Goal: Task Accomplishment & Management: Complete application form

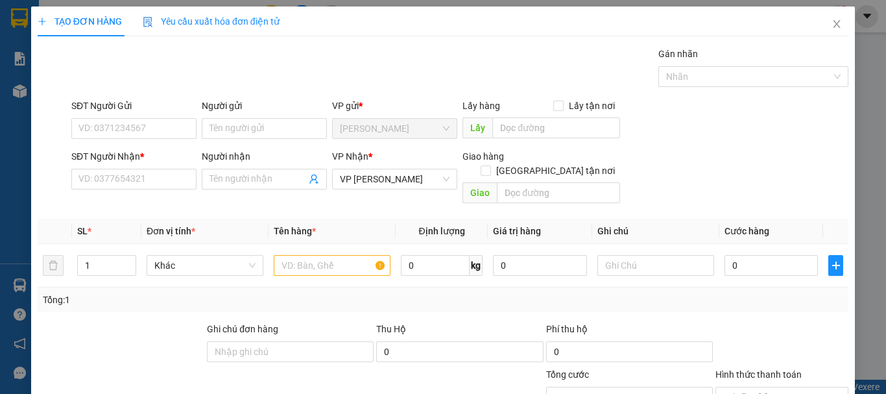
click at [224, 117] on div "Người gửi" at bounding box center [264, 108] width 125 height 19
click at [224, 132] on input "Người gửi" at bounding box center [264, 128] width 125 height 21
type input "THÀNH TÂM"
click at [149, 129] on input "SĐT Người Gửi" at bounding box center [133, 128] width 125 height 21
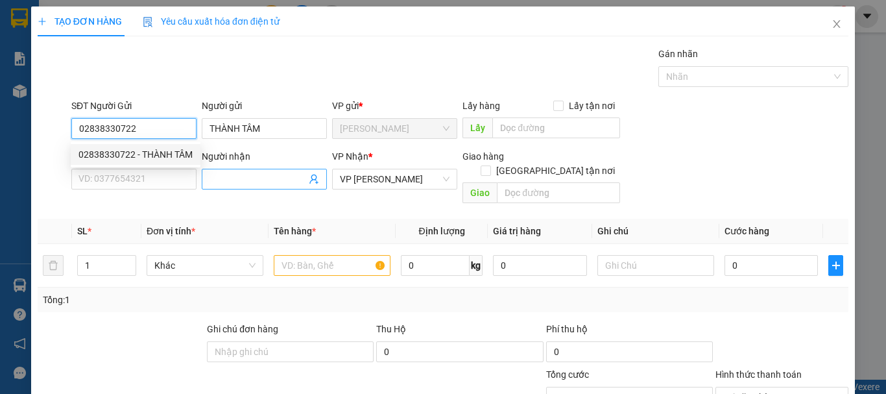
type input "02838330722"
click at [225, 186] on input "Người nhận" at bounding box center [258, 179] width 97 height 14
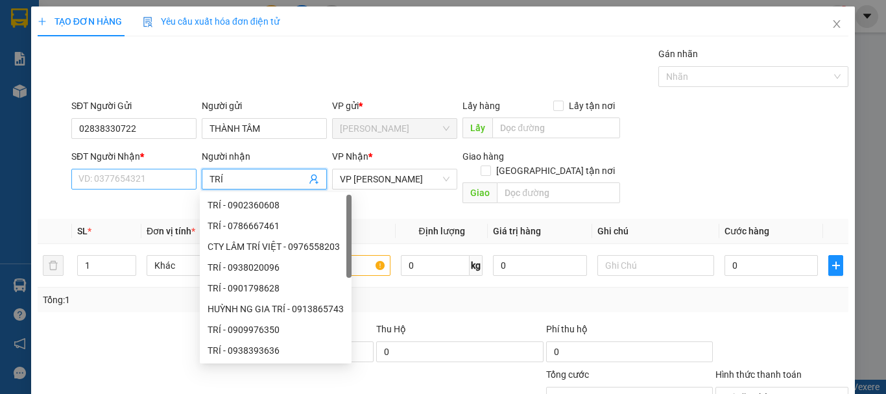
type input "TRÍ"
click at [139, 180] on input "SĐT Người Nhận *" at bounding box center [133, 179] width 125 height 21
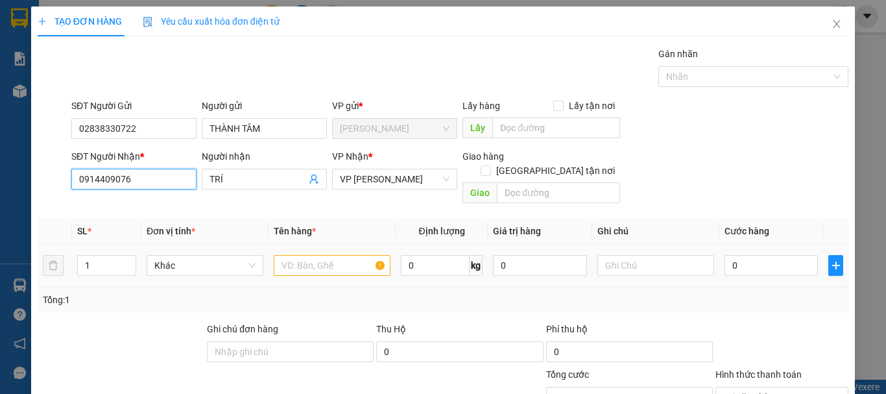
type input "0914409076"
click at [320, 255] on input "text" at bounding box center [332, 265] width 117 height 21
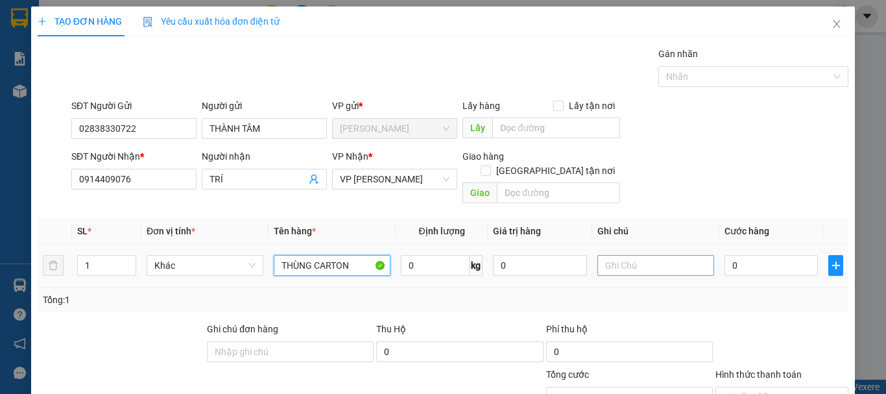
type input "THÙNG CARTON"
click at [649, 256] on input "text" at bounding box center [655, 265] width 117 height 21
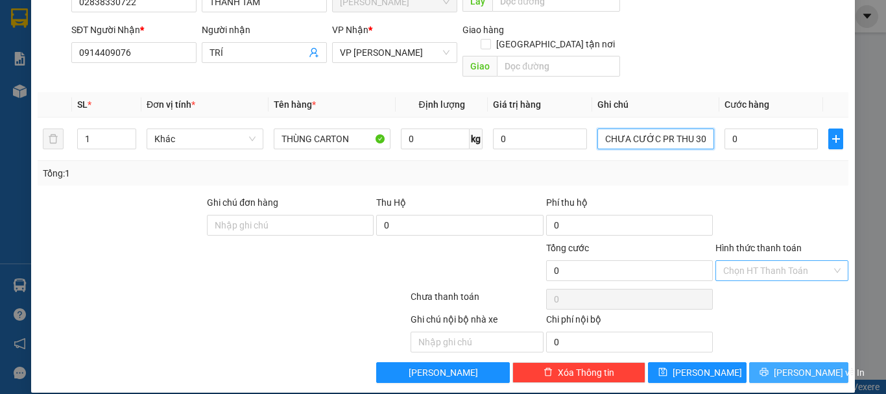
type input "CHƯA CƯỚC PR THU 30"
click at [798, 365] on span "[PERSON_NAME] và In" at bounding box center [819, 372] width 91 height 14
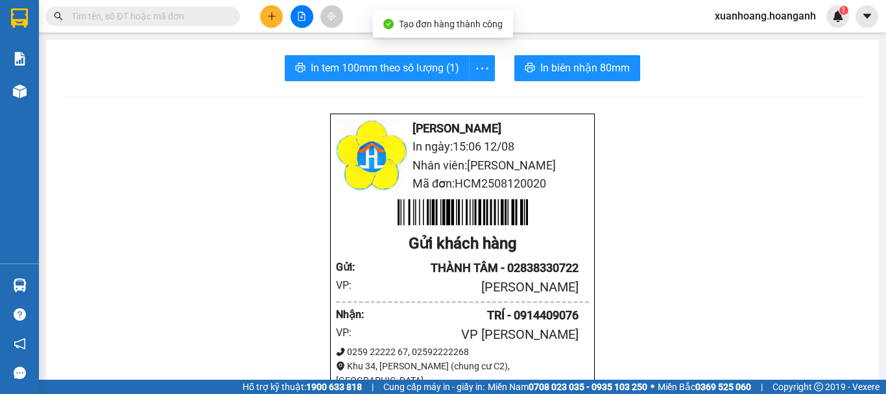
click at [600, 76] on span "In biên nhận 80mm" at bounding box center [585, 68] width 90 height 16
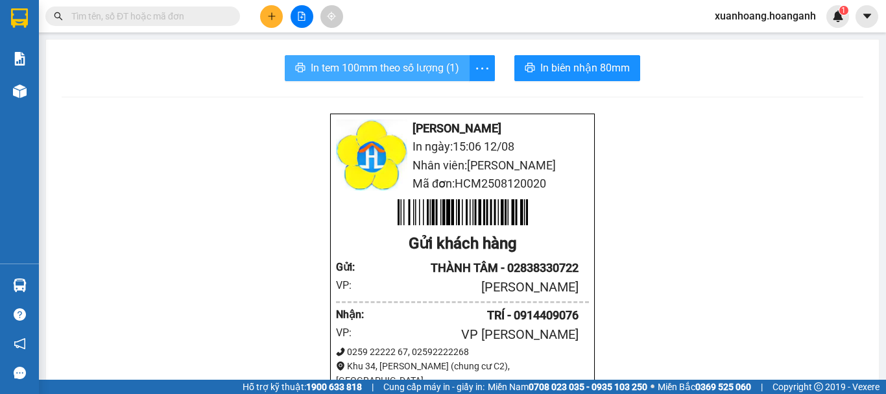
click at [405, 59] on button "In tem 100mm theo số lượng (1)" at bounding box center [377, 68] width 185 height 26
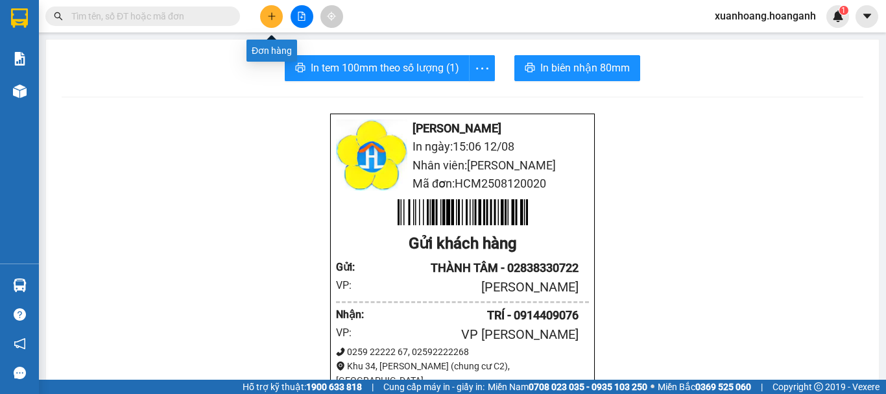
click at [272, 22] on button at bounding box center [271, 16] width 23 height 23
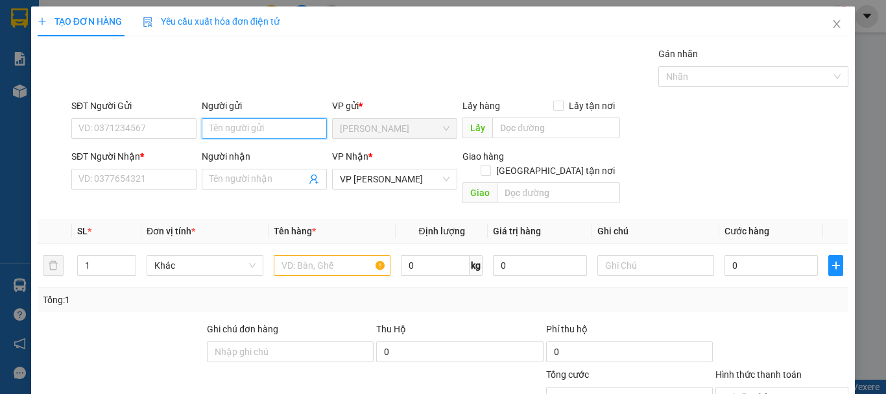
click at [259, 125] on input "Người gửi" at bounding box center [264, 128] width 125 height 21
type input "NAM"
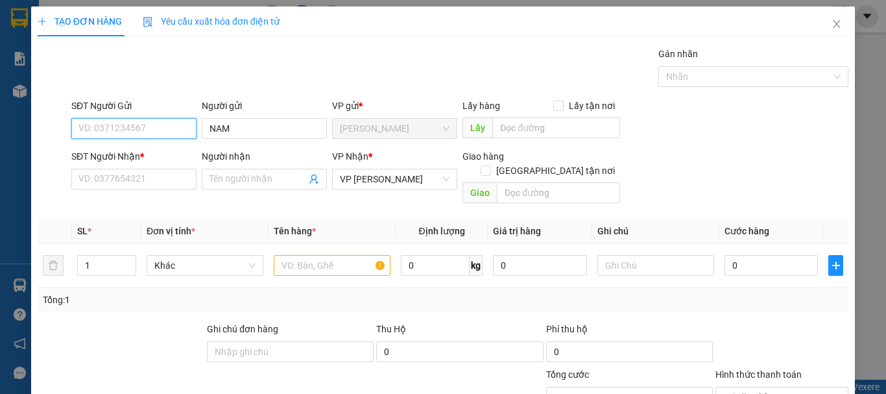
click at [150, 123] on input "SĐT Người Gửi" at bounding box center [133, 128] width 125 height 21
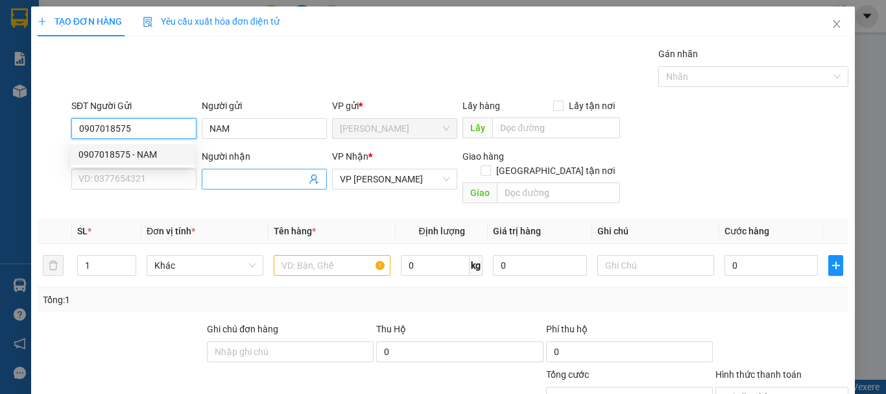
type input "0907018575"
click at [235, 176] on input "Người nhận" at bounding box center [258, 179] width 97 height 14
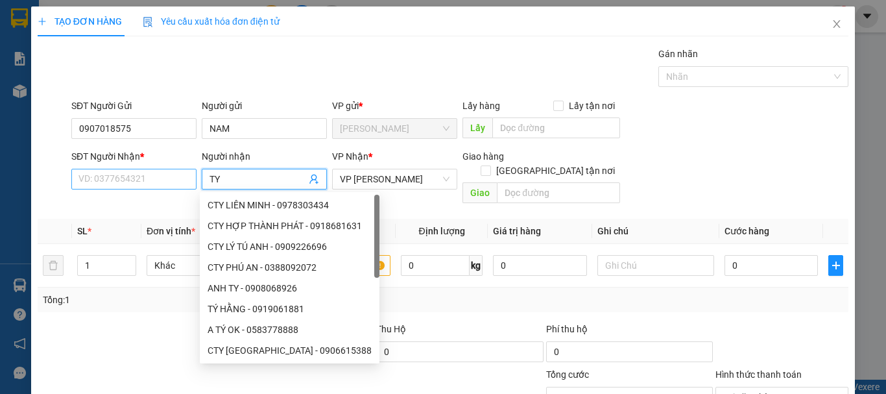
type input "TY"
click at [175, 182] on input "SĐT Người Nhận *" at bounding box center [133, 179] width 125 height 21
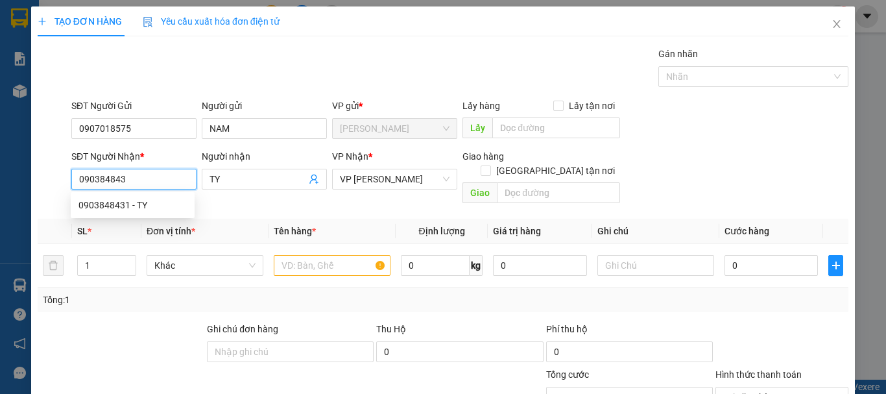
type input "0903848431"
click at [171, 211] on div "0903848431 - TY" at bounding box center [132, 205] width 108 height 14
type input "30.000"
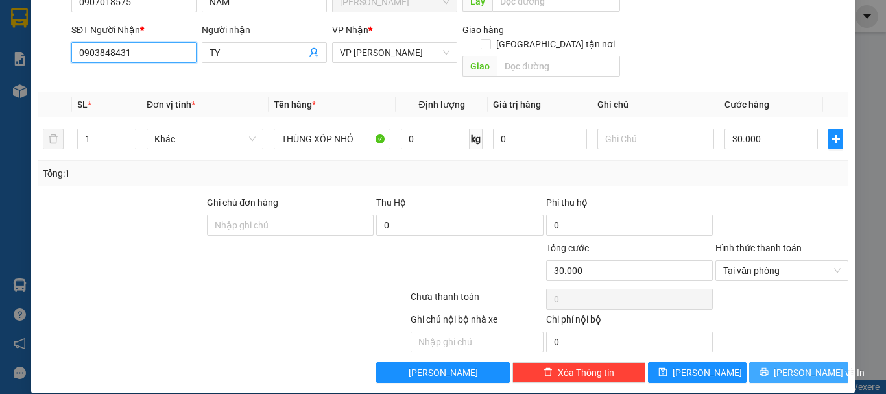
type input "0903848431"
click at [797, 365] on span "[PERSON_NAME] và In" at bounding box center [819, 372] width 91 height 14
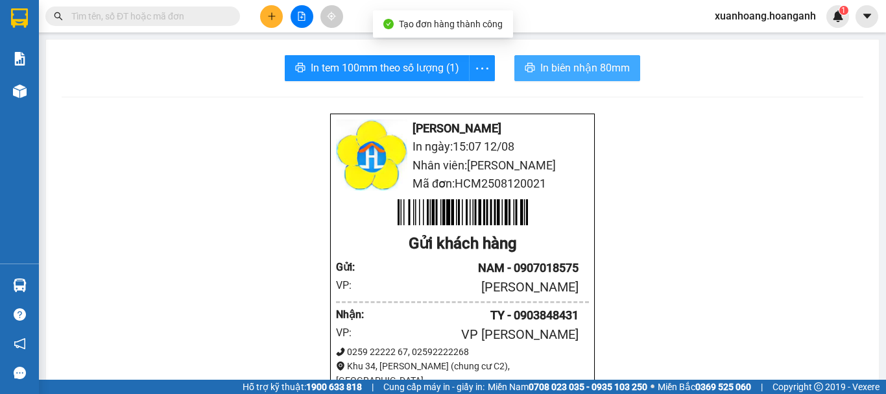
click at [594, 77] on button "In biên nhận 80mm" at bounding box center [577, 68] width 126 height 26
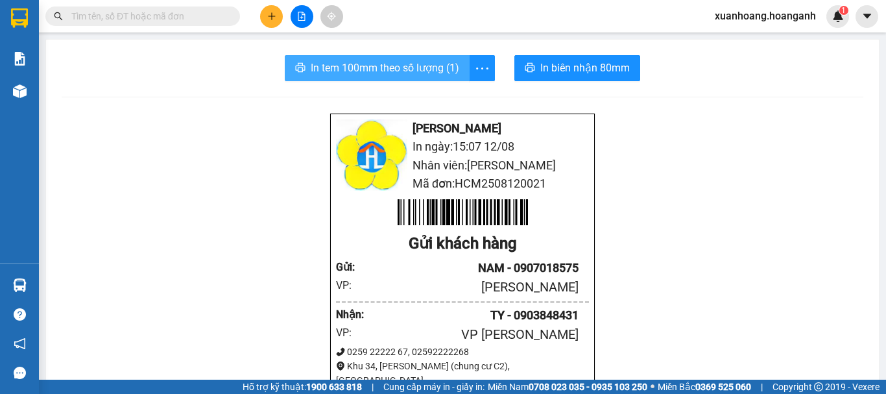
click at [423, 78] on button "In tem 100mm theo số lượng (1)" at bounding box center [377, 68] width 185 height 26
click at [435, 69] on span "In tem 100mm theo số lượng (1)" at bounding box center [385, 68] width 149 height 16
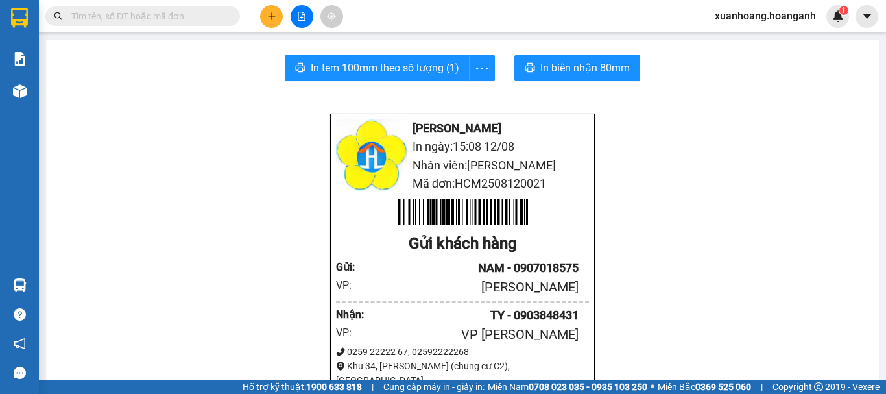
click at [266, 17] on button at bounding box center [271, 16] width 23 height 23
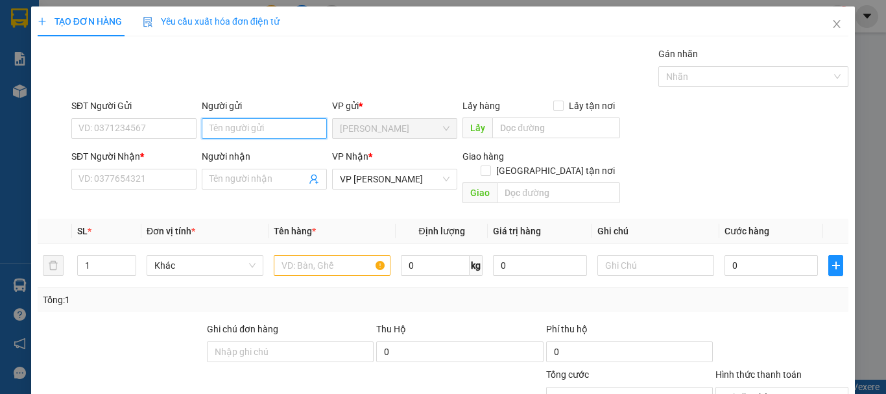
click at [246, 134] on input "Người gửi" at bounding box center [264, 128] width 125 height 21
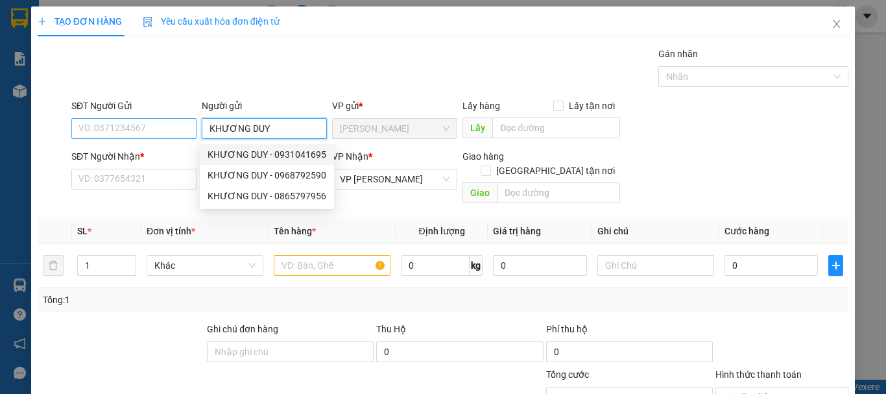
type input "KHƯƠNG DUY"
click at [167, 126] on input "SĐT Người Gửi" at bounding box center [133, 128] width 125 height 21
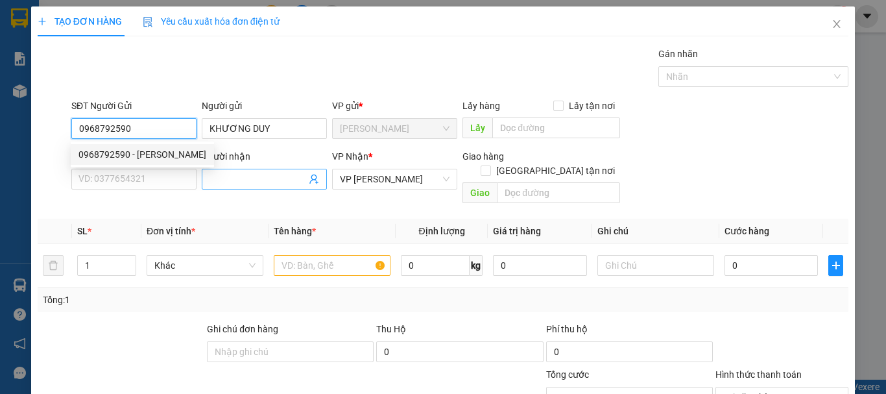
type input "0968792590"
click at [219, 176] on input "Người nhận" at bounding box center [258, 179] width 97 height 14
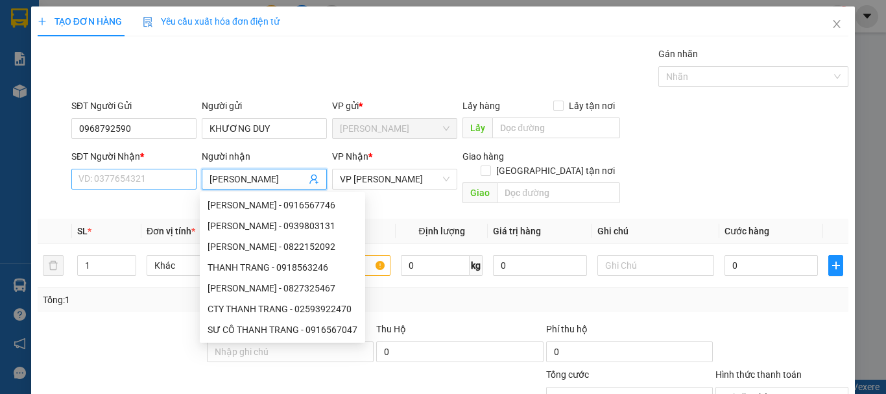
type input "[PERSON_NAME]"
click at [158, 180] on input "SĐT Người Nhận *" at bounding box center [133, 179] width 125 height 21
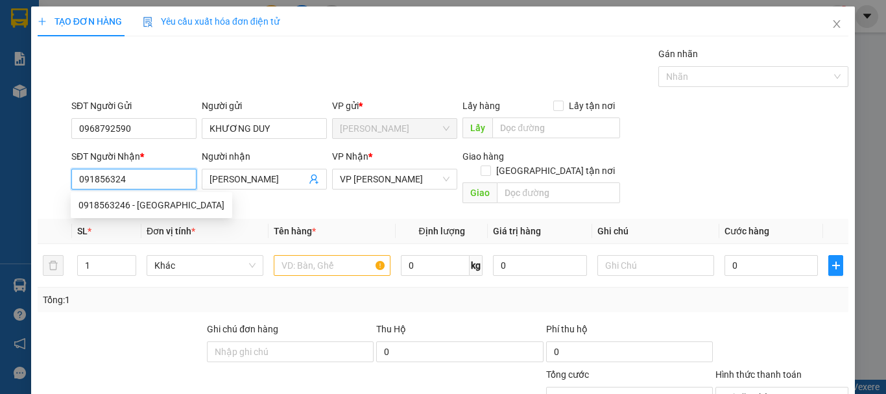
type input "0918563246"
click at [160, 206] on div "0918563246 - [GEOGRAPHIC_DATA]" at bounding box center [151, 205] width 146 height 14
type input "160.000"
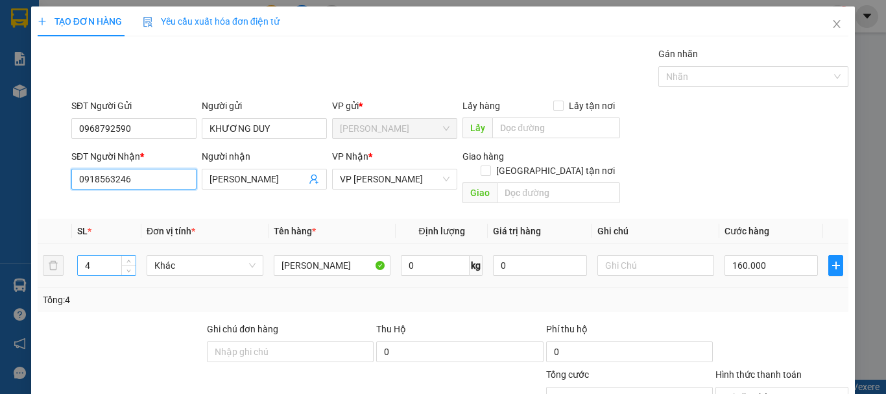
type input "0918563246"
click at [51, 258] on tr "4 Khác THÙNG CATTON 0 kg 0 160.000" at bounding box center [443, 265] width 811 height 43
type input "6"
click at [775, 255] on input "160.000" at bounding box center [771, 265] width 93 height 21
type input "0"
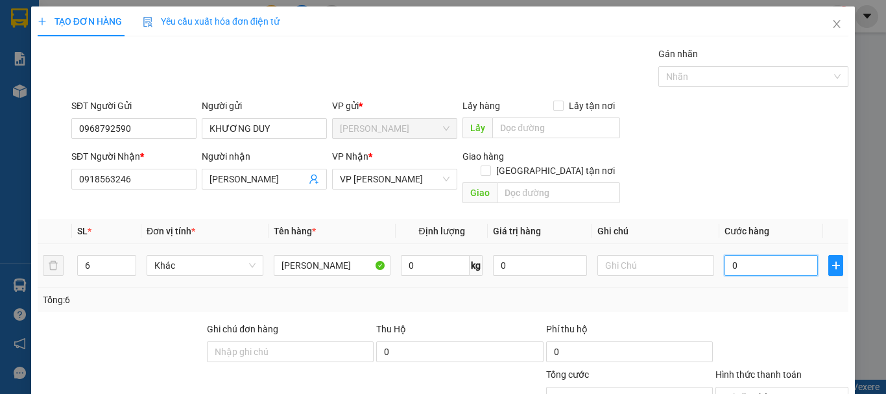
type input "0"
click at [629, 255] on input "text" at bounding box center [655, 265] width 117 height 21
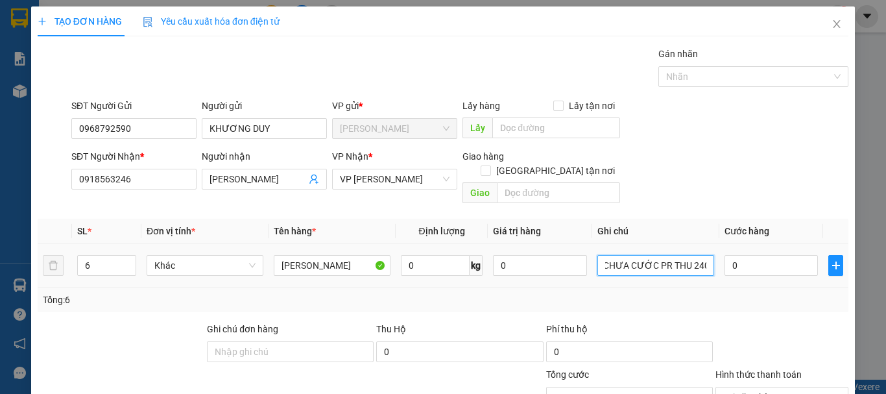
scroll to position [126, 0]
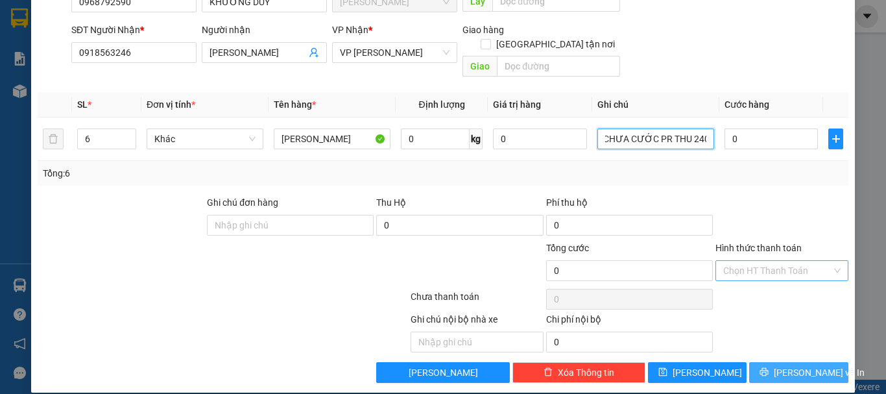
type input "CHƯA CƯỚC PR THU 240"
click at [810, 365] on span "[PERSON_NAME] và In" at bounding box center [819, 372] width 91 height 14
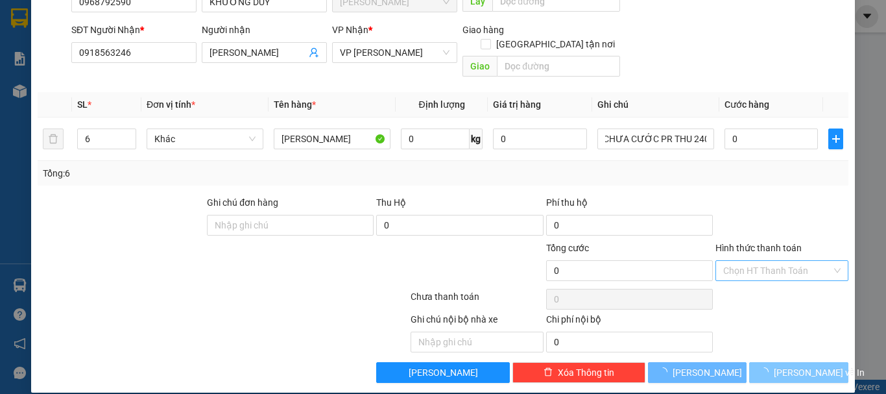
scroll to position [0, 0]
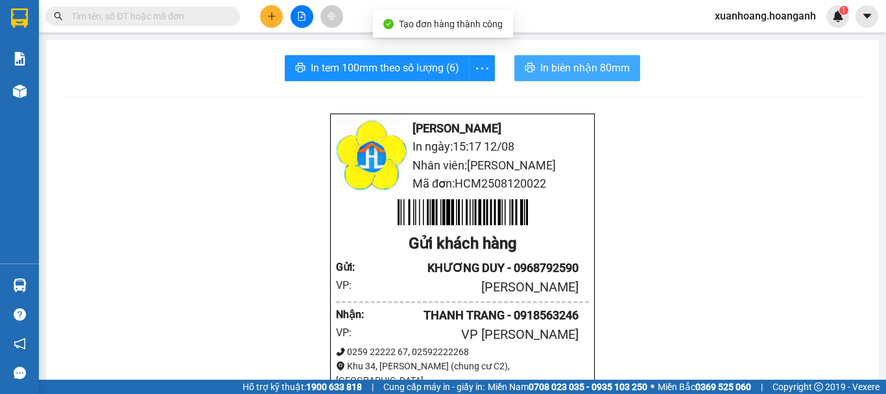
click at [594, 76] on span "In biên nhận 80mm" at bounding box center [585, 68] width 90 height 16
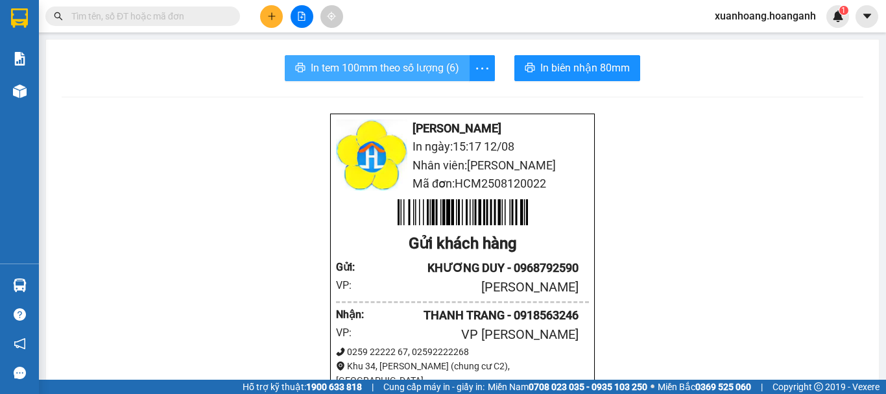
click at [424, 70] on span "In tem 100mm theo số lượng (6)" at bounding box center [385, 68] width 149 height 16
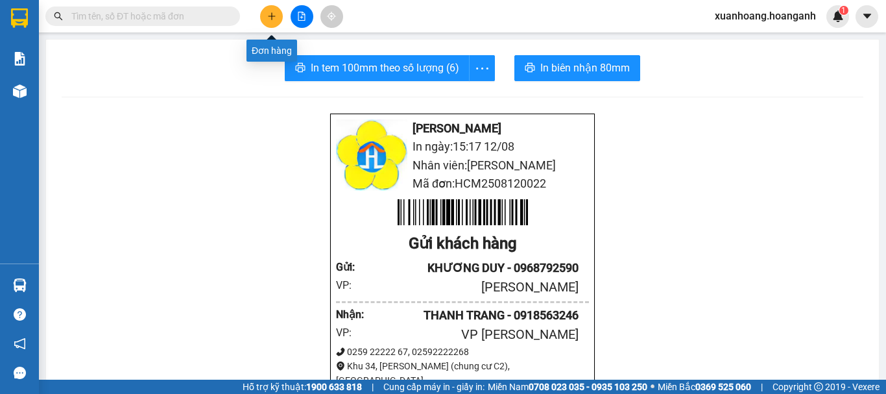
click at [281, 11] on button at bounding box center [271, 16] width 23 height 23
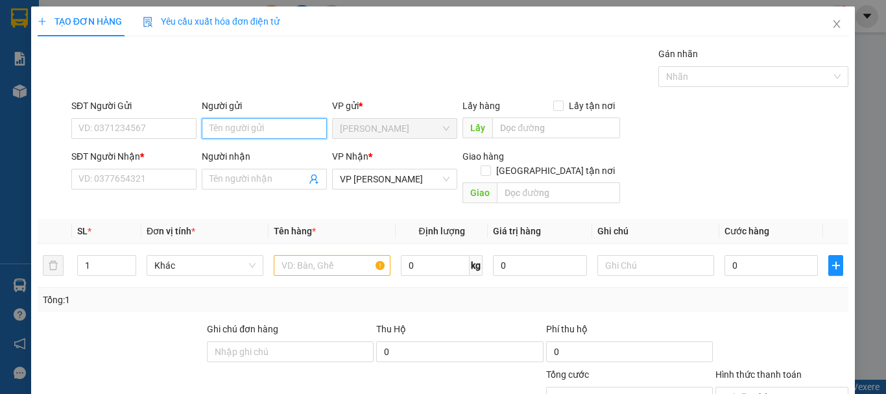
click at [259, 134] on input "Người gửi" at bounding box center [264, 128] width 125 height 21
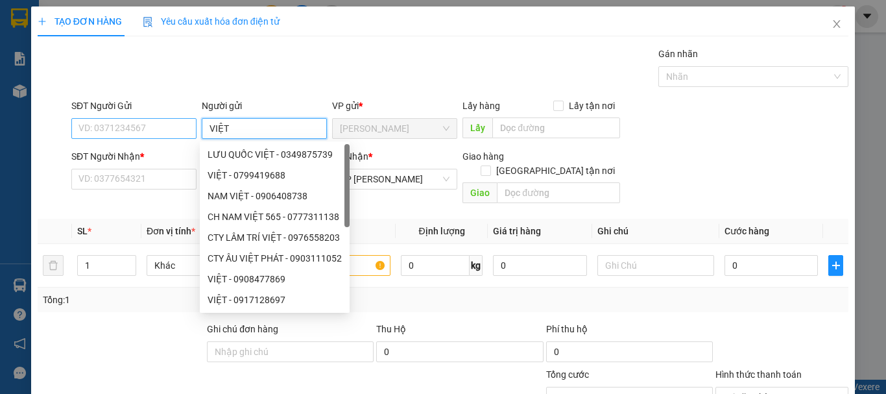
type input "VIỆT"
click at [163, 126] on input "SĐT Người Gửi" at bounding box center [133, 128] width 125 height 21
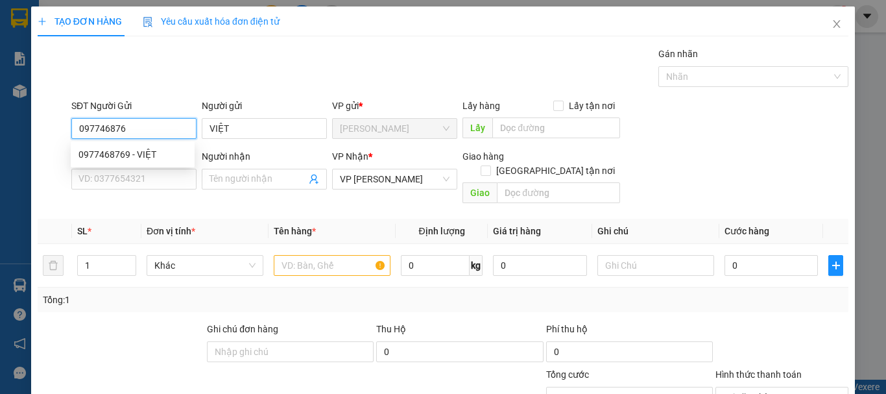
type input "0977468769"
click at [161, 154] on div "0977468769 - VIỆT" at bounding box center [132, 154] width 108 height 14
type input "100.000"
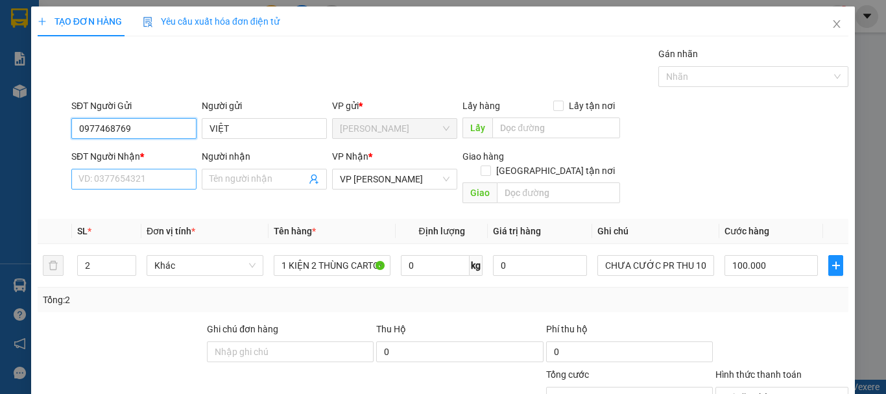
type input "0977468769"
click at [156, 172] on input "SĐT Người Nhận *" at bounding box center [133, 179] width 125 height 21
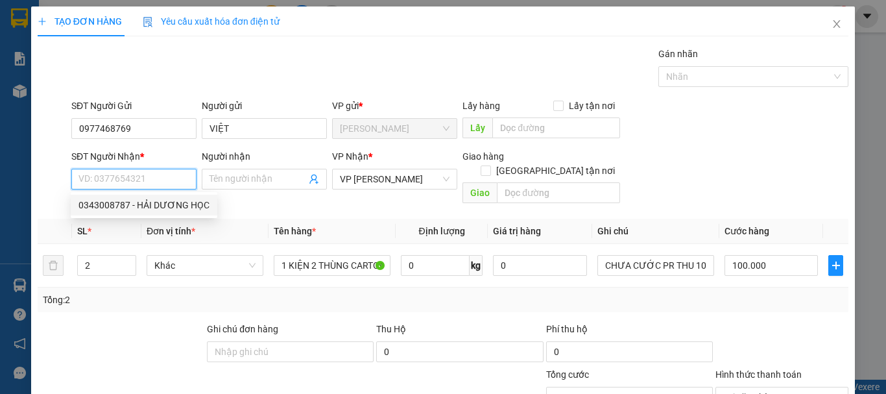
click at [123, 208] on div "0343008787 - HẢI DƯƠNG HỌC" at bounding box center [143, 205] width 131 height 14
type input "0343008787"
type input "HẢI DƯƠNG HỌC"
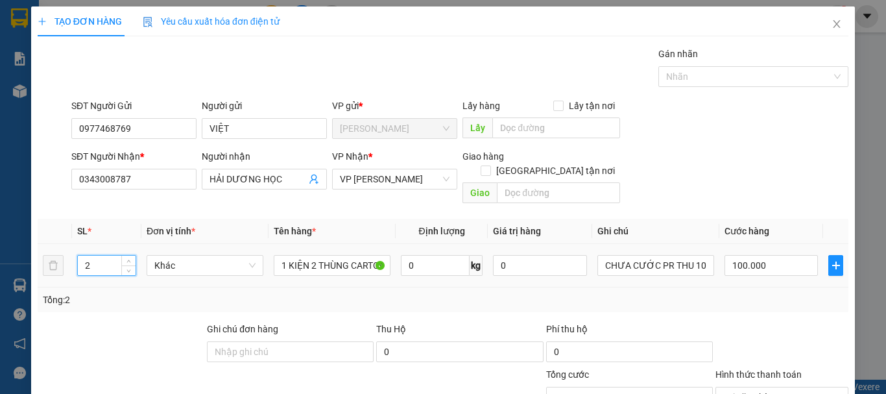
drag, startPoint x: 104, startPoint y: 256, endPoint x: 42, endPoint y: 269, distance: 63.6
click at [42, 269] on tr "2 Khác 1 KIỆN 2 THÙNG CARTON DCHUNG + 1 HỘP CARTON 0 kg 0 CHƯA CƯỚC PR THU 100 …" at bounding box center [443, 265] width 811 height 43
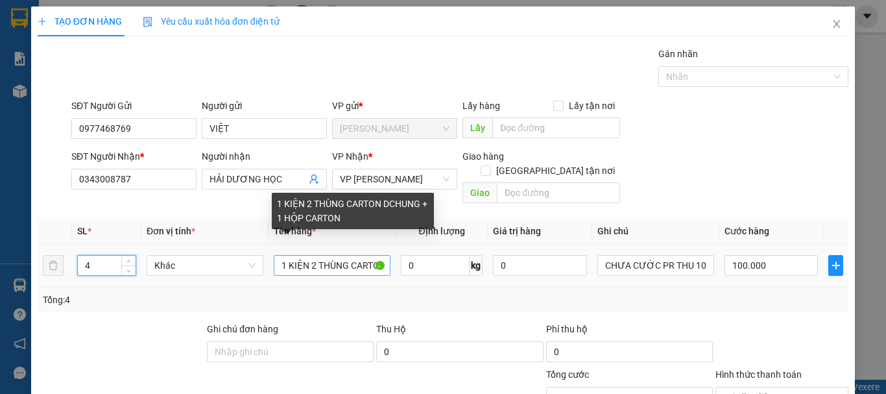
type input "4"
type input "0"
drag, startPoint x: 282, startPoint y: 248, endPoint x: 378, endPoint y: 249, distance: 96.0
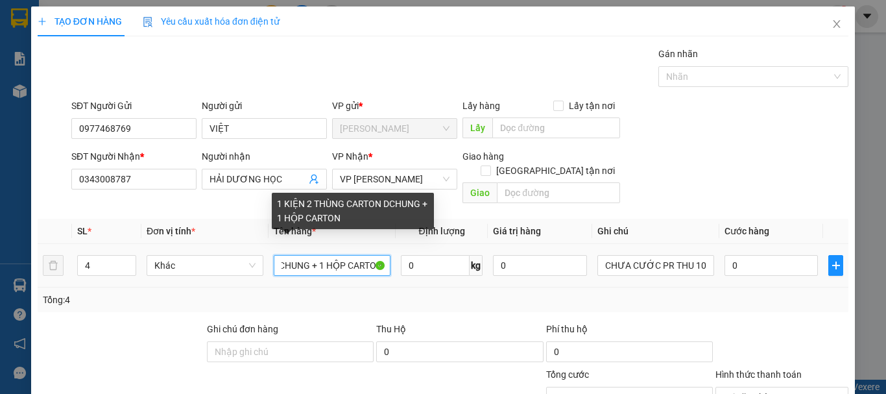
click at [378, 255] on input "1 KIỆN 2 THÙNG CARTON DCHUNG + 1 HỘP CARTON" at bounding box center [332, 265] width 117 height 21
type input "1"
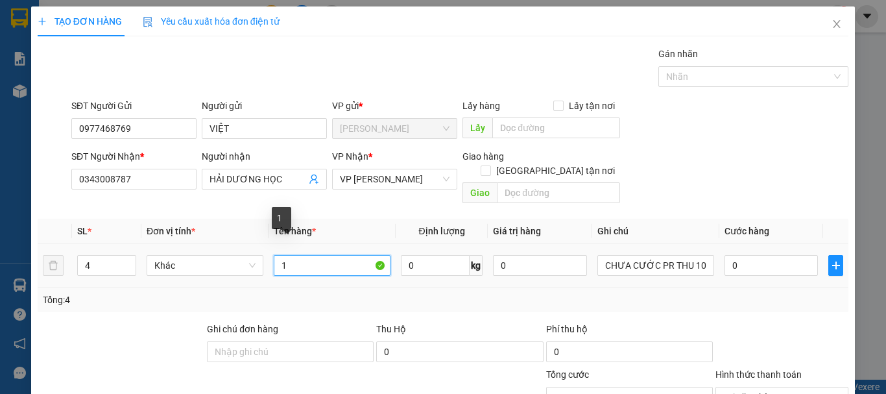
scroll to position [0, 0]
drag, startPoint x: 303, startPoint y: 259, endPoint x: 254, endPoint y: 263, distance: 48.9
click at [254, 263] on tr "4 Khác 1 0 kg 0 CHƯA CƯỚC PR THU 100 0" at bounding box center [443, 265] width 811 height 43
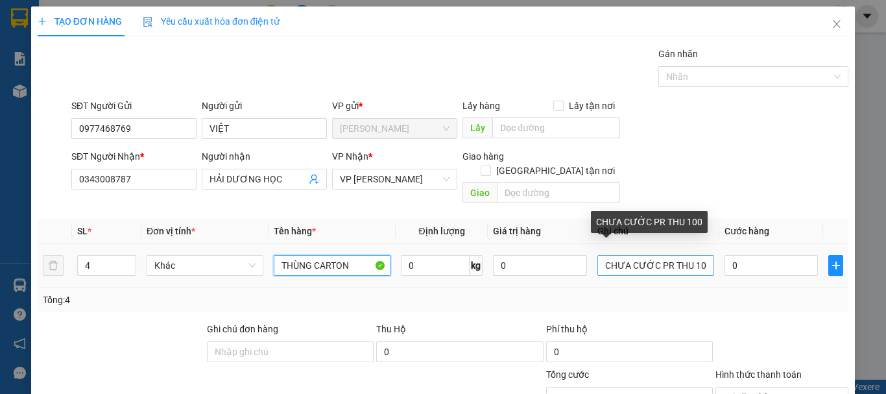
type input "THÙNG CARTON"
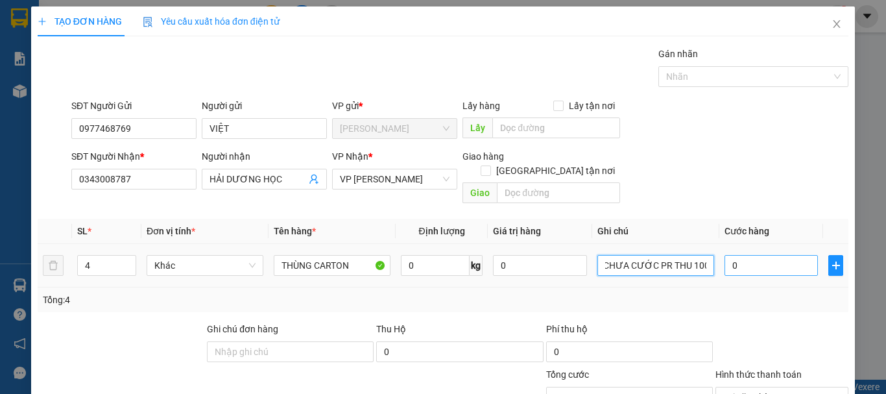
drag, startPoint x: 688, startPoint y: 254, endPoint x: 717, endPoint y: 252, distance: 28.6
click at [717, 252] on tr "4 Khác THÙNG CARTON 0 kg 0 CHƯA CƯỚC PR THU 100 0" at bounding box center [443, 265] width 811 height 43
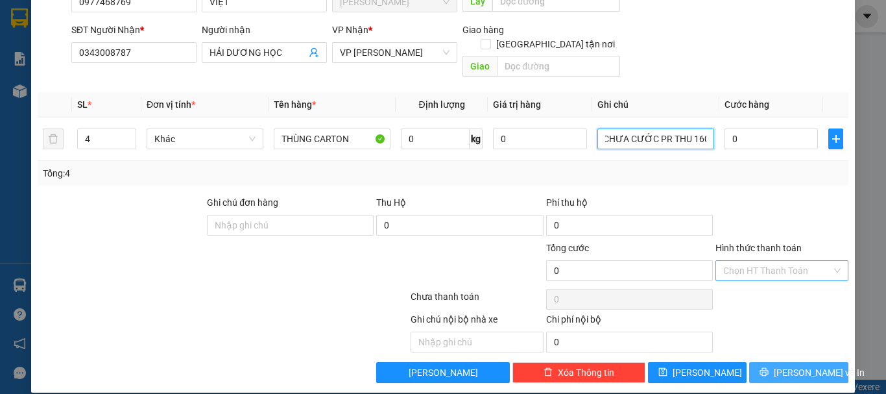
type input "CHƯA CƯỚC PR THU 160"
click at [817, 362] on button "[PERSON_NAME] và In" at bounding box center [798, 372] width 99 height 21
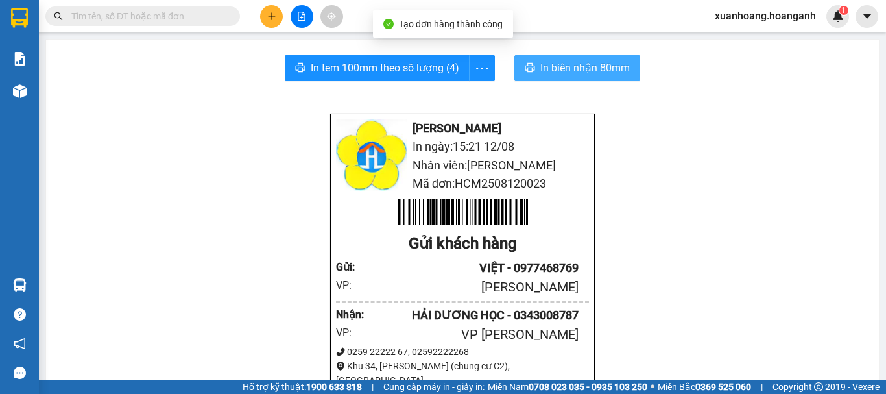
click at [601, 60] on span "In biên nhận 80mm" at bounding box center [585, 68] width 90 height 16
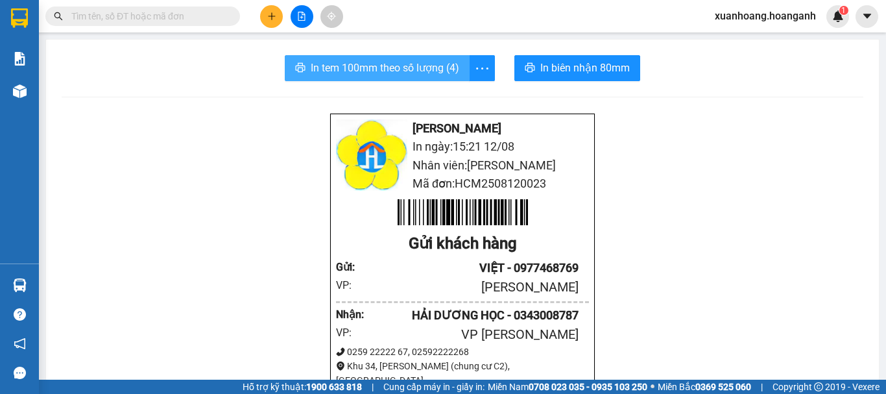
click at [420, 74] on span "In tem 100mm theo số lượng (4)" at bounding box center [385, 68] width 149 height 16
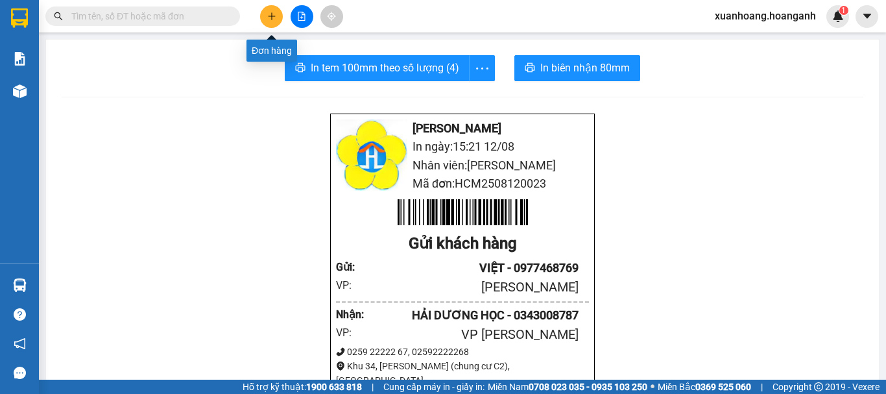
click at [265, 13] on button at bounding box center [271, 16] width 23 height 23
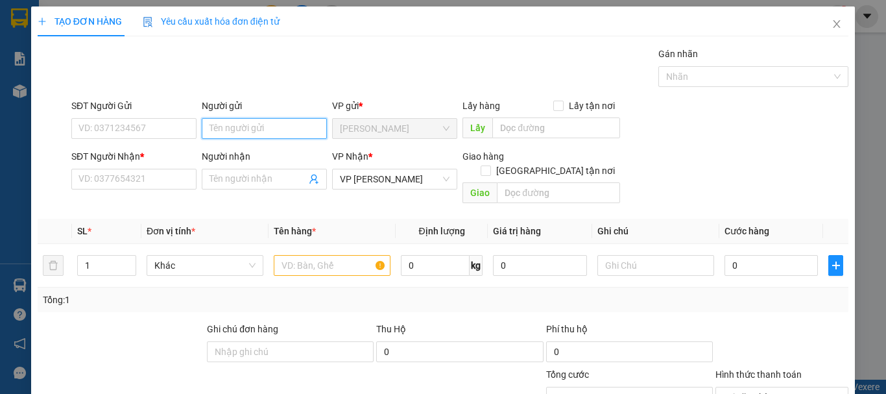
click at [244, 121] on input "Người gửi" at bounding box center [264, 128] width 125 height 21
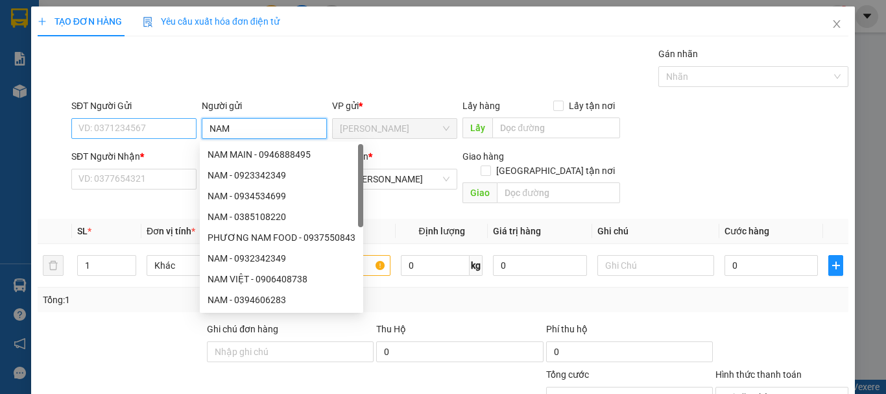
type input "NAM"
click at [152, 128] on input "SĐT Người Gửi" at bounding box center [133, 128] width 125 height 21
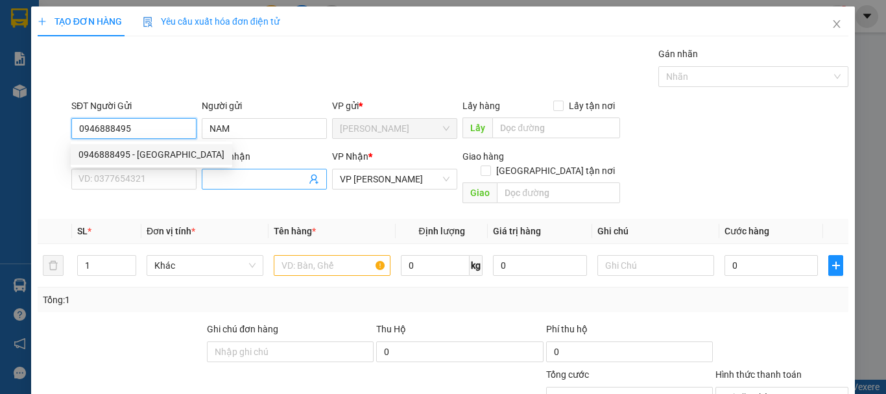
type input "0946888495"
click at [219, 180] on input "Người nhận" at bounding box center [258, 179] width 97 height 14
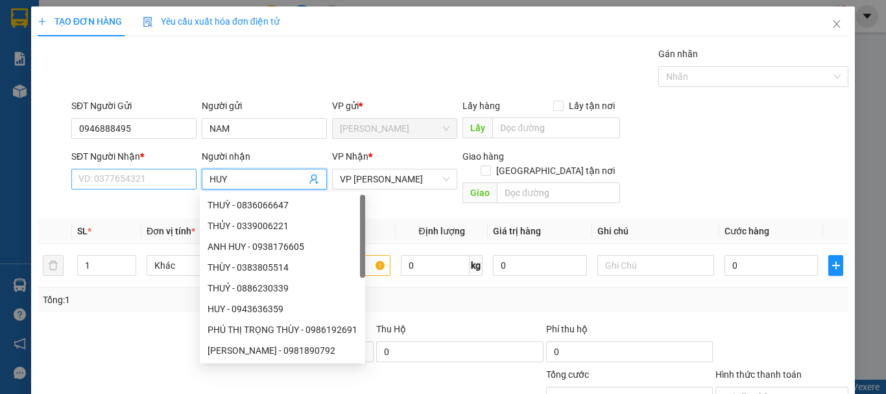
type input "HUY"
click at [164, 180] on input "SĐT Người Nhận *" at bounding box center [133, 179] width 125 height 21
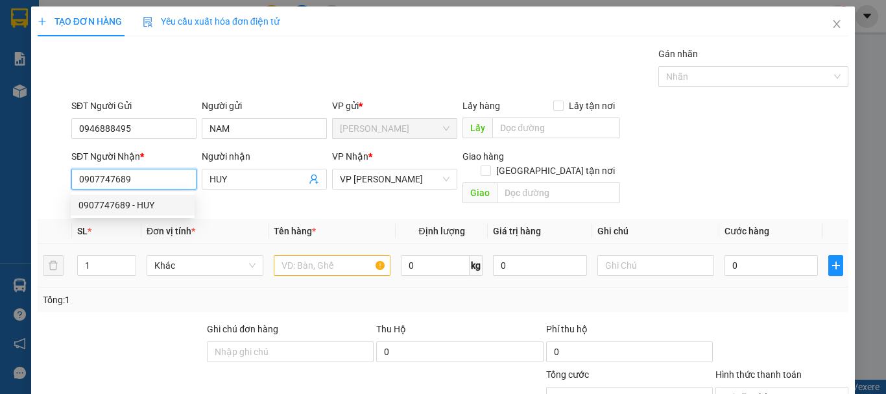
type input "0907747689"
click at [325, 255] on input "text" at bounding box center [332, 265] width 117 height 21
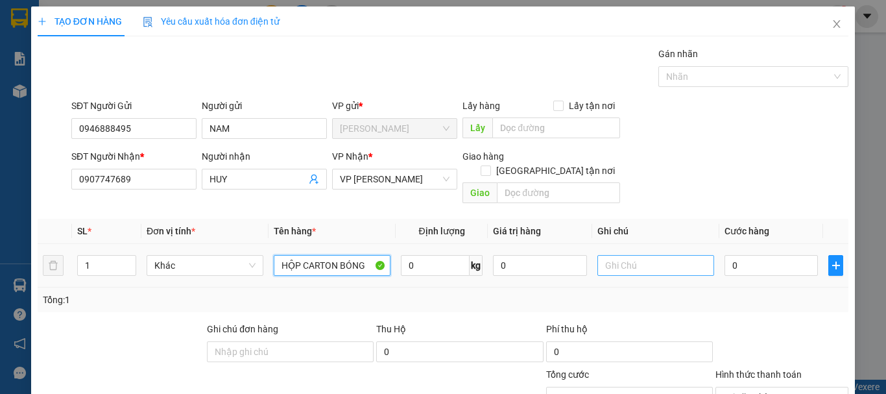
type input "HỘP CARTON BÓNG"
click at [602, 255] on input "text" at bounding box center [655, 265] width 117 height 21
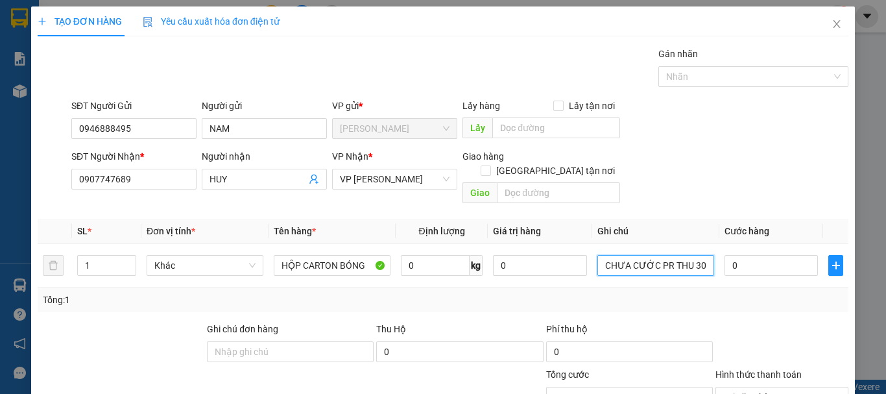
scroll to position [126, 0]
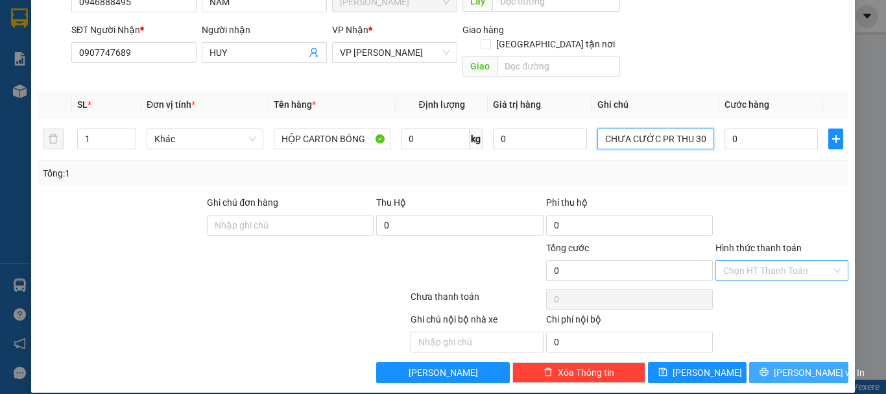
type input "CHƯA CƯỚC PR THU 30"
click at [796, 365] on span "[PERSON_NAME] và In" at bounding box center [819, 372] width 91 height 14
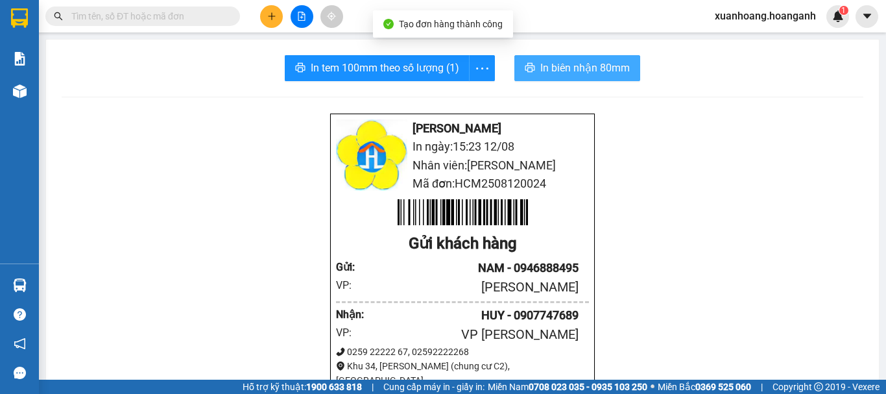
click at [569, 73] on span "In biên nhận 80mm" at bounding box center [585, 68] width 90 height 16
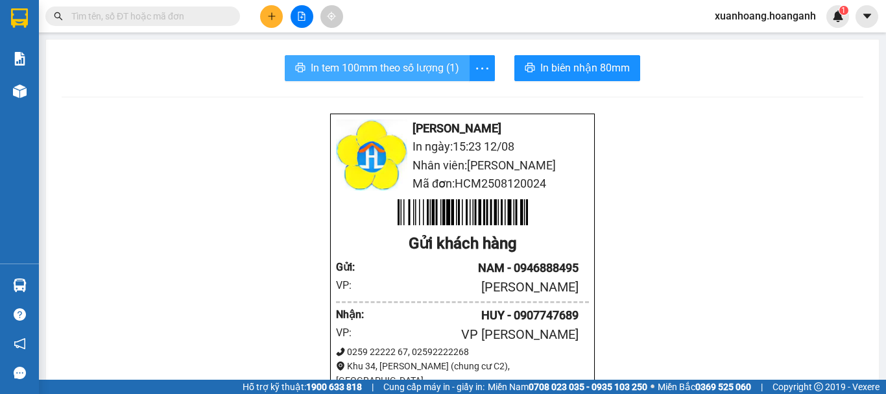
click at [409, 73] on span "In tem 100mm theo số lượng (1)" at bounding box center [385, 68] width 149 height 16
click at [143, 23] on input "text" at bounding box center [147, 16] width 153 height 14
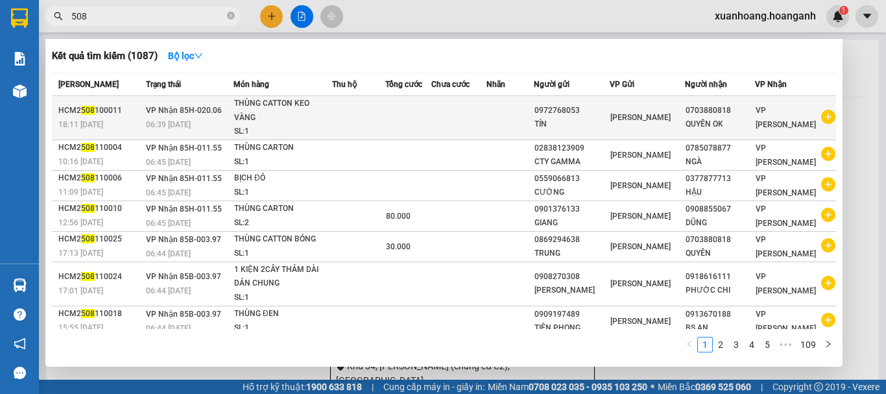
type input "508"
click at [211, 124] on div "06:39 [DATE]" at bounding box center [189, 124] width 87 height 14
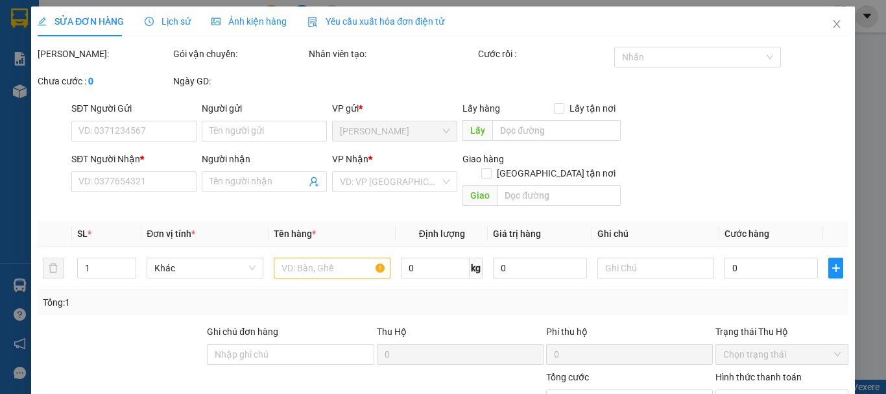
type input "0972768053"
type input "TÍN"
type input "0703880818"
type input "QUYÊN OK"
type input "GIAO 12/8=30K"
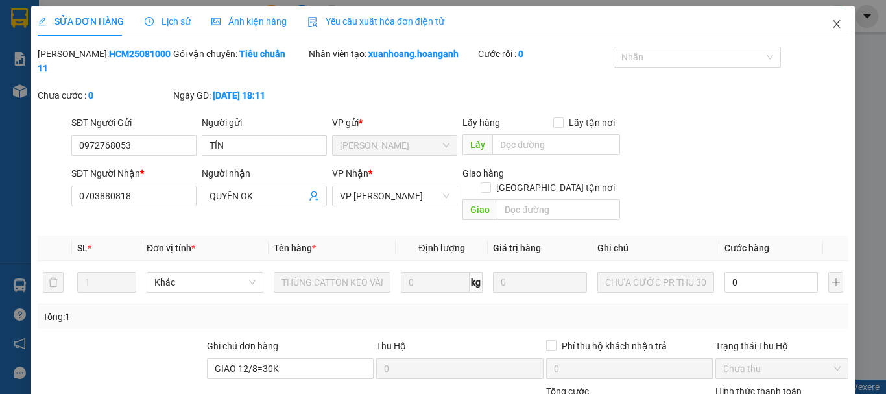
click at [832, 21] on icon "close" at bounding box center [837, 24] width 10 height 10
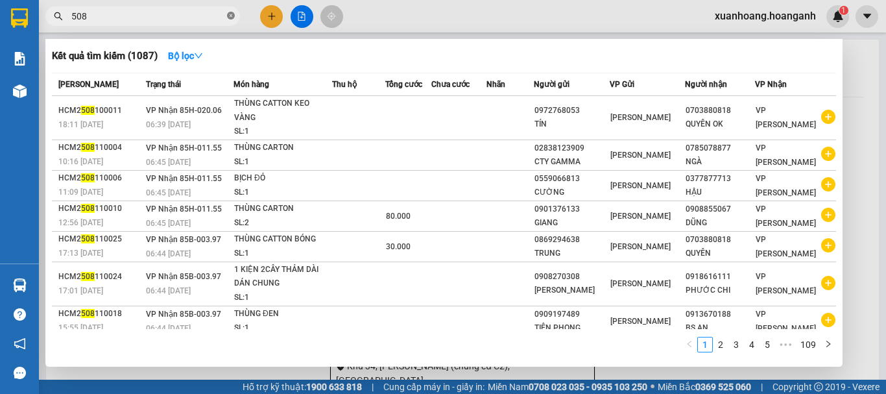
click at [228, 18] on icon "close-circle" at bounding box center [231, 16] width 8 height 8
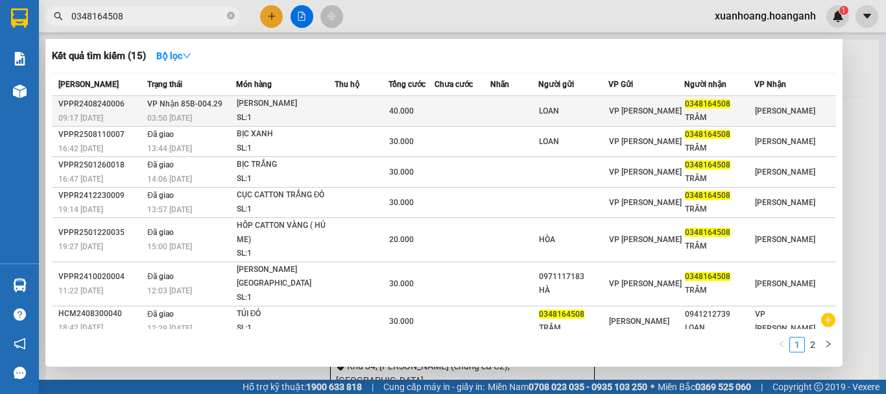
type input "0348164508"
click at [248, 104] on div "[PERSON_NAME]" at bounding box center [285, 104] width 97 height 14
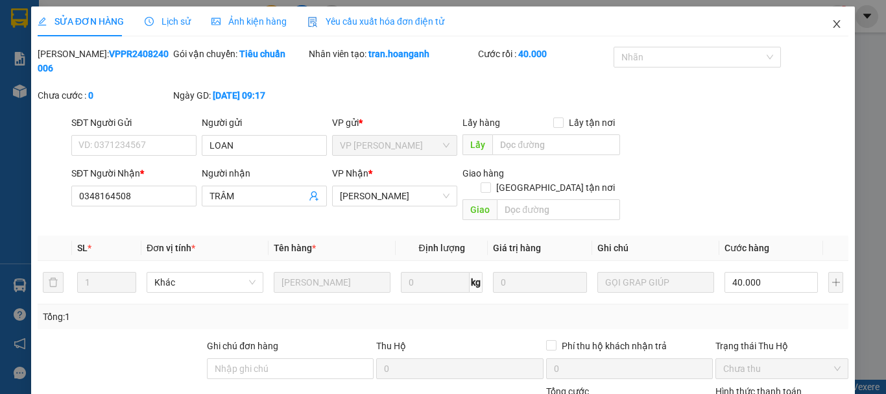
click at [832, 25] on icon "close" at bounding box center [837, 24] width 10 height 10
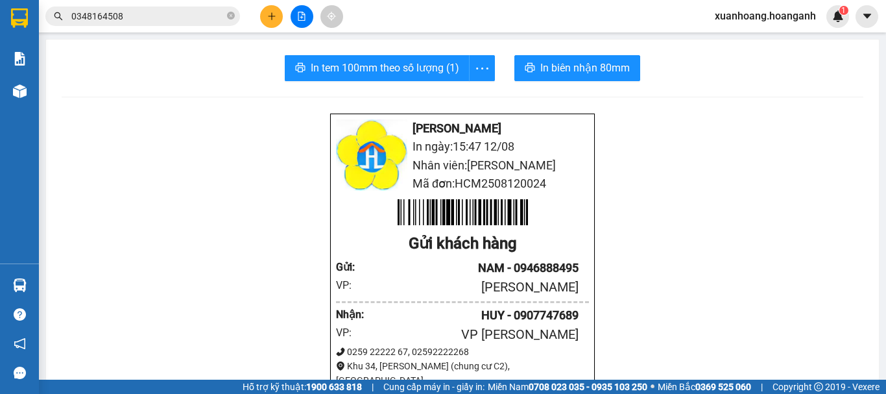
click at [161, 16] on input "0348164508" at bounding box center [147, 16] width 153 height 14
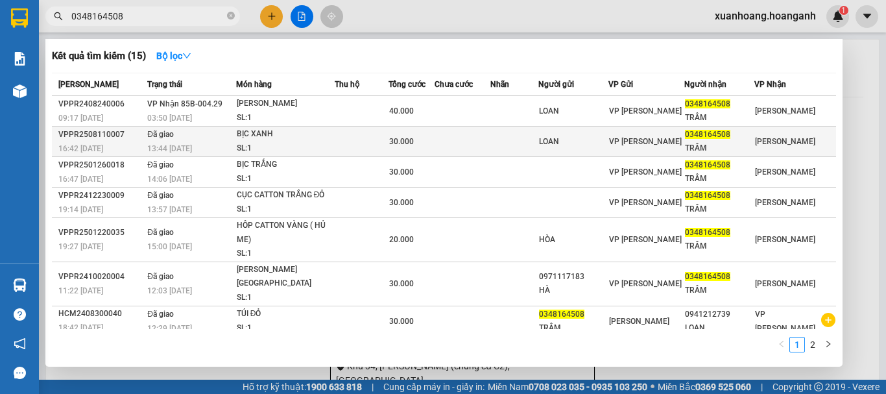
click at [231, 143] on div "13:44 [DATE]" at bounding box center [191, 148] width 88 height 14
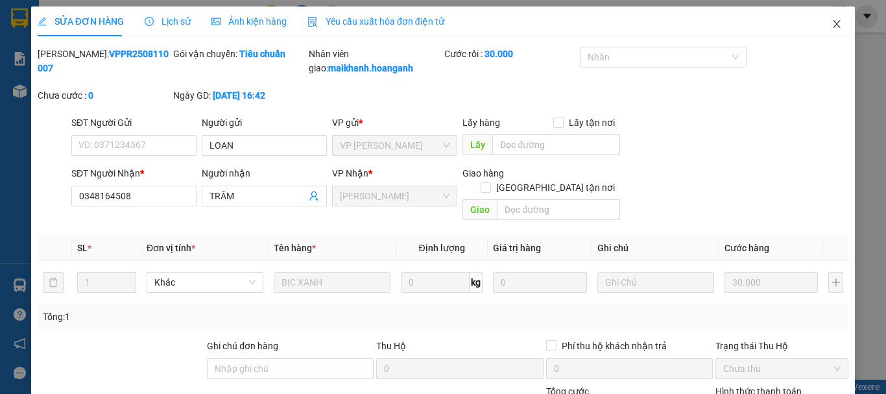
click at [821, 25] on span "Close" at bounding box center [837, 24] width 36 height 36
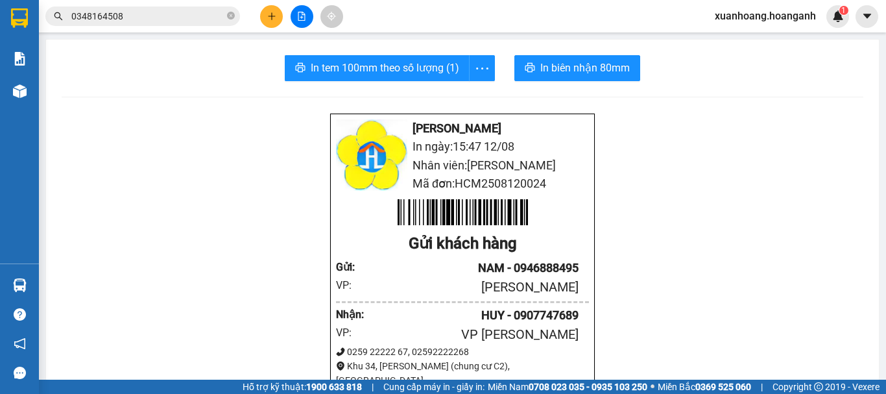
click at [268, 20] on icon "plus" at bounding box center [271, 16] width 9 height 9
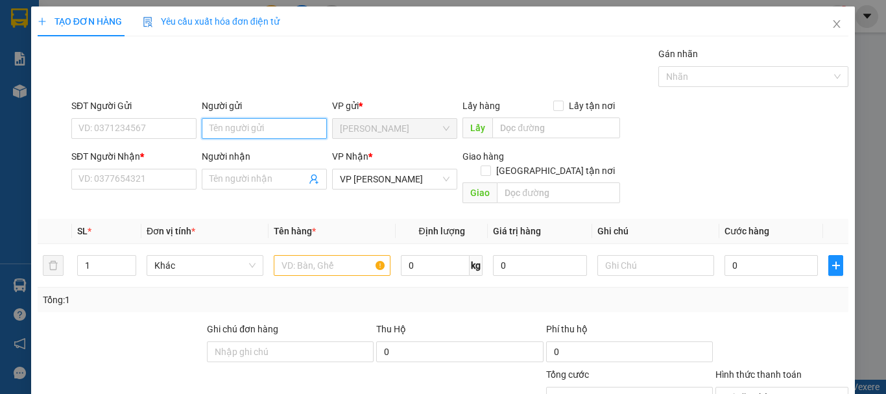
click at [266, 125] on input "Người gửi" at bounding box center [264, 128] width 125 height 21
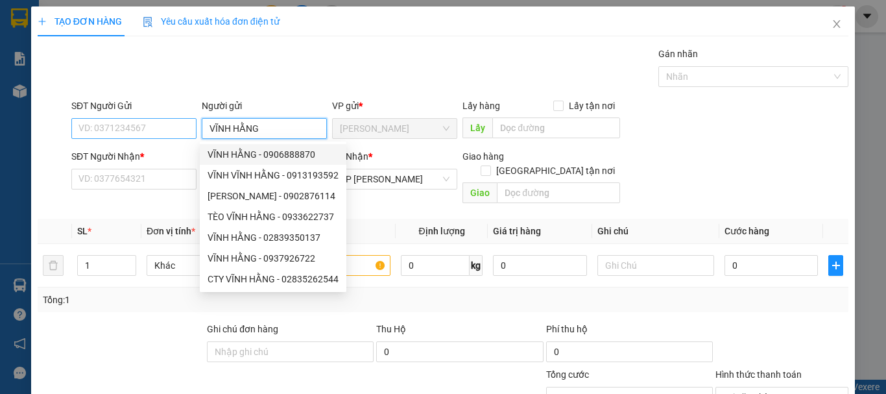
type input "VĨNH HẰNG"
click at [171, 130] on input "SĐT Người Gửi" at bounding box center [133, 128] width 125 height 21
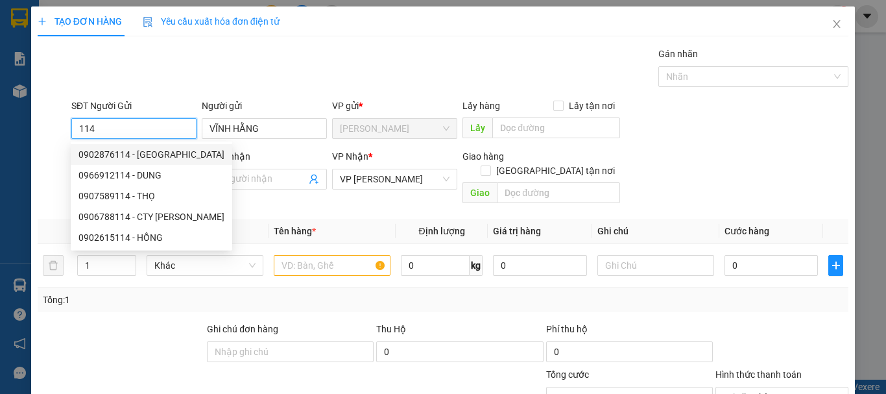
click at [178, 155] on div "0902876114 - [GEOGRAPHIC_DATA]" at bounding box center [151, 154] width 146 height 14
type input "0902876114"
type input "[PERSON_NAME]"
type input "50.000"
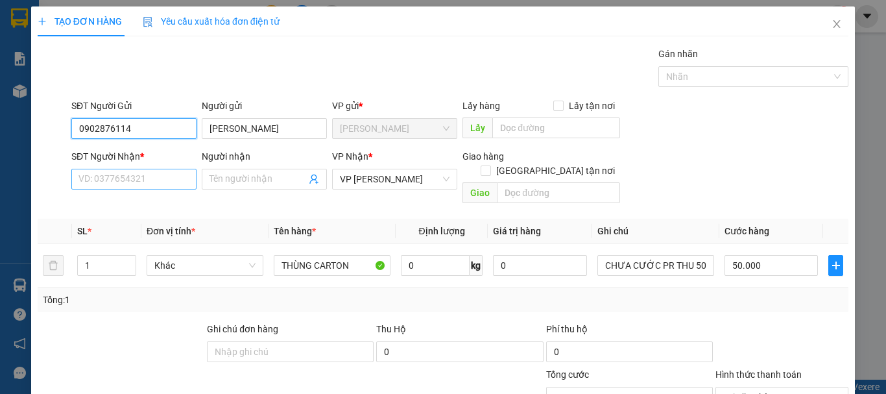
type input "0902876114"
click at [184, 178] on input "SĐT Người Nhận *" at bounding box center [133, 179] width 125 height 21
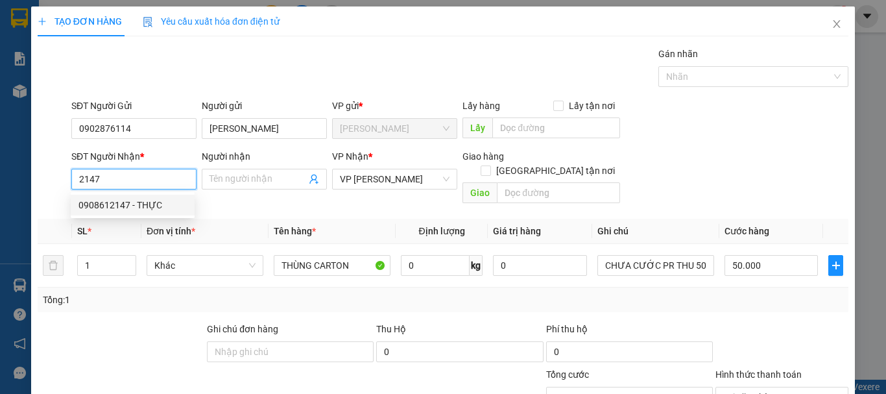
click at [151, 206] on div "0908612147 - THỰC" at bounding box center [132, 205] width 108 height 14
type input "0908612147"
type input "THỰC"
type input "0"
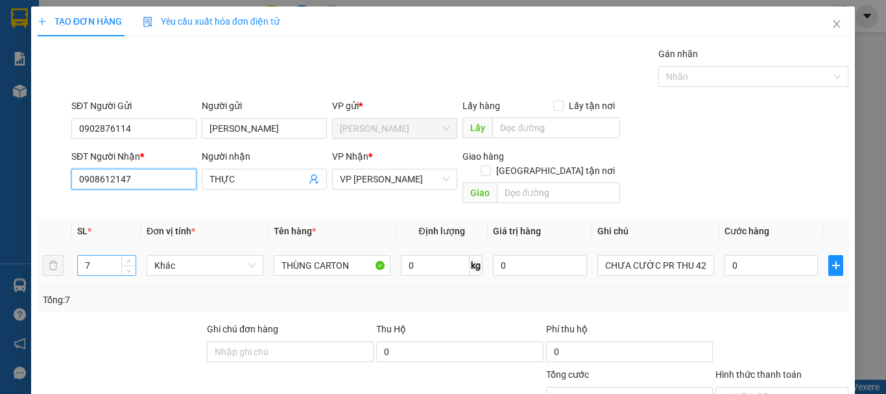
type input "0908612147"
drag, startPoint x: 95, startPoint y: 254, endPoint x: 34, endPoint y: 260, distance: 62.0
click at [34, 260] on div "TẠO ĐƠN HÀNG Yêu cầu xuất hóa đơn điện tử Transit Pickup Surcharge Ids Transit …" at bounding box center [443, 262] width 824 height 512
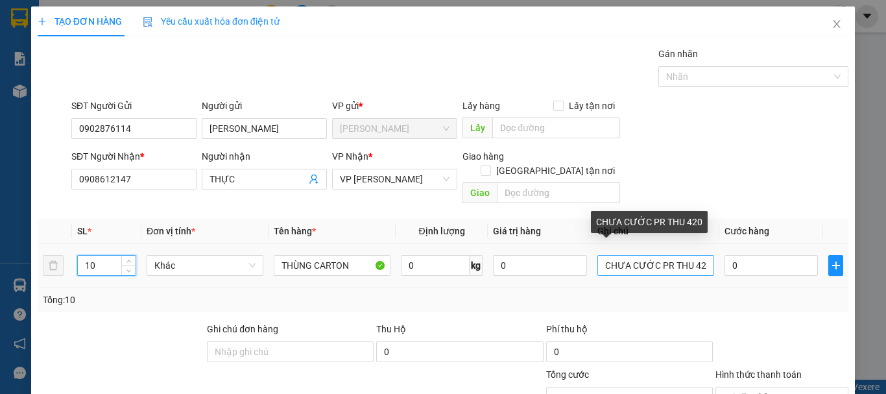
type input "10"
click at [703, 255] on input "CHƯA CƯỚC PR THU 420" at bounding box center [655, 265] width 117 height 21
drag, startPoint x: 703, startPoint y: 252, endPoint x: 684, endPoint y: 256, distance: 19.7
click at [684, 256] on input "CHƯA CƯỚC PR THU 420" at bounding box center [655, 265] width 117 height 21
type input "CHƯA CƯỚC PR THU 600"
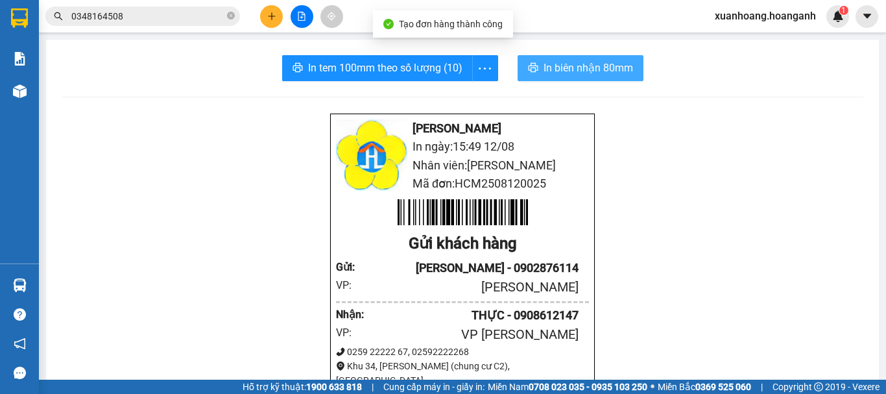
click at [601, 66] on span "In biên nhận 80mm" at bounding box center [589, 68] width 90 height 16
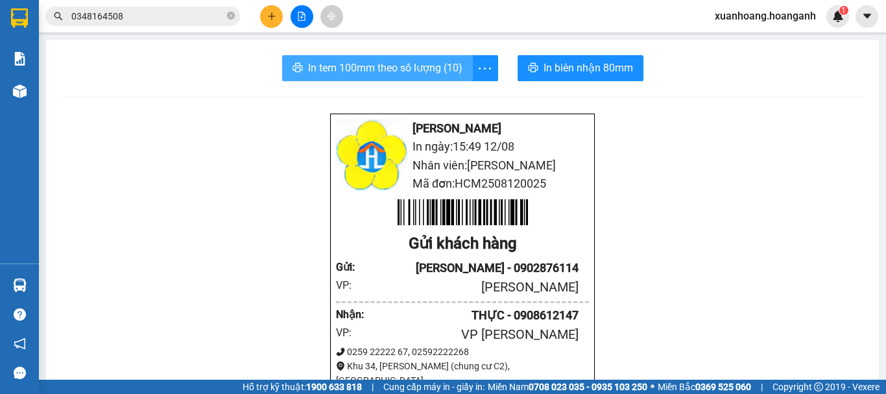
click at [339, 67] on span "In tem 100mm theo số lượng (10)" at bounding box center [385, 68] width 154 height 16
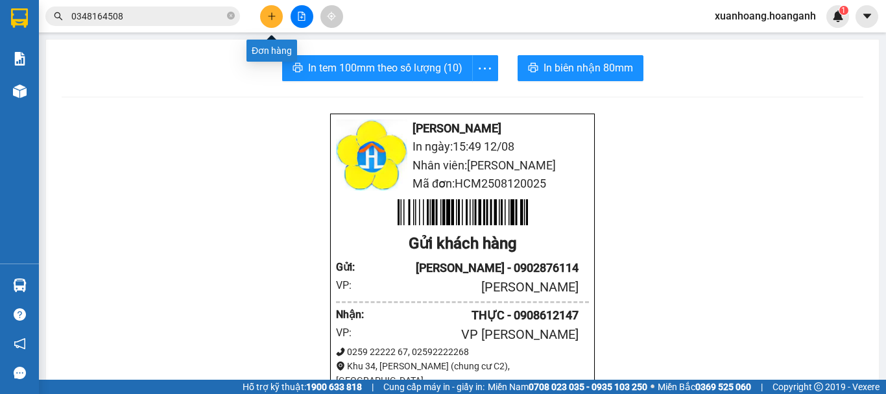
click at [275, 12] on icon "plus" at bounding box center [271, 16] width 9 height 9
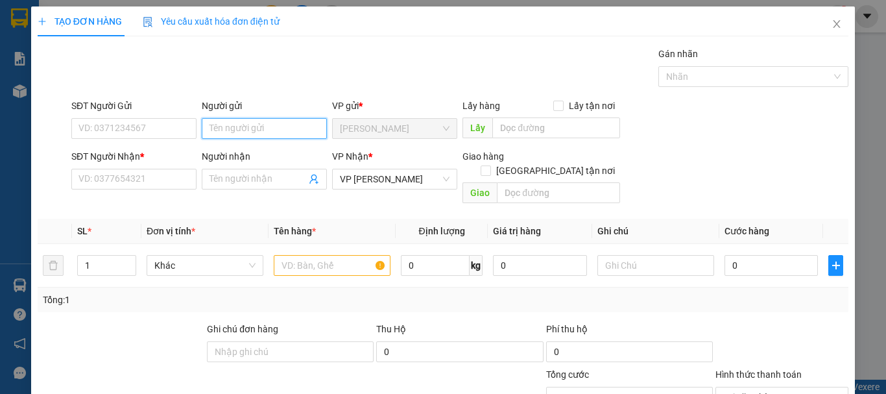
click at [258, 126] on input "Người gửi" at bounding box center [264, 128] width 125 height 21
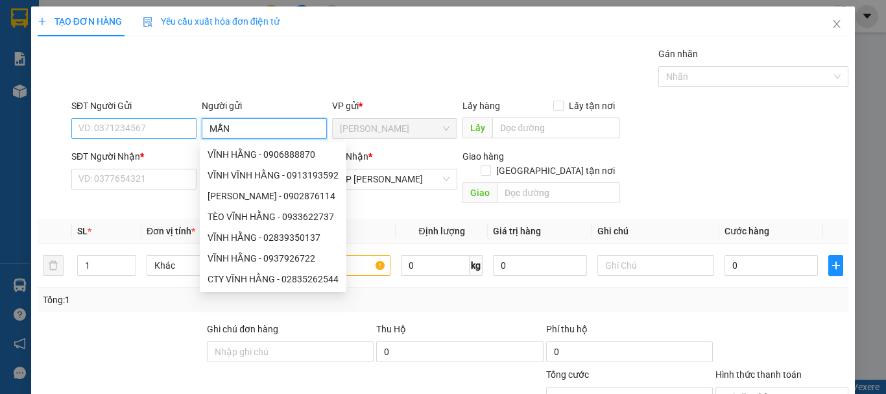
type input "MẪN"
click at [164, 125] on input "SĐT Người Gửi" at bounding box center [133, 128] width 125 height 21
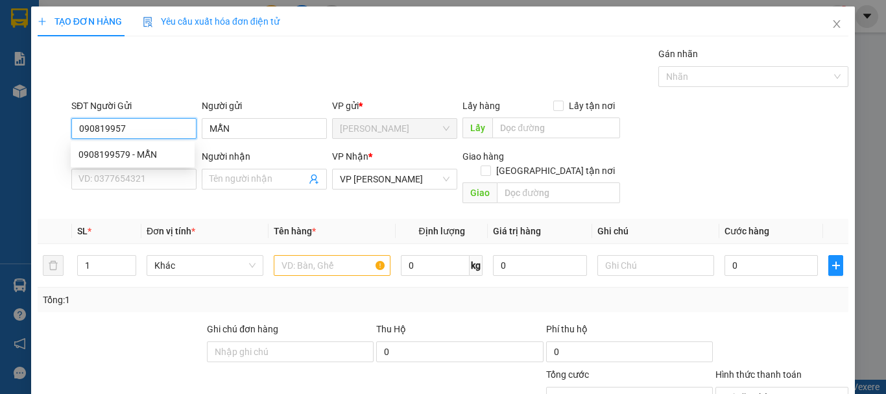
type input "0908199579"
click at [156, 156] on div "0908199579 - MẪN" at bounding box center [132, 154] width 108 height 14
type input "30.000"
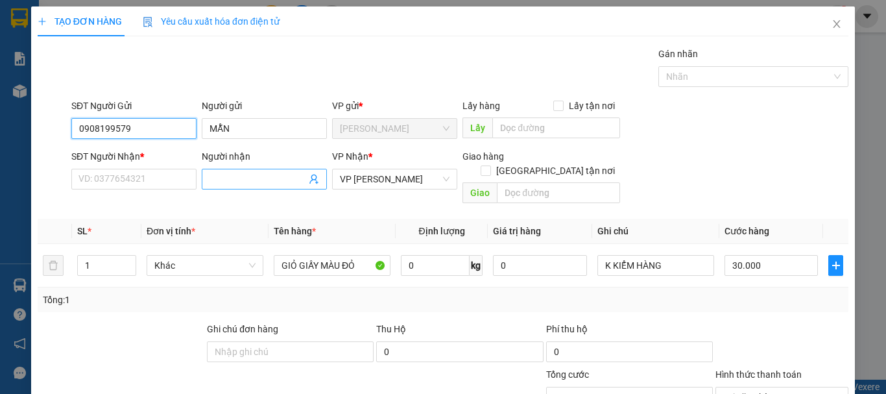
type input "0908199579"
click at [243, 175] on input "Người nhận" at bounding box center [258, 179] width 97 height 14
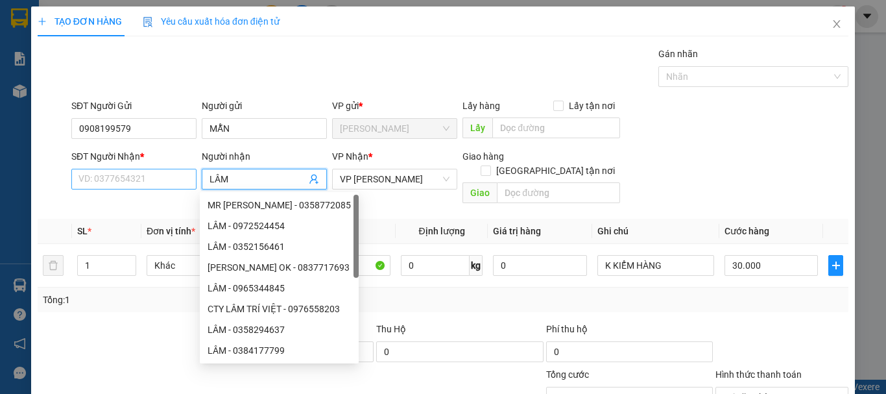
type input "LÂM"
click at [174, 178] on input "SĐT Người Nhận *" at bounding box center [133, 179] width 125 height 21
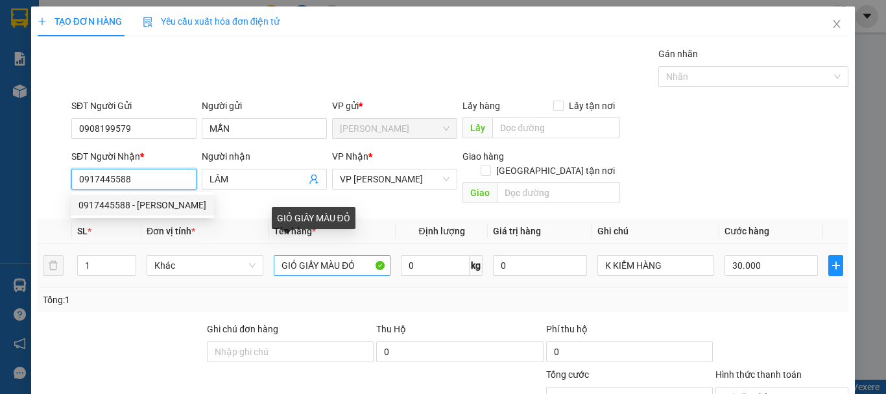
type input "0917445588"
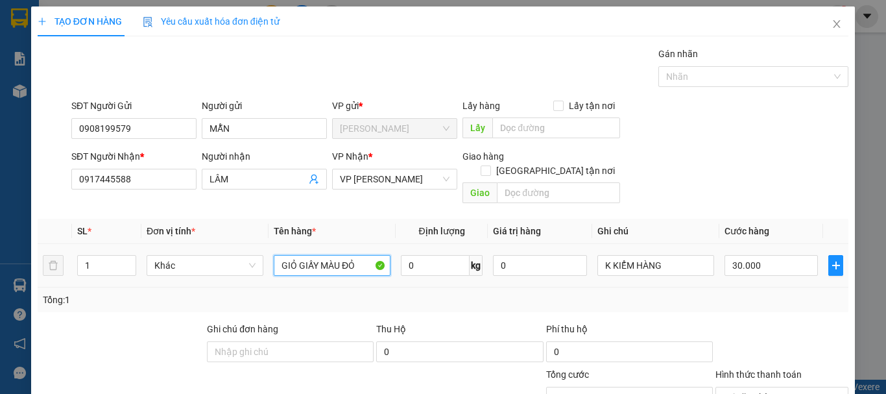
drag, startPoint x: 355, startPoint y: 252, endPoint x: 214, endPoint y: 265, distance: 142.1
click at [214, 265] on tr "1 Khác GIỎ GIẤY MÀU ĐỎ 0 kg 0 K KIỂM HÀNG 30.000" at bounding box center [443, 265] width 811 height 43
type input "HỒ SƠ ĐỎ"
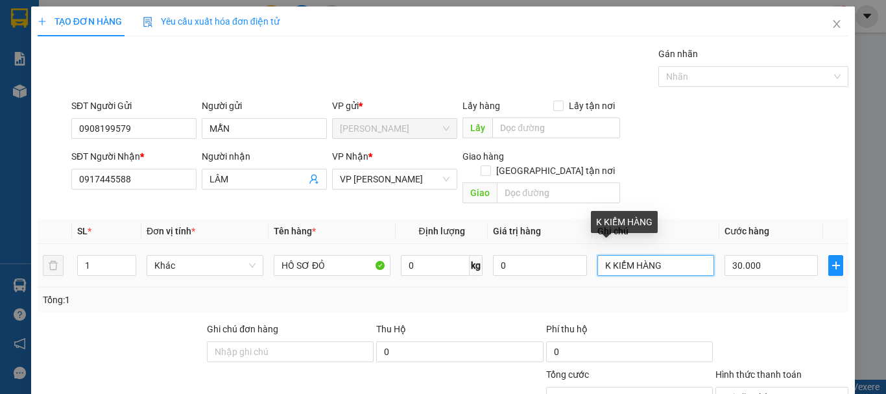
click at [682, 255] on input "K KIỂM HÀNG" at bounding box center [655, 265] width 117 height 21
type input "K"
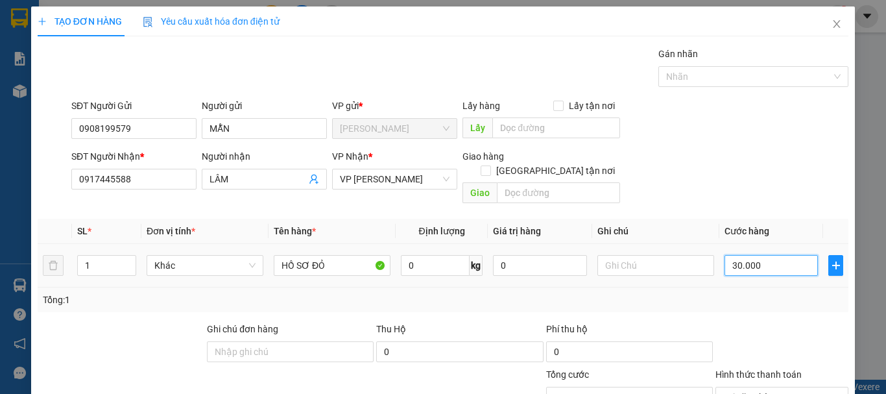
click at [774, 255] on input "30.000" at bounding box center [771, 265] width 93 height 21
type input "2"
type input "20"
type input "200"
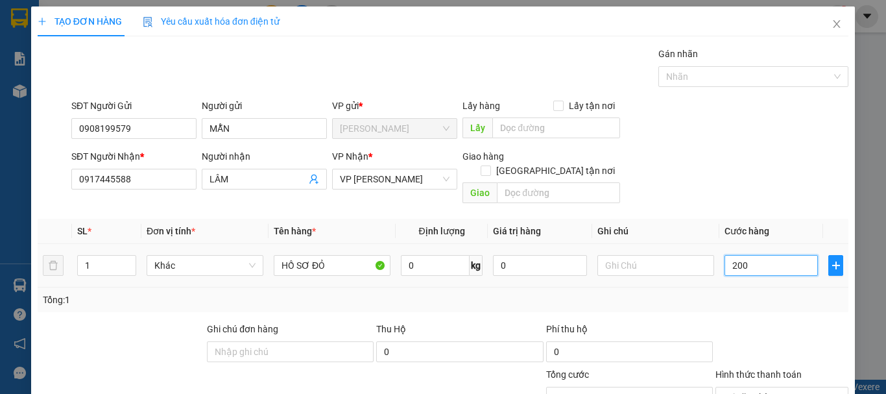
type input "2.000"
type input "20.000"
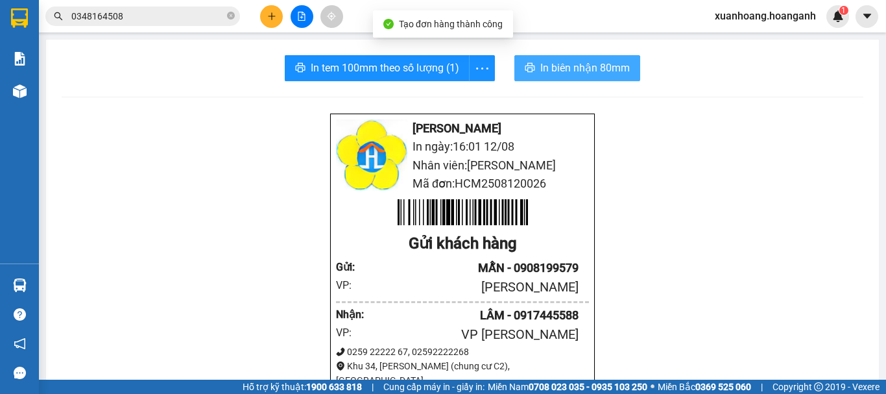
click at [543, 66] on span "In biên nhận 80mm" at bounding box center [585, 68] width 90 height 16
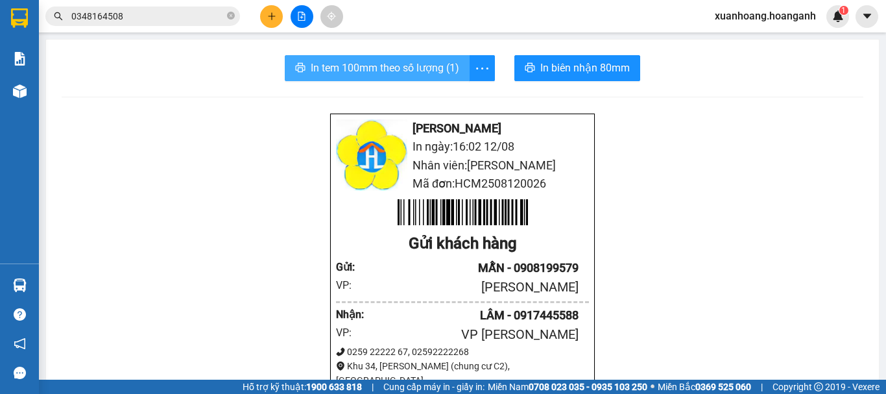
click at [409, 72] on span "In tem 100mm theo số lượng (1)" at bounding box center [385, 68] width 149 height 16
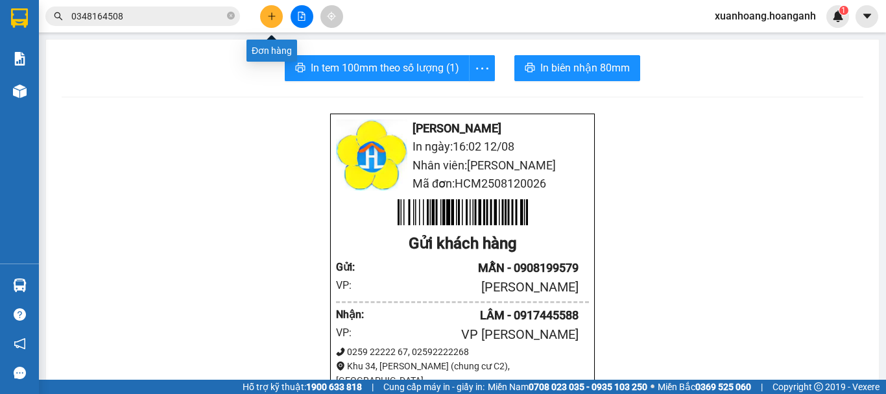
click at [266, 16] on button at bounding box center [271, 16] width 23 height 23
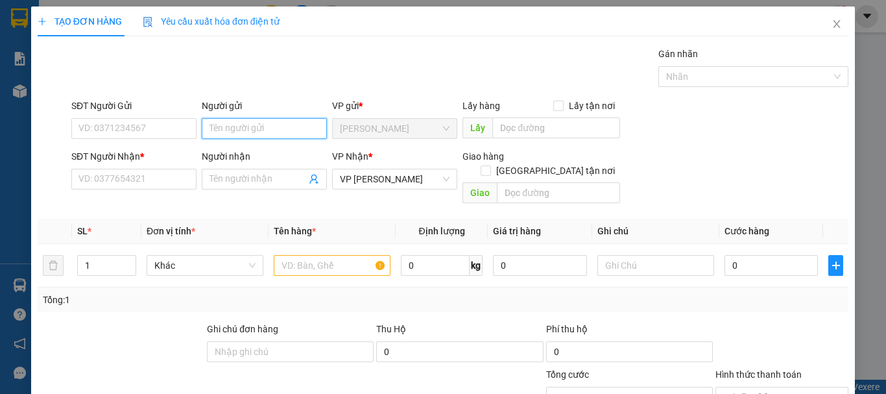
click at [215, 119] on input "Người gửi" at bounding box center [264, 128] width 125 height 21
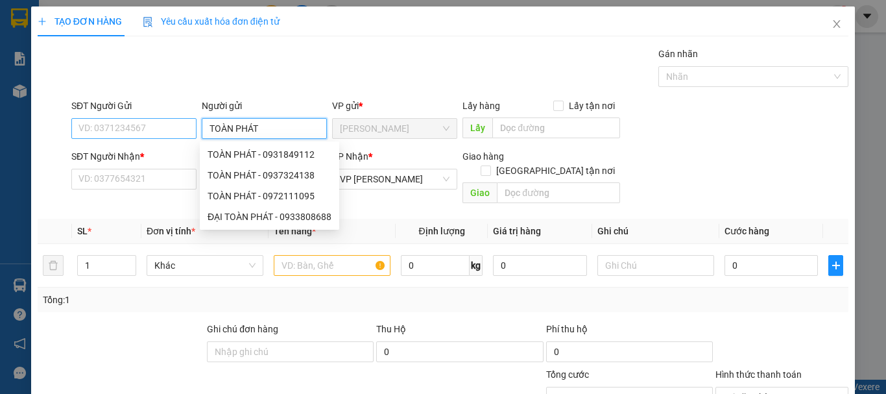
type input "TOÀN PHÁT"
click at [159, 130] on input "SĐT Người Gửi" at bounding box center [133, 128] width 125 height 21
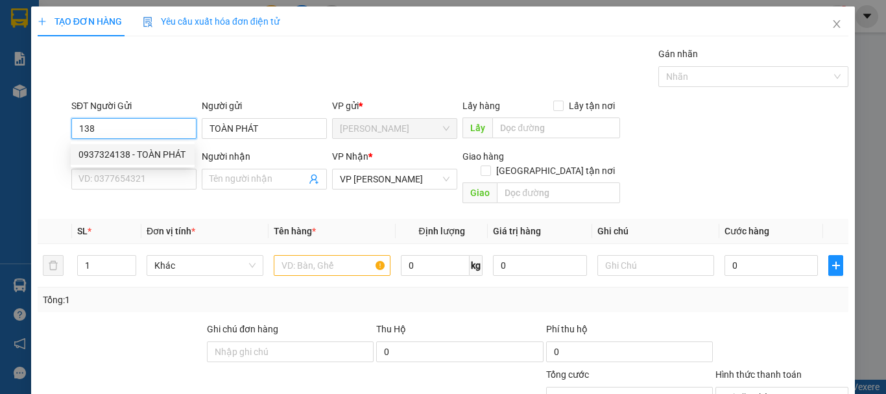
click at [151, 152] on div "0937324138 - TOÀN PHÁT" at bounding box center [132, 154] width 108 height 14
type input "0937324138"
type input "40.000"
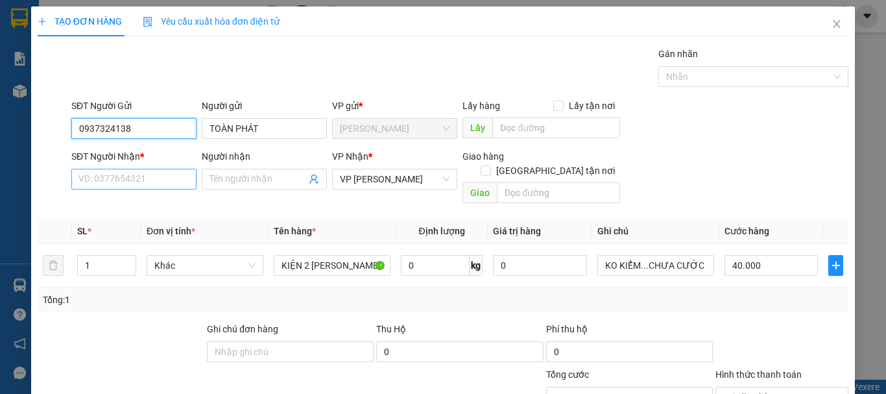
type input "0937324138"
click at [163, 172] on input "SĐT Người Nhận *" at bounding box center [133, 179] width 125 height 21
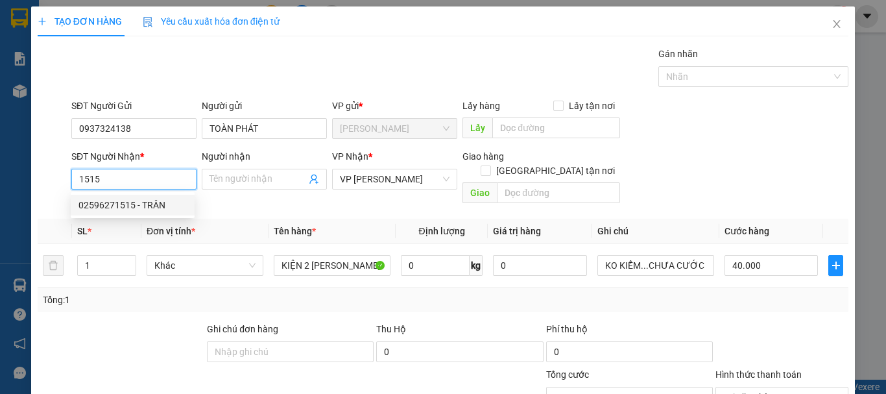
click at [151, 204] on div "02596271515 - TRÂN" at bounding box center [132, 205] width 108 height 14
type input "02596271515"
type input "TRÂN"
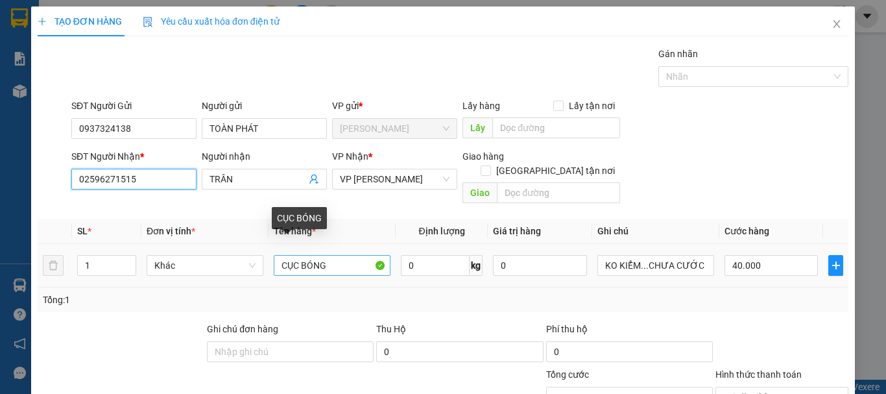
type input "02596271515"
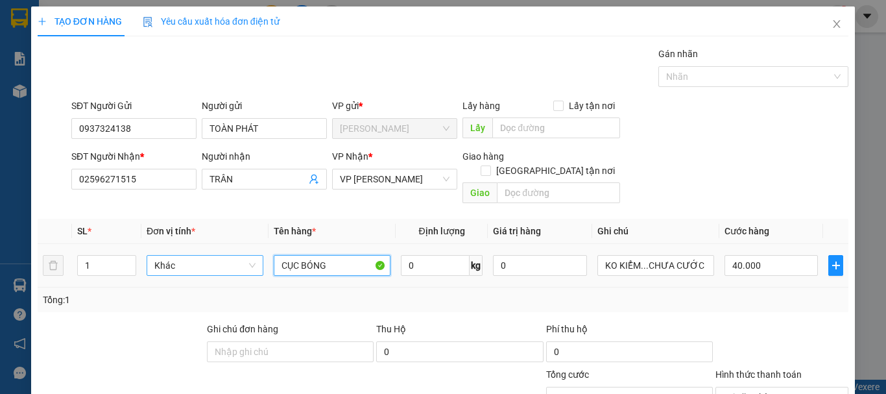
drag, startPoint x: 339, startPoint y: 252, endPoint x: 226, endPoint y: 258, distance: 113.0
click at [226, 258] on tr "1 Khác CỤC BÓNG 0 kg 0 KO KIỂM...CHƯA CƯỚC PR THU 40 40.000" at bounding box center [443, 265] width 811 height 43
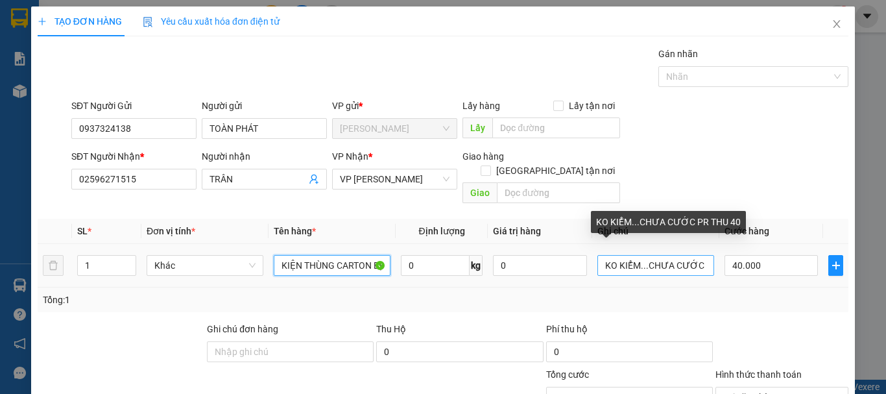
type input "KIỆN THÙNG CARTON BỊ BÓNG"
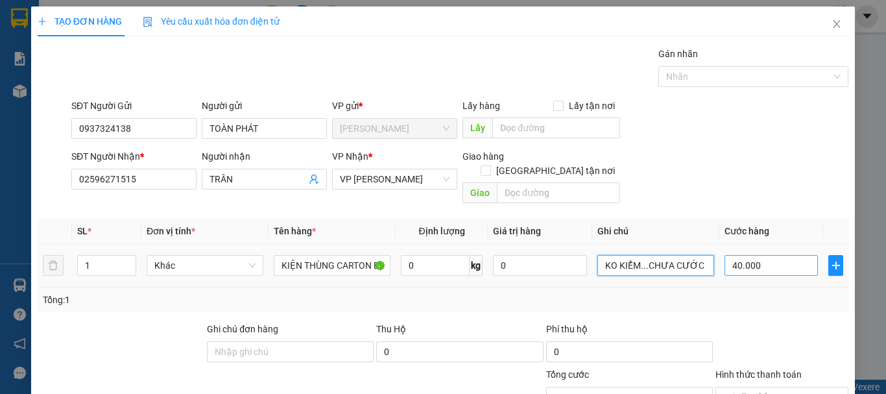
drag, startPoint x: 694, startPoint y: 255, endPoint x: 749, endPoint y: 255, distance: 55.1
click at [749, 255] on tr "1 Khác KIỆN THÙNG CARTON BỊ BÓNG 0 kg 0 KO KIỂM...CHƯA CƯỚC PR THU 40 40.000" at bounding box center [443, 265] width 811 height 43
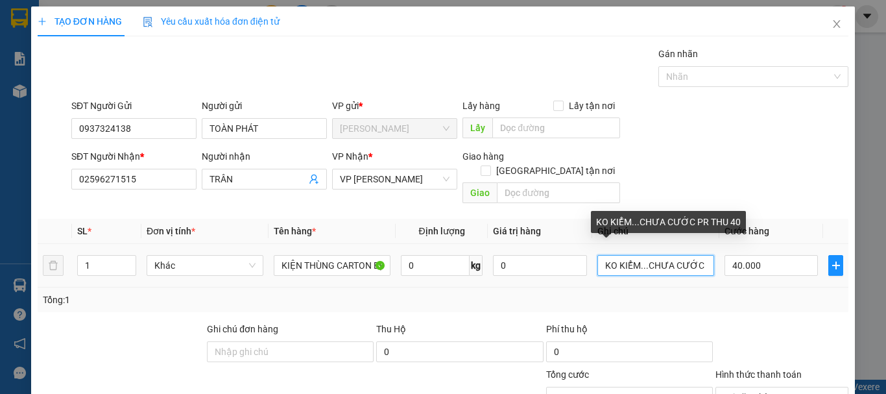
click at [701, 255] on input "KO KIỂM...CHƯA CƯỚC PR THU 40" at bounding box center [655, 265] width 117 height 21
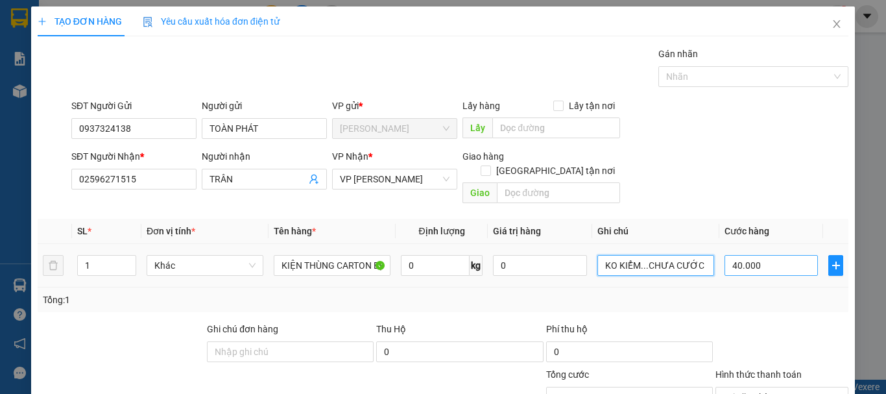
type input "KO KIỂM...CHƯA CƯỚC PR THU 60"
click at [777, 255] on input "40.000" at bounding box center [771, 265] width 93 height 21
type input "0"
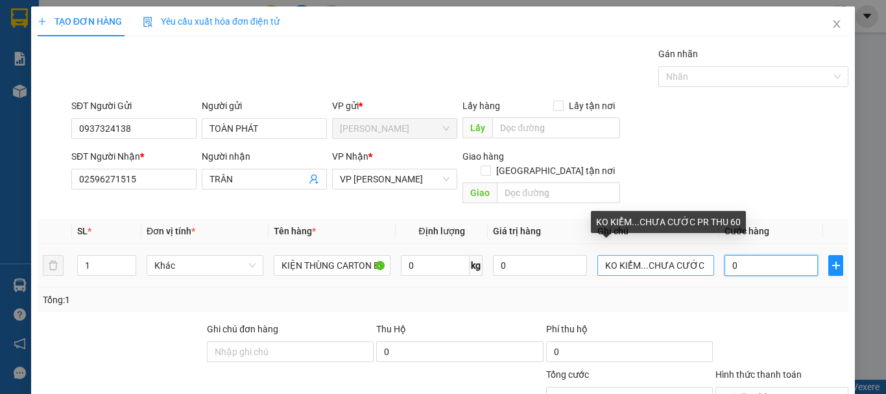
type input "0"
click at [701, 255] on input "KO KIỂM...CHƯA CƯỚC PR THU 60" at bounding box center [655, 265] width 117 height 21
type input "KO KIỂM...CHƯA CƯỚC PR THU 70"
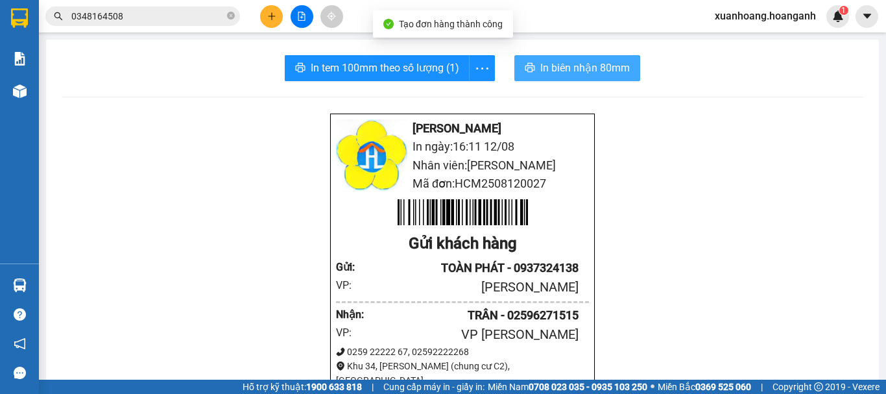
click at [530, 57] on button "In biên nhận 80mm" at bounding box center [577, 68] width 126 height 26
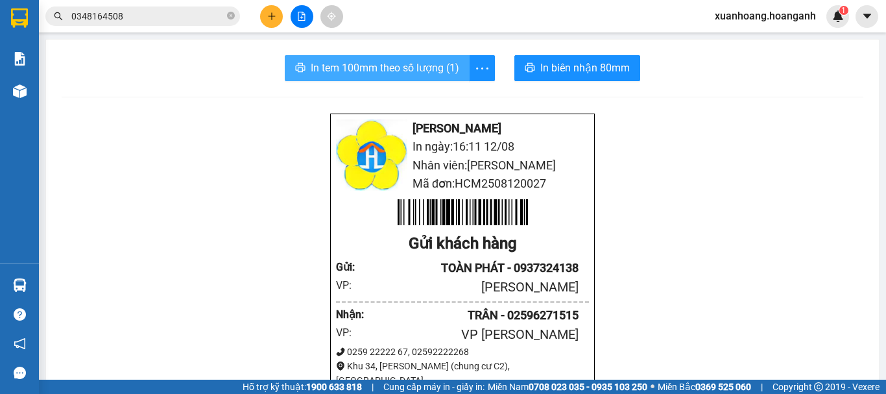
click at [443, 66] on span "In tem 100mm theo số lượng (1)" at bounding box center [385, 68] width 149 height 16
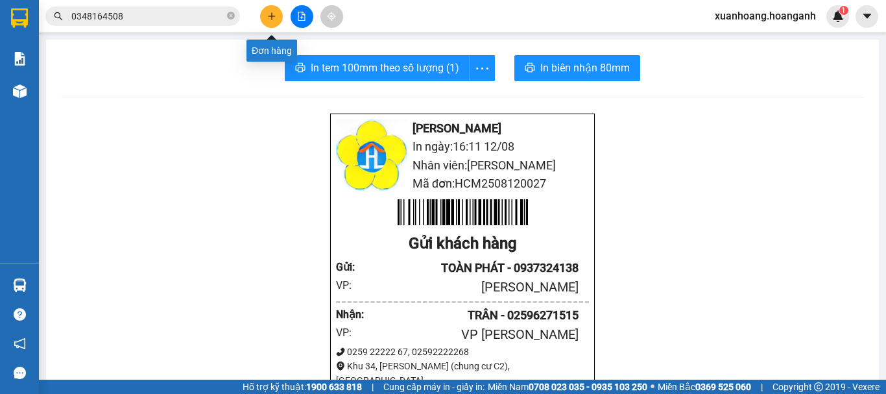
click at [269, 21] on button at bounding box center [271, 16] width 23 height 23
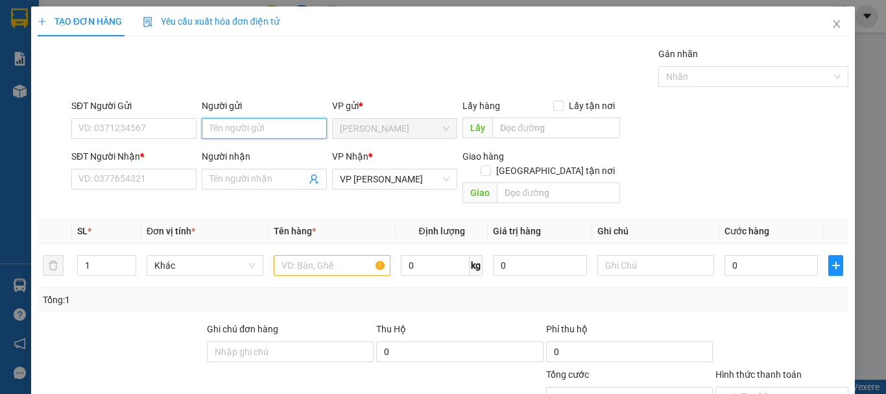
click at [286, 124] on input "Người gửi" at bounding box center [264, 128] width 125 height 21
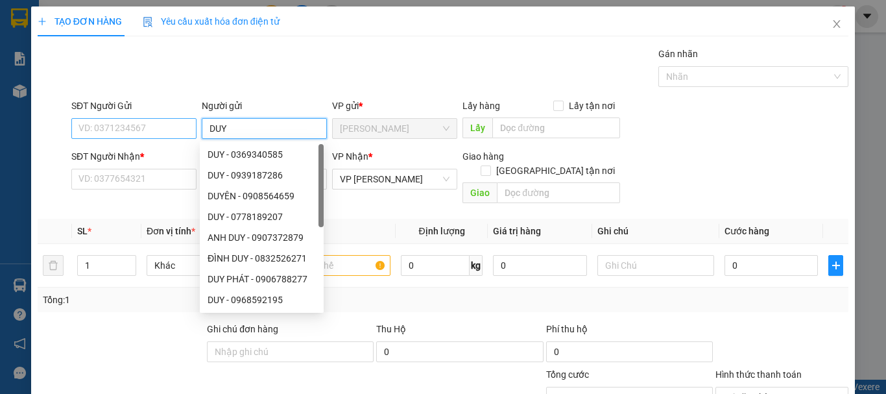
type input "DUY"
click at [136, 137] on input "SĐT Người Gửi" at bounding box center [133, 128] width 125 height 21
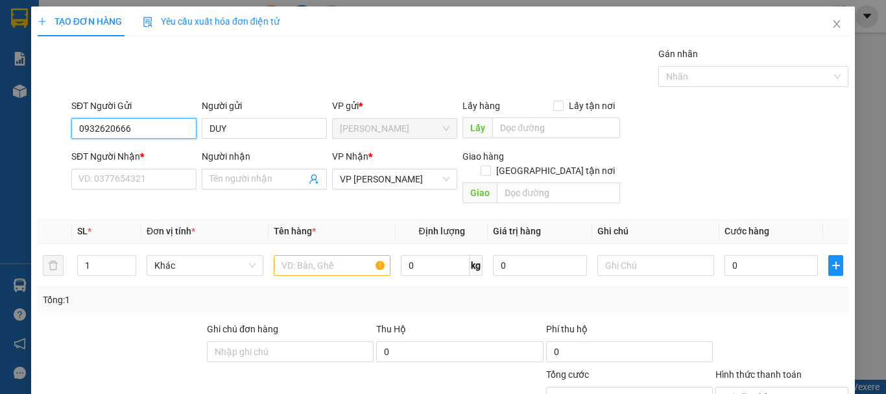
type input "0932620666"
click at [222, 166] on div "Người nhận" at bounding box center [264, 158] width 125 height 19
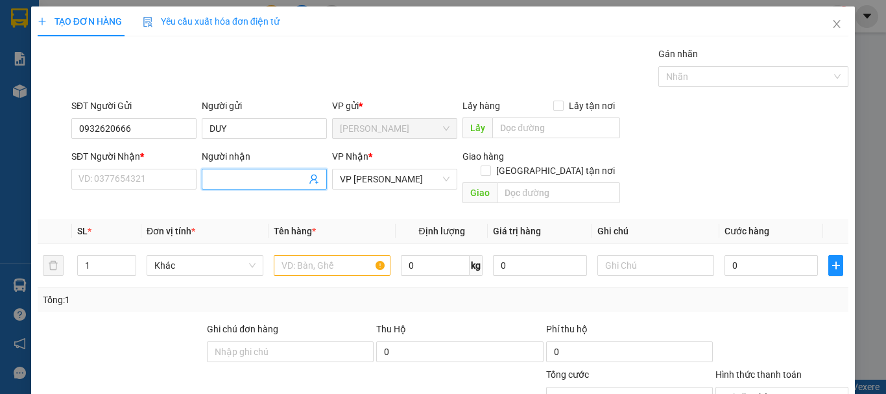
click at [226, 177] on input "Người nhận" at bounding box center [258, 179] width 97 height 14
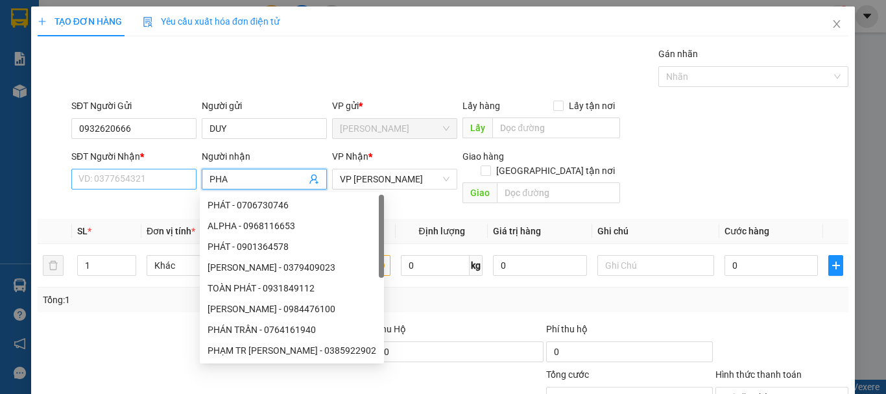
type input "PHA"
click at [116, 183] on input "SĐT Người Nhận *" at bounding box center [133, 179] width 125 height 21
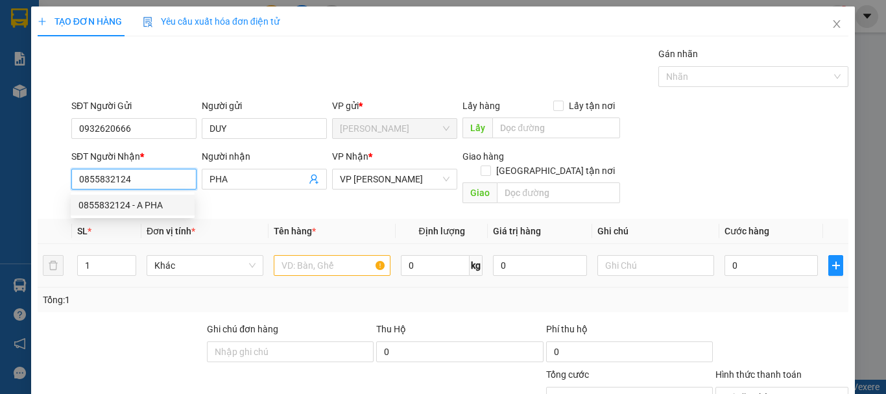
type input "0855832124"
click at [319, 255] on input "text" at bounding box center [332, 265] width 117 height 21
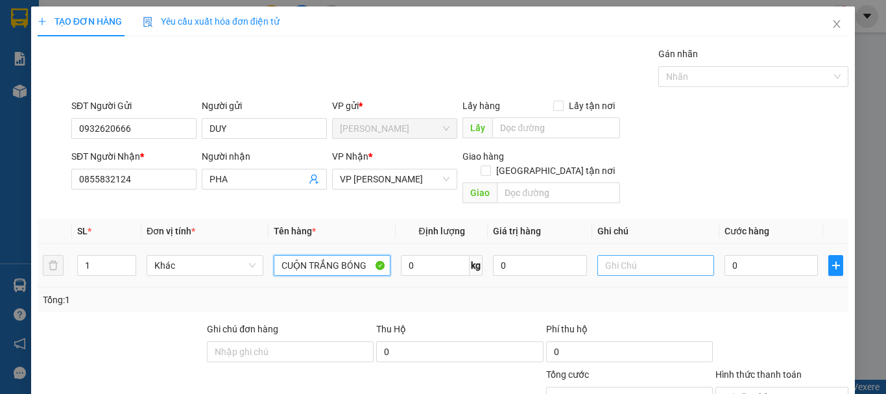
type input "CUỘN TRẮNG BÓNG"
click at [622, 258] on input "text" at bounding box center [655, 265] width 117 height 21
type input "CHƯA CƯỚC PR THU 40"
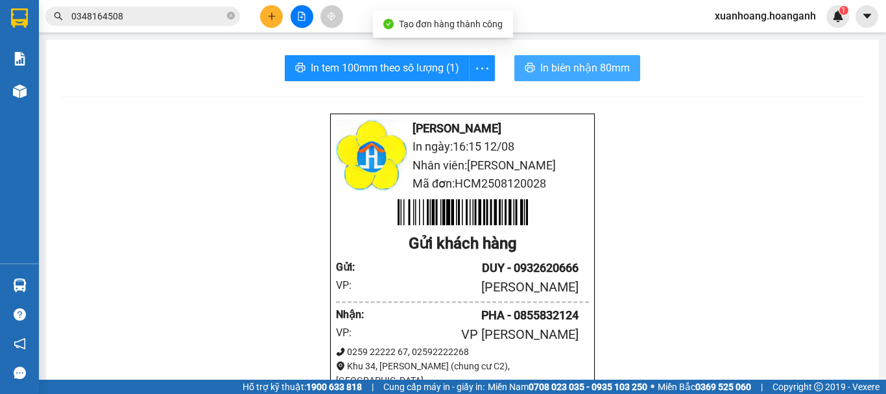
click at [576, 71] on span "In biên nhận 80mm" at bounding box center [585, 68] width 90 height 16
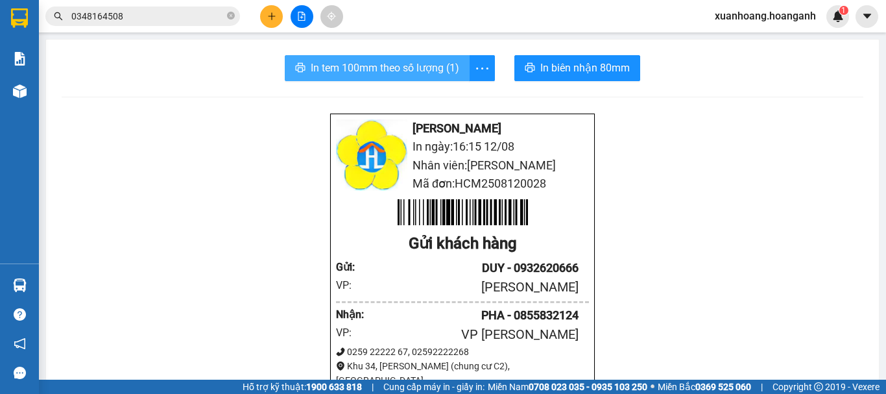
click at [438, 64] on span "In tem 100mm theo số lượng (1)" at bounding box center [385, 68] width 149 height 16
drag, startPoint x: 542, startPoint y: 67, endPoint x: 335, endPoint y: 73, distance: 207.0
click at [335, 73] on div "In tem 100mm theo số lượng (1) In biên nhận 80mm" at bounding box center [463, 68] width 802 height 26
click at [356, 68] on span "In tem 100mm theo số lượng (1)" at bounding box center [385, 68] width 149 height 16
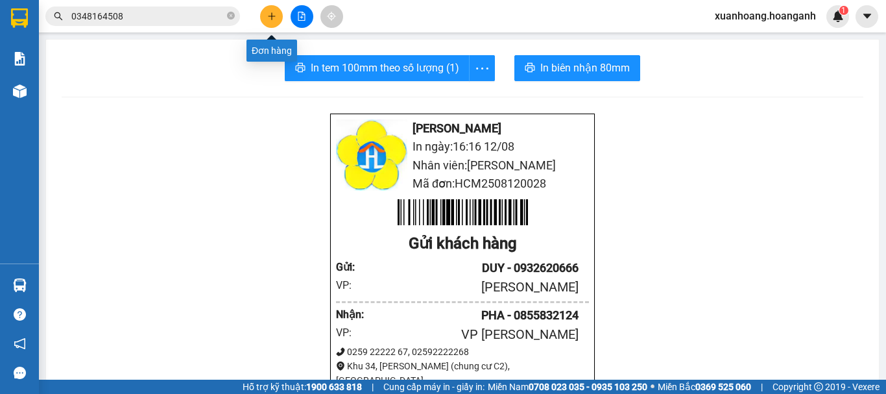
click at [270, 20] on icon "plus" at bounding box center [271, 16] width 9 height 9
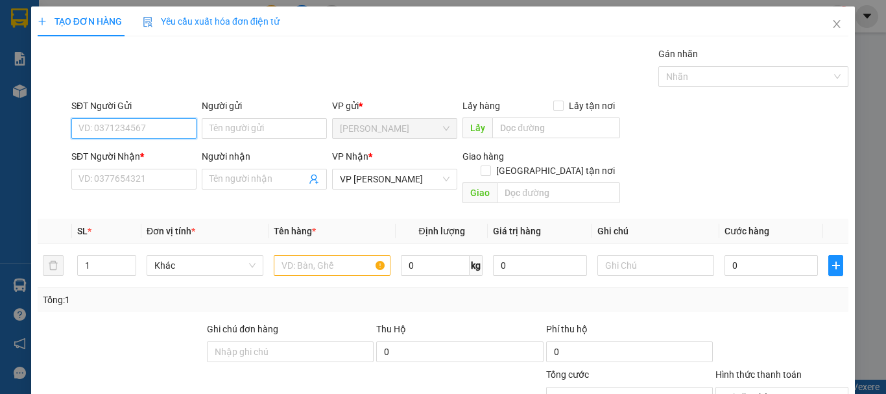
click at [157, 134] on input "SĐT Người Gửi" at bounding box center [133, 128] width 125 height 21
type input "0986664742"
click at [154, 154] on div "0986664742 - [PERSON_NAME]" at bounding box center [142, 154] width 128 height 14
type input "BẢO ĐỒNG"
type input "30.000"
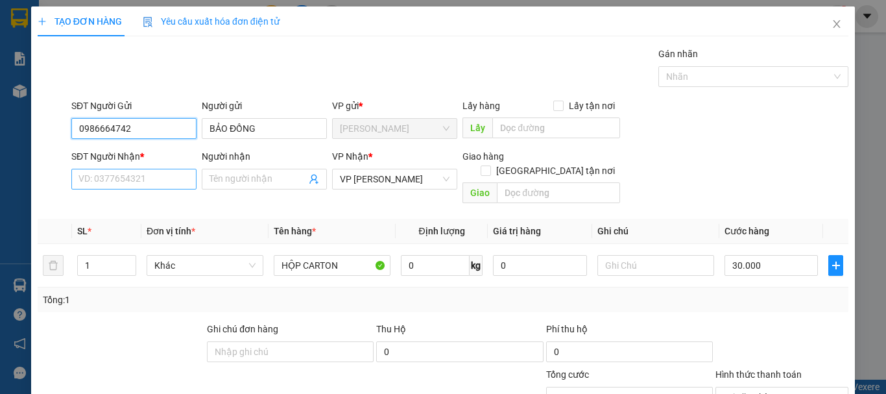
type input "0986664742"
click at [155, 172] on input "SĐT Người Nhận *" at bounding box center [133, 179] width 125 height 21
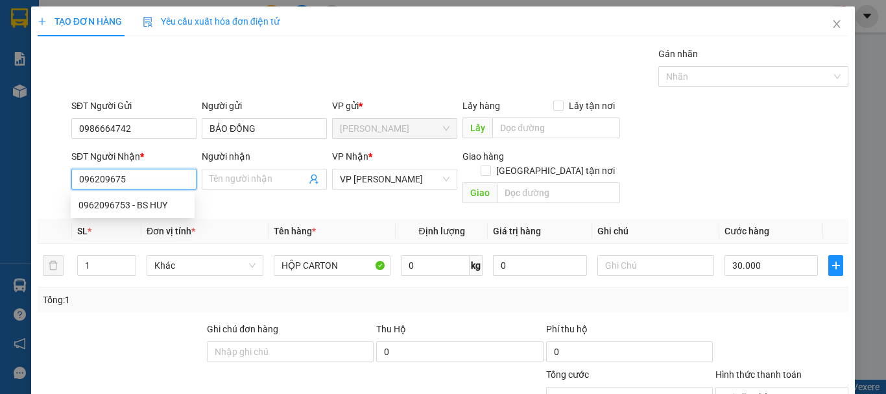
type input "0962096753"
click at [161, 211] on div "0962096753 - BS HUY" at bounding box center [132, 205] width 108 height 14
type input "BS HUY"
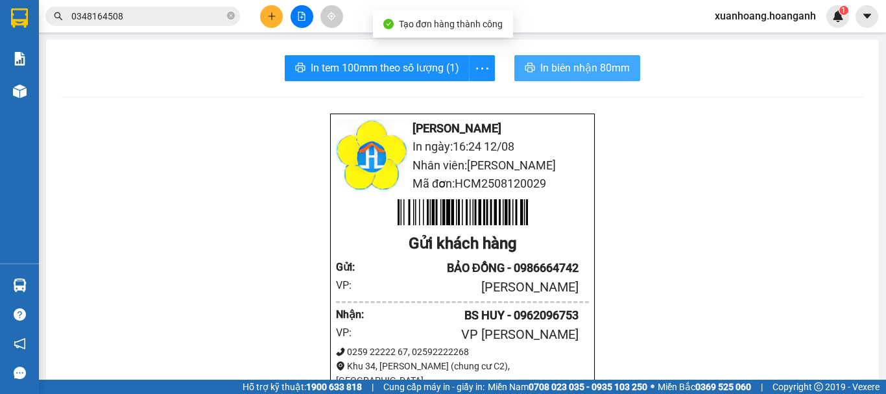
click at [551, 60] on span "In biên nhận 80mm" at bounding box center [585, 68] width 90 height 16
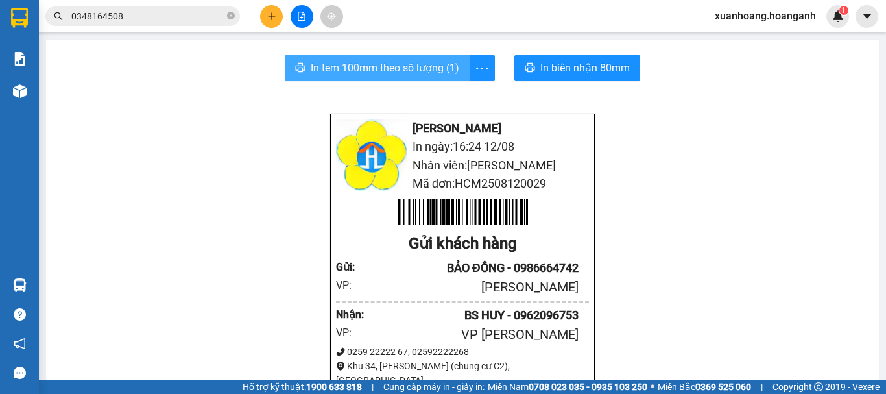
click at [443, 71] on span "In tem 100mm theo số lượng (1)" at bounding box center [385, 68] width 149 height 16
click at [263, 8] on div at bounding box center [301, 16] width 97 height 23
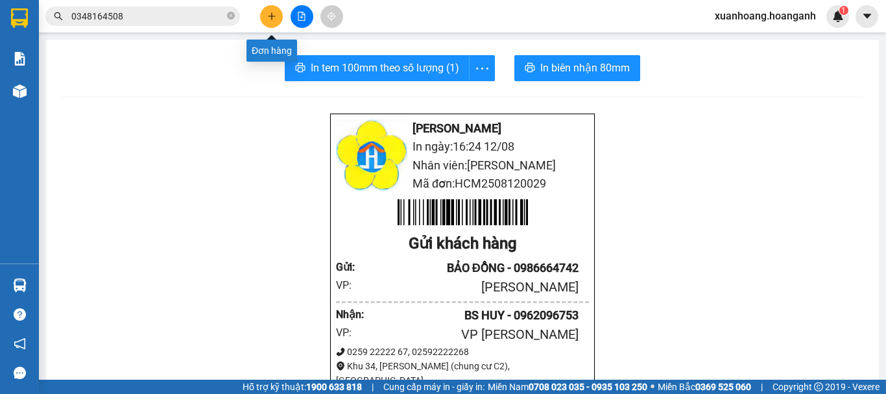
click at [265, 10] on button at bounding box center [271, 16] width 23 height 23
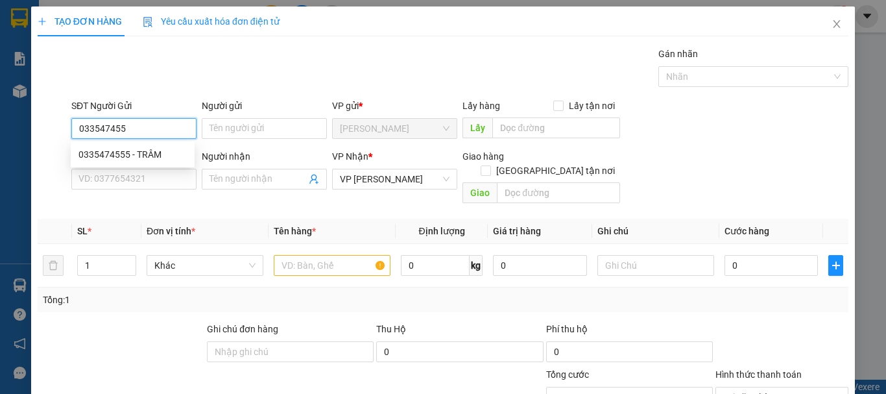
type input "0335474555"
click at [180, 153] on div "0335474555 - TRÂM" at bounding box center [132, 154] width 108 height 14
type input "TRÂM"
type input "30.000"
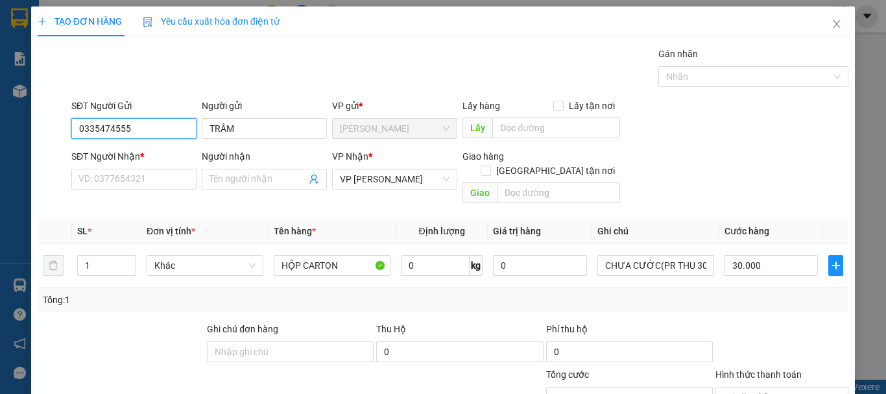
type input "0335474555"
click at [162, 167] on div "SĐT Người Nhận *" at bounding box center [133, 158] width 125 height 19
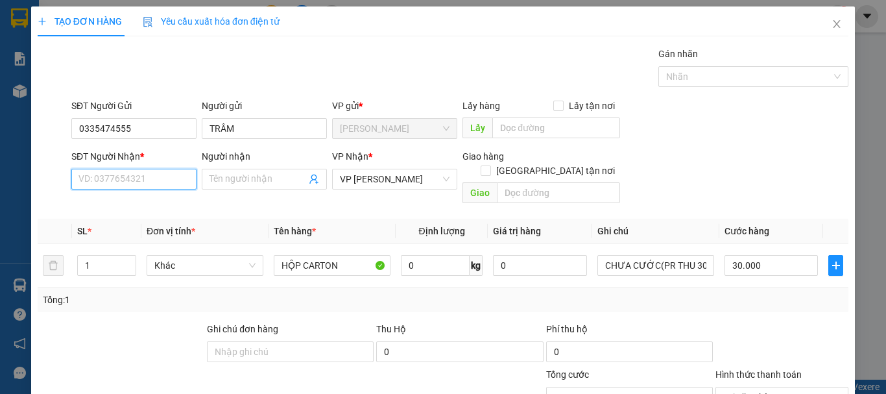
click at [162, 171] on input "SĐT Người Nhận *" at bounding box center [133, 179] width 125 height 21
type input "0901619451"
click at [157, 214] on div "0901619451 - TRÍ" at bounding box center [133, 205] width 124 height 21
type input "TRÍ"
type input "0901619451"
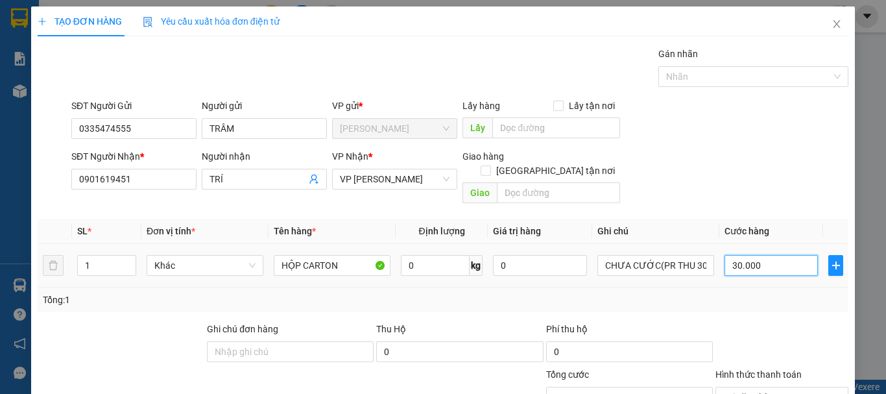
click at [767, 256] on input "30.000" at bounding box center [771, 265] width 93 height 21
type input "0"
click at [829, 387] on div "Chọn HT Thanh Toán" at bounding box center [781, 397] width 133 height 21
type input "0"
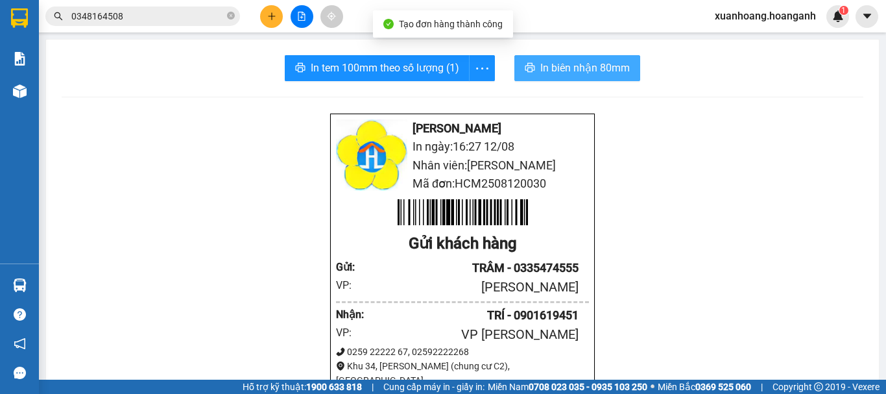
click at [542, 77] on button "In biên nhận 80mm" at bounding box center [577, 68] width 126 height 26
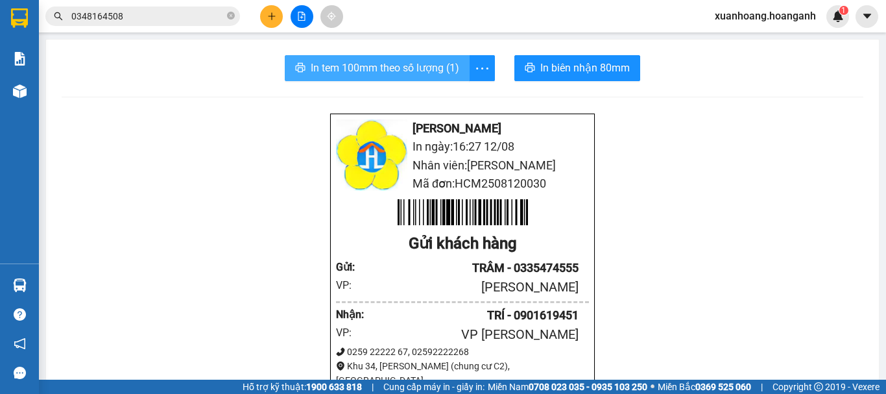
click at [367, 73] on span "In tem 100mm theo số lượng (1)" at bounding box center [385, 68] width 149 height 16
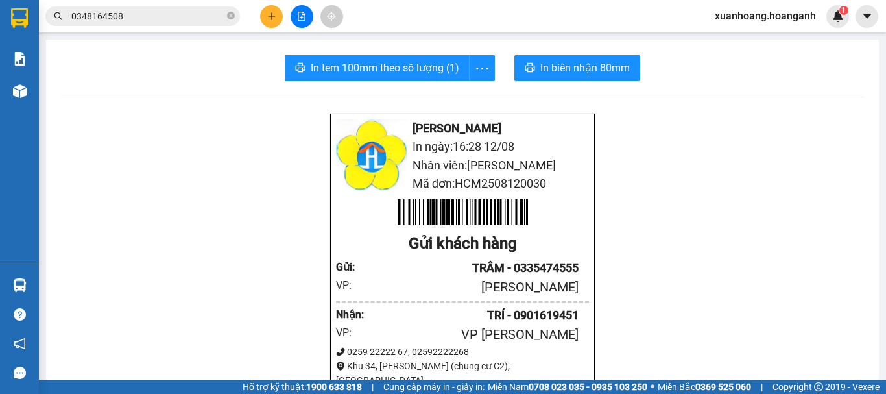
click at [274, 21] on button at bounding box center [271, 16] width 23 height 23
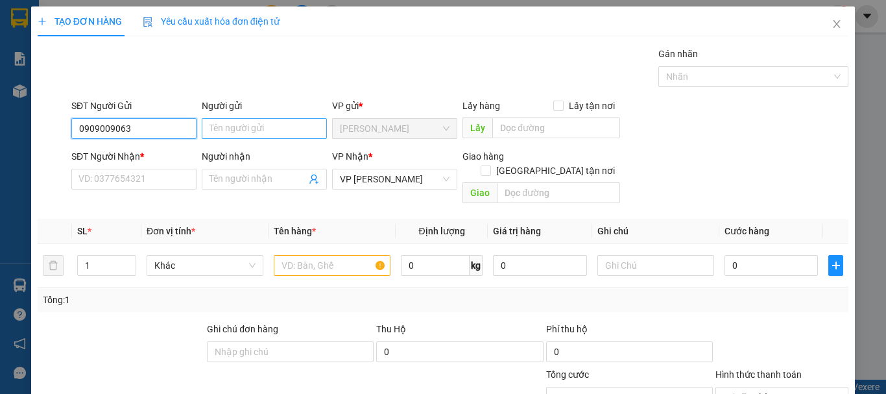
type input "0909009063"
click at [228, 128] on input "Người gửi" at bounding box center [264, 128] width 125 height 21
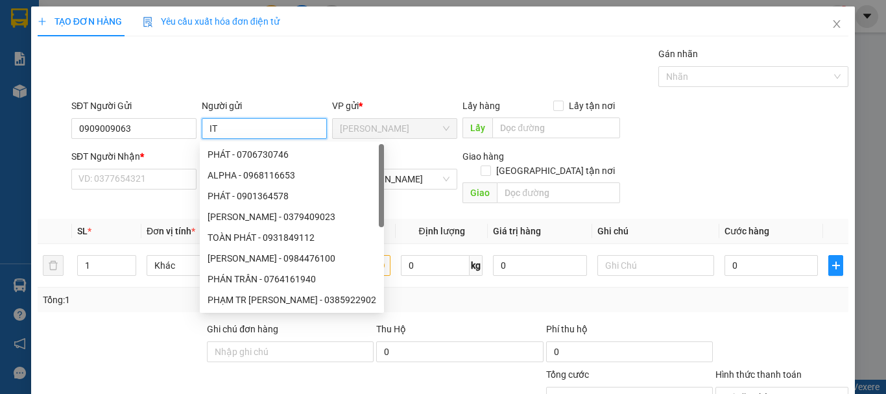
type input "I"
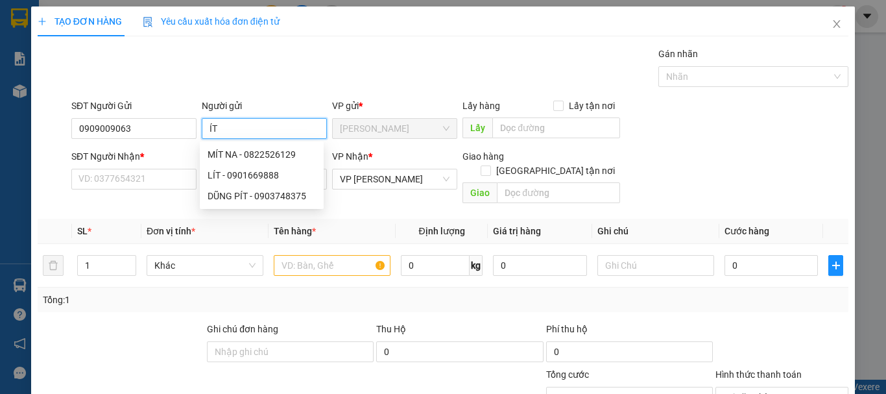
type input "Í"
type input "XP"
click at [222, 150] on div "CTY XP - 0906835137" at bounding box center [262, 154] width 108 height 14
type input "0906835137"
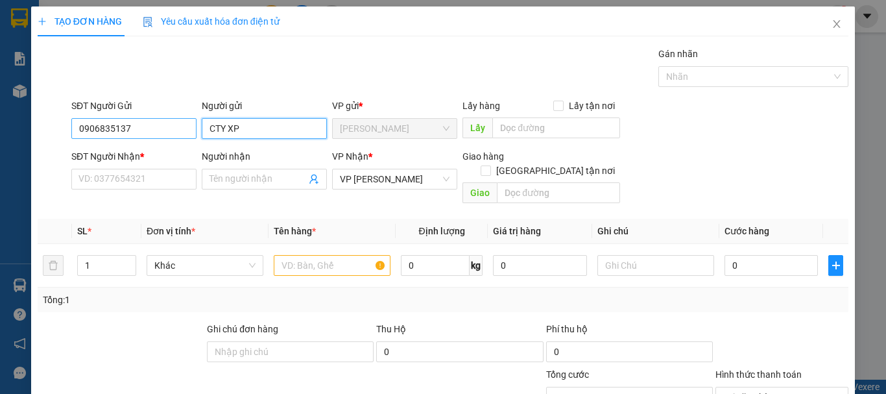
type input "CTY XP"
drag, startPoint x: 166, startPoint y: 126, endPoint x: 73, endPoint y: 132, distance: 92.9
click at [73, 132] on input "0906835137" at bounding box center [133, 128] width 125 height 21
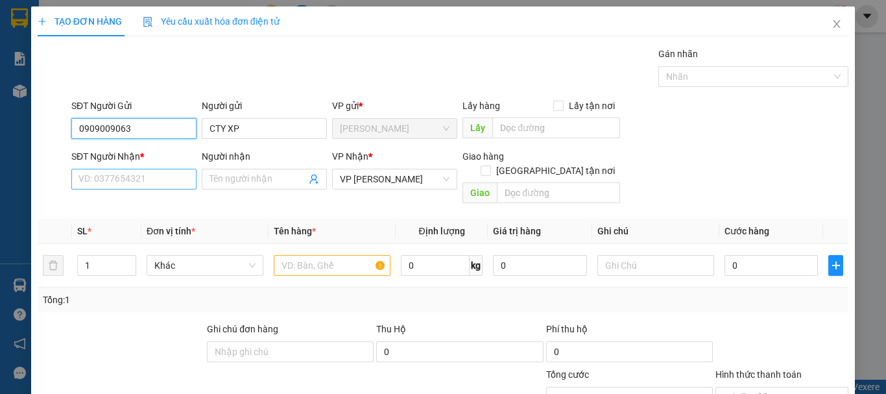
type input "0909009063"
click at [112, 176] on input "SĐT Người Nhận *" at bounding box center [133, 179] width 125 height 21
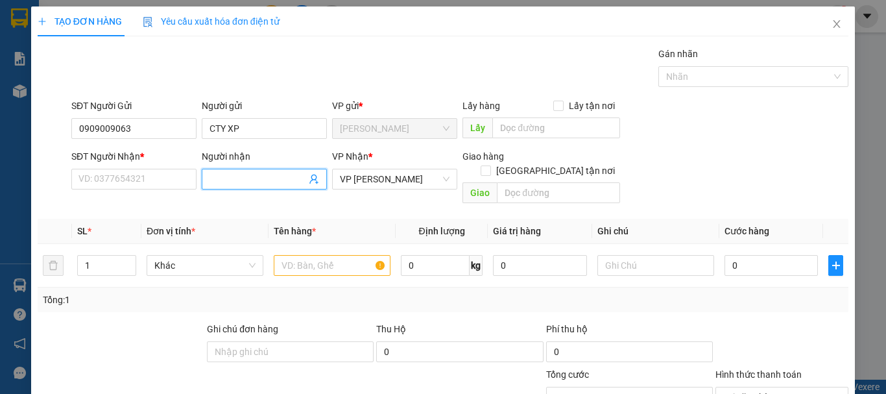
click at [218, 185] on input "Người nhận" at bounding box center [258, 179] width 97 height 14
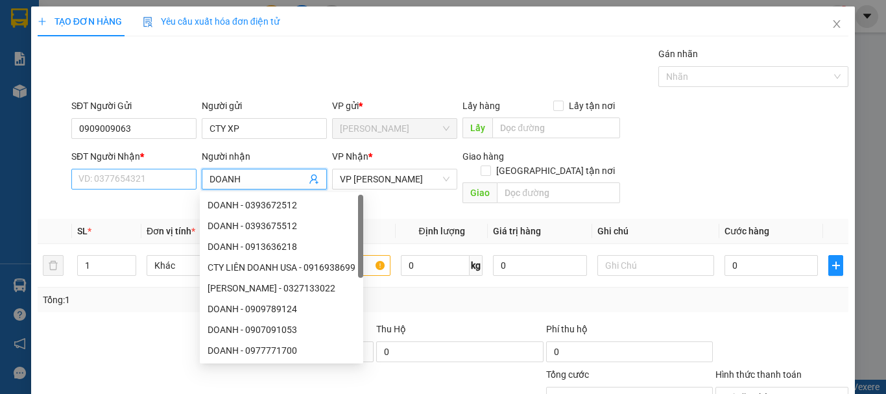
type input "DOANH"
click at [177, 180] on input "SĐT Người Nhận *" at bounding box center [133, 179] width 125 height 21
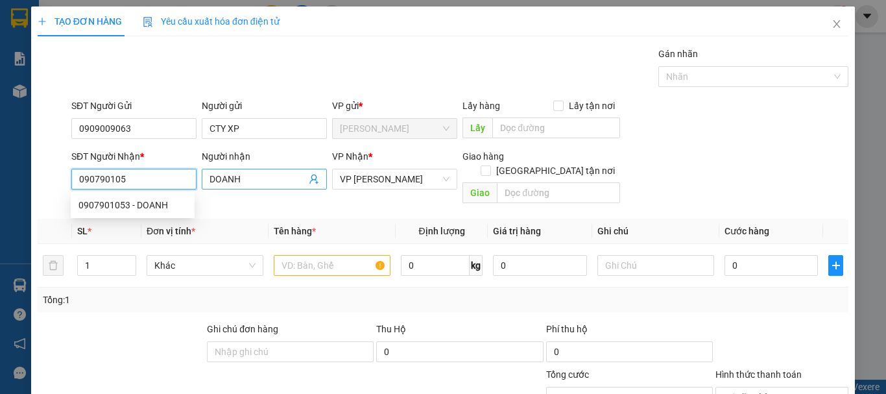
type input "0907901053"
click at [147, 200] on div "0907901053 - DOANH" at bounding box center [132, 205] width 108 height 14
type input "30.000"
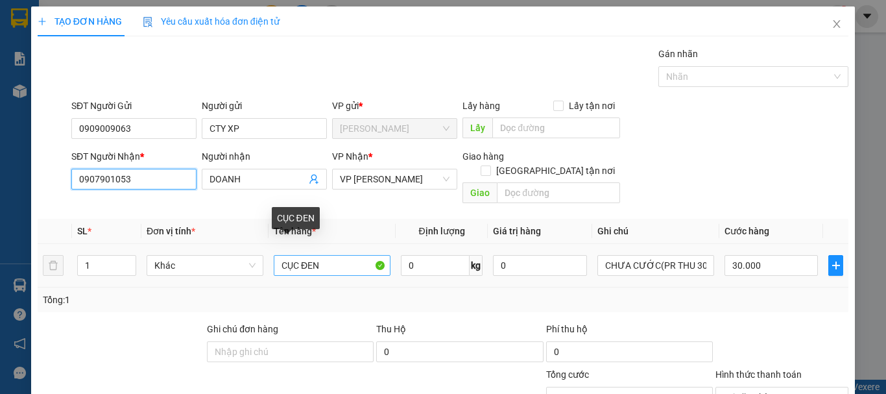
type input "0907901053"
click at [324, 255] on input "CỤC ĐEN" at bounding box center [332, 265] width 117 height 21
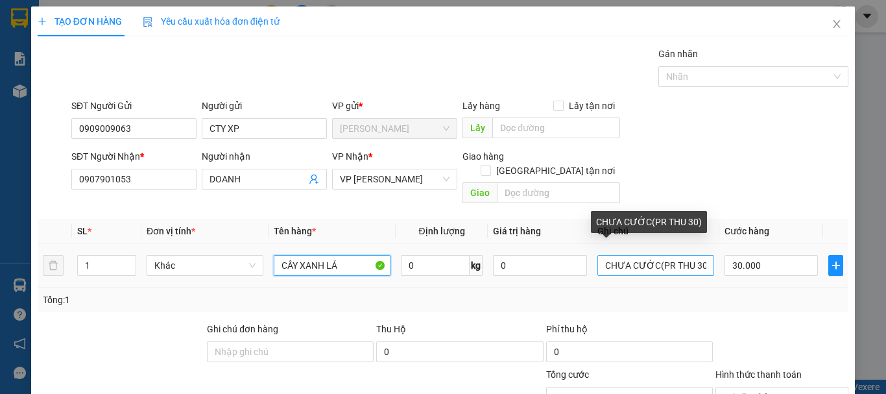
type input "CÂY XANH LÁ"
click at [694, 255] on input "CHƯA CƯỚC(PR THU 30)" at bounding box center [655, 265] width 117 height 21
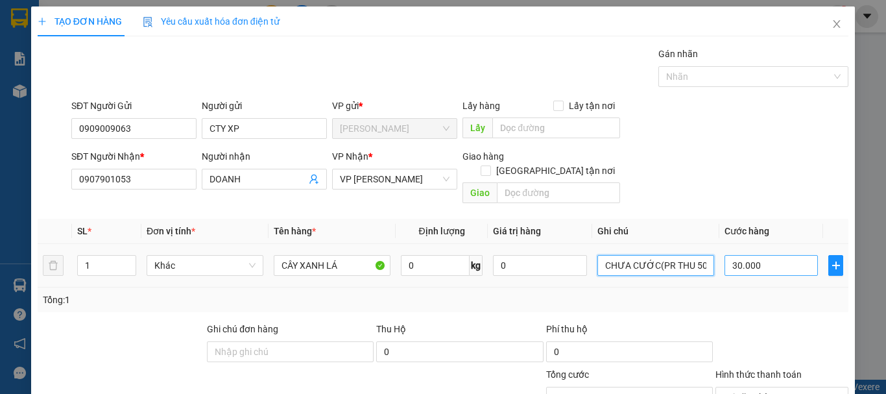
type input "CHƯA CƯỚC(PR THU 50)"
click at [801, 255] on input "30.000" at bounding box center [771, 265] width 93 height 21
type input "0"
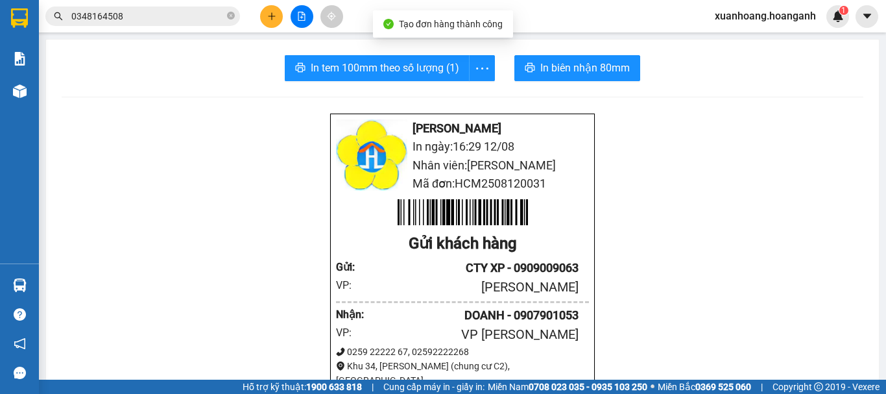
click at [576, 67] on span "In biên nhận 80mm" at bounding box center [585, 68] width 90 height 16
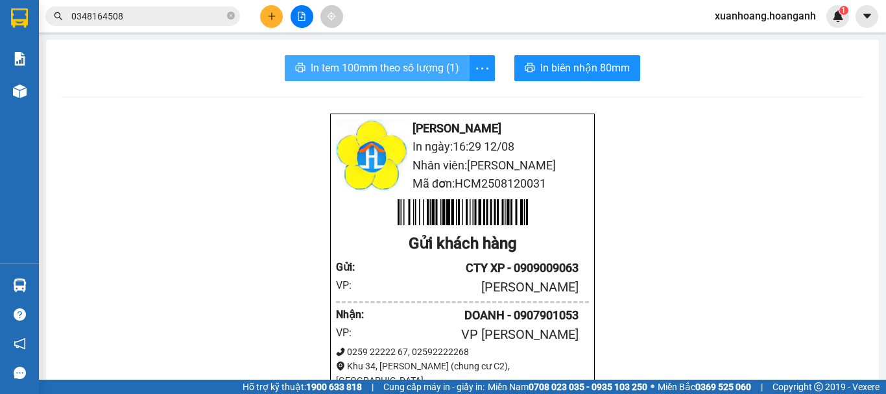
click at [376, 67] on span "In tem 100mm theo số lượng (1)" at bounding box center [385, 68] width 149 height 16
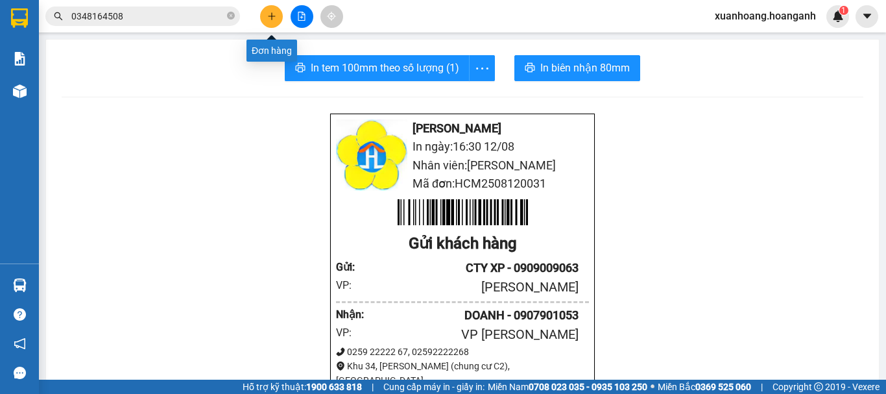
click at [269, 16] on icon "plus" at bounding box center [271, 16] width 9 height 9
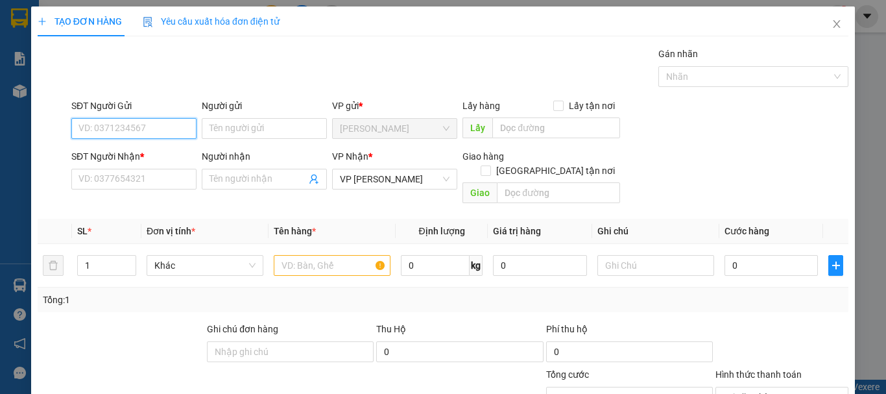
click at [161, 136] on input "SĐT Người Gửi" at bounding box center [133, 128] width 125 height 21
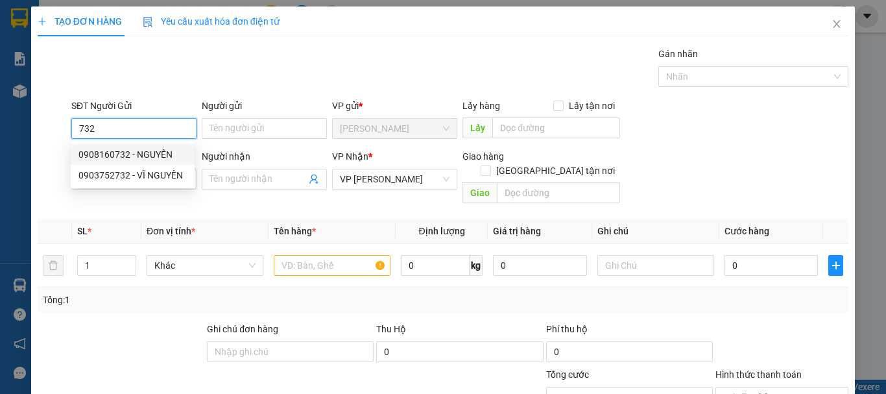
click at [153, 153] on div "0908160732 - NGUYÊN" at bounding box center [132, 154] width 108 height 14
type input "0908160732"
type input "NGUYÊN"
type input "100.000"
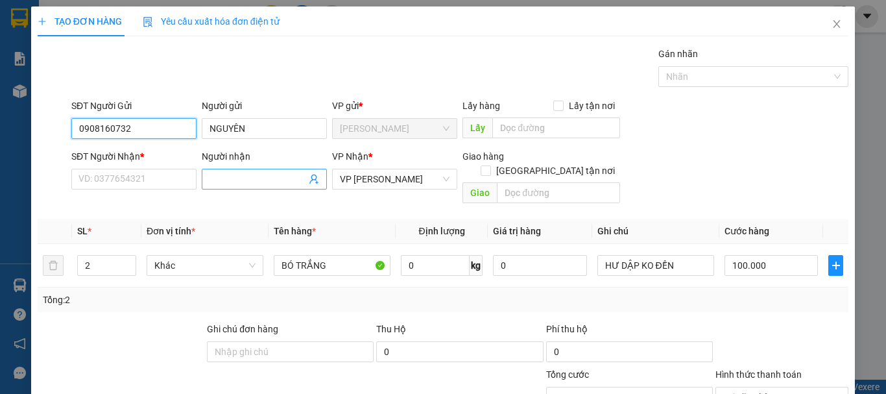
type input "0908160732"
click at [220, 178] on input "Người nhận" at bounding box center [258, 179] width 97 height 14
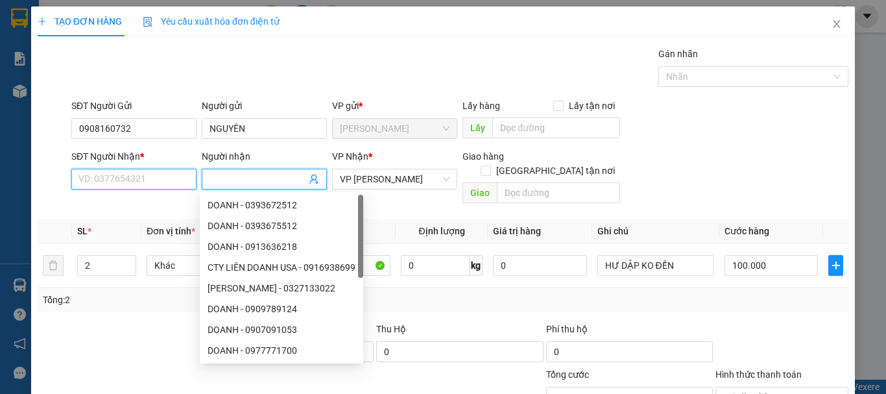
click at [145, 176] on input "SĐT Người Nhận *" at bounding box center [133, 179] width 125 height 21
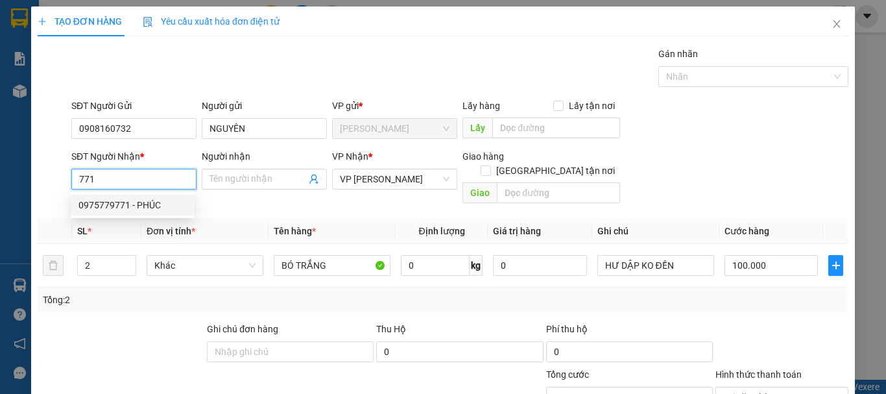
click at [140, 206] on div "0975779771 - PHÚC" at bounding box center [132, 205] width 108 height 14
type input "0975779771"
type input "PHÚC"
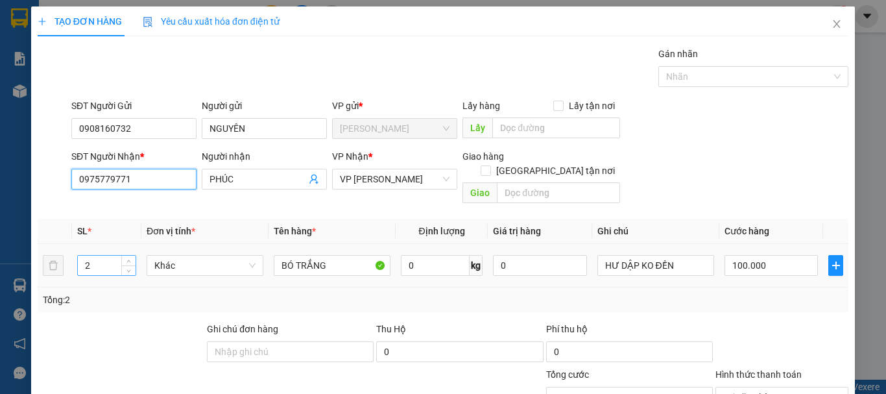
type input "0975779771"
drag, startPoint x: 88, startPoint y: 250, endPoint x: 62, endPoint y: 262, distance: 28.7
click at [62, 262] on tr "2 Khác BÓ TRẮNG 0 kg 0 HƯ DẬP KO ĐỀN 100.000" at bounding box center [443, 265] width 811 height 43
click at [59, 254] on tr "2 Khác BÓ TRẮNG 0 kg 0 HƯ DẬP KO ĐỀN 100.000" at bounding box center [443, 265] width 811 height 43
type input "1"
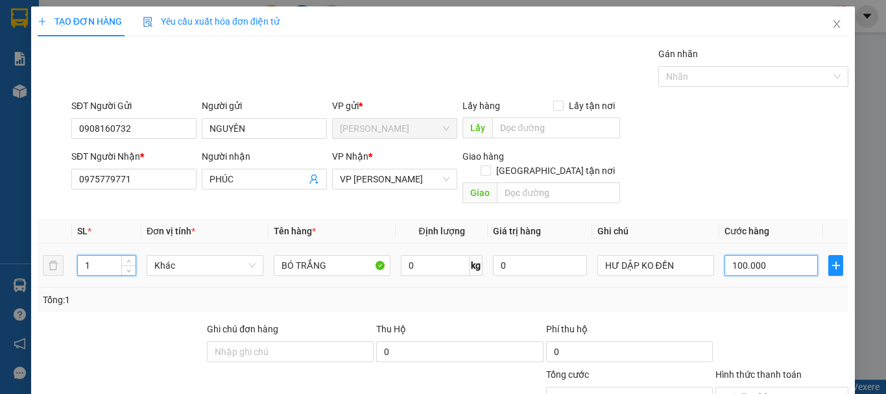
click at [771, 258] on input "100.000" at bounding box center [771, 265] width 93 height 21
type input "0"
type input "05"
type input "50"
type input "050"
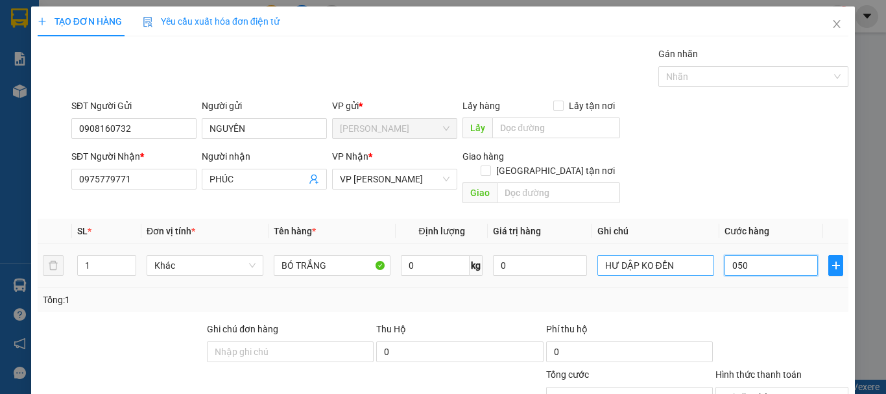
drag, startPoint x: 770, startPoint y: 257, endPoint x: 700, endPoint y: 256, distance: 70.1
click at [700, 256] on tr "1 Khác BÓ TRẮNG 0 kg 0 HƯ DẬP KO ĐỀN 050" at bounding box center [443, 265] width 811 height 43
type input "5"
type input "50"
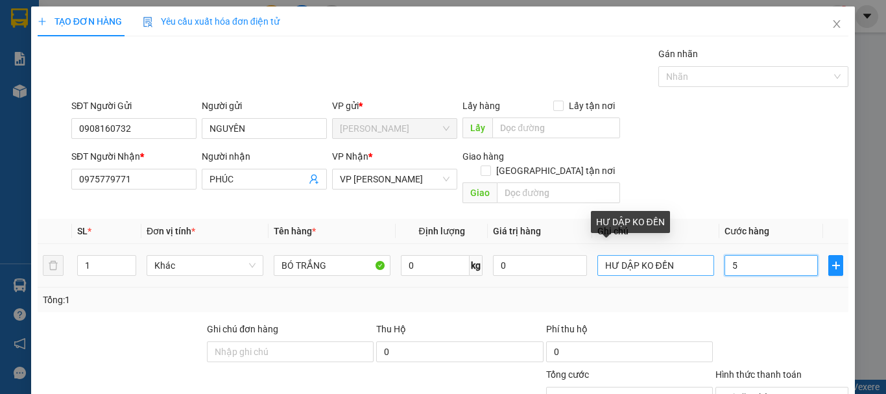
type input "50"
type input "500"
type input "5.000"
type input "50.000"
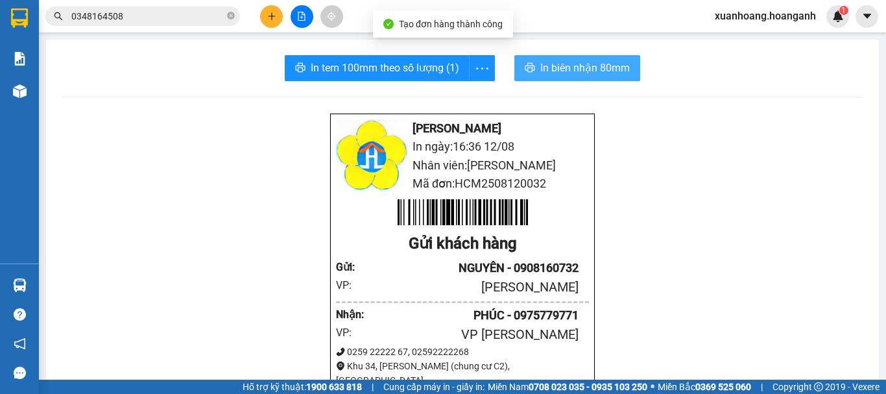
click at [601, 74] on span "In biên nhận 80mm" at bounding box center [585, 68] width 90 height 16
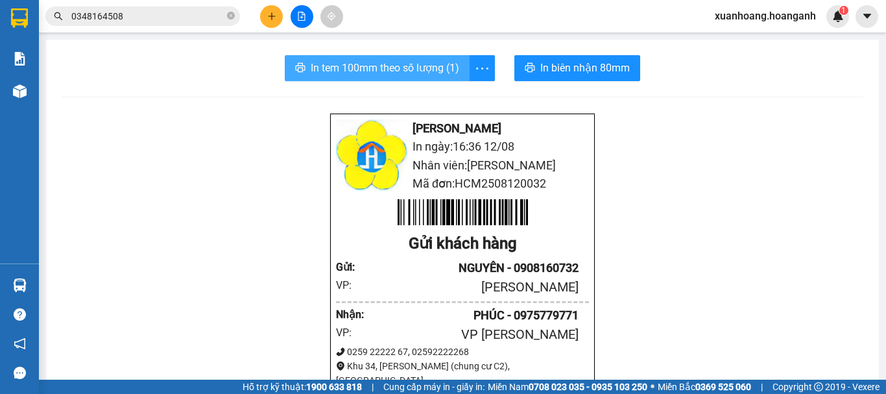
click at [421, 62] on span "In tem 100mm theo số lượng (1)" at bounding box center [385, 68] width 149 height 16
click at [280, 18] on button at bounding box center [271, 16] width 23 height 23
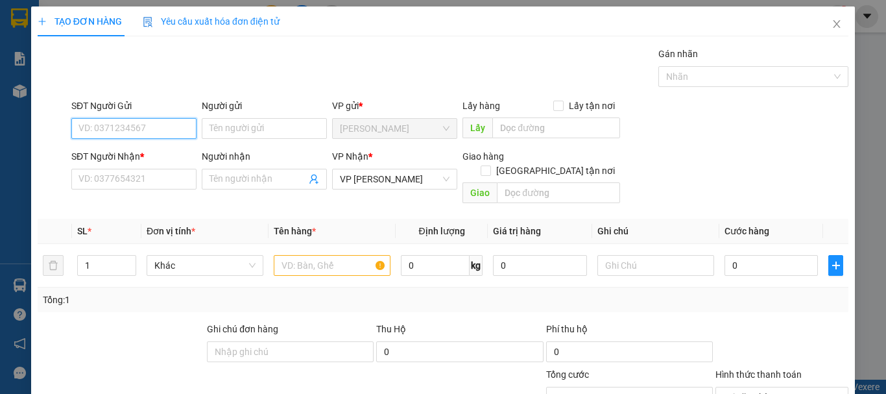
click at [141, 130] on input "SĐT Người Gửi" at bounding box center [133, 128] width 125 height 21
type input "0828899447"
click at [144, 149] on div "0828899447 - HẰNG" at bounding box center [132, 154] width 108 height 14
type input "HẰNG"
type input "30.000"
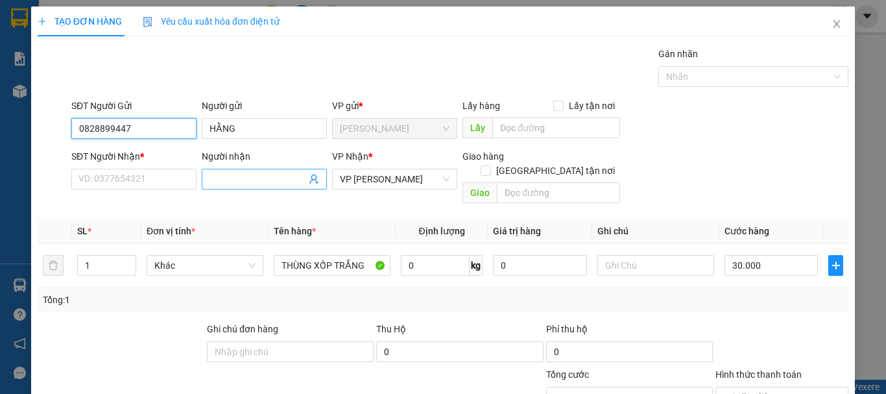
type input "0828899447"
click at [230, 180] on input "Người nhận" at bounding box center [258, 179] width 97 height 14
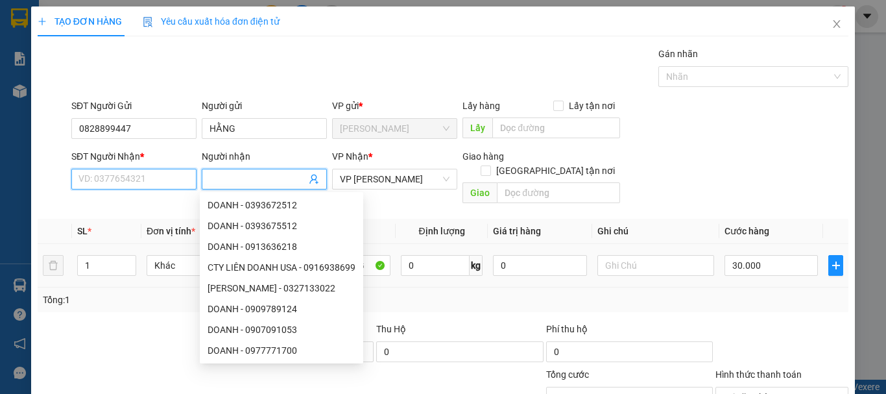
click at [239, 203] on body "Kết quả tìm kiếm ( 15 ) Bộ lọc Mã ĐH Trạng thái Món hàng Thu hộ Tổng cước Chưa …" at bounding box center [443, 197] width 886 height 394
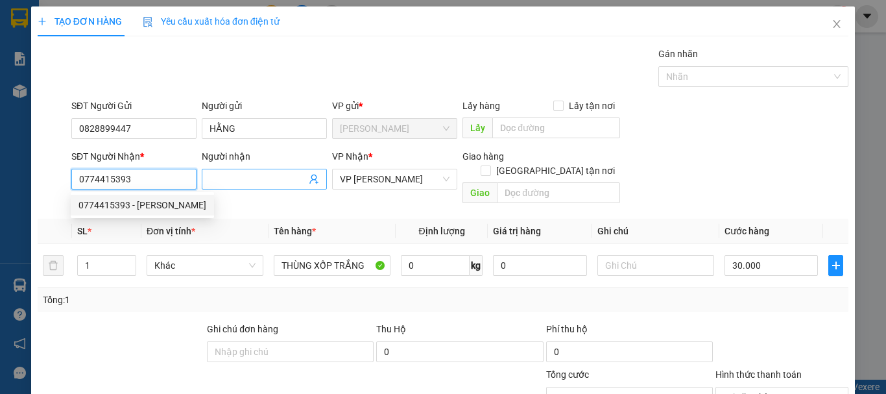
type input "0774415393"
click at [235, 179] on input "Người nhận" at bounding box center [258, 179] width 97 height 14
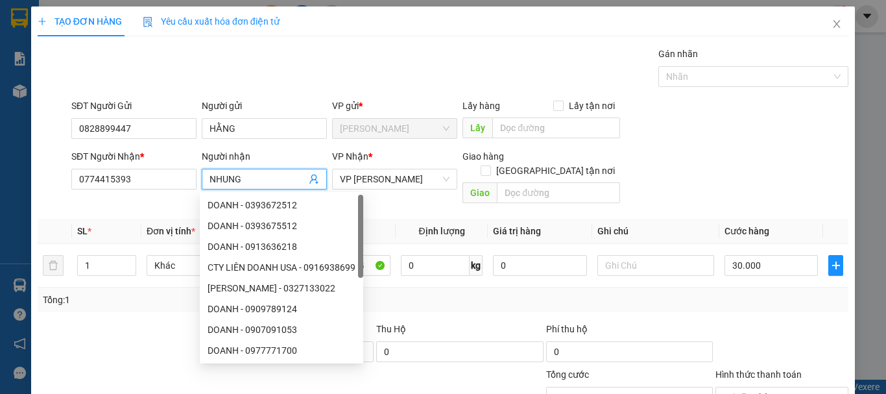
type input "NHUNG"
click at [144, 200] on div "Transit Pickup Surcharge Ids Transit Deliver Surcharge Ids Transit Deliver Surc…" at bounding box center [443, 278] width 811 height 462
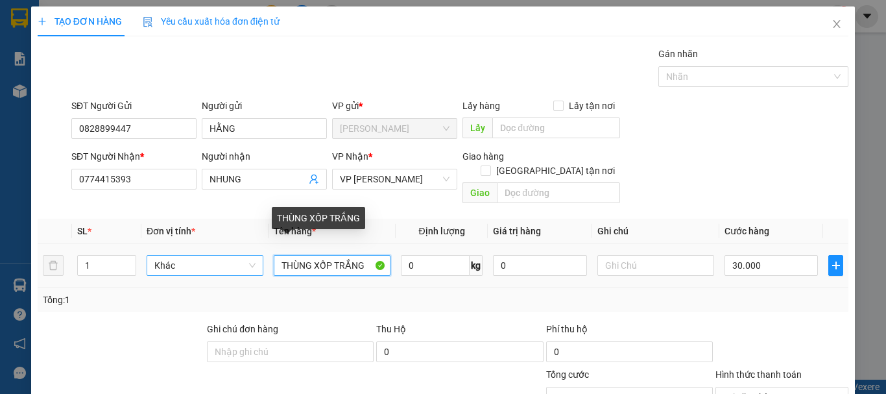
drag, startPoint x: 366, startPoint y: 252, endPoint x: 222, endPoint y: 258, distance: 144.1
click at [222, 258] on tr "1 Khác THÙNG XỐP TRẮNG 0 kg 0 30.000" at bounding box center [443, 265] width 811 height 43
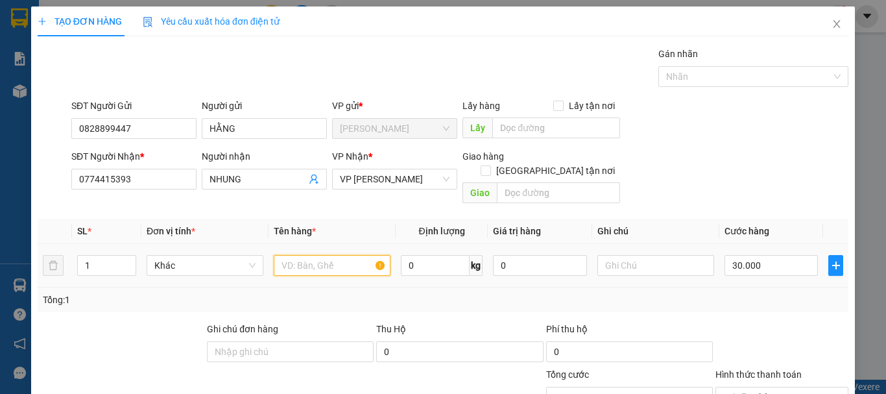
click at [313, 257] on input "text" at bounding box center [332, 265] width 117 height 21
type input "THÙNG NHỎ BỊ TRẮNG"
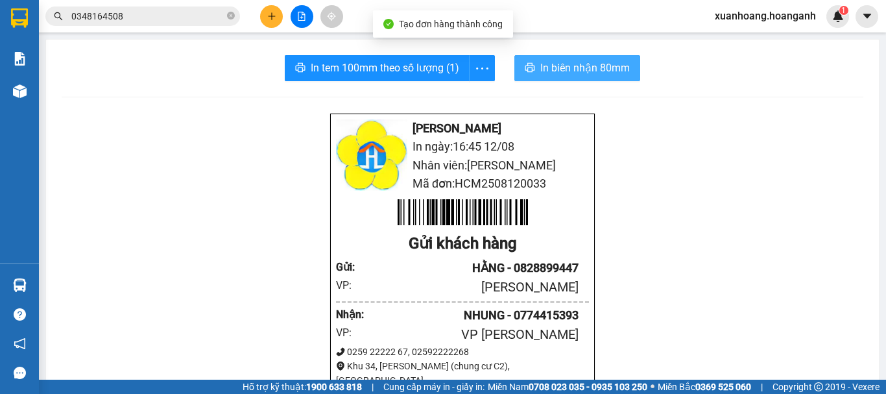
click at [600, 71] on span "In biên nhận 80mm" at bounding box center [585, 68] width 90 height 16
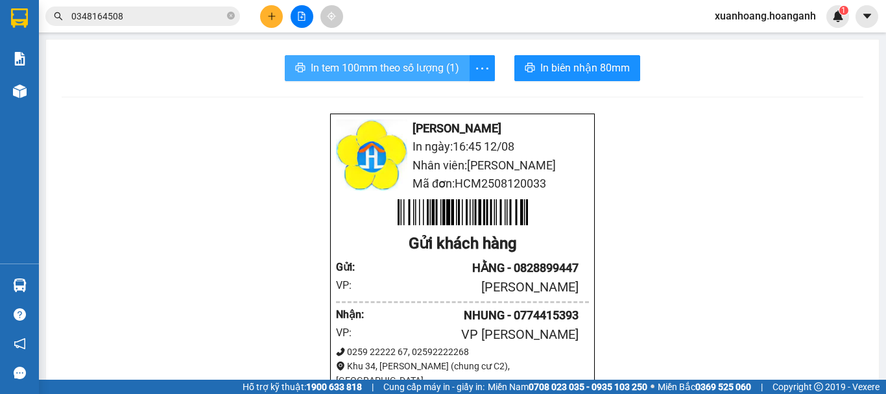
click at [311, 67] on span "In tem 100mm theo số lượng (1)" at bounding box center [385, 68] width 149 height 16
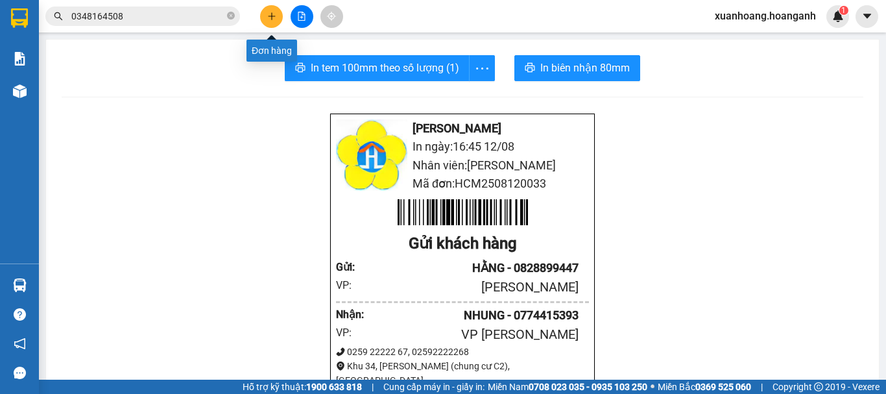
click at [267, 18] on icon "plus" at bounding box center [271, 16] width 9 height 9
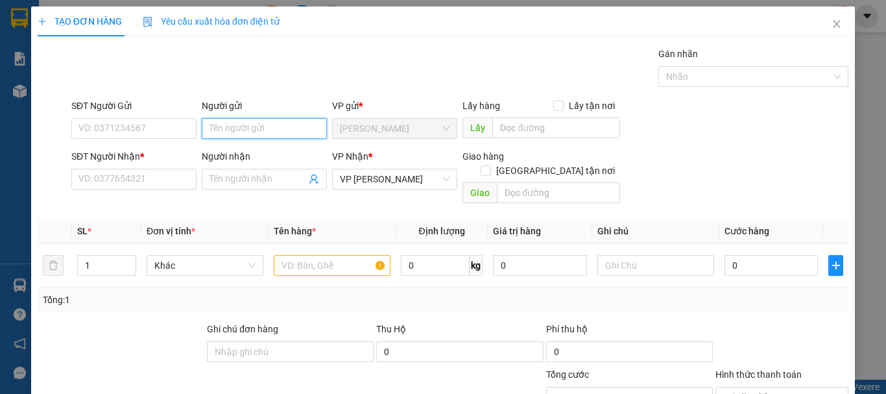
click at [223, 134] on input "Người gửi" at bounding box center [264, 128] width 125 height 21
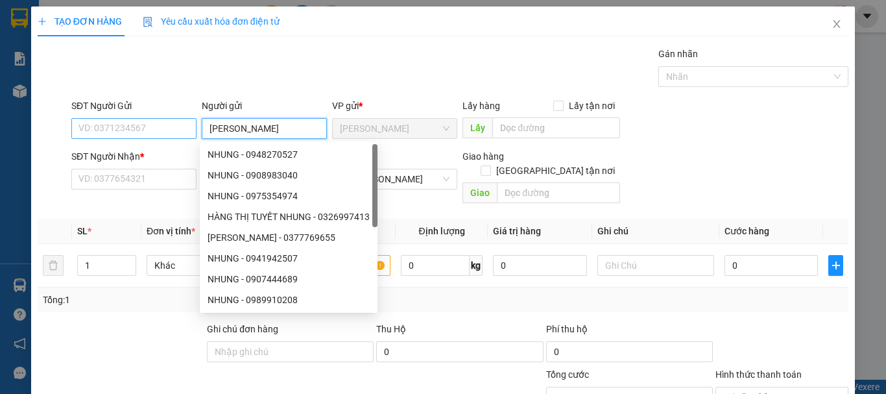
type input "[PERSON_NAME]"
click at [152, 132] on input "SĐT Người Gửi" at bounding box center [133, 128] width 125 height 21
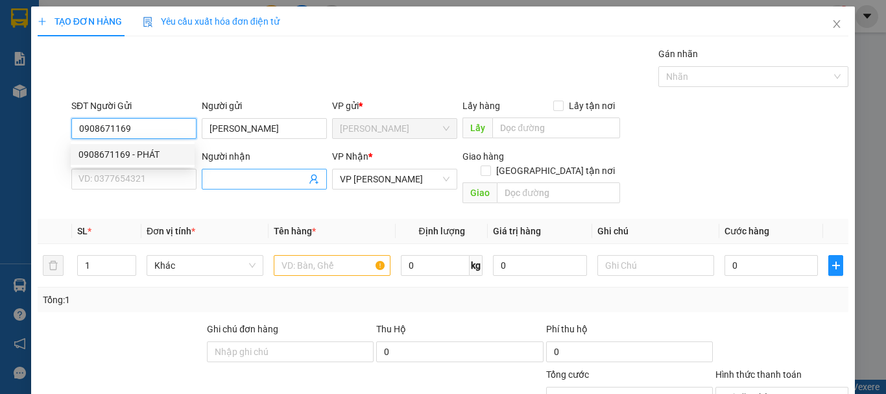
type input "0908671169"
click at [221, 171] on span at bounding box center [264, 179] width 125 height 21
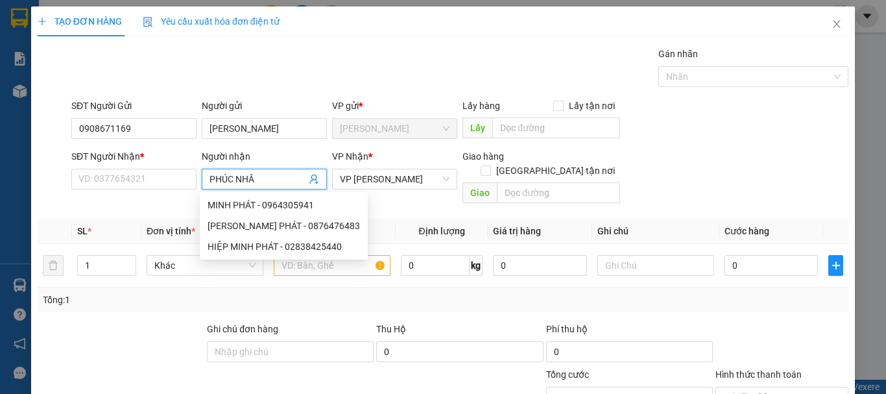
type input "PHÚC NHÂN"
click at [271, 210] on div "PHÚC NHÂN OK - 0968180958" at bounding box center [276, 205] width 136 height 14
type input "0968180958"
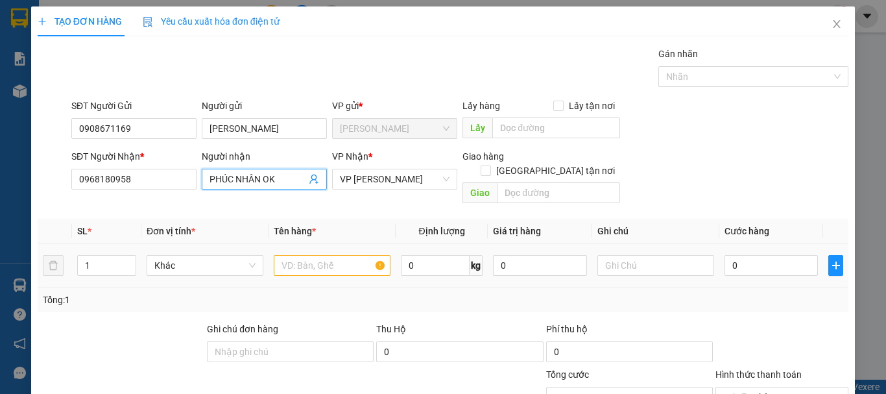
type input "PHÚC NHÂN OK"
click at [330, 255] on input "text" at bounding box center [332, 265] width 117 height 21
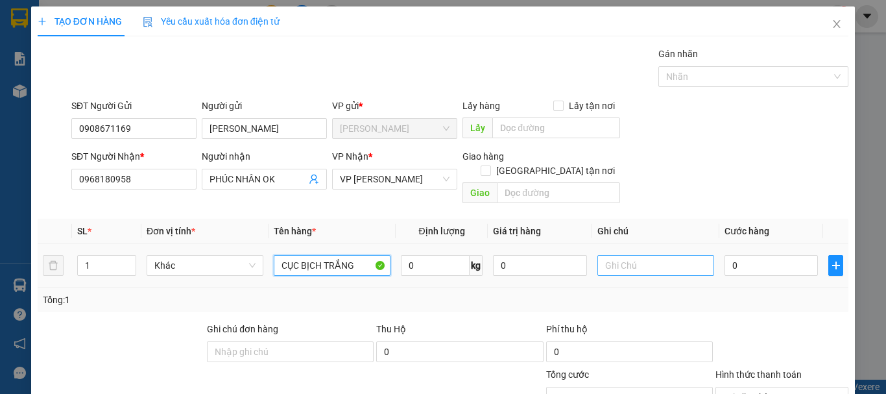
type input "CỤC BỊCH TRẮNG"
click at [662, 255] on input "text" at bounding box center [655, 265] width 117 height 21
type input "CHƯA CƯỚC PR THU 40"
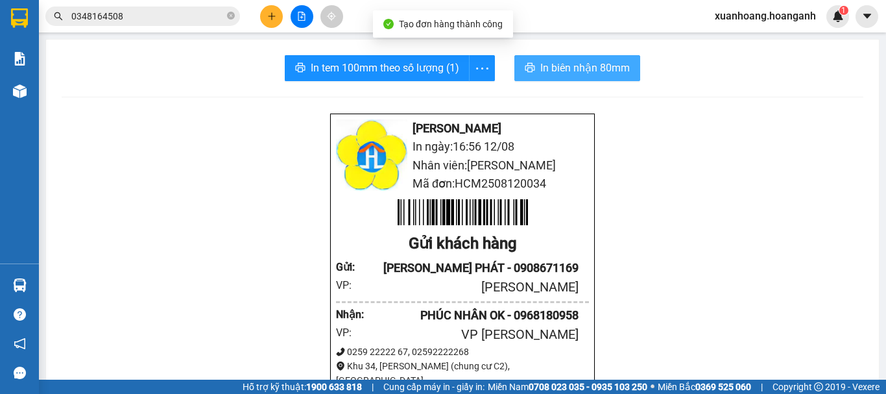
click at [581, 67] on span "In biên nhận 80mm" at bounding box center [585, 68] width 90 height 16
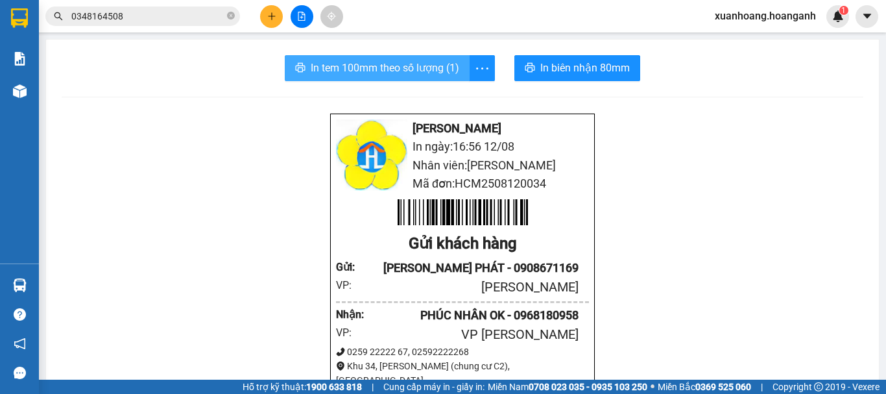
click at [431, 69] on span "In tem 100mm theo số lượng (1)" at bounding box center [385, 68] width 149 height 16
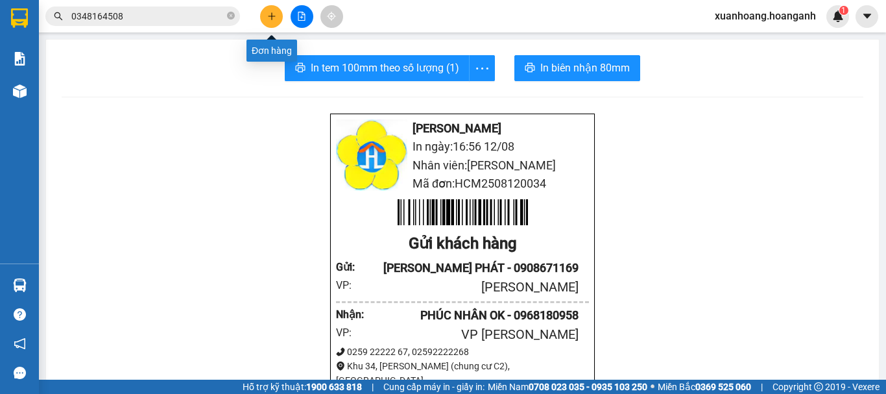
click at [272, 14] on icon "plus" at bounding box center [271, 15] width 1 height 7
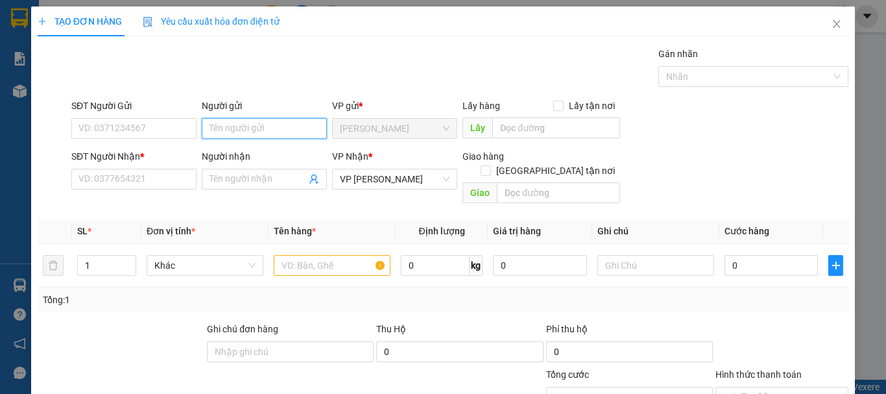
click at [245, 130] on input "Người gửi" at bounding box center [264, 128] width 125 height 21
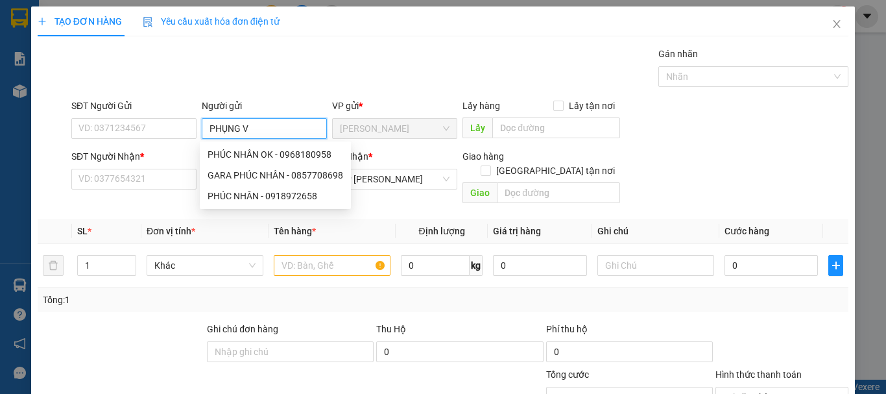
type input "PHỤNG VY"
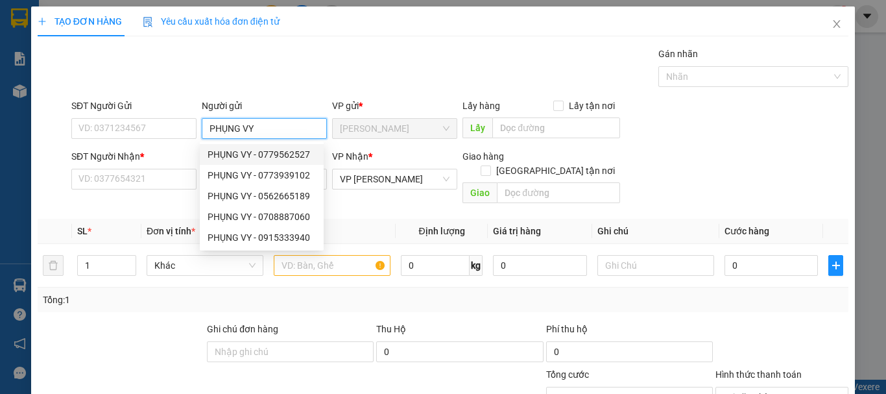
click at [290, 154] on div "PHỤNG VY - 0779562527" at bounding box center [262, 154] width 108 height 14
type input "0779562527"
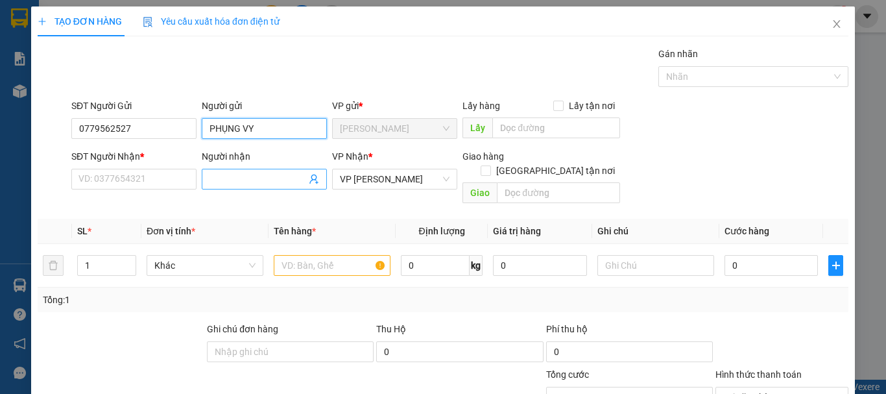
type input "PHỤNG VY"
click at [249, 178] on input "Người nhận" at bounding box center [258, 179] width 97 height 14
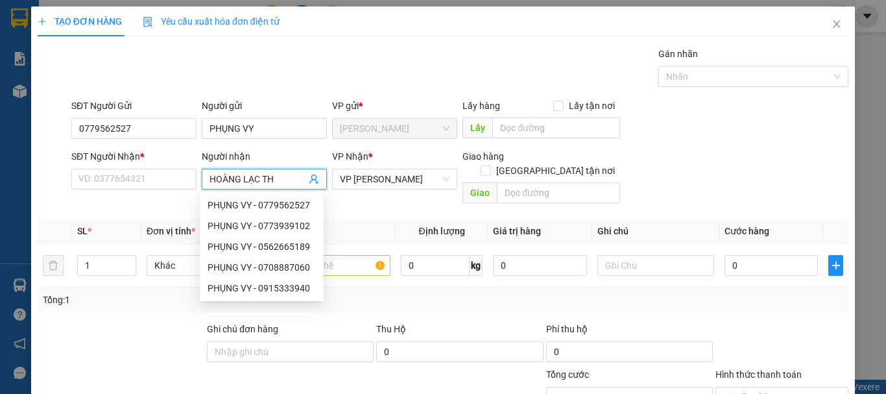
type input "HOÀNG LẠC THƯ"
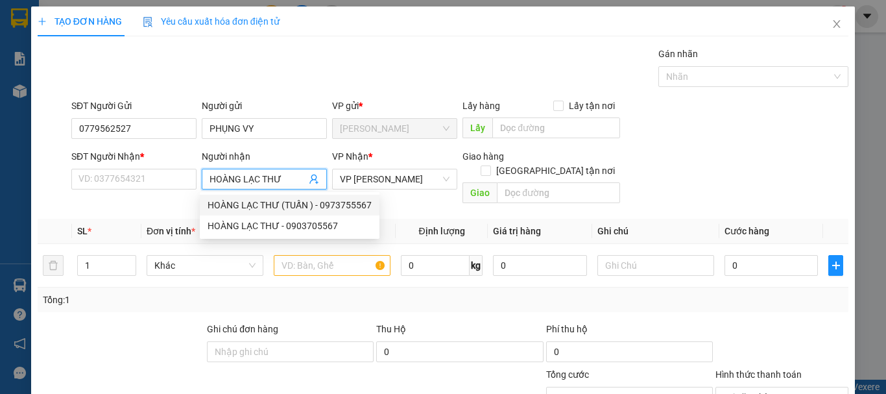
click at [241, 208] on div "HOÀNG LẠC THƯ (TUẤN ) - 0973755567" at bounding box center [290, 205] width 164 height 14
type input "0973755567"
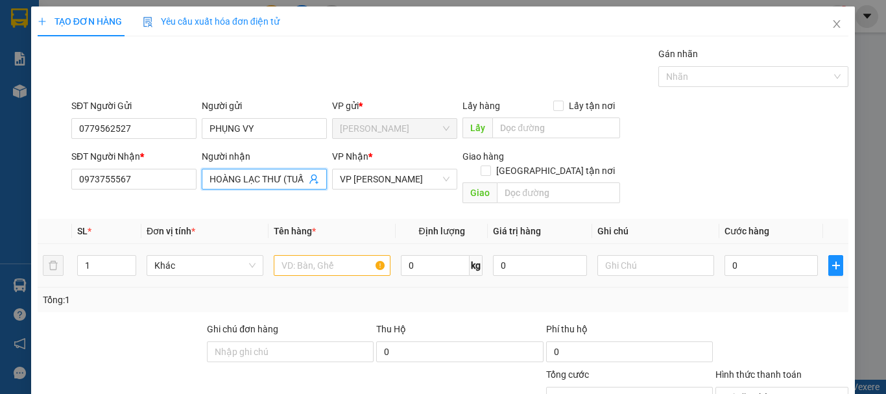
type input "HOÀNG LẠC THƯ (TUẤN )"
click at [306, 252] on div at bounding box center [332, 265] width 117 height 26
click at [306, 255] on input "text" at bounding box center [332, 265] width 117 height 21
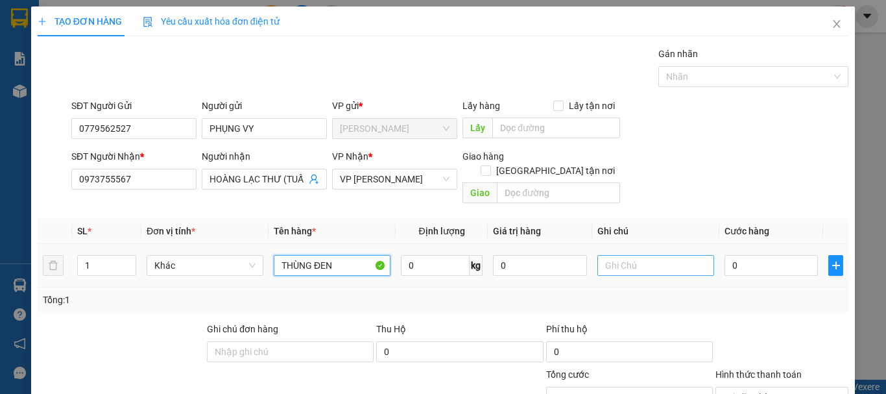
type input "THÙNG ĐEN"
click at [633, 256] on input "text" at bounding box center [655, 265] width 117 height 21
type input "CHƯA CƯỚC PR TH"
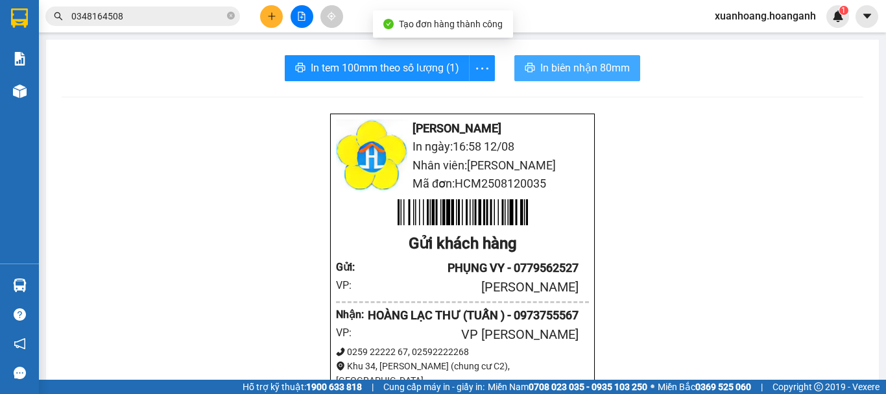
click at [575, 67] on span "In biên nhận 80mm" at bounding box center [585, 68] width 90 height 16
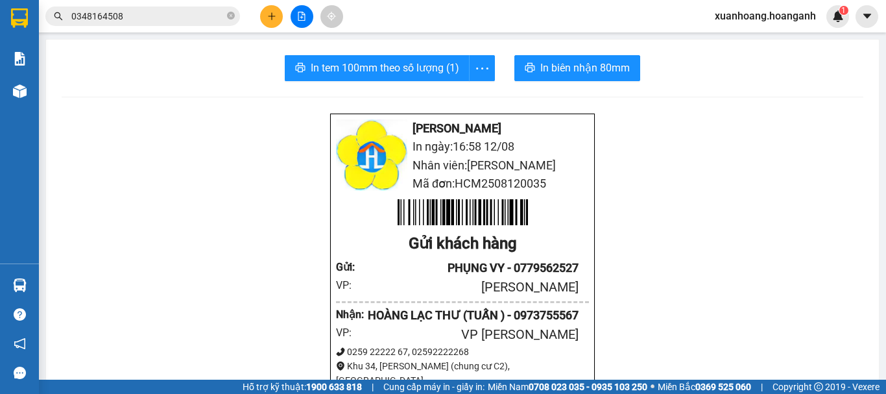
click at [411, 77] on button "In tem 100mm theo số lượng (1)" at bounding box center [377, 68] width 185 height 26
click at [276, 25] on button at bounding box center [271, 16] width 23 height 23
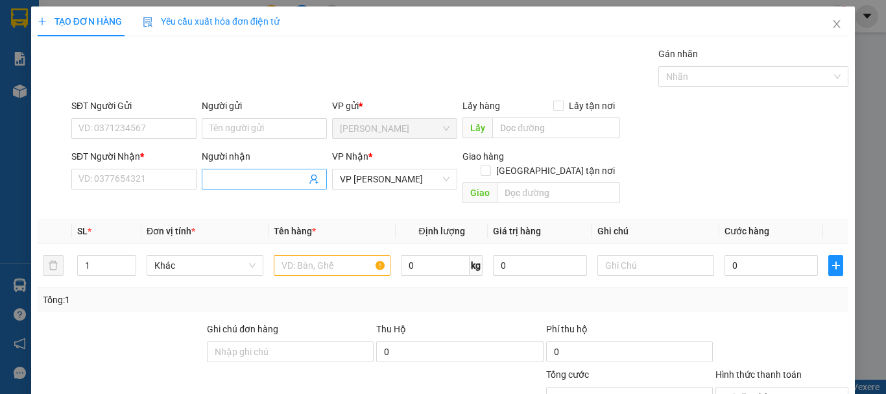
click at [262, 180] on input "Người nhận" at bounding box center [258, 179] width 97 height 14
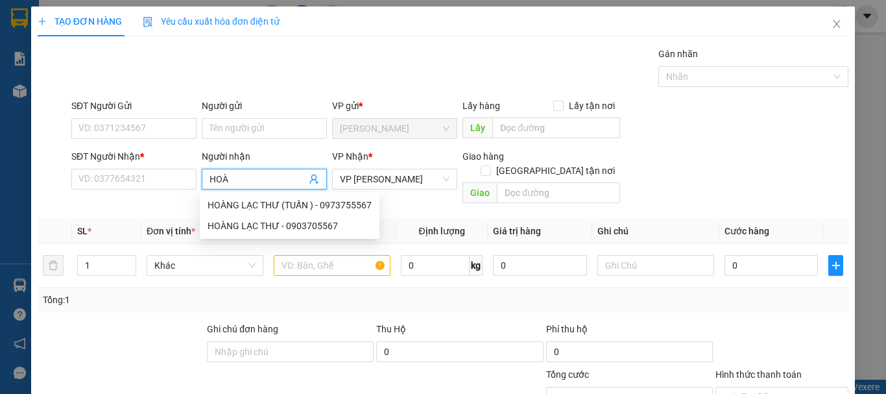
type input "HOÀ"
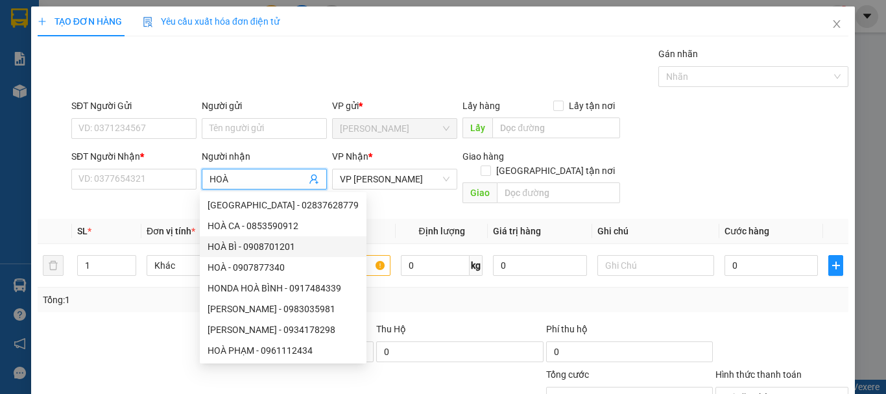
click at [237, 245] on div "HOÀ BÌ - 0908701201" at bounding box center [283, 246] width 151 height 14
type input "0908701201"
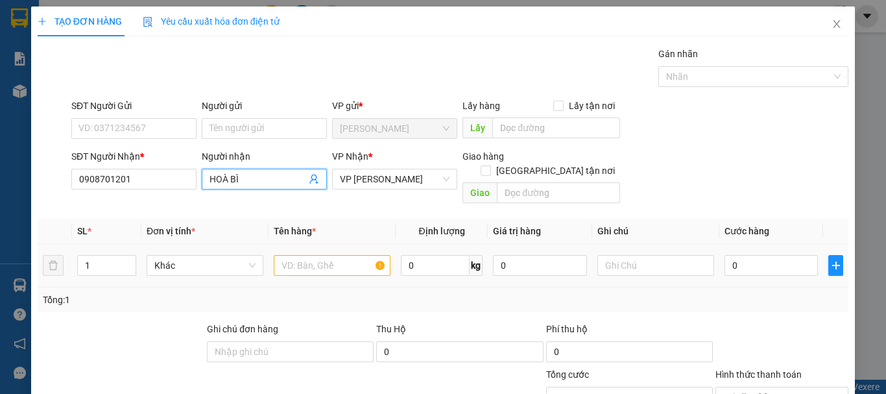
type input "HOÀ BÌ"
click at [311, 255] on input "text" at bounding box center [332, 265] width 117 height 21
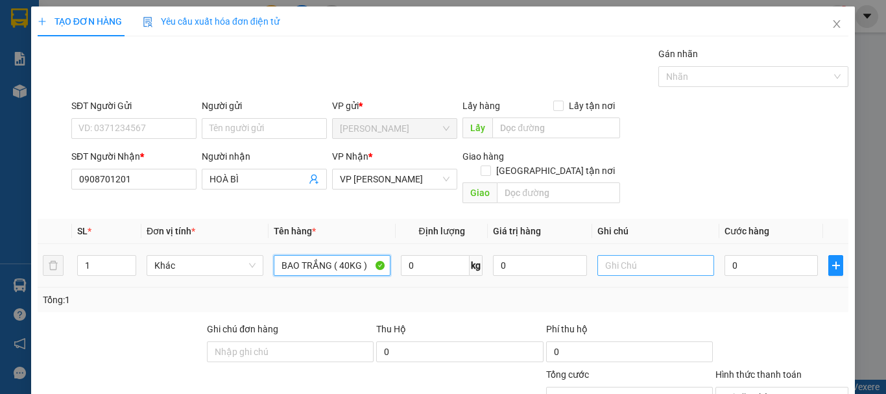
type input "BAO TRẮNG ( 40KG )"
click at [622, 255] on input "text" at bounding box center [655, 265] width 117 height 21
type input "CHƯA CƯỚC PR THU 60"
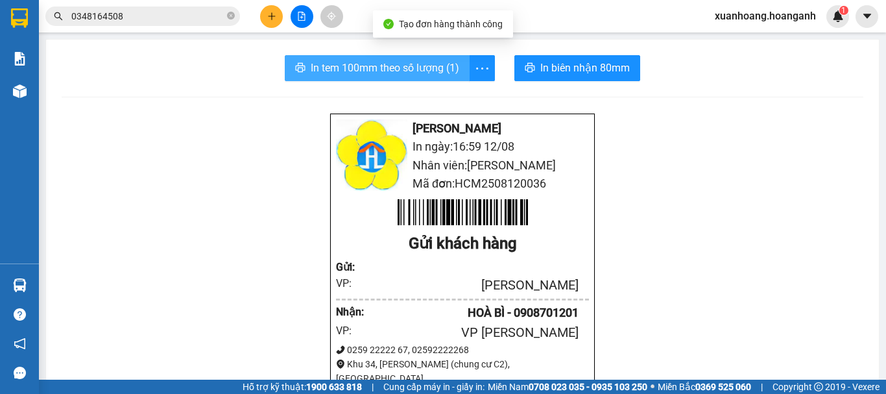
click at [416, 60] on span "In tem 100mm theo số lượng (1)" at bounding box center [385, 68] width 149 height 16
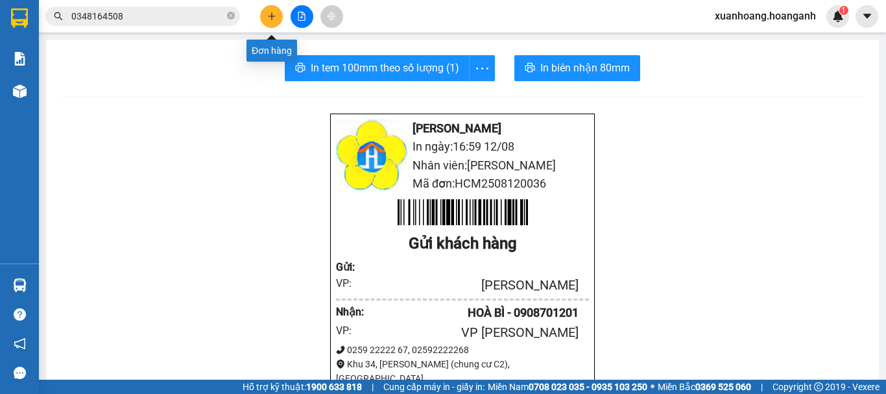
click at [276, 16] on icon "plus" at bounding box center [271, 16] width 9 height 9
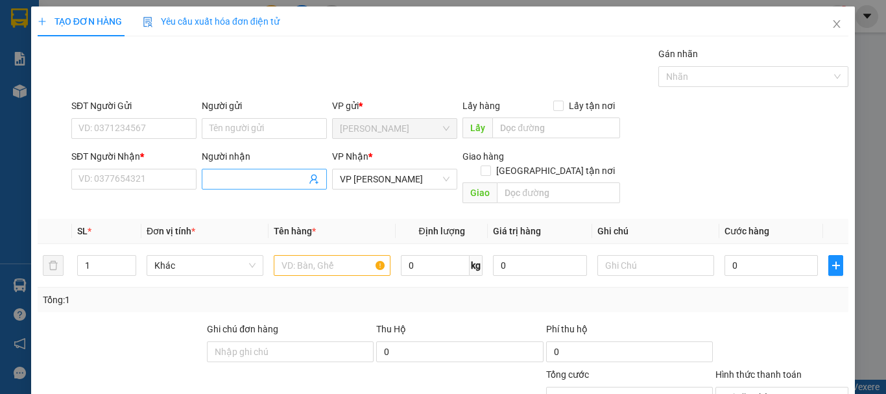
click at [237, 176] on input "Người nhận" at bounding box center [258, 179] width 97 height 14
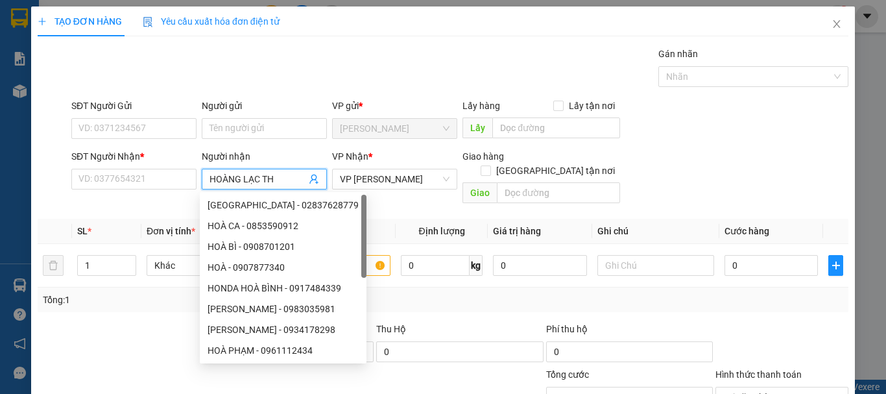
type input "HOÀNG LẠC THƯ"
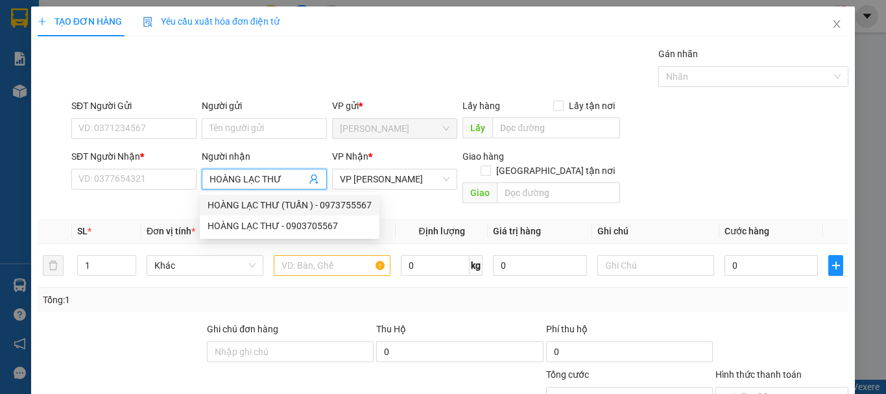
click at [280, 208] on div "HOÀNG LẠC THƯ (TUẤN ) - 0973755567" at bounding box center [290, 205] width 164 height 14
type input "0973755567"
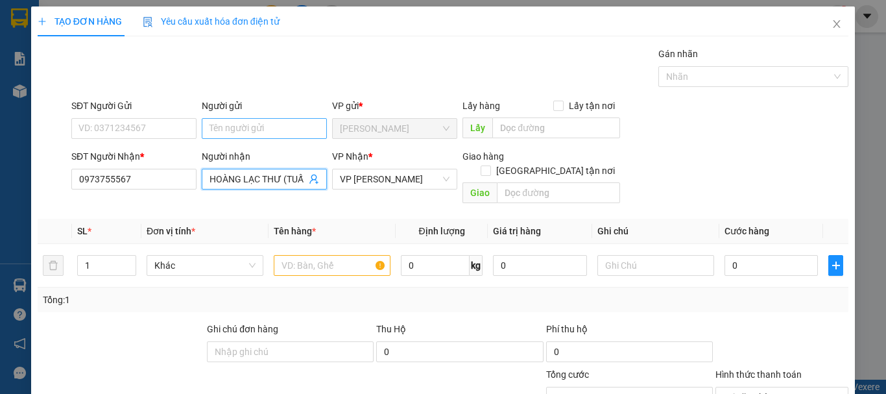
type input "HOÀNG LẠC THƯ (TUẤN )"
click at [241, 132] on input "Người gửi" at bounding box center [264, 128] width 125 height 21
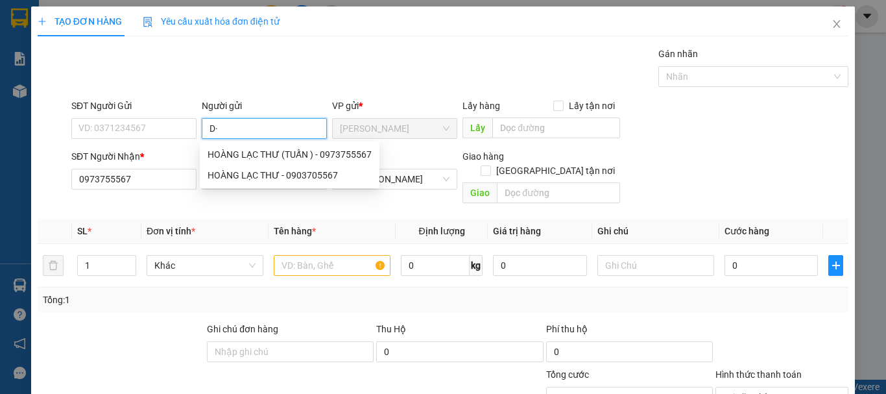
type input "D"
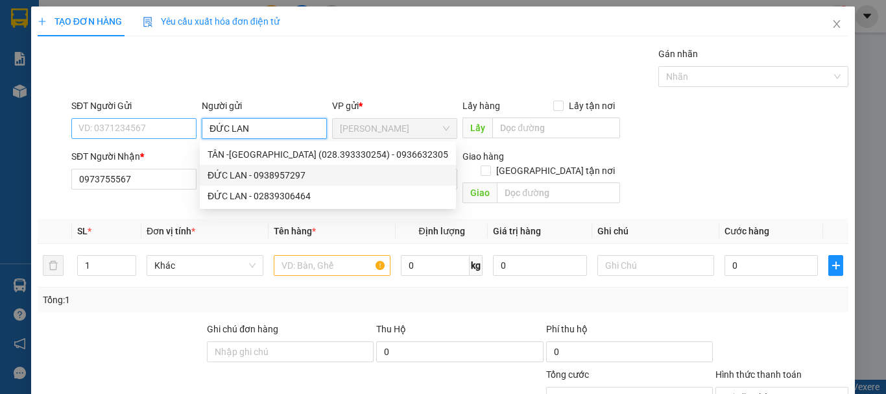
type input "ĐỨC LAN"
click at [141, 134] on input "SĐT Người Gửi" at bounding box center [133, 128] width 125 height 21
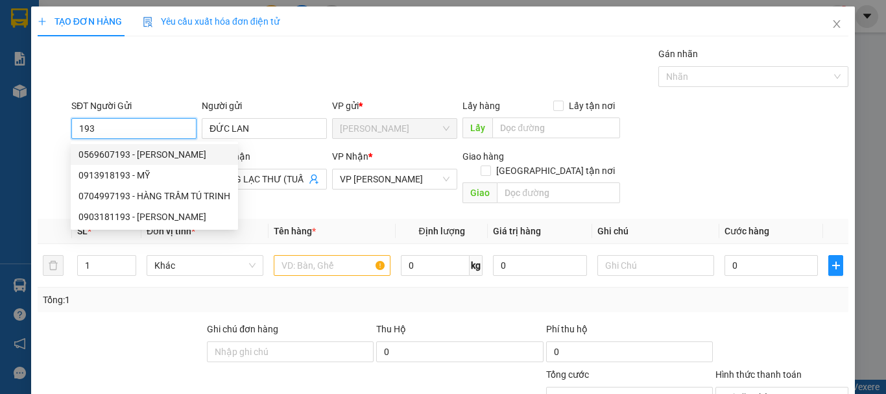
drag, startPoint x: 111, startPoint y: 125, endPoint x: 46, endPoint y: 134, distance: 65.5
click at [46, 134] on div "SĐT Người Gửi 193 Người gửi ĐỨC LAN VP gửi * [PERSON_NAME] Lấy hàng Lấy tận nơi…" at bounding box center [442, 121] width 813 height 45
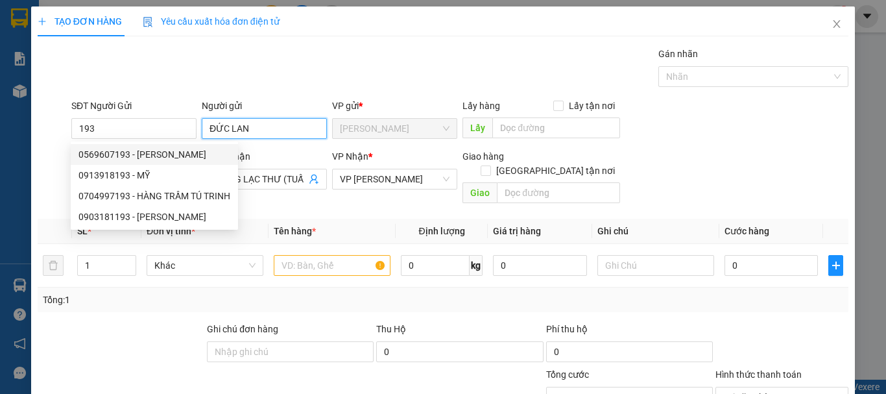
click at [269, 130] on input "ĐỨC LAN" at bounding box center [264, 128] width 125 height 21
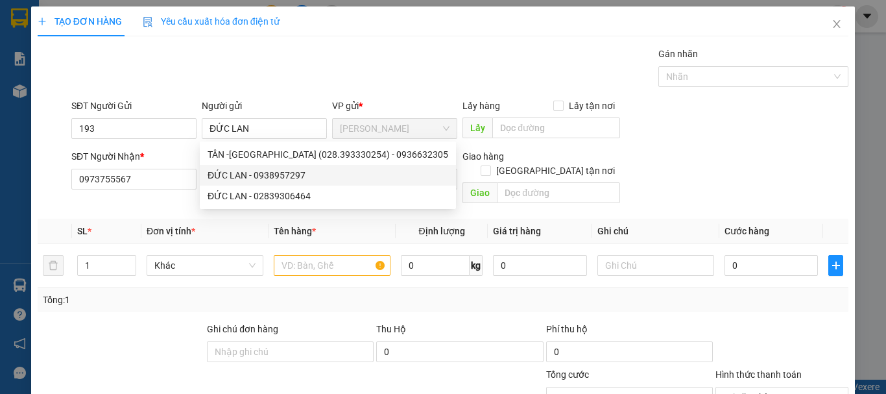
drag, startPoint x: 269, startPoint y: 130, endPoint x: 248, endPoint y: 75, distance: 58.3
click at [248, 75] on div "Gói vận chuyển * Tiêu chuẩn Gán nhãn Nhãn" at bounding box center [460, 69] width 782 height 45
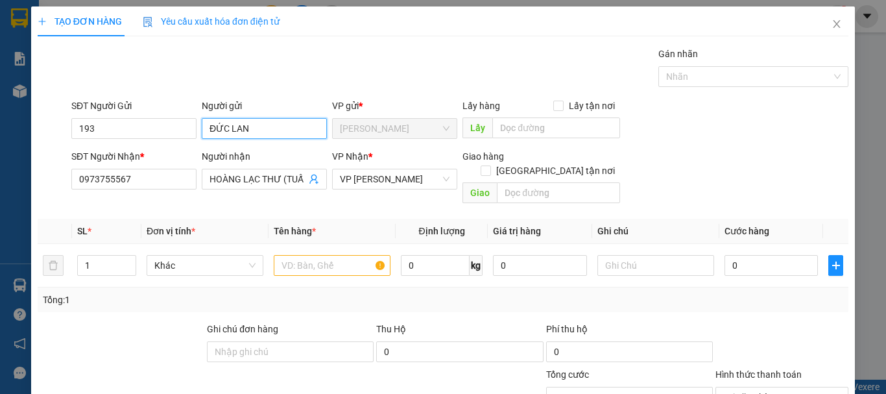
click at [265, 125] on input "ĐỨC LAN" at bounding box center [264, 128] width 125 height 21
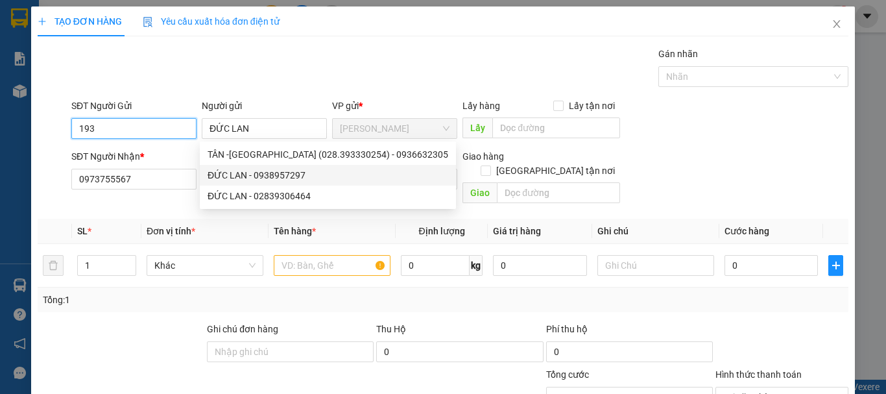
drag, startPoint x: 125, startPoint y: 131, endPoint x: 27, endPoint y: 136, distance: 98.1
click at [27, 136] on div "TẠO ĐƠN HÀNG Yêu cầu xuất hóa đơn điện tử Transit Pickup Surcharge Ids Transit …" at bounding box center [443, 197] width 886 height 394
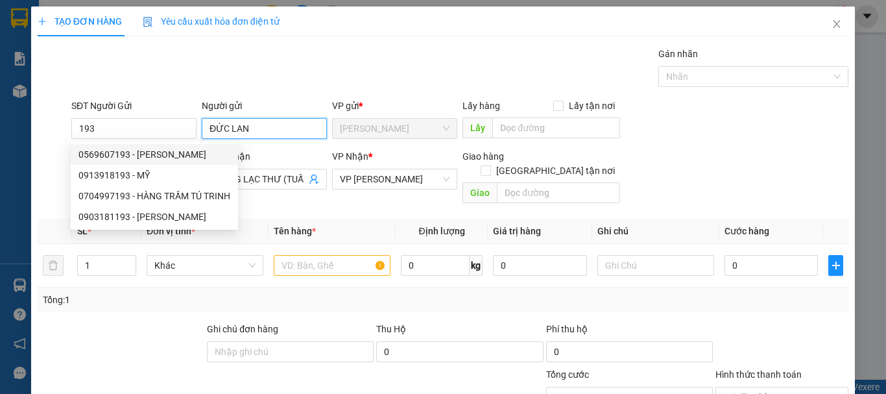
click at [251, 128] on input "ĐỨC LAN" at bounding box center [264, 128] width 125 height 21
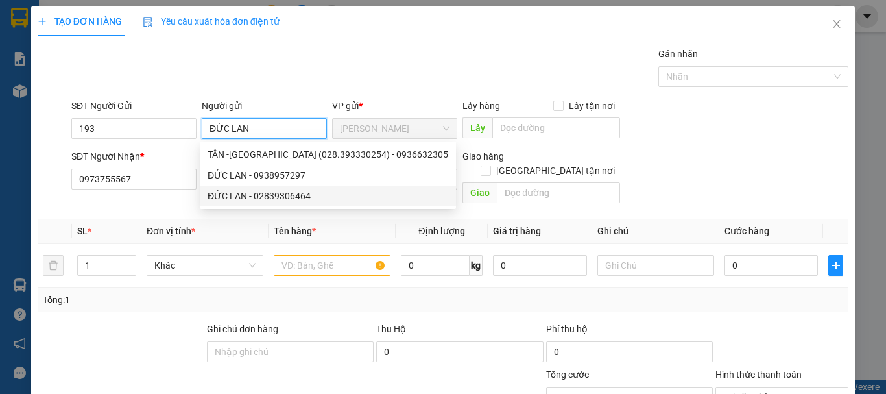
click at [306, 204] on div "ĐỨC LAN - 02839306464" at bounding box center [328, 196] width 256 height 21
type input "02839306464"
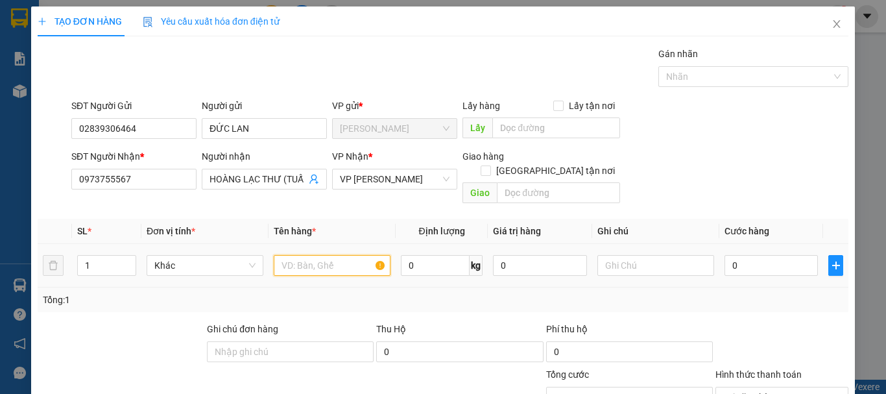
click at [307, 255] on input "text" at bounding box center [332, 265] width 117 height 21
type input "THÙNG CARTON"
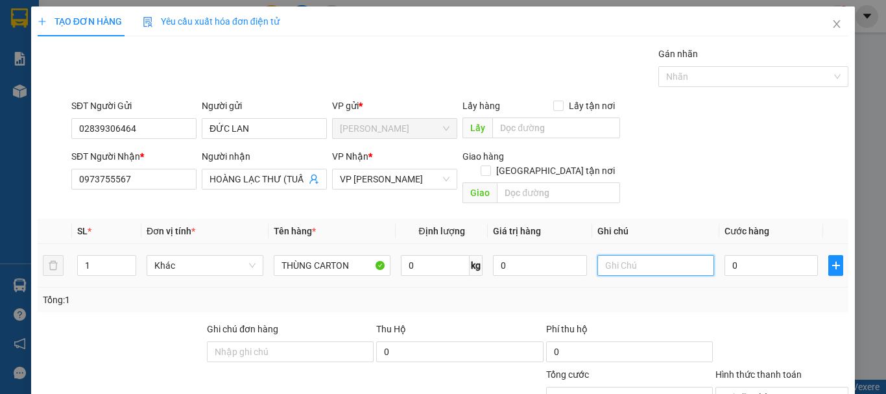
click at [630, 258] on input "text" at bounding box center [655, 265] width 117 height 21
type input "CHƯA CƯỚC PR THU 40"
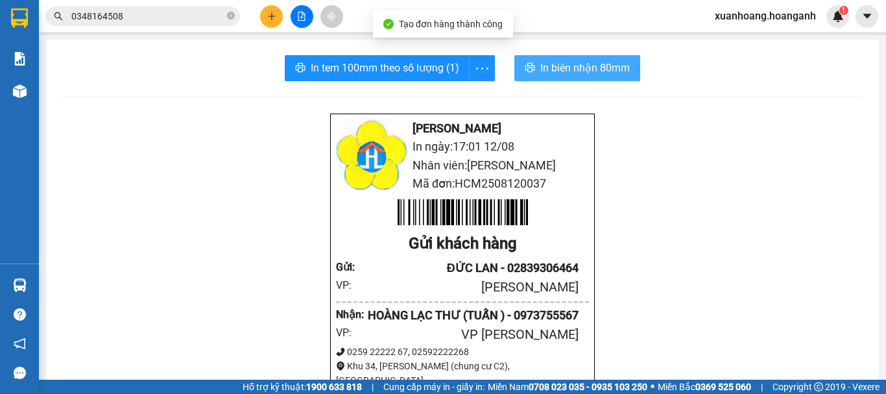
click at [599, 66] on span "In biên nhận 80mm" at bounding box center [585, 68] width 90 height 16
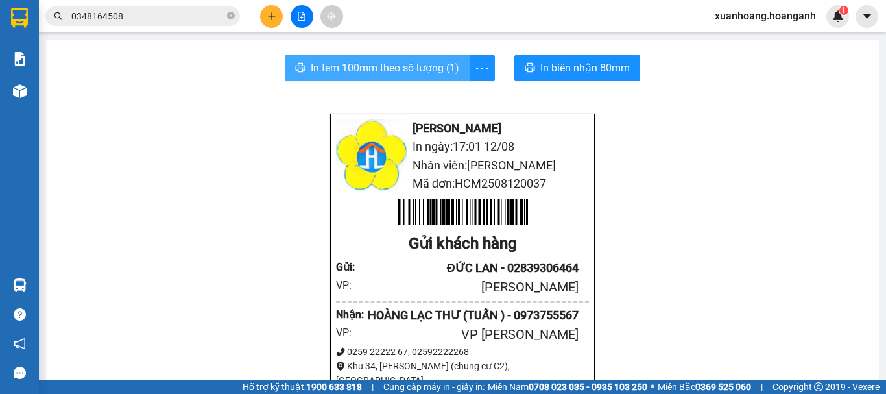
click at [440, 71] on span "In tem 100mm theo số lượng (1)" at bounding box center [385, 68] width 149 height 16
click at [270, 16] on icon "plus" at bounding box center [271, 16] width 9 height 9
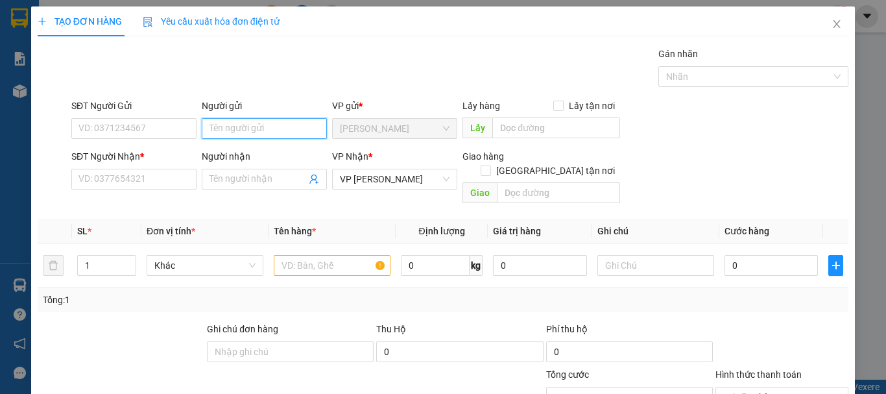
click at [267, 130] on input "Người gửi" at bounding box center [264, 128] width 125 height 21
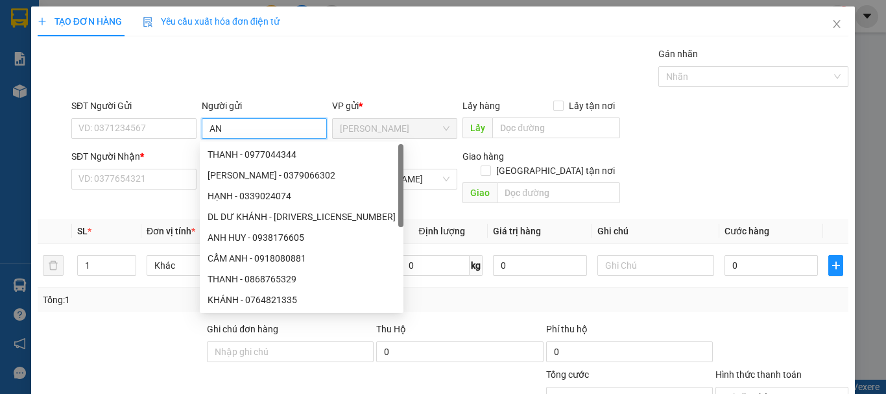
type input "A"
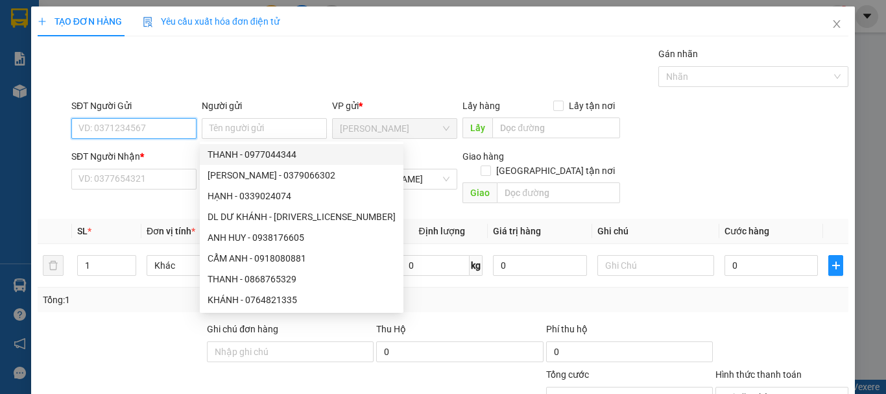
click at [178, 123] on input "SĐT Người Gửi" at bounding box center [133, 128] width 125 height 21
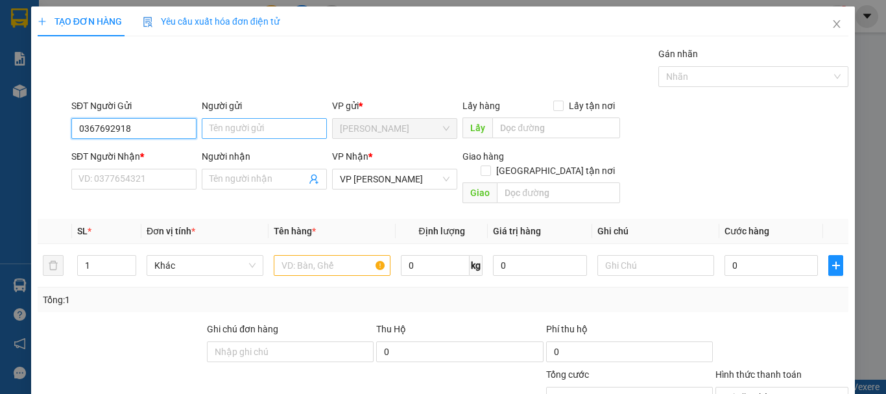
type input "0367692918"
click at [291, 123] on input "Người gửi" at bounding box center [264, 128] width 125 height 21
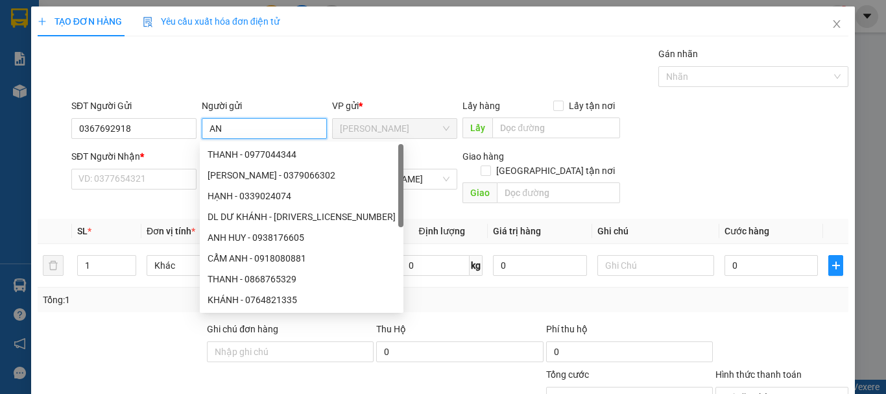
type input "A"
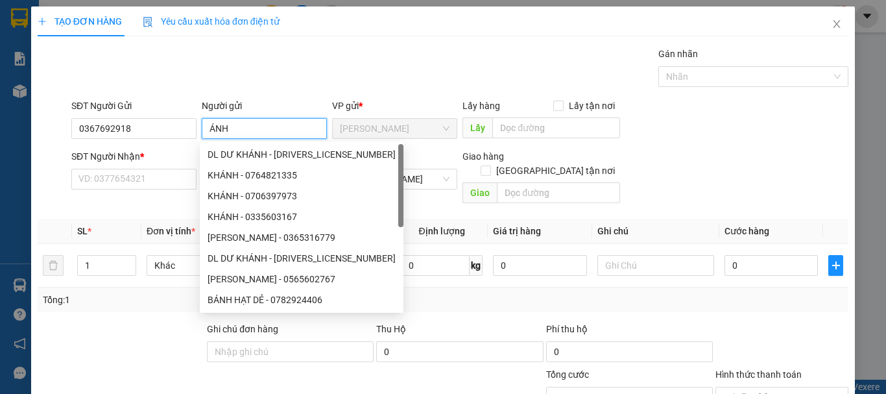
type input "ÁNH"
click at [186, 147] on form "SĐT Người Gửi 0367692918 Người gửi ÁNH VP gửi * [PERSON_NAME] Lấy hàng Lấy tận …" at bounding box center [443, 154] width 811 height 110
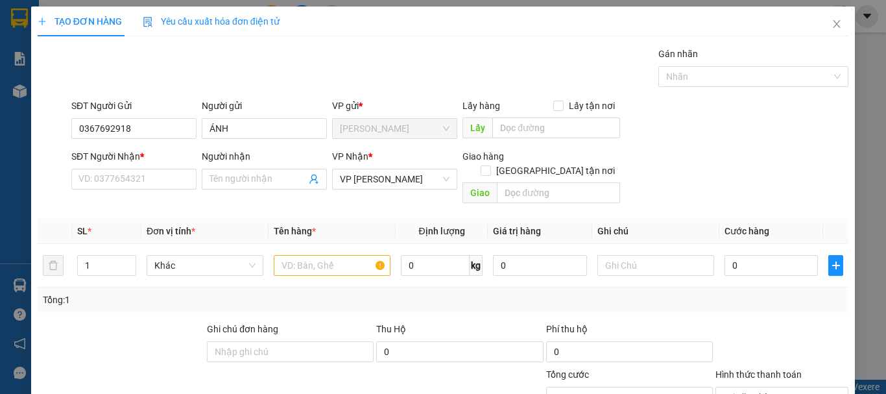
click at [180, 154] on div "SĐT Người Nhận *" at bounding box center [133, 156] width 125 height 14
click at [180, 169] on input "SĐT Người Nhận *" at bounding box center [133, 179] width 125 height 21
click at [244, 177] on input "Người nhận" at bounding box center [258, 179] width 97 height 14
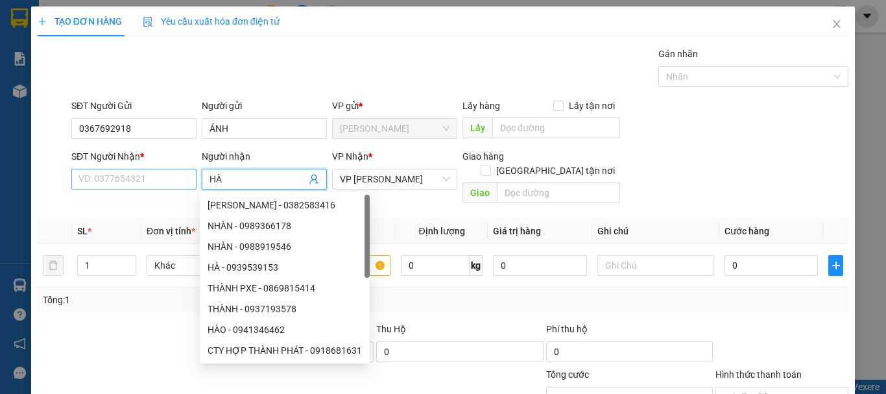
type input "HÀ"
click at [170, 177] on input "SĐT Người Nhận *" at bounding box center [133, 179] width 125 height 21
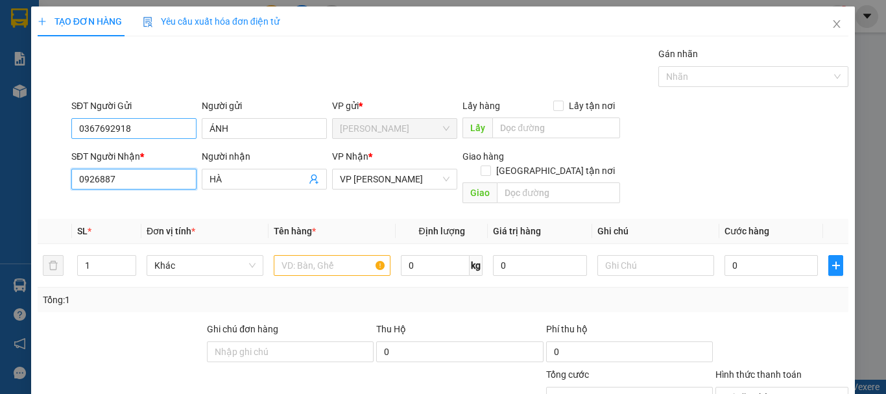
type input "0926887"
drag, startPoint x: 156, startPoint y: 128, endPoint x: 40, endPoint y: 120, distance: 116.4
click at [40, 120] on div "SĐT Người Gửi 0367692918 0367692918 Người gửi ÁNH VP gửi * [PERSON_NAME] Lấy hà…" at bounding box center [442, 121] width 813 height 45
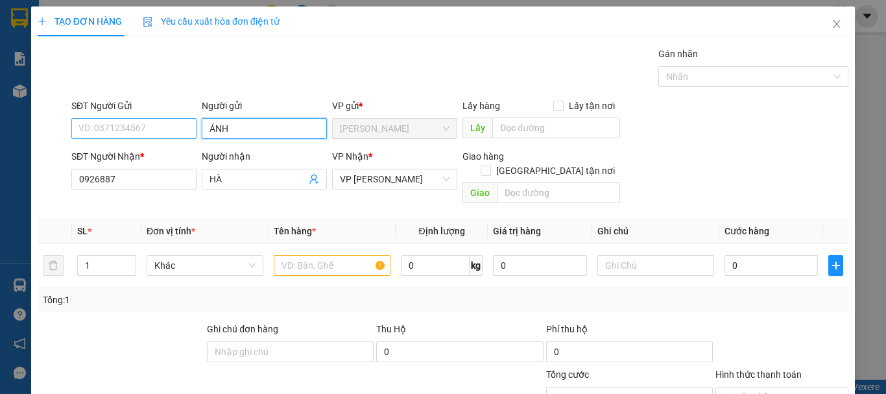
drag, startPoint x: 263, startPoint y: 133, endPoint x: 130, endPoint y: 132, distance: 133.0
click at [130, 132] on div "SĐT Người Gửi VD: 0371234567 Người gửi ÁNH ÁNH VP gửi * [PERSON_NAME] Lấy hàng …" at bounding box center [460, 121] width 782 height 45
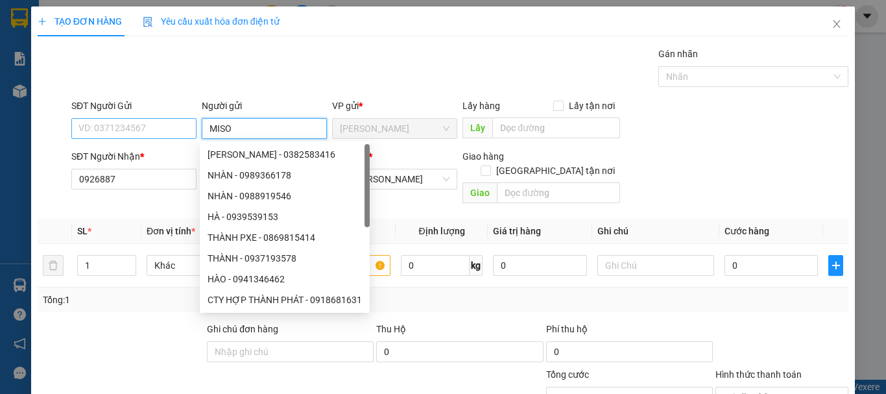
type input "MISO"
click at [130, 132] on input "SĐT Người Gửi" at bounding box center [133, 128] width 125 height 21
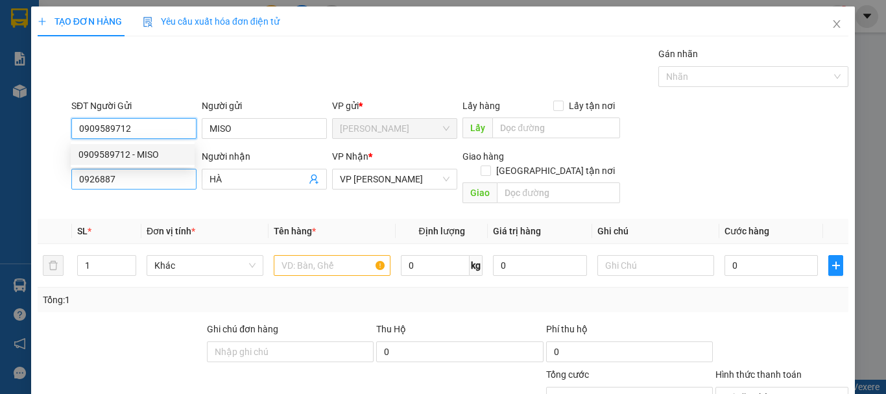
type input "0909589712"
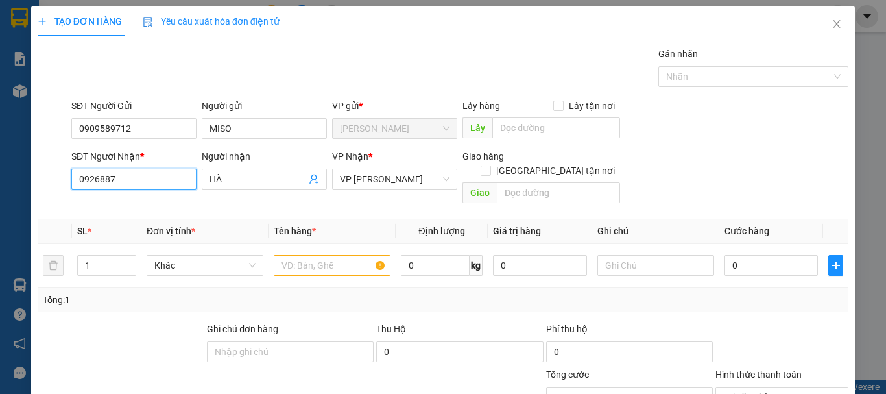
drag, startPoint x: 118, startPoint y: 183, endPoint x: 84, endPoint y: 191, distance: 35.4
click at [84, 191] on div "SĐT Người Nhận * 0926887 0926887" at bounding box center [133, 171] width 125 height 45
type input "0"
type input "0919944618"
click at [134, 202] on div "0919944618 - LIỄU" at bounding box center [132, 205] width 108 height 14
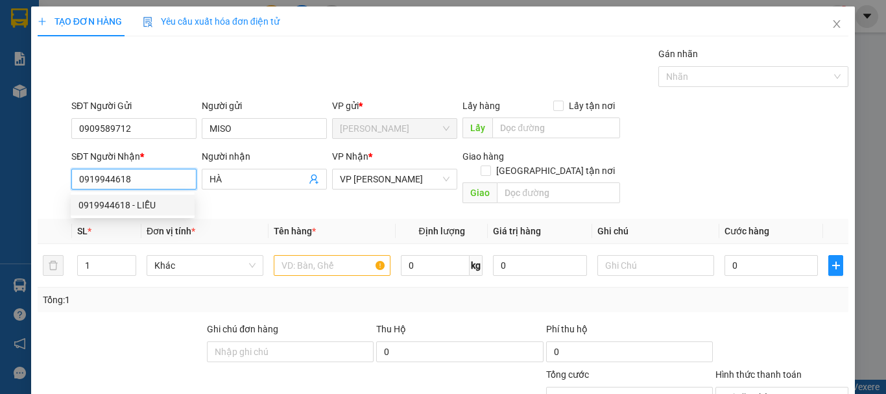
type input "LIỄU"
type input "40.000"
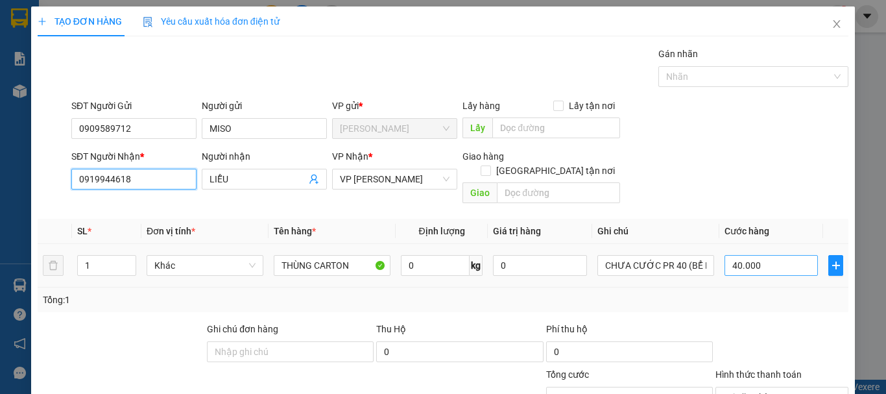
type input "0919944618"
click at [791, 255] on input "40.000" at bounding box center [771, 265] width 93 height 21
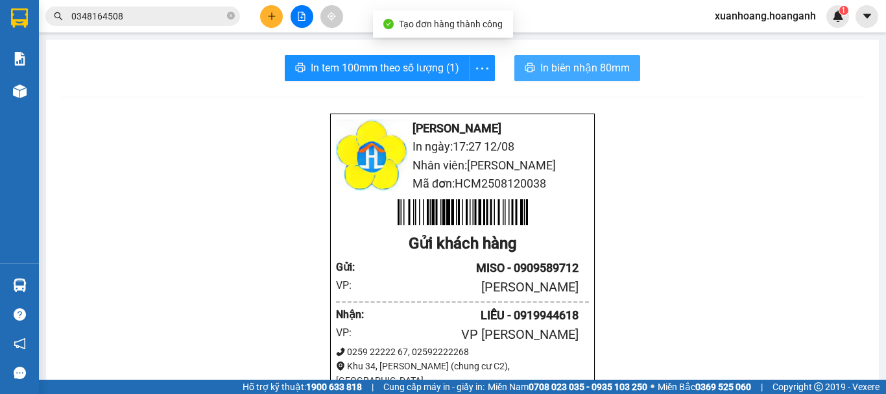
click at [541, 68] on span "In biên nhận 80mm" at bounding box center [585, 68] width 90 height 16
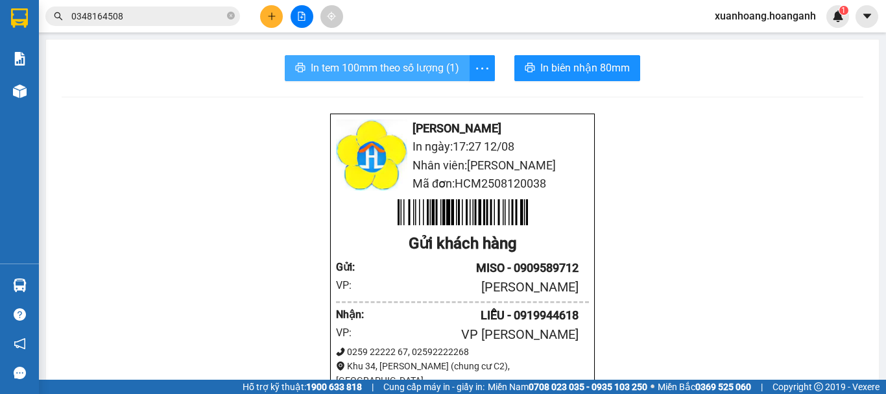
click at [430, 65] on span "In tem 100mm theo số lượng (1)" at bounding box center [385, 68] width 149 height 16
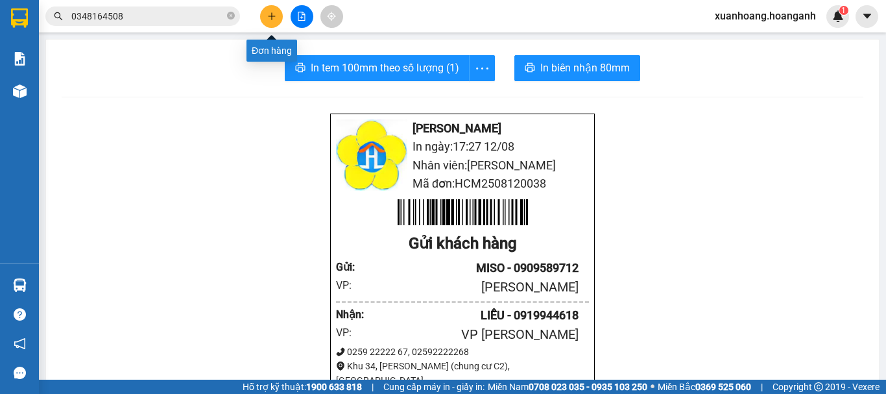
click at [271, 18] on icon "plus" at bounding box center [271, 16] width 9 height 9
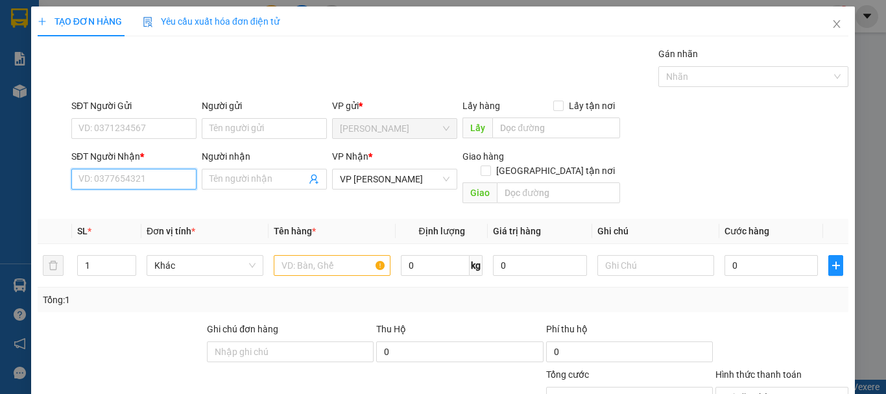
click at [147, 178] on input "SĐT Người Nhận *" at bounding box center [133, 179] width 125 height 21
type input "0975602097"
click at [146, 210] on div "0975602097 - THOA" at bounding box center [132, 205] width 108 height 14
type input "THOA"
type input "30.000"
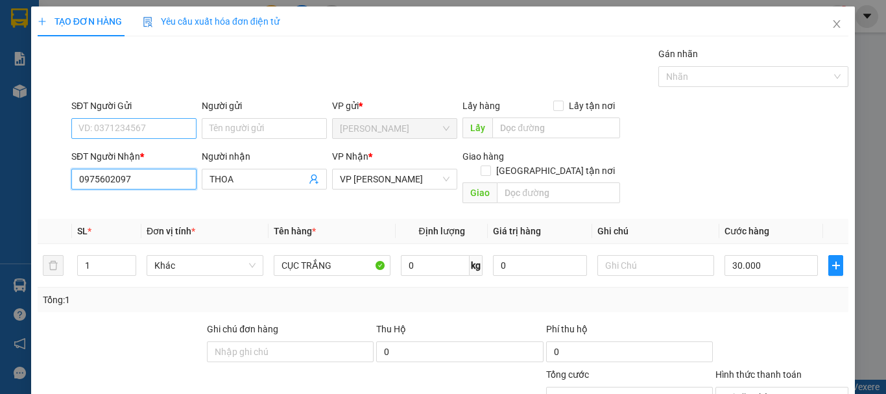
type input "0975602097"
click at [139, 128] on input "SĐT Người Gửi" at bounding box center [133, 128] width 125 height 21
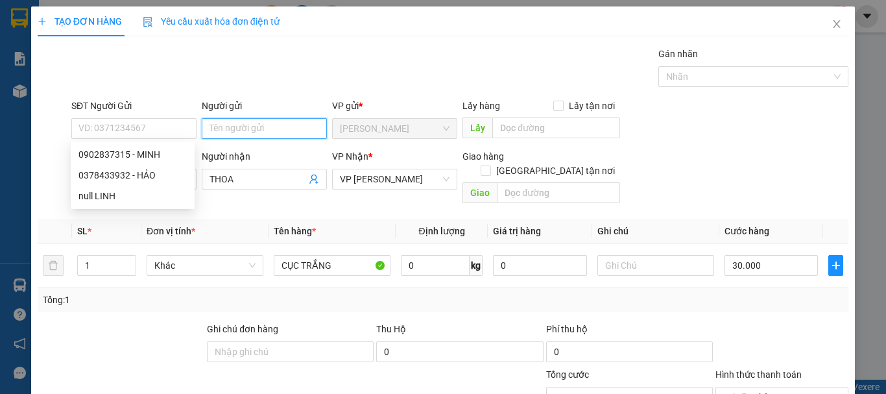
click at [238, 131] on input "Người gửi" at bounding box center [264, 128] width 125 height 21
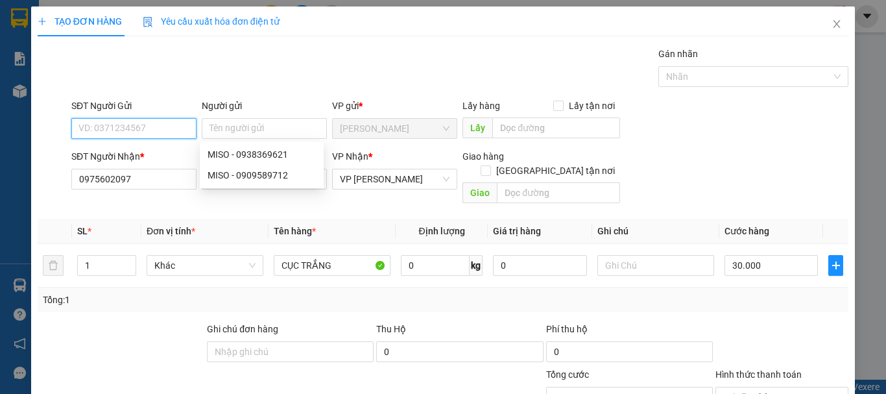
click at [184, 129] on input "SĐT Người Gửi" at bounding box center [133, 128] width 125 height 21
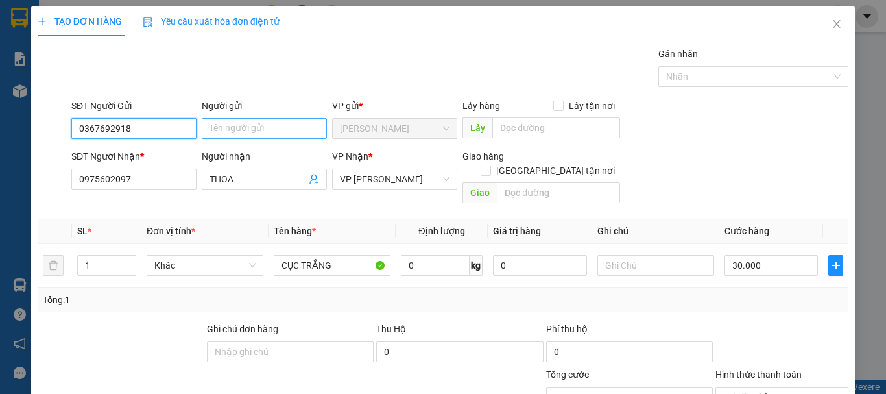
type input "0367692918"
click at [260, 130] on input "Người gửi" at bounding box center [264, 128] width 125 height 21
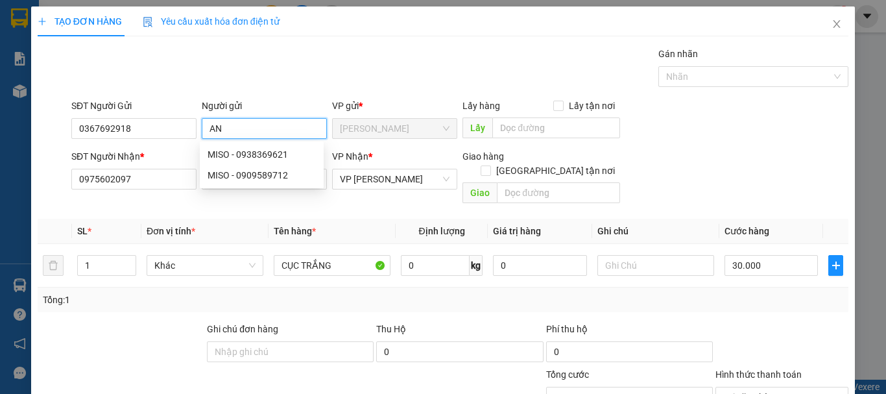
type input "A"
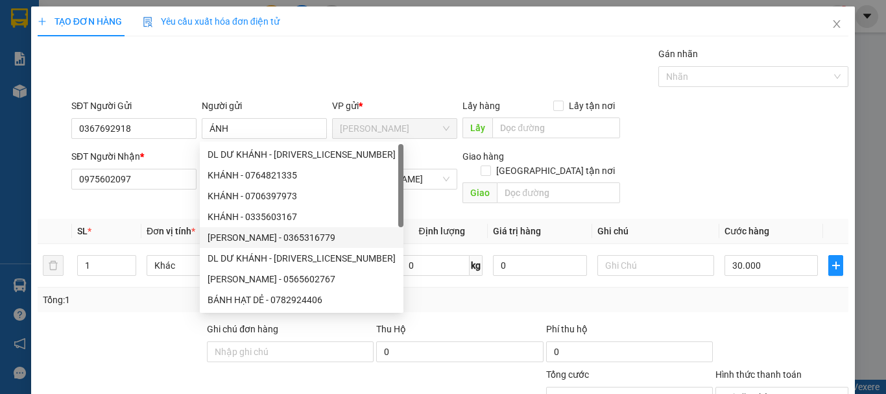
click at [387, 222] on th "Tên hàng *" at bounding box center [332, 231] width 127 height 25
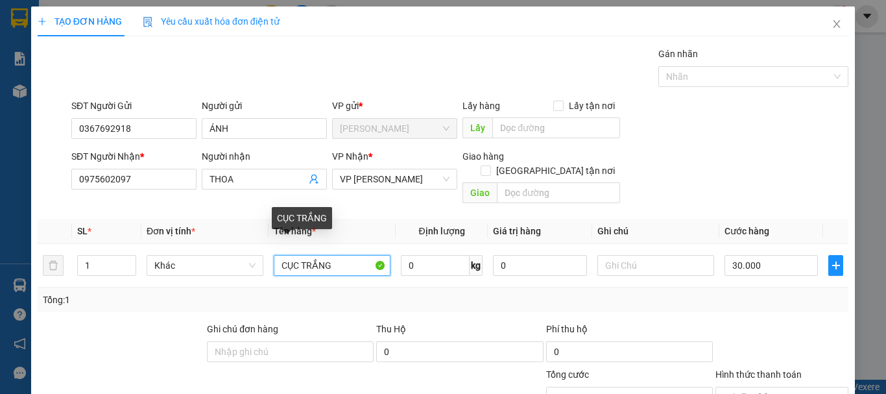
drag, startPoint x: 348, startPoint y: 246, endPoint x: 176, endPoint y: 278, distance: 174.3
click at [176, 278] on div "SL * Đơn vị tính * Tên hàng * Định lượng Giá trị hàng Ghi chú Cước hàng 1 Khác …" at bounding box center [443, 265] width 811 height 93
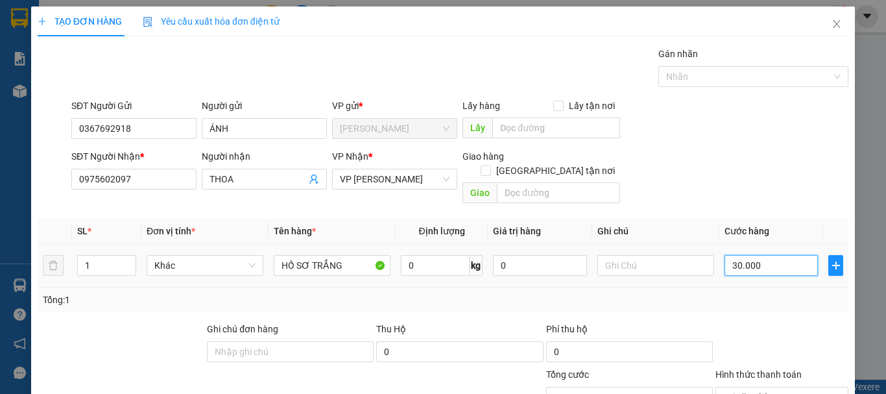
click at [756, 255] on input "30.000" at bounding box center [771, 265] width 93 height 21
click at [758, 387] on span "Tại văn phòng" at bounding box center [781, 396] width 117 height 19
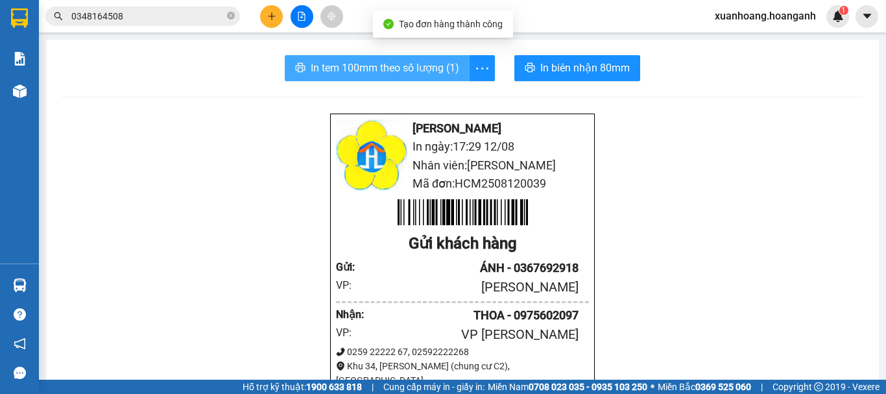
click at [405, 67] on span "In tem 100mm theo số lượng (1)" at bounding box center [385, 68] width 149 height 16
click at [418, 71] on span "In tem 100mm theo số lượng (1)" at bounding box center [385, 68] width 149 height 16
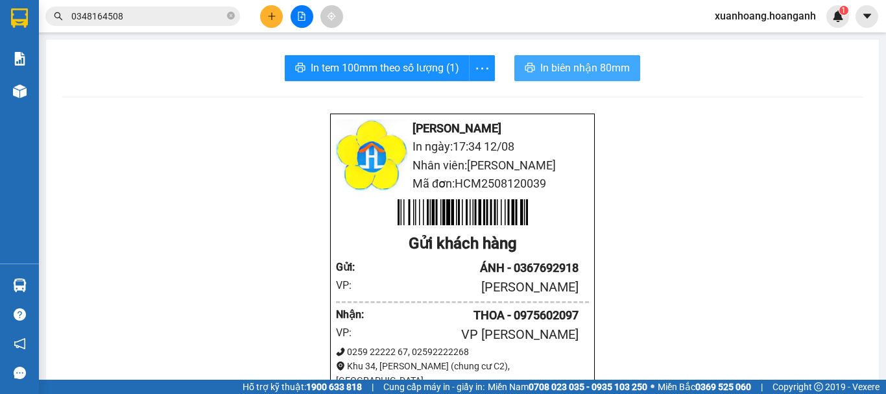
click at [570, 66] on span "In biên nhận 80mm" at bounding box center [585, 68] width 90 height 16
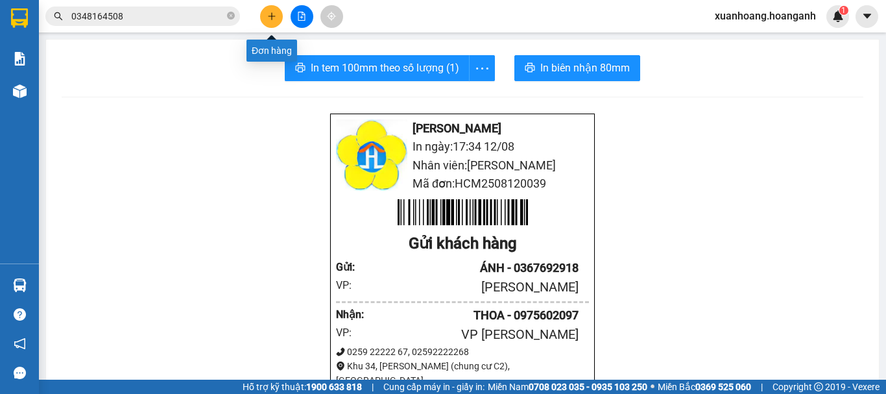
click at [272, 19] on icon "plus" at bounding box center [271, 15] width 1 height 7
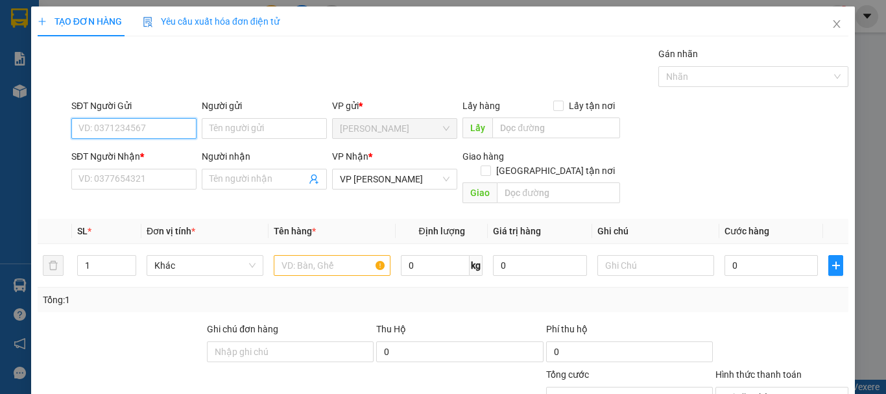
click at [150, 135] on input "SĐT Người Gửi" at bounding box center [133, 128] width 125 height 21
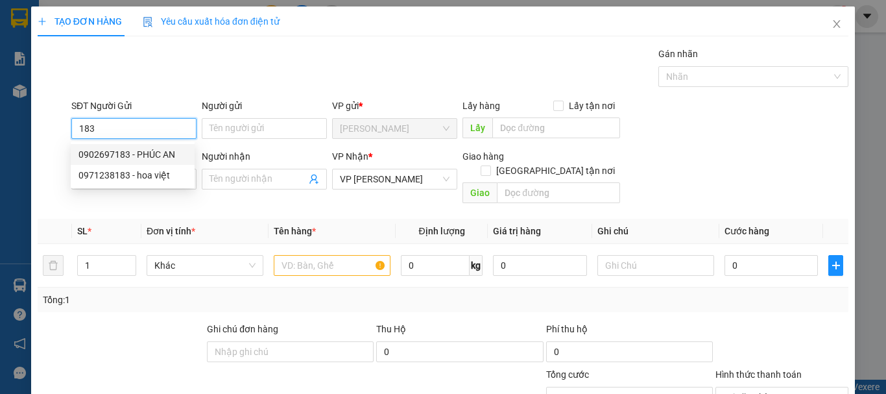
click at [152, 157] on div "0902697183 - PHÚC AN" at bounding box center [132, 154] width 108 height 14
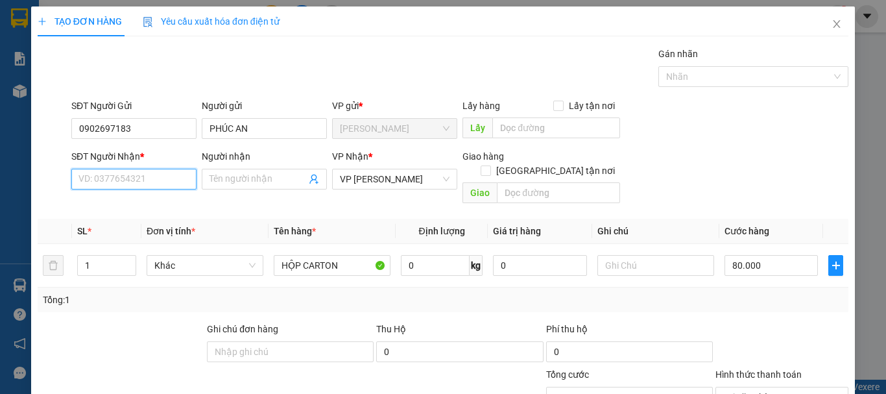
click at [149, 179] on input "SĐT Người Nhận *" at bounding box center [133, 179] width 125 height 21
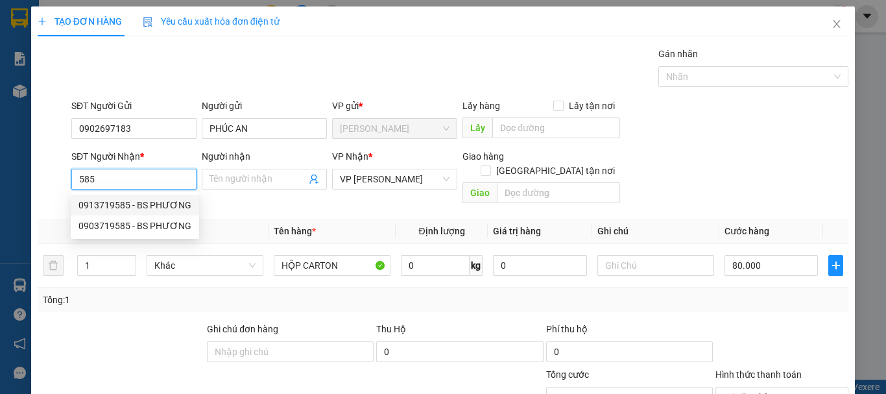
click at [156, 206] on div "0913719585 - BS PHƯƠNG" at bounding box center [134, 205] width 113 height 14
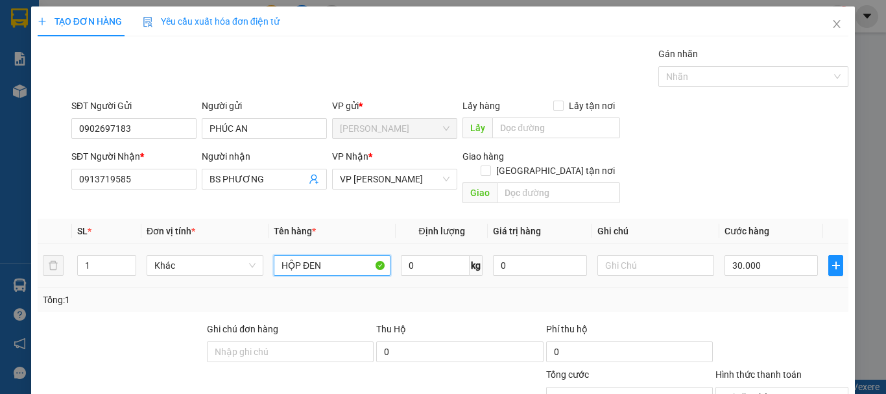
click at [337, 255] on input "HỘP ĐEN" at bounding box center [332, 265] width 117 height 21
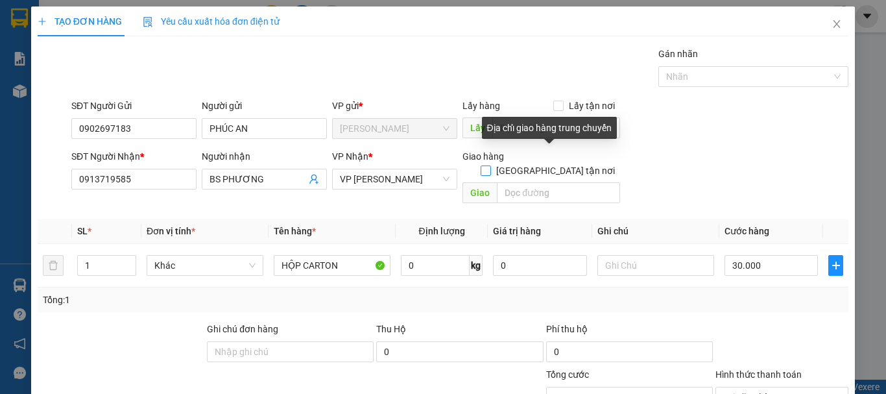
click at [491, 165] on span at bounding box center [486, 170] width 10 height 10
click at [490, 165] on input "[GEOGRAPHIC_DATA] tận nơi" at bounding box center [485, 169] width 9 height 9
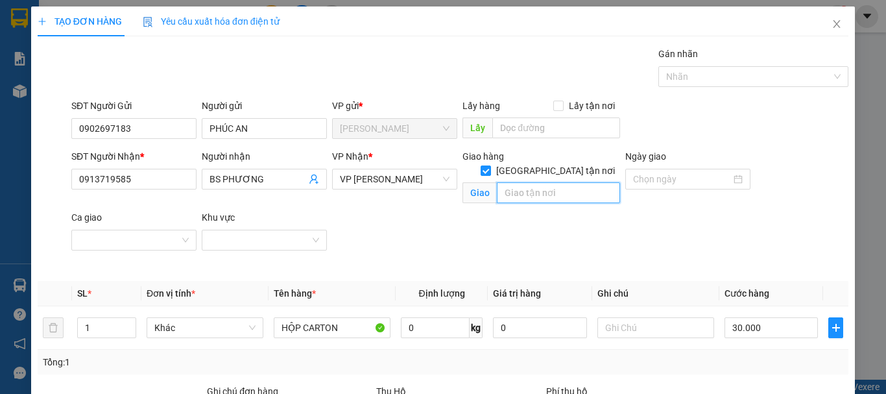
click at [541, 182] on input "text" at bounding box center [558, 192] width 123 height 21
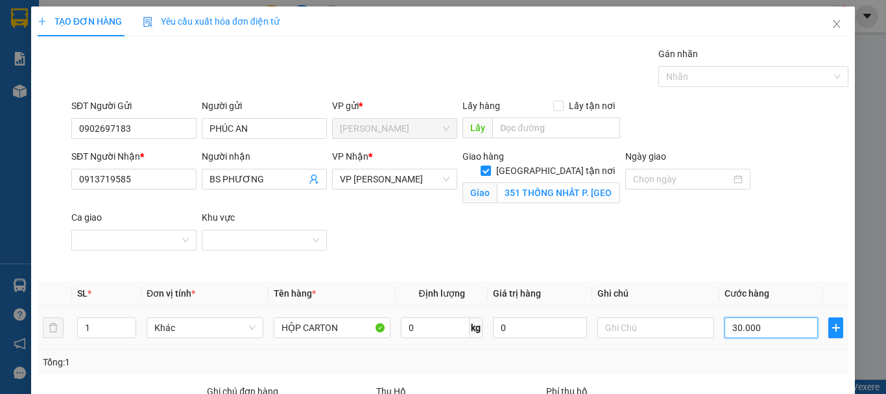
click at [776, 317] on input "30.000" at bounding box center [771, 327] width 93 height 21
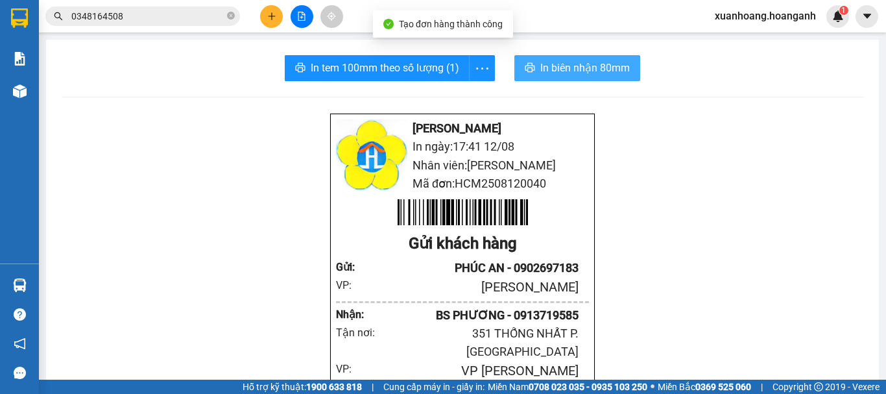
click at [540, 75] on span "In biên nhận 80mm" at bounding box center [585, 68] width 90 height 16
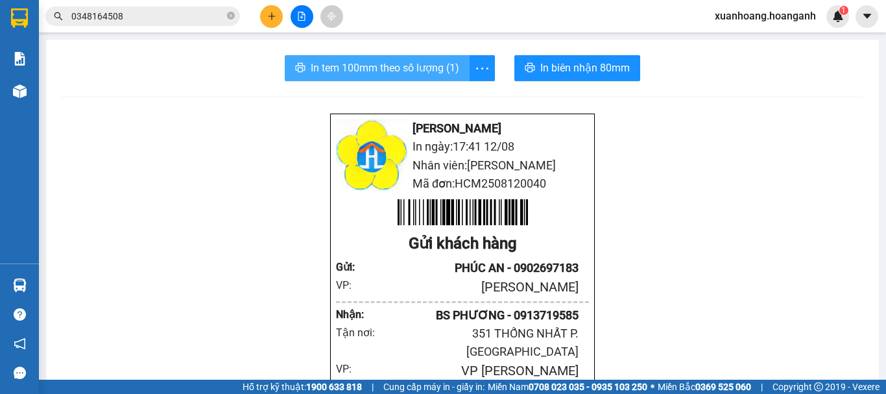
click at [427, 62] on span "In tem 100mm theo số lượng (1)" at bounding box center [385, 68] width 149 height 16
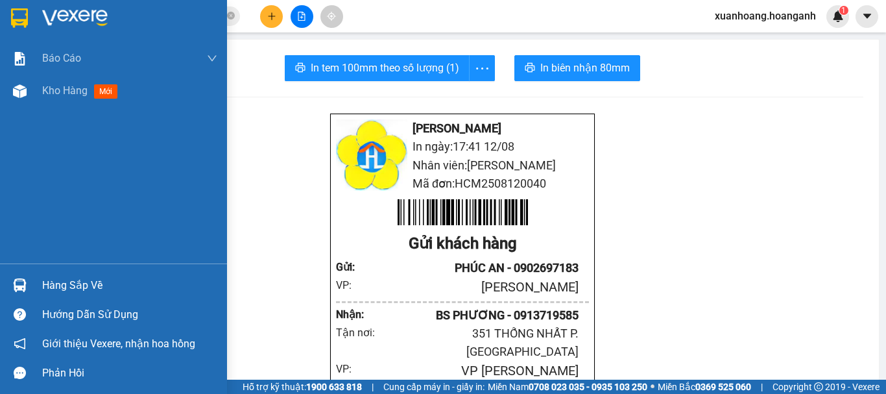
click at [17, 21] on img at bounding box center [19, 17] width 17 height 19
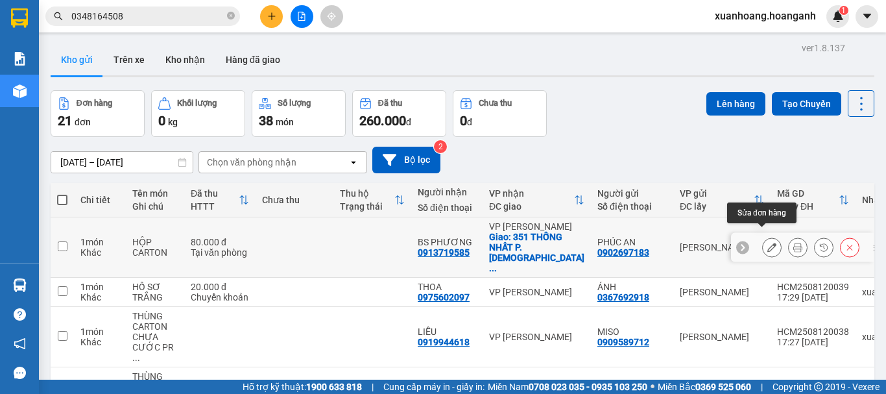
click at [767, 243] on icon at bounding box center [771, 247] width 9 height 9
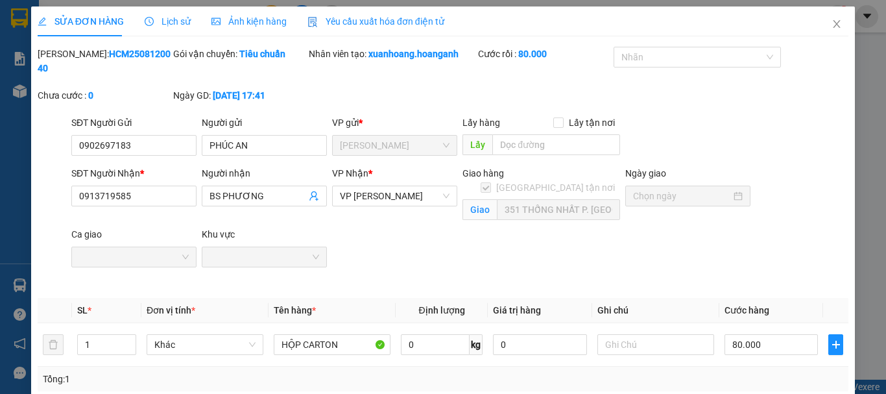
click at [619, 248] on div "SĐT Người Nhận * 0913719585 Người nhận BS PHƯƠNG VP Nhận * VP [PERSON_NAME] hàn…" at bounding box center [460, 227] width 782 height 122
click at [625, 334] on input "text" at bounding box center [655, 344] width 117 height 21
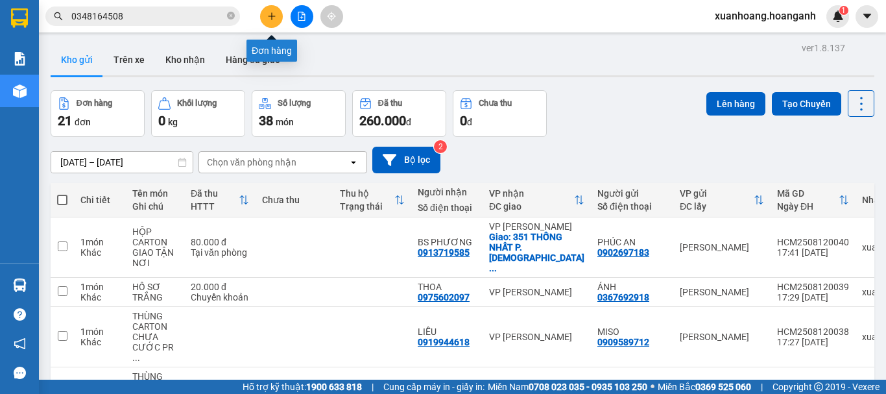
click at [270, 12] on icon "plus" at bounding box center [271, 16] width 9 height 9
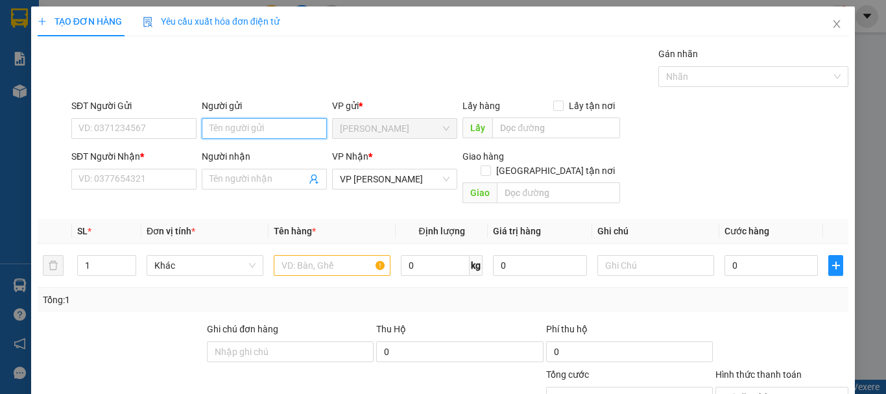
click at [258, 127] on input "Người gửi" at bounding box center [264, 128] width 125 height 21
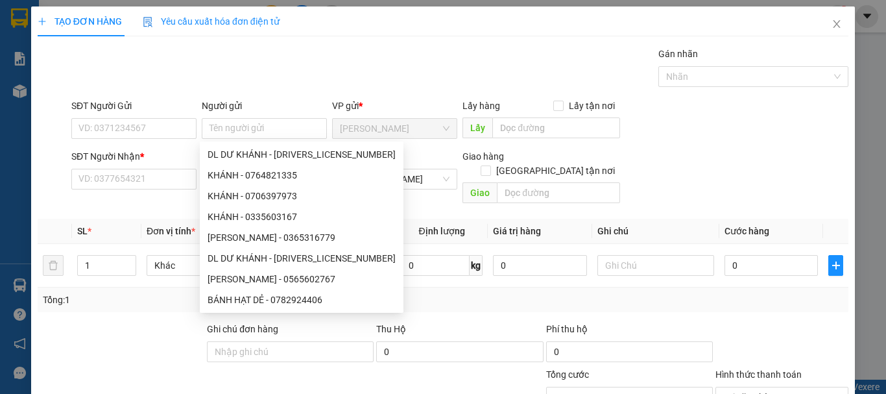
click at [170, 117] on div "SĐT Người Gửi" at bounding box center [133, 108] width 125 height 19
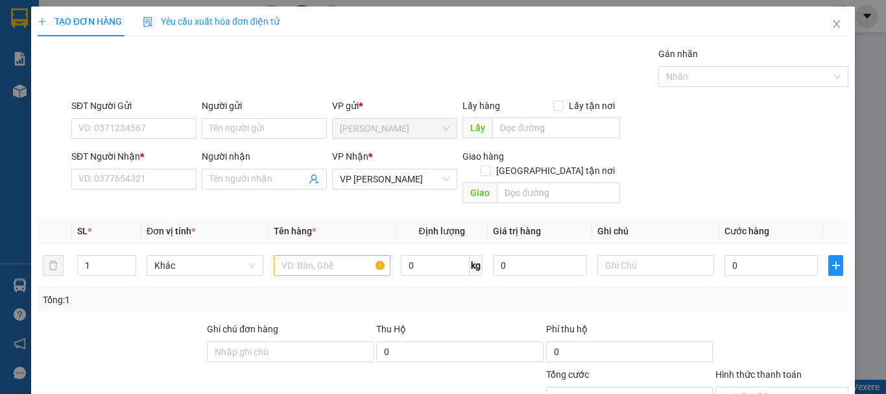
click at [171, 142] on div "SĐT Người Gửi VD: 0371234567" at bounding box center [133, 121] width 125 height 45
click at [171, 124] on input "SĐT Người Gửi" at bounding box center [133, 128] width 125 height 21
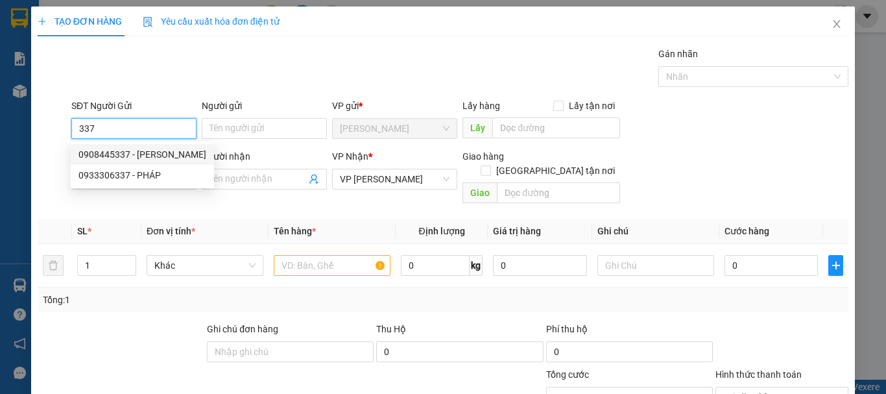
click at [176, 151] on div "0908445337 - [PERSON_NAME]" at bounding box center [142, 154] width 128 height 14
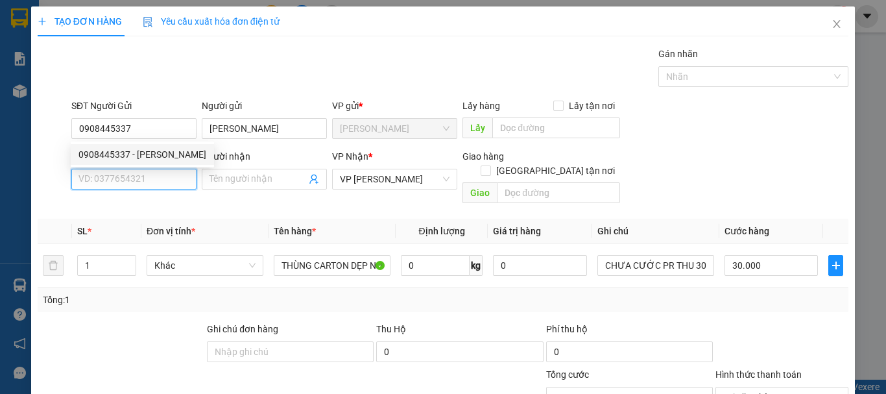
click at [167, 180] on input "SĐT Người Nhận *" at bounding box center [133, 179] width 125 height 21
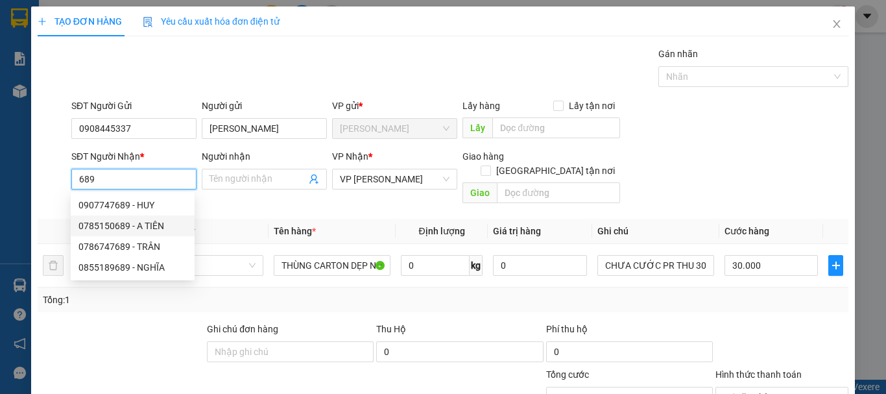
click at [171, 219] on div "0785150689 - A TIÊN" at bounding box center [132, 226] width 108 height 14
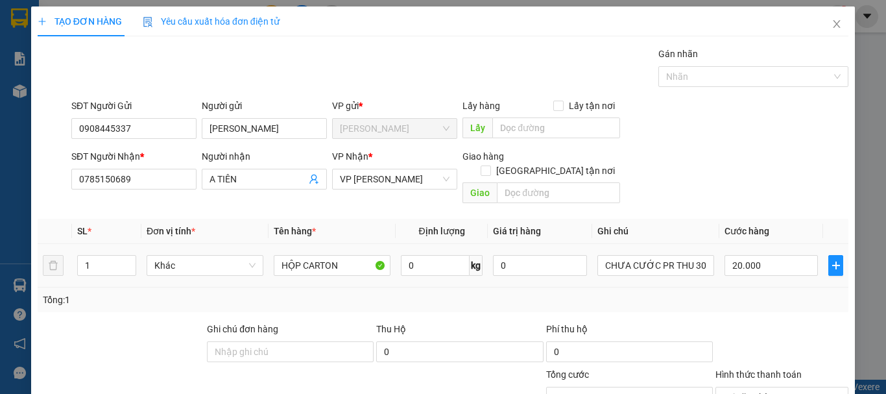
click at [778, 252] on div "20.000" at bounding box center [771, 265] width 93 height 26
click at [777, 255] on input "20.000" at bounding box center [771, 265] width 93 height 21
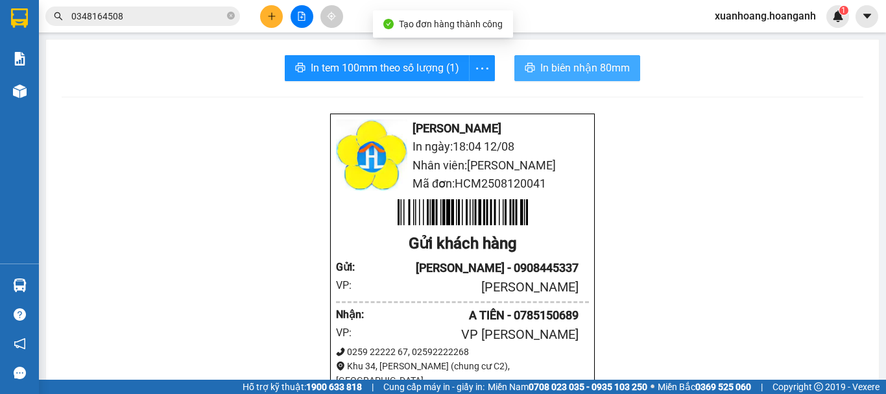
click at [572, 67] on span "In biên nhận 80mm" at bounding box center [585, 68] width 90 height 16
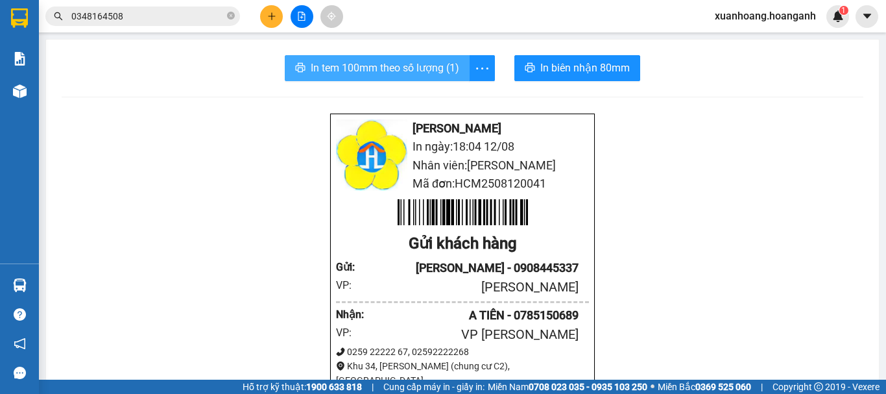
click at [430, 66] on span "In tem 100mm theo số lượng (1)" at bounding box center [385, 68] width 149 height 16
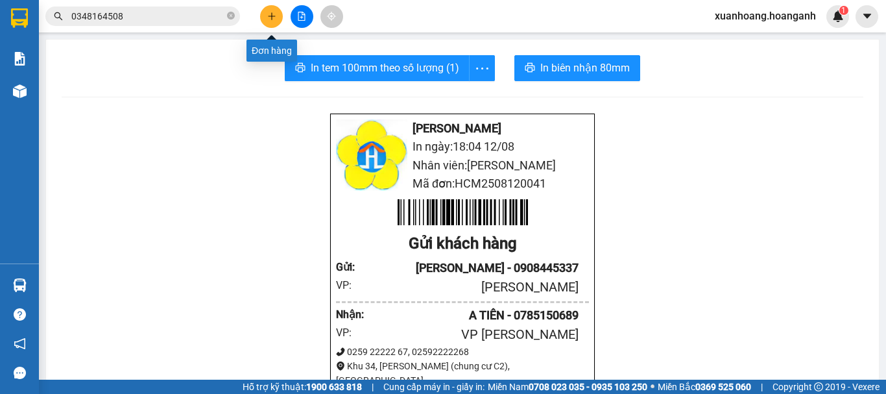
click at [271, 9] on button at bounding box center [271, 16] width 23 height 23
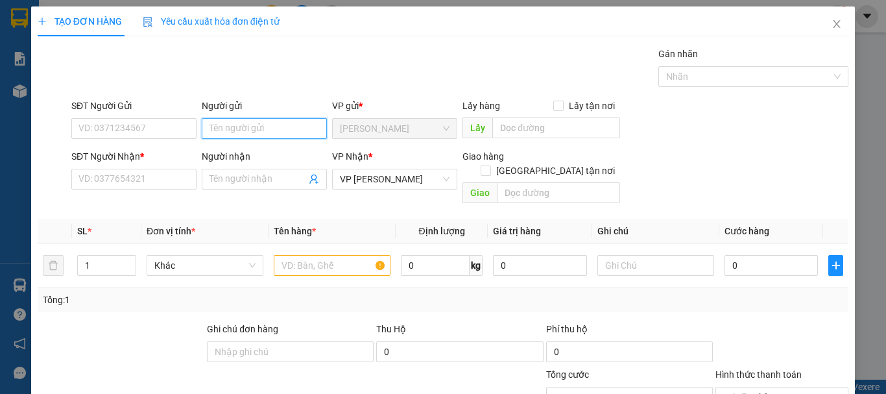
click at [273, 128] on input "Người gửi" at bounding box center [264, 128] width 125 height 21
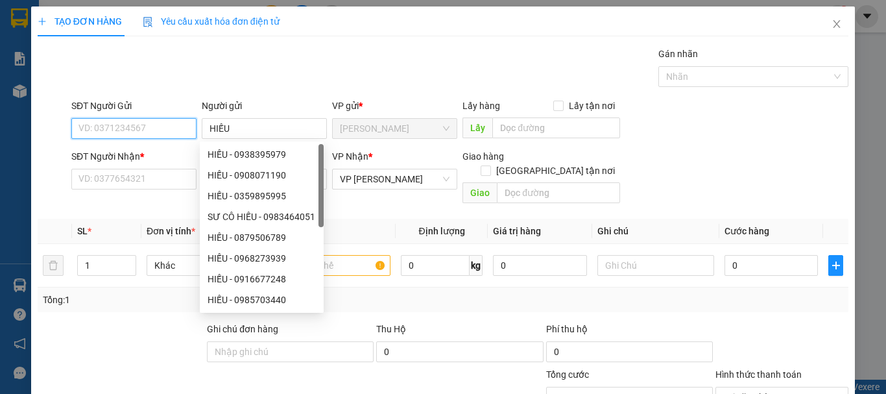
click at [174, 125] on input "SĐT Người Gửi" at bounding box center [133, 128] width 125 height 21
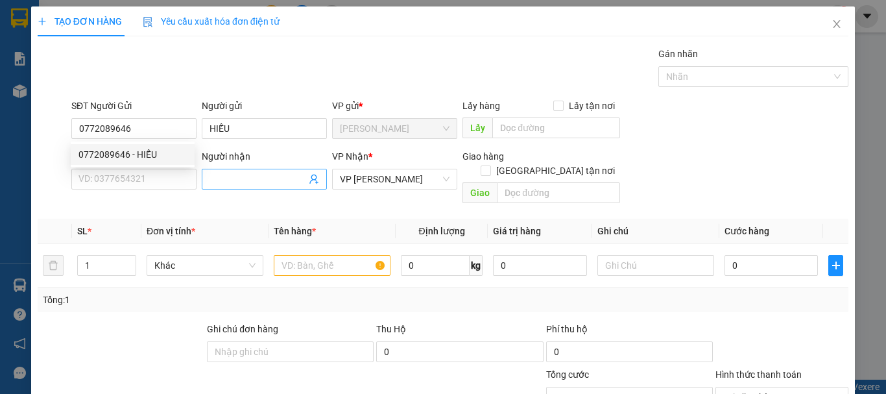
click at [247, 179] on input "Người nhận" at bounding box center [258, 179] width 97 height 14
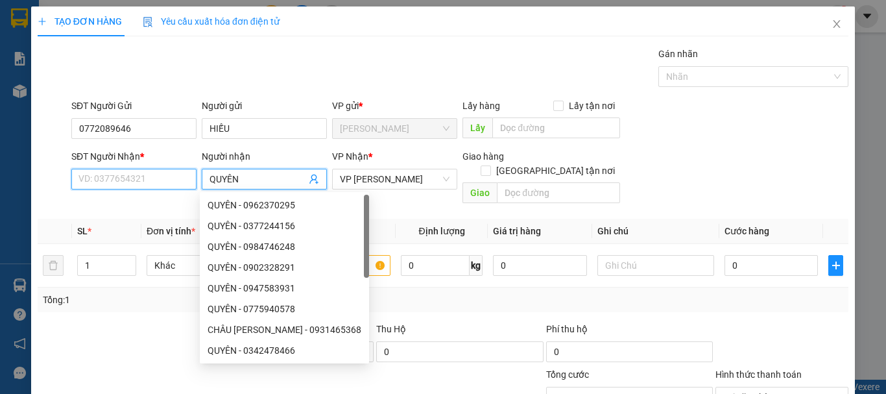
click at [167, 182] on input "SĐT Người Nhận *" at bounding box center [133, 179] width 125 height 21
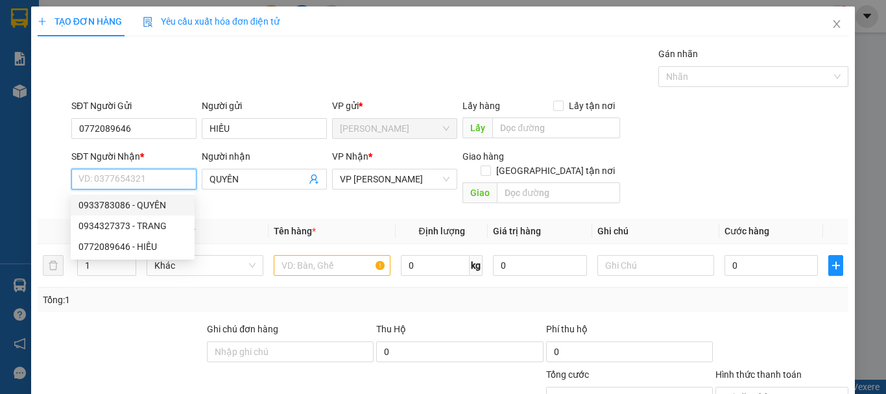
click at [150, 195] on div "0933783086 - QUYÊN" at bounding box center [133, 205] width 124 height 21
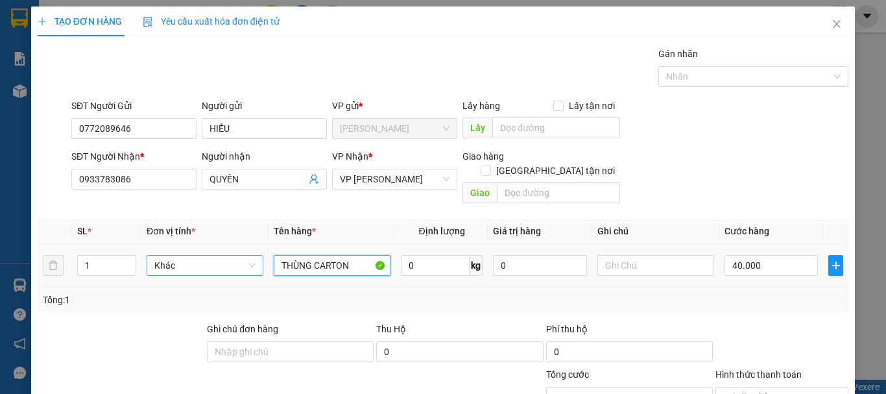
drag, startPoint x: 357, startPoint y: 246, endPoint x: 208, endPoint y: 259, distance: 150.5
click at [208, 259] on tr "1 Khác THÙNG CARTON 0 kg 0 40.000" at bounding box center [443, 265] width 811 height 43
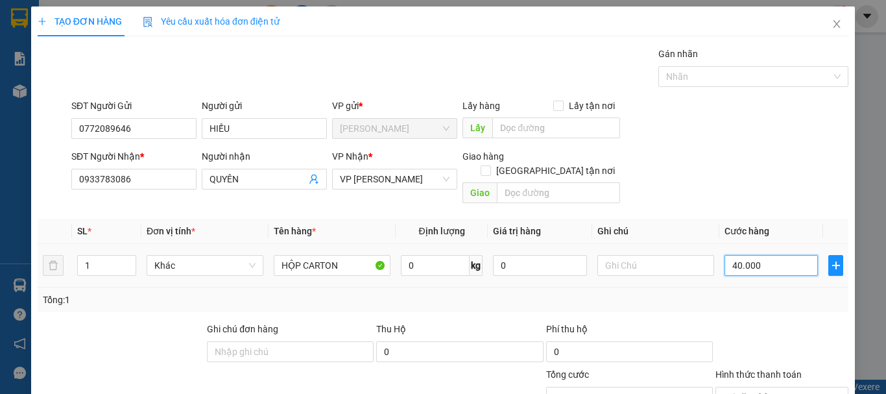
click at [775, 255] on input "40.000" at bounding box center [771, 265] width 93 height 21
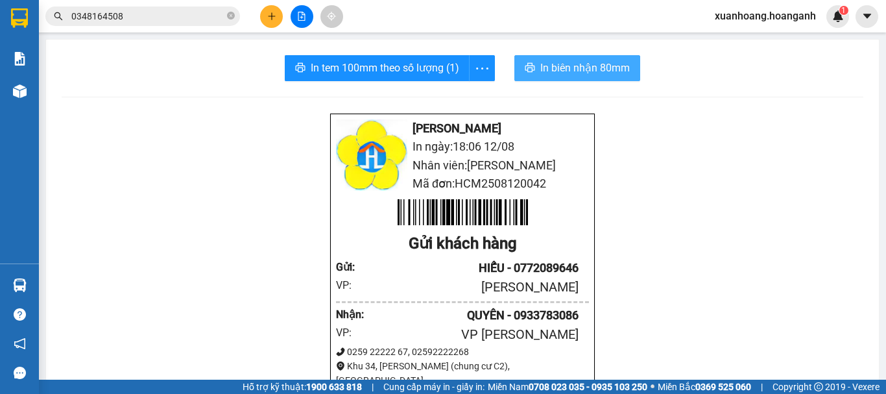
click at [591, 77] on button "In biên nhận 80mm" at bounding box center [577, 68] width 126 height 26
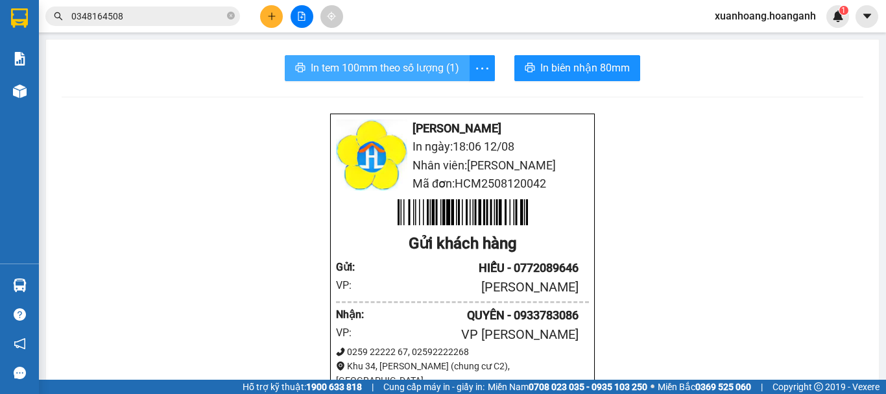
click at [409, 72] on span "In tem 100mm theo số lượng (1)" at bounding box center [385, 68] width 149 height 16
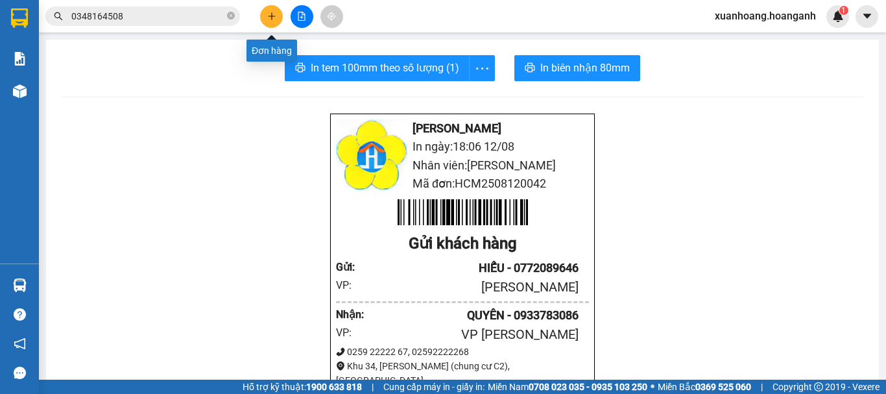
click at [276, 18] on icon "plus" at bounding box center [271, 16] width 9 height 9
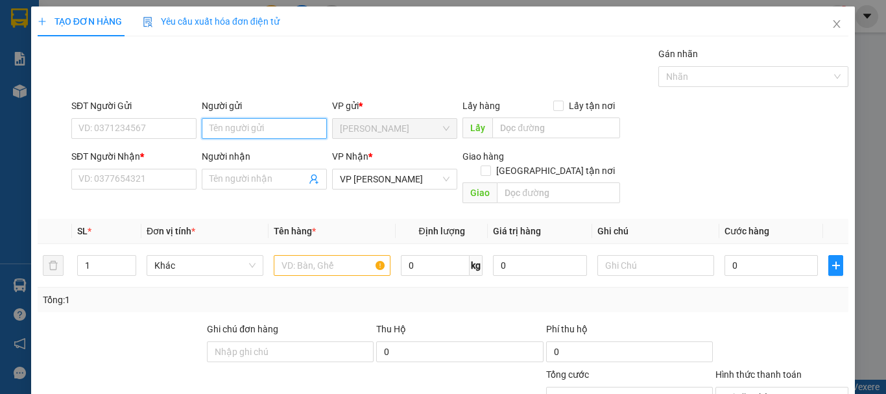
click at [258, 127] on input "Người gửi" at bounding box center [264, 128] width 125 height 21
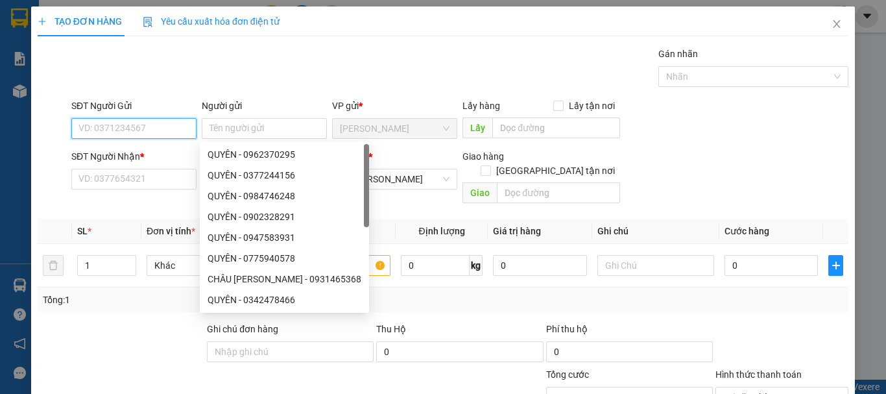
click at [156, 128] on input "SĐT Người Gửi" at bounding box center [133, 128] width 125 height 21
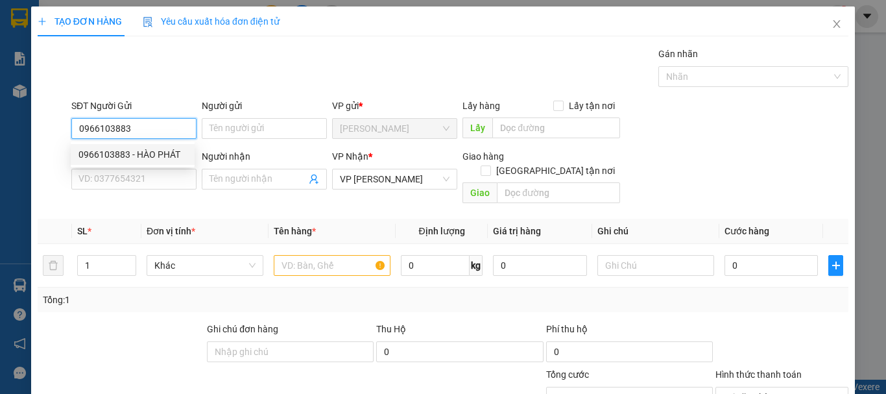
click at [151, 147] on div "0966103883 - HÀO PHÁT" at bounding box center [132, 154] width 108 height 14
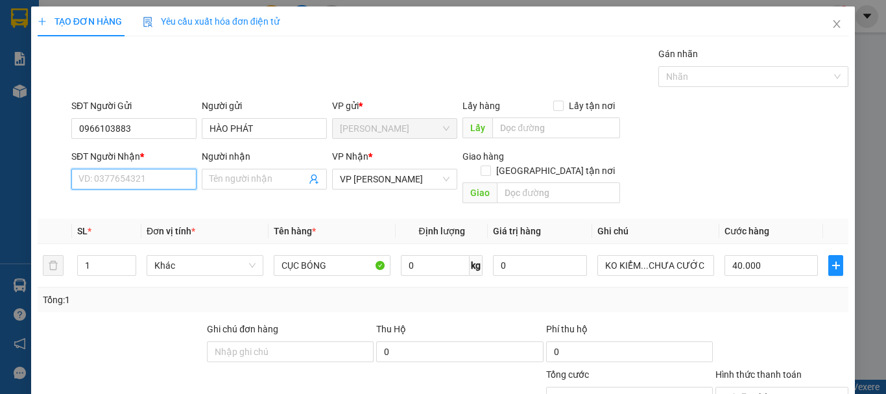
click at [151, 173] on input "SĐT Người Nhận *" at bounding box center [133, 179] width 125 height 21
click at [162, 213] on div "02596271515 - TRÂN" at bounding box center [133, 205] width 124 height 21
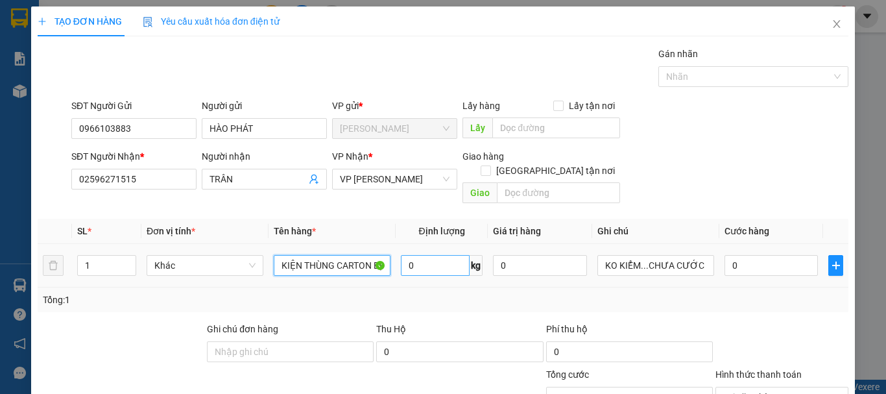
drag, startPoint x: 276, startPoint y: 253, endPoint x: 412, endPoint y: 253, distance: 136.2
click at [412, 253] on tr "1 Khác KIỆN THÙNG CARTON BỊ BÓNG 0 kg 0 KO KIỂM...CHƯA CƯỚC PR THU 70 0" at bounding box center [443, 265] width 811 height 43
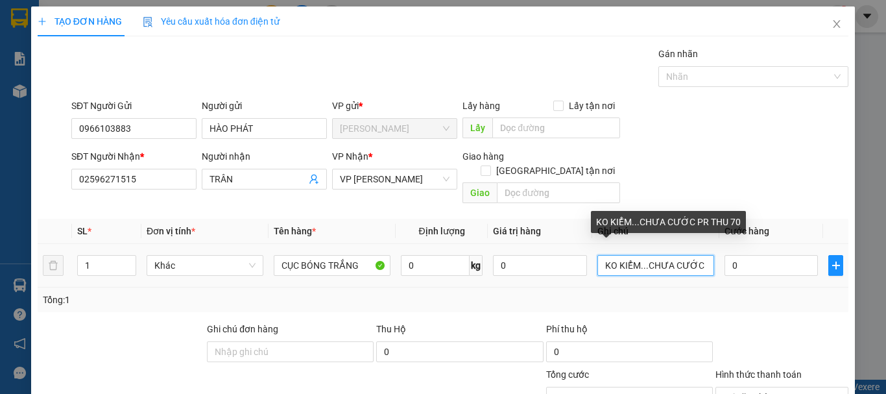
click at [665, 255] on input "KO KIỂM...CHƯA CƯỚC PR THU 70" at bounding box center [655, 265] width 117 height 21
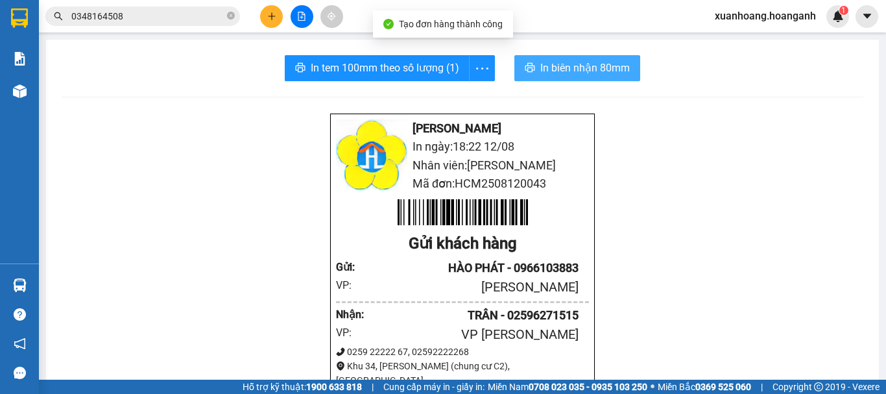
click at [597, 71] on span "In biên nhận 80mm" at bounding box center [585, 68] width 90 height 16
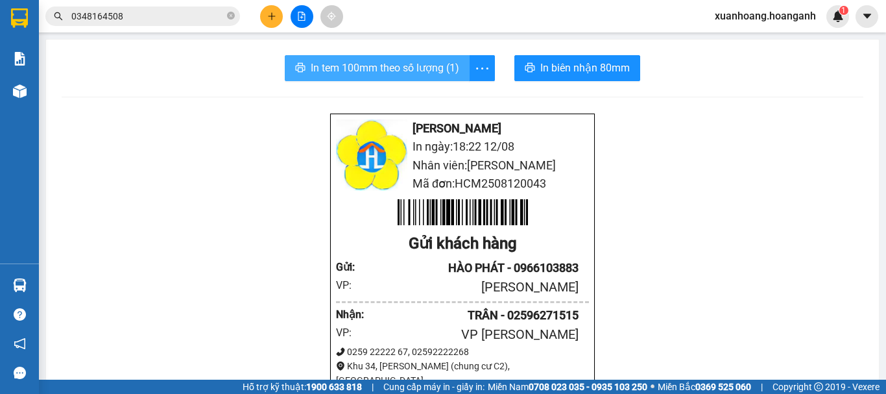
click at [438, 75] on span "In tem 100mm theo số lượng (1)" at bounding box center [385, 68] width 149 height 16
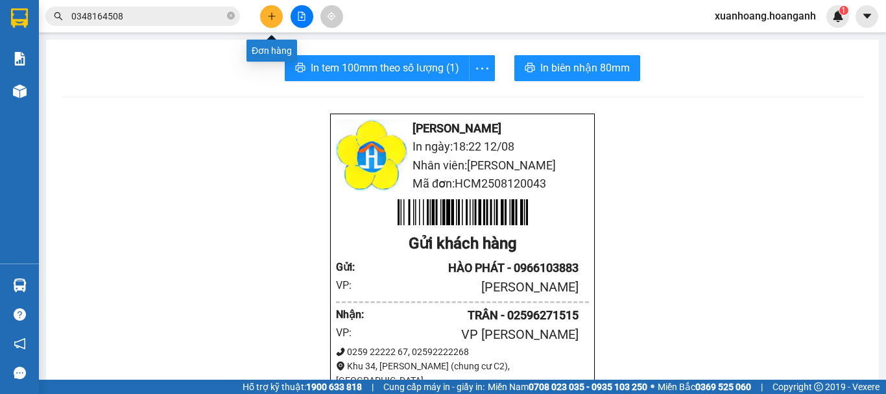
click at [276, 14] on button at bounding box center [271, 16] width 23 height 23
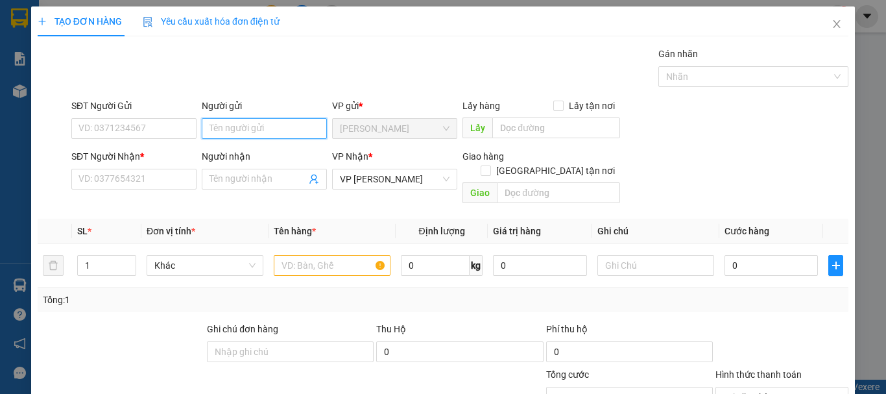
click at [262, 131] on input "Người gửi" at bounding box center [264, 128] width 125 height 21
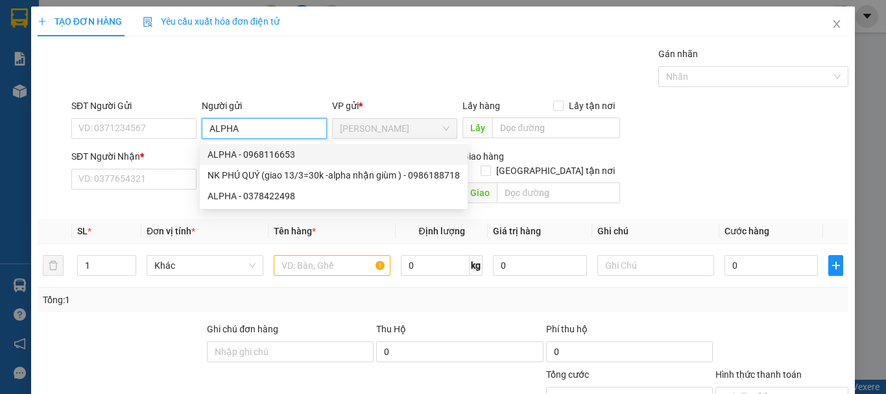
click at [249, 159] on div "ALPHA - 0968116653" at bounding box center [334, 154] width 252 height 14
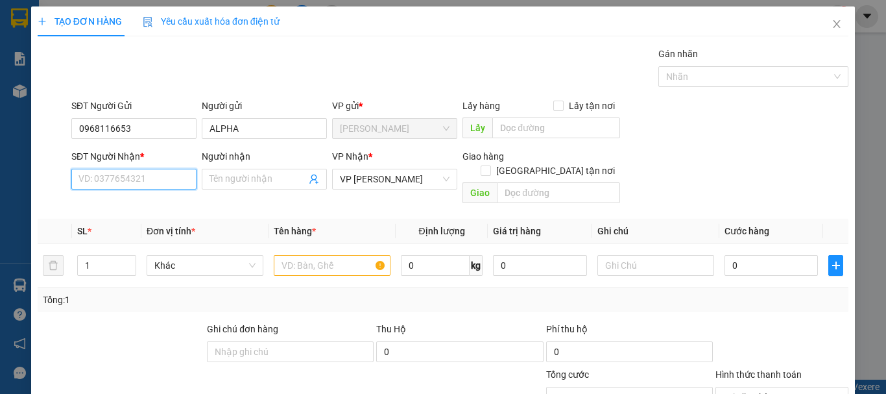
click at [188, 184] on input "SĐT Người Nhận *" at bounding box center [133, 179] width 125 height 21
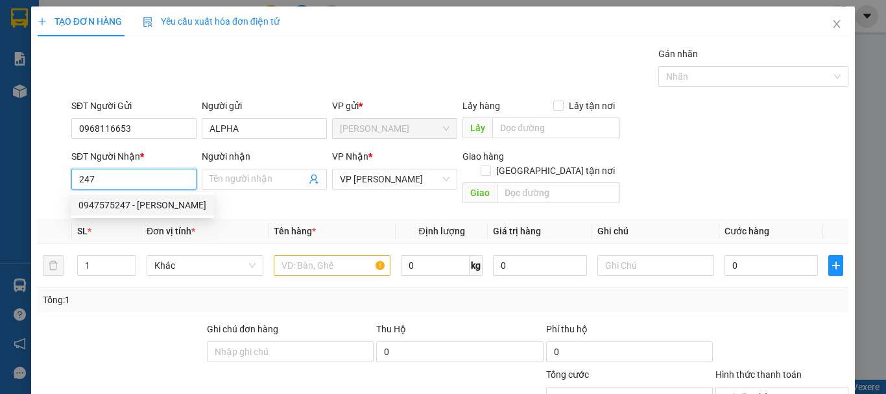
click at [143, 207] on div "0947575247 - [PERSON_NAME]" at bounding box center [142, 205] width 128 height 14
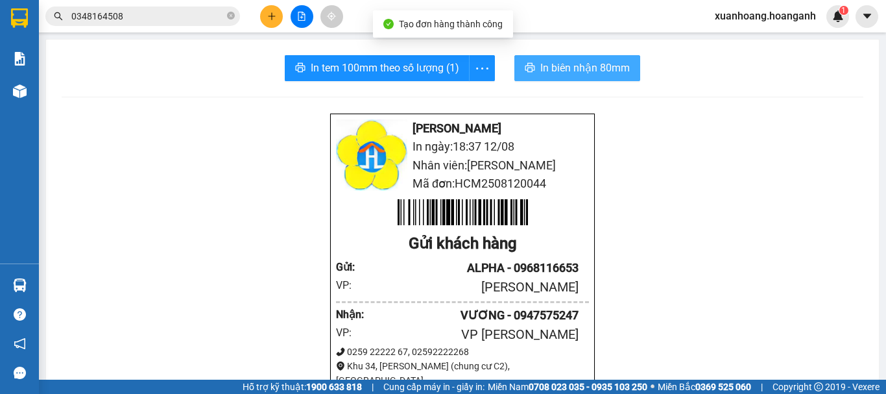
click at [590, 71] on span "In biên nhận 80mm" at bounding box center [585, 68] width 90 height 16
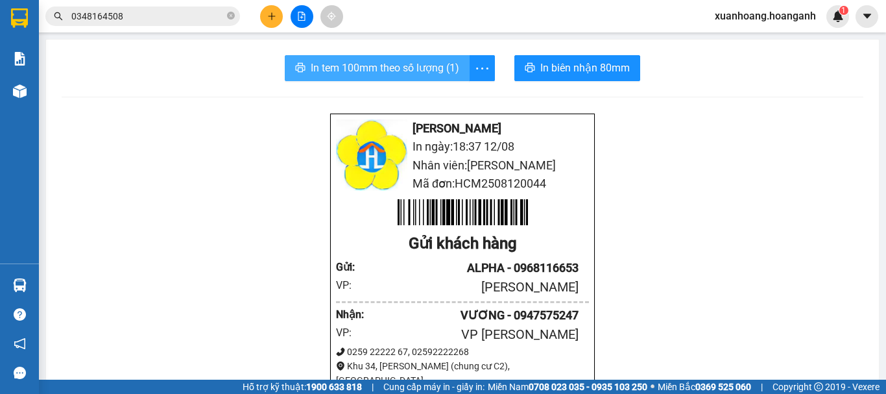
click at [378, 80] on button "In tem 100mm theo số lượng (1)" at bounding box center [377, 68] width 185 height 26
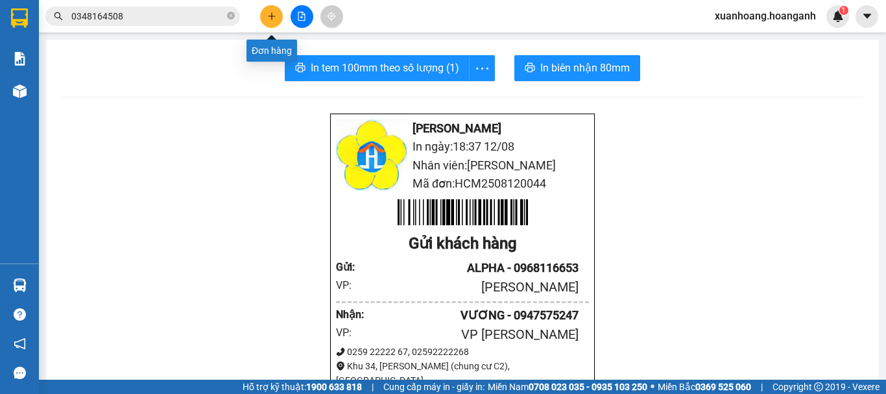
click at [268, 15] on icon "plus" at bounding box center [271, 16] width 9 height 9
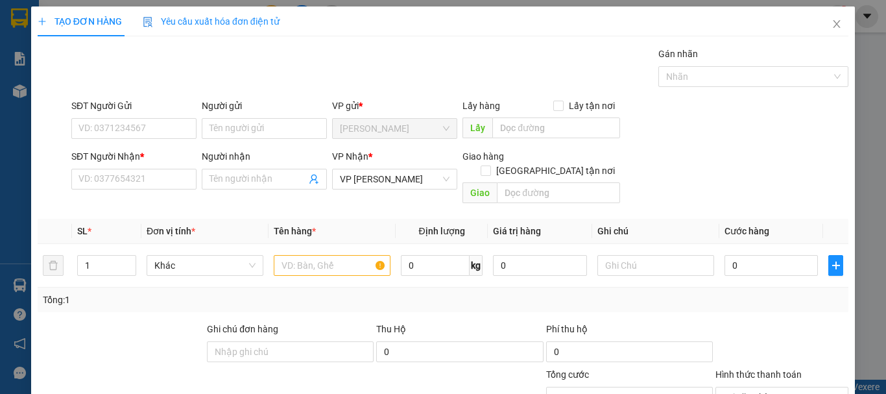
click at [165, 116] on div "SĐT Người Gửi" at bounding box center [133, 108] width 125 height 19
click at [165, 117] on div "SĐT Người Gửi" at bounding box center [133, 108] width 125 height 19
click at [158, 132] on input "SĐT Người Gửi" at bounding box center [133, 128] width 125 height 21
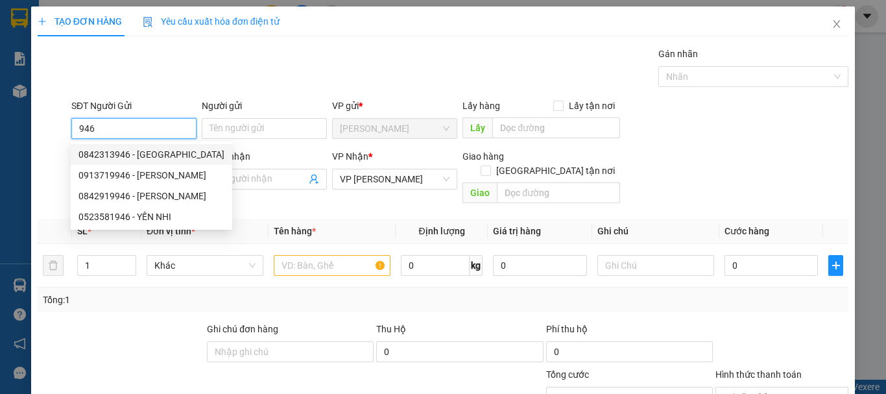
click at [149, 153] on div "0842313946 - [GEOGRAPHIC_DATA]" at bounding box center [151, 154] width 146 height 14
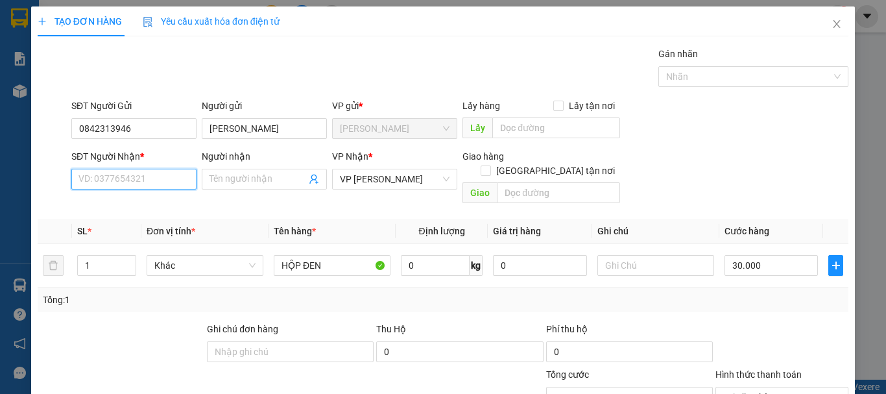
click at [151, 177] on input "SĐT Người Nhận *" at bounding box center [133, 179] width 125 height 21
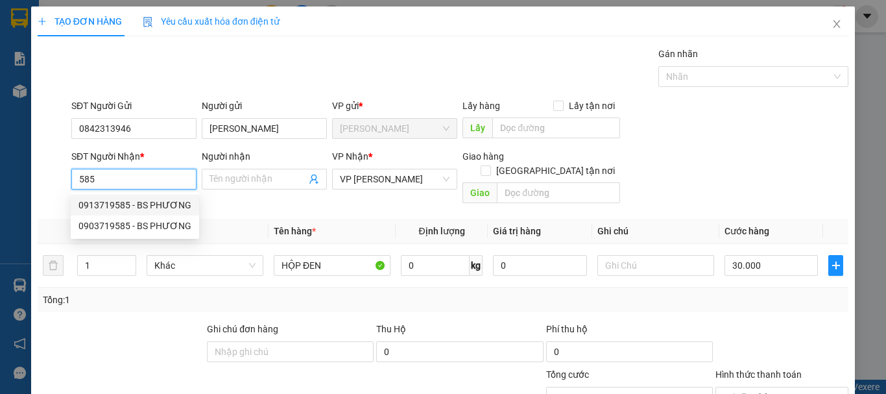
click at [136, 210] on div "0913719585 - BS PHƯƠNG" at bounding box center [134, 205] width 113 height 14
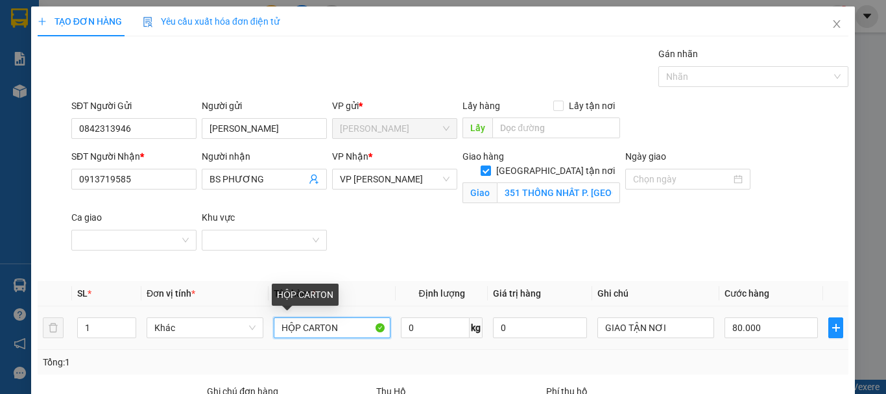
click at [342, 317] on input "HỘP CARTON" at bounding box center [332, 327] width 117 height 21
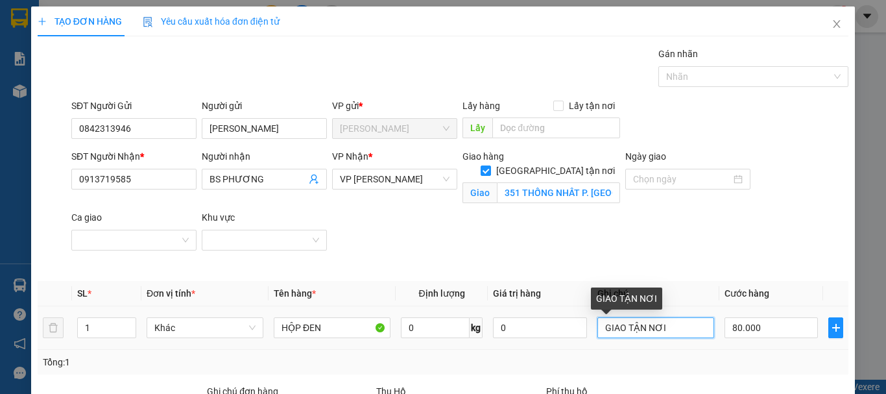
click at [674, 317] on input "GIAO TẬN NƠI" at bounding box center [655, 327] width 117 height 21
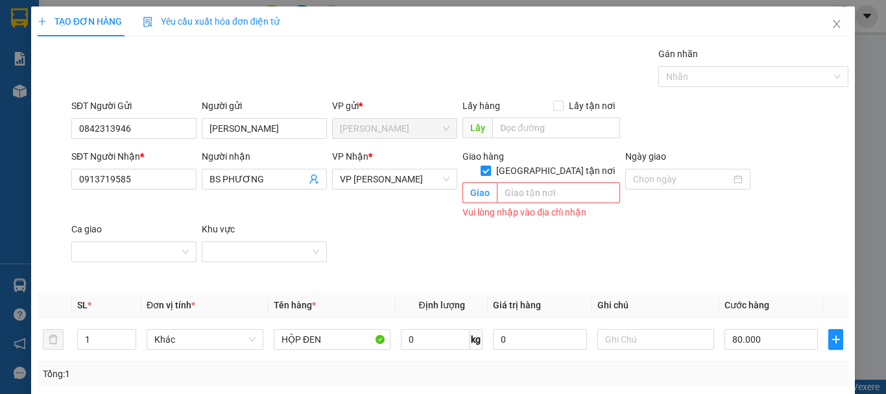
click at [490, 165] on input "[GEOGRAPHIC_DATA] tận nơi" at bounding box center [485, 169] width 9 height 9
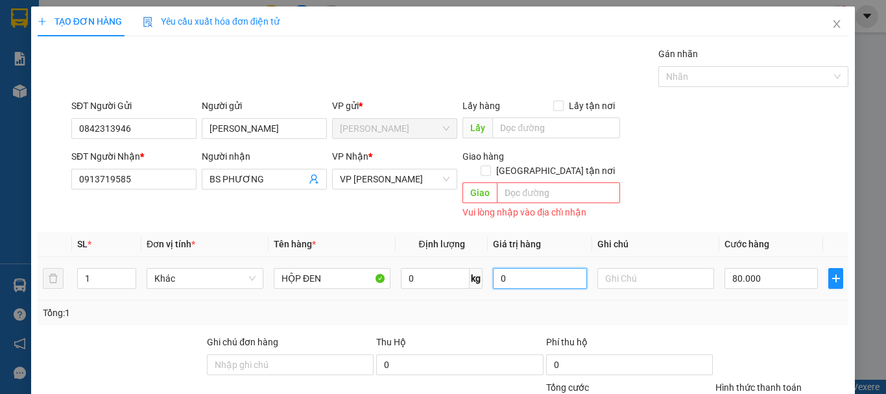
click at [515, 268] on input "0" at bounding box center [539, 278] width 93 height 21
click at [614, 268] on input "text" at bounding box center [655, 278] width 117 height 21
click at [744, 268] on input "0" at bounding box center [771, 278] width 93 height 21
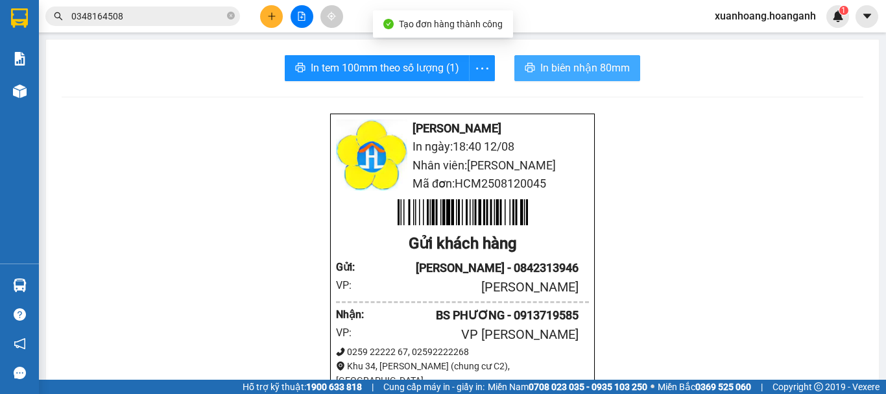
click at [557, 64] on span "In biên nhận 80mm" at bounding box center [585, 68] width 90 height 16
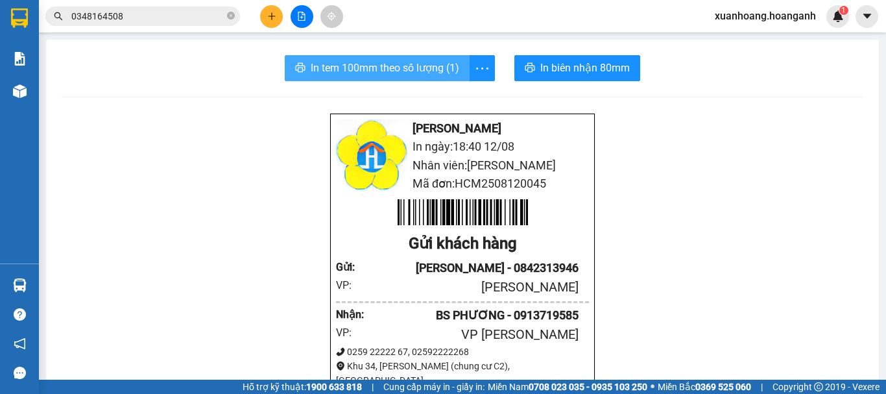
click at [350, 74] on span "In tem 100mm theo số lượng (1)" at bounding box center [385, 68] width 149 height 16
click at [267, 12] on icon "plus" at bounding box center [271, 16] width 9 height 9
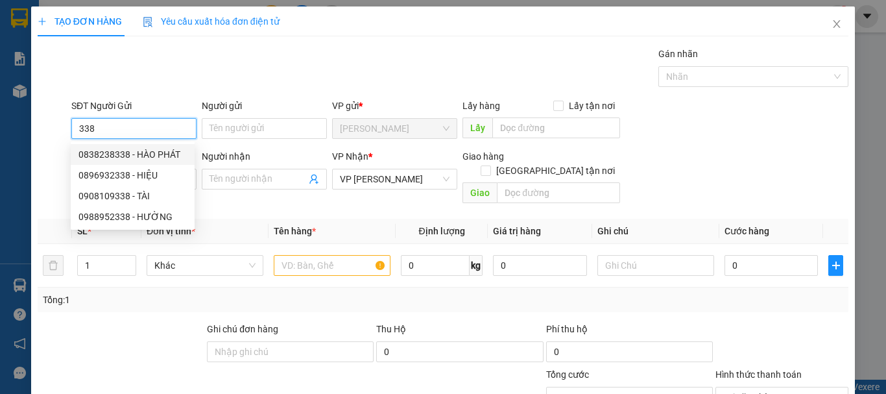
click at [162, 158] on div "0838238338 - HÀO PHÁT" at bounding box center [132, 154] width 108 height 14
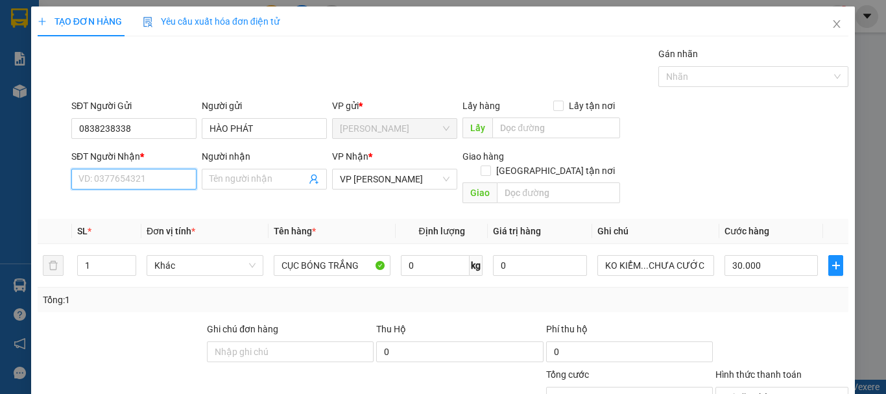
click at [160, 178] on input "SĐT Người Nhận *" at bounding box center [133, 179] width 125 height 21
click at [147, 214] on div "02596271515 - TRÂN" at bounding box center [133, 205] width 124 height 21
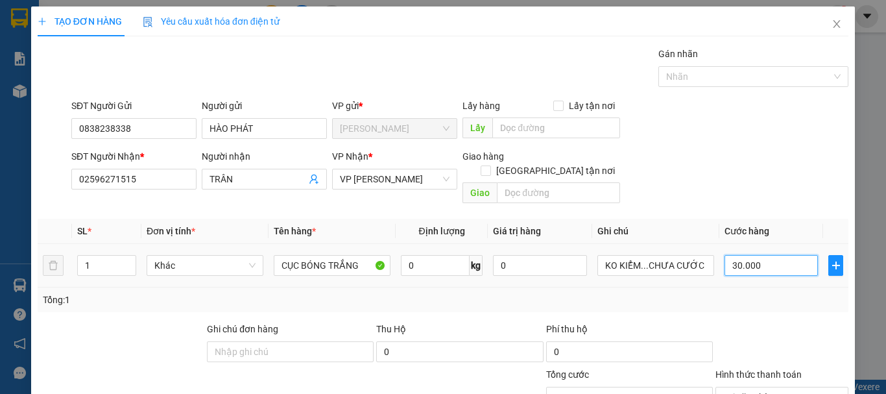
click at [766, 259] on input "30.000" at bounding box center [771, 265] width 93 height 21
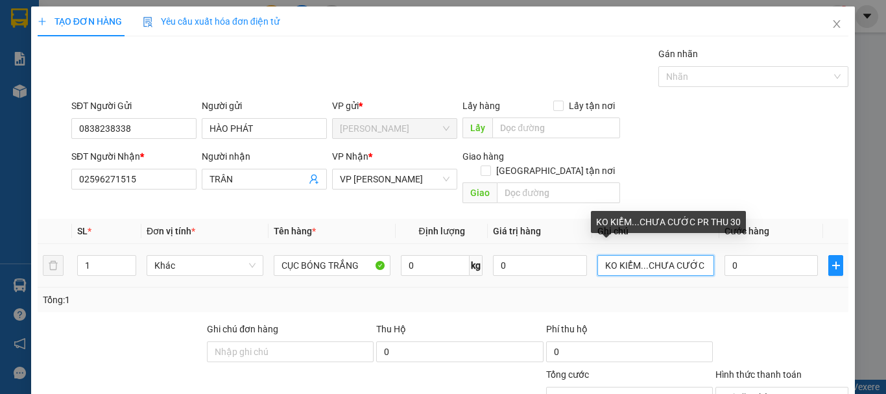
click at [701, 255] on input "KO KIỂM...CHƯA CƯỚC PR THU 30" at bounding box center [655, 265] width 117 height 21
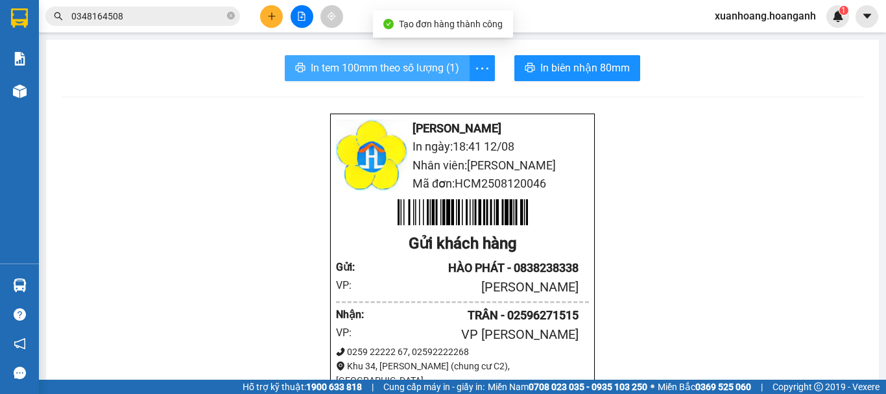
click at [431, 70] on span "In tem 100mm theo số lượng (1)" at bounding box center [385, 68] width 149 height 16
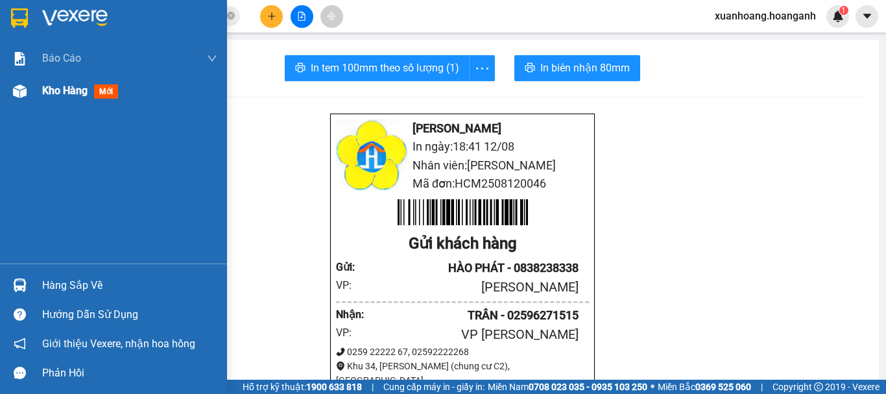
click at [62, 95] on span "Kho hàng" at bounding box center [64, 90] width 45 height 12
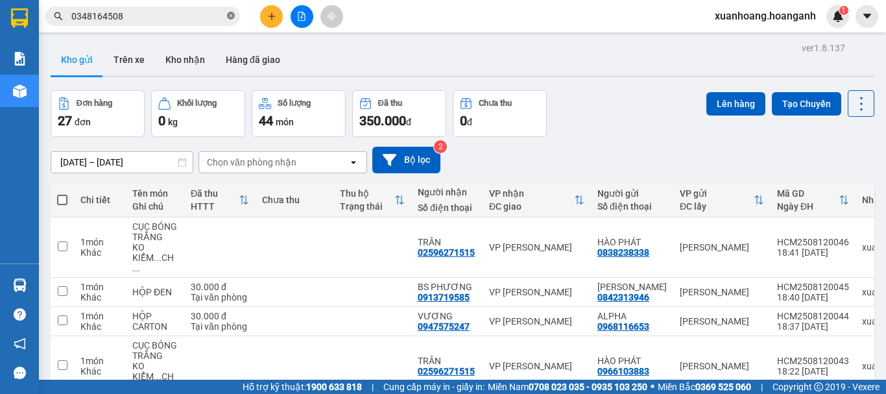
click at [234, 18] on icon "close-circle" at bounding box center [231, 16] width 8 height 8
click at [160, 21] on input "text" at bounding box center [147, 16] width 153 height 14
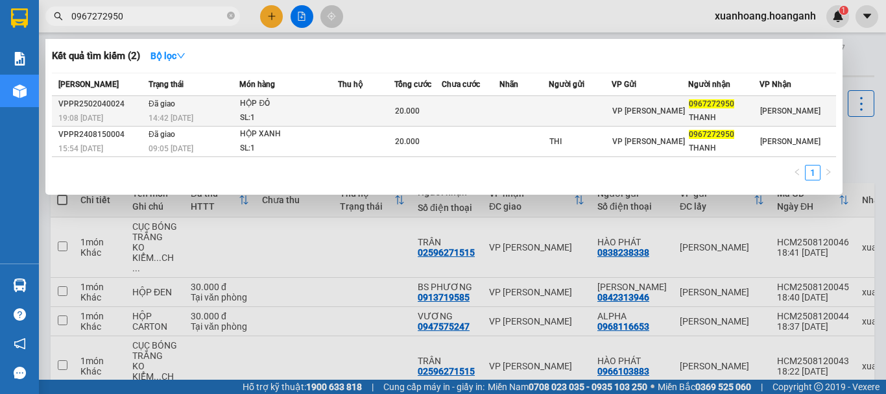
click at [725, 117] on div "THANH" at bounding box center [724, 118] width 70 height 14
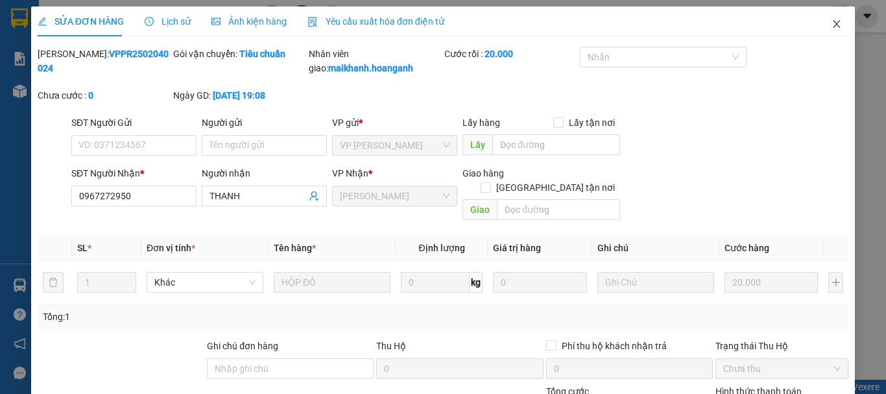
click at [832, 21] on icon "close" at bounding box center [837, 24] width 10 height 10
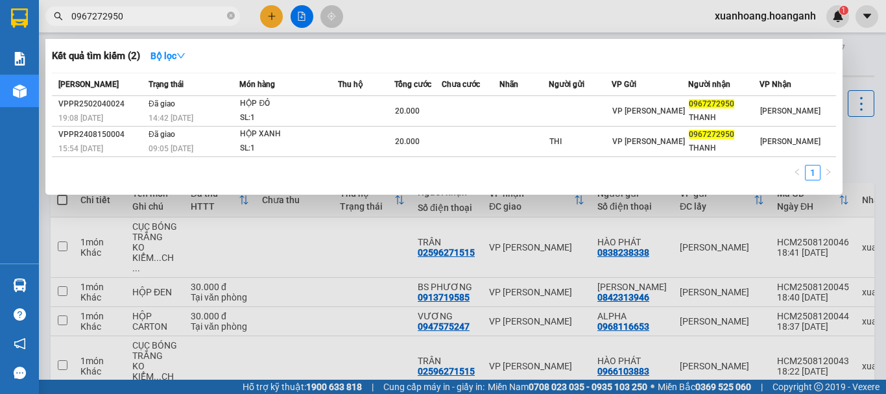
click at [166, 12] on input "0967272950" at bounding box center [147, 16] width 153 height 14
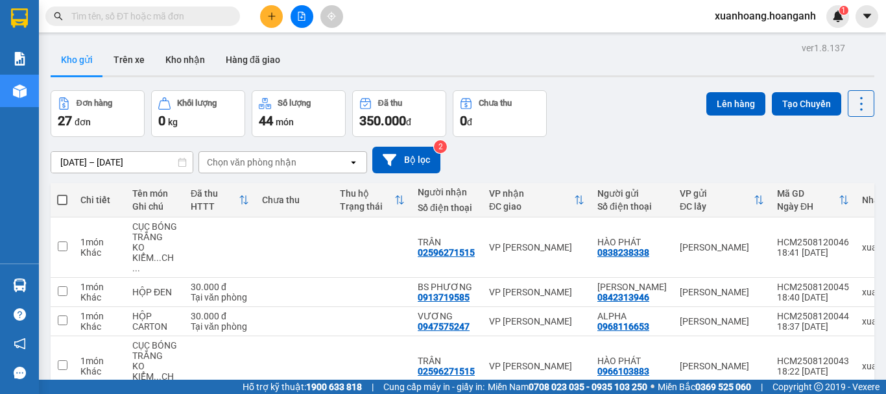
click at [278, 24] on button at bounding box center [271, 16] width 23 height 23
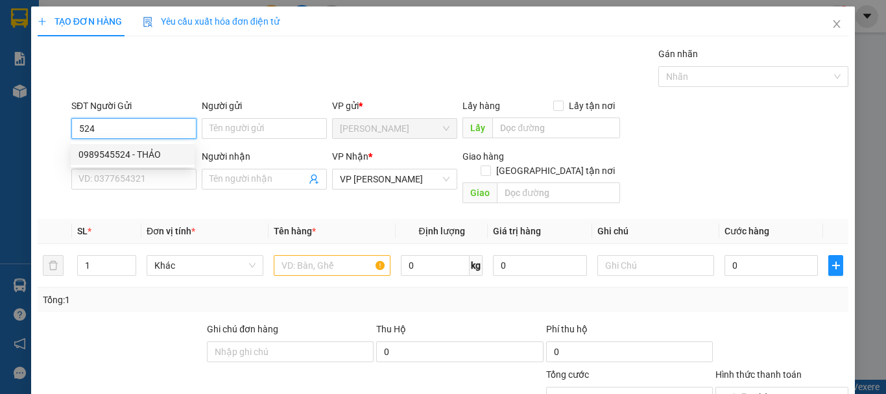
click at [134, 152] on div "0989545524 - THẢO" at bounding box center [132, 154] width 108 height 14
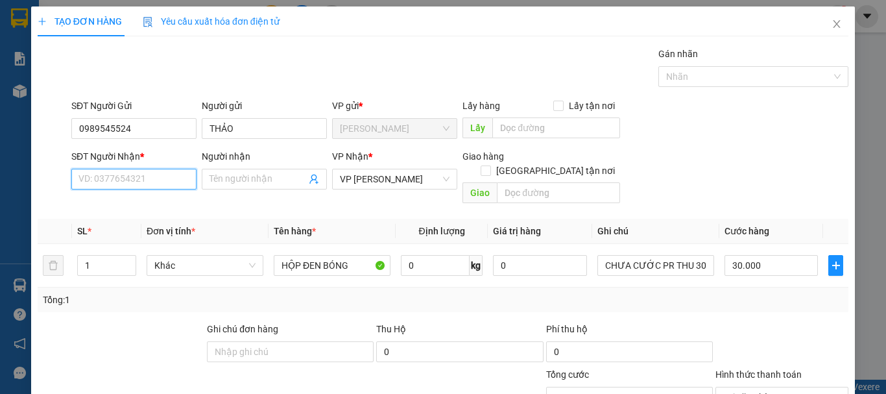
click at [161, 172] on input "SĐT Người Nhận *" at bounding box center [133, 179] width 125 height 21
click at [164, 202] on div "0937788406 - TRÂN" at bounding box center [132, 205] width 108 height 14
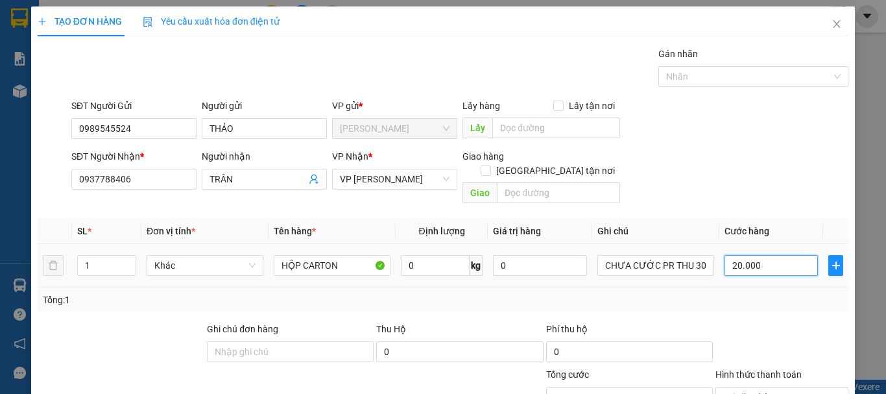
click at [775, 255] on input "20.000" at bounding box center [771, 265] width 93 height 21
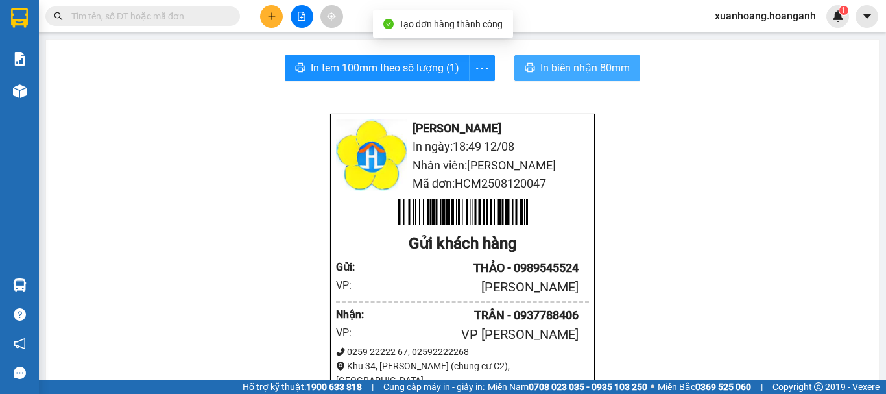
click at [592, 71] on span "In biên nhận 80mm" at bounding box center [585, 68] width 90 height 16
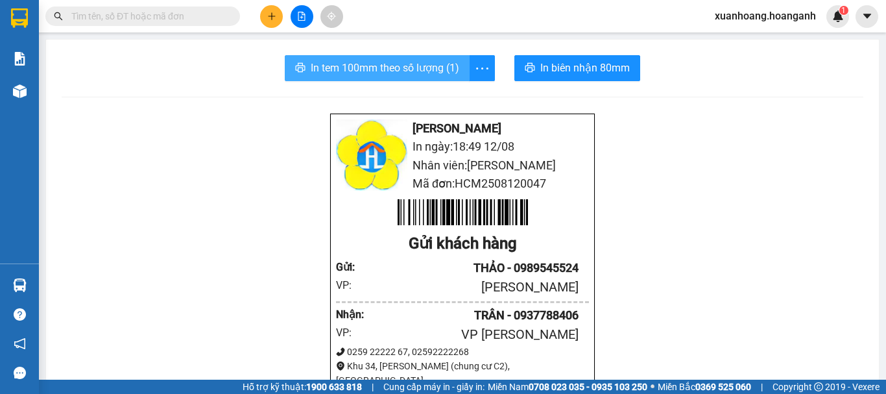
click at [357, 71] on span "In tem 100mm theo số lượng (1)" at bounding box center [385, 68] width 149 height 16
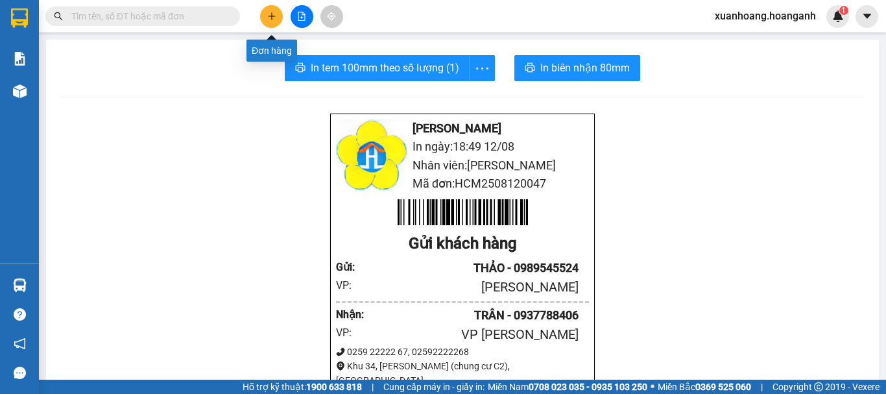
click at [263, 20] on button at bounding box center [271, 16] width 23 height 23
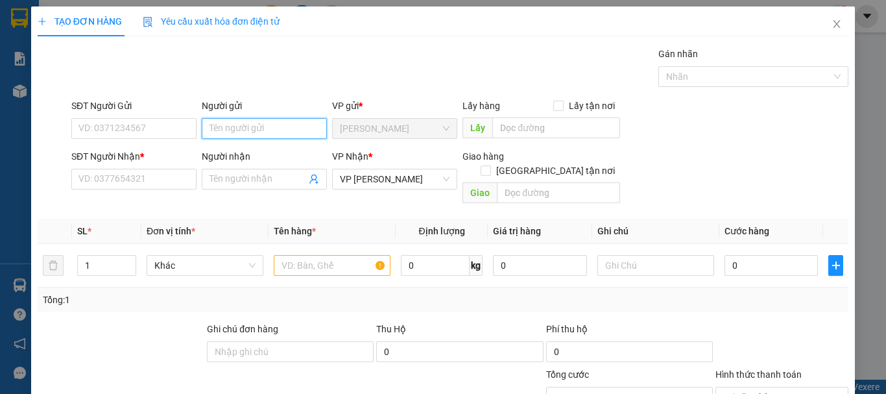
click at [261, 130] on input "Người gửi" at bounding box center [264, 128] width 125 height 21
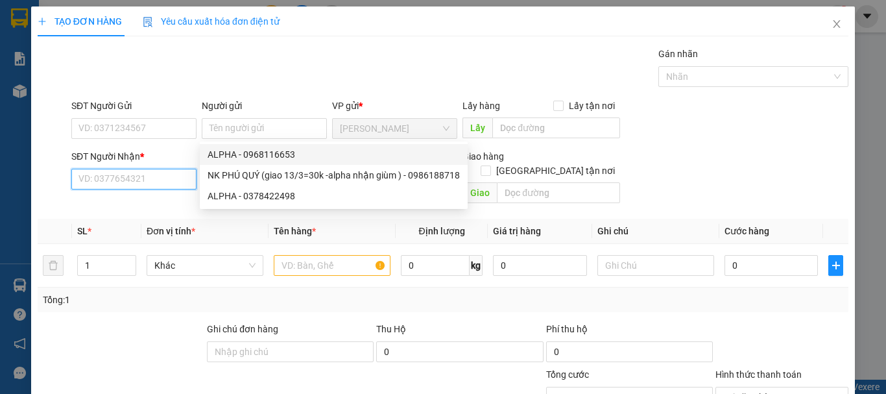
click at [114, 180] on input "SĐT Người Nhận *" at bounding box center [133, 179] width 125 height 21
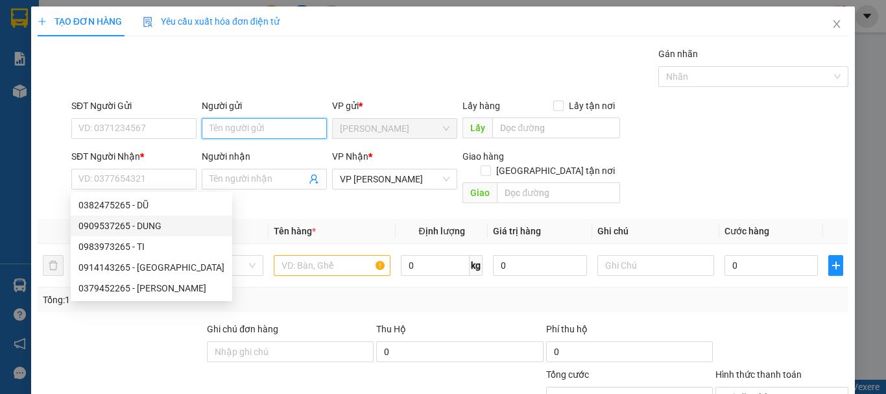
click at [232, 130] on input "Người gửi" at bounding box center [264, 128] width 125 height 21
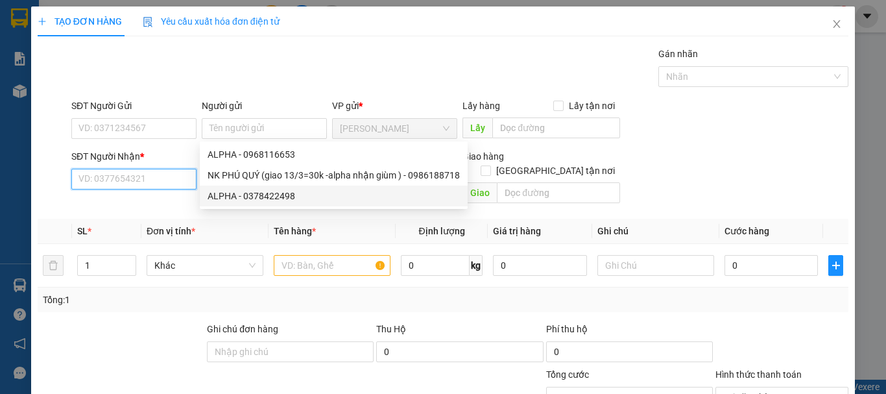
click at [162, 181] on input "SĐT Người Nhận *" at bounding box center [133, 179] width 125 height 21
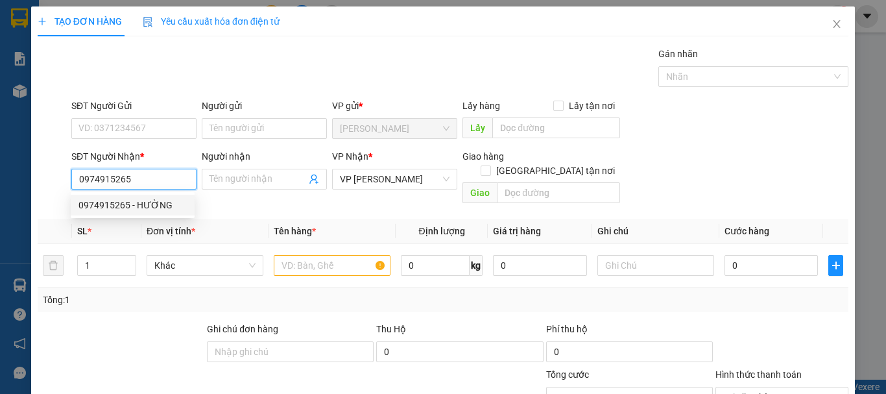
click at [154, 204] on div "0974915265 - HƯỜNG" at bounding box center [132, 205] width 108 height 14
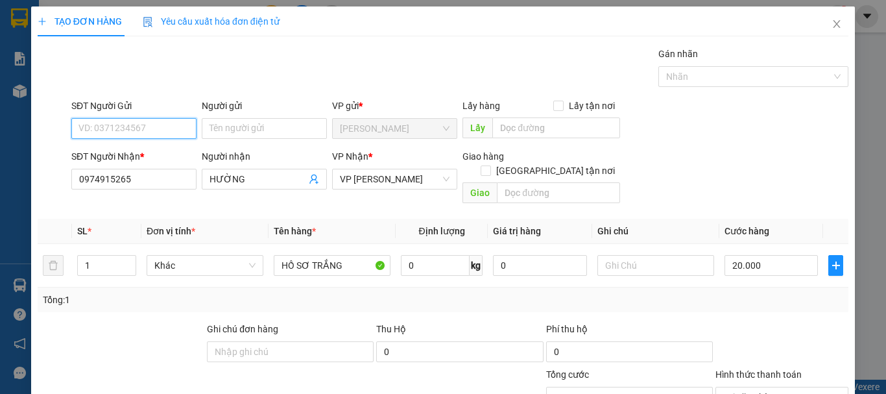
click at [119, 120] on input "SĐT Người Gửi" at bounding box center [133, 128] width 125 height 21
click at [135, 153] on div "null CHÚ GIÁC" at bounding box center [132, 154] width 108 height 14
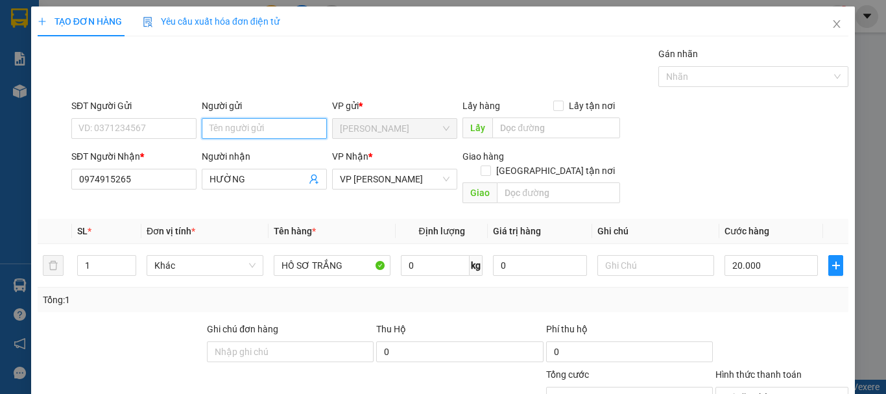
click at [254, 132] on input "Người gửi" at bounding box center [264, 128] width 125 height 21
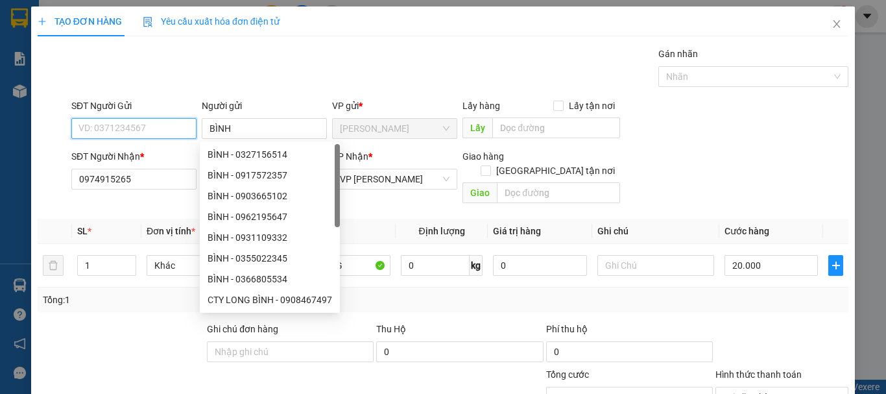
click at [139, 130] on input "SĐT Người Gửi" at bounding box center [133, 128] width 125 height 21
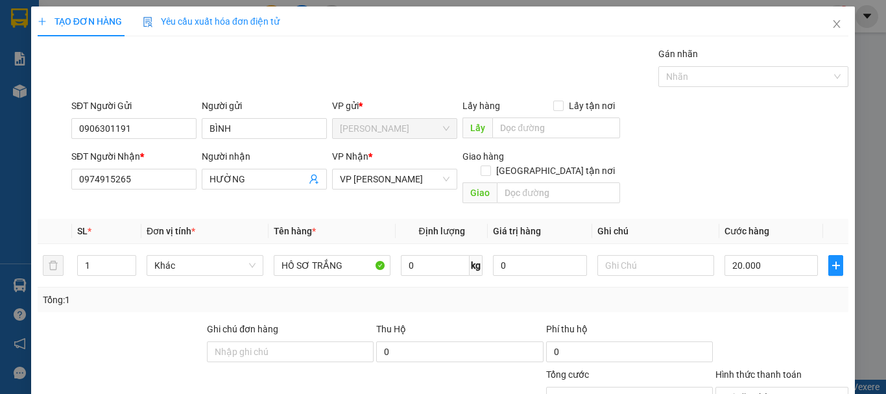
click at [219, 99] on div "Người gửi" at bounding box center [264, 106] width 125 height 14
click at [219, 118] on input "BÌNH" at bounding box center [264, 128] width 125 height 21
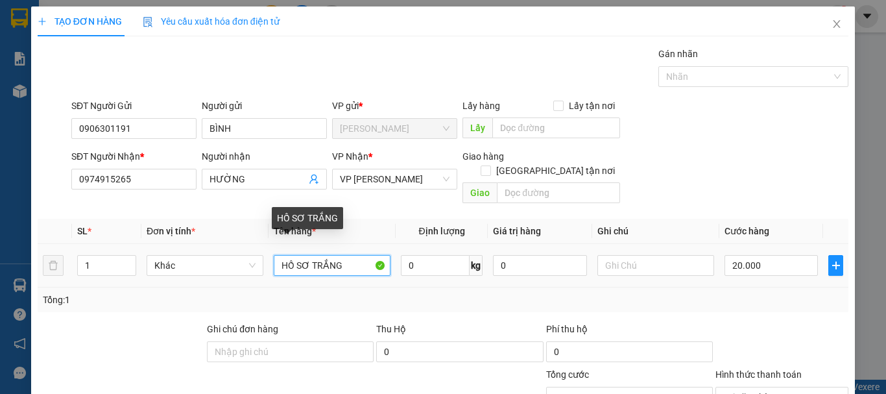
click at [353, 255] on input "HỒ SƠ TRẮNG" at bounding box center [332, 265] width 117 height 21
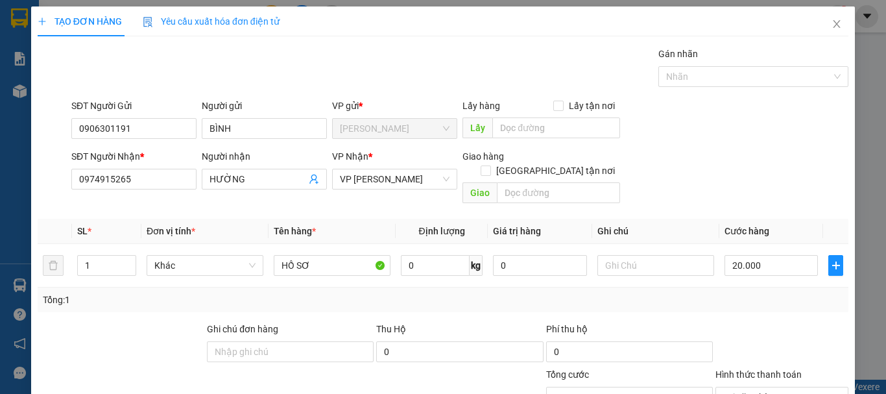
click at [398, 84] on div "Gói vận chuyển * Tiêu chuẩn Gán nhãn Nhãn" at bounding box center [460, 69] width 782 height 45
click at [655, 255] on input "text" at bounding box center [655, 265] width 117 height 21
click at [760, 255] on input "20.000" at bounding box center [771, 265] width 93 height 21
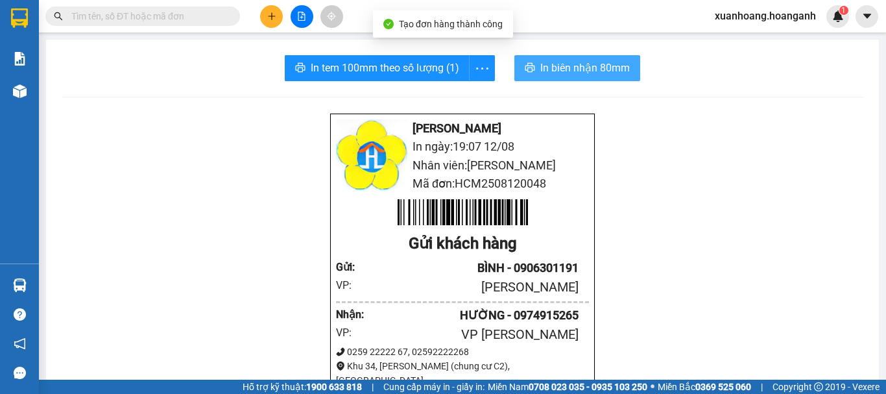
click at [584, 65] on span "In biên nhận 80mm" at bounding box center [585, 68] width 90 height 16
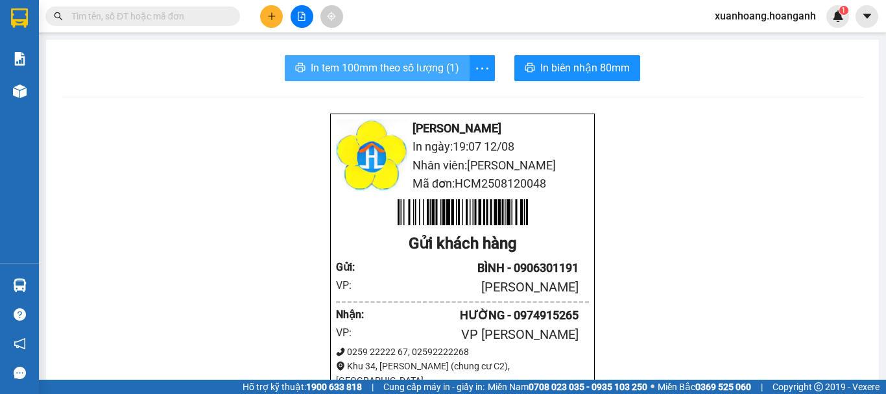
click at [375, 69] on span "In tem 100mm theo số lượng (1)" at bounding box center [385, 68] width 149 height 16
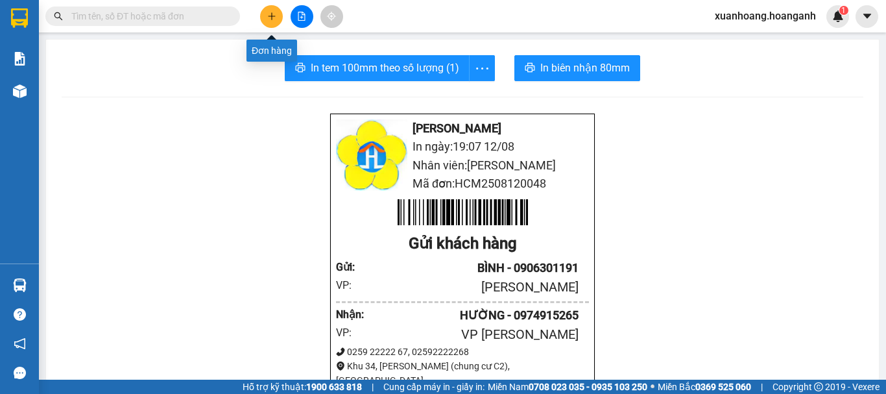
click at [268, 14] on icon "plus" at bounding box center [271, 16] width 9 height 9
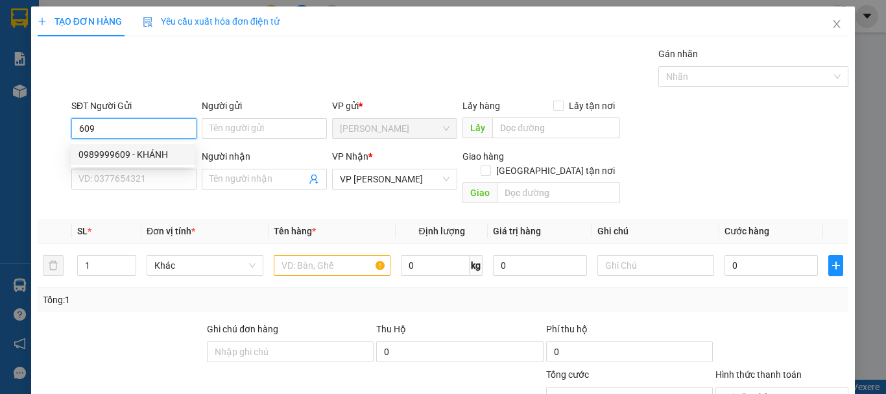
click at [141, 149] on div "0989999609 - KHÁNH" at bounding box center [132, 154] width 108 height 14
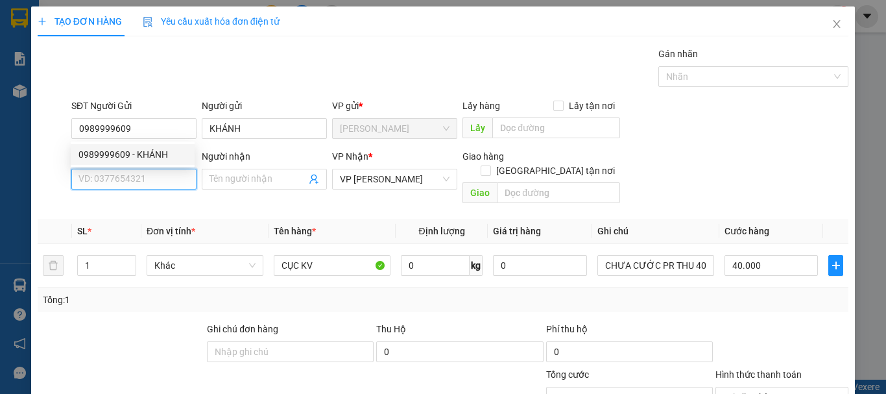
click at [144, 169] on input "SĐT Người Nhận *" at bounding box center [133, 179] width 125 height 21
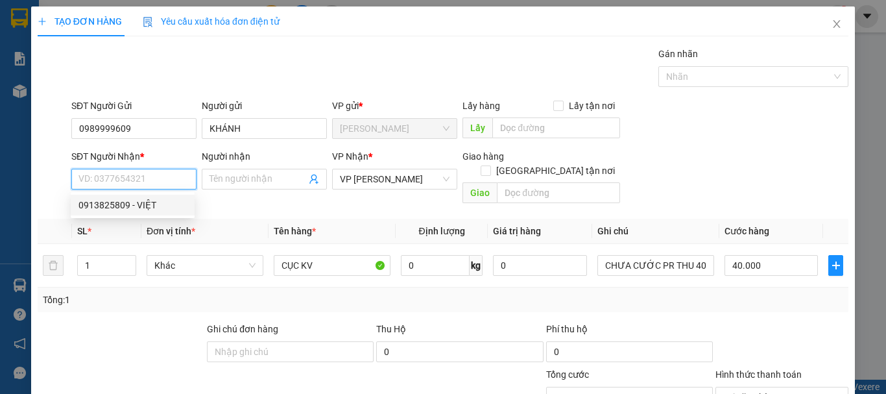
click at [142, 202] on div "0913825809 - VIỆT" at bounding box center [132, 205] width 108 height 14
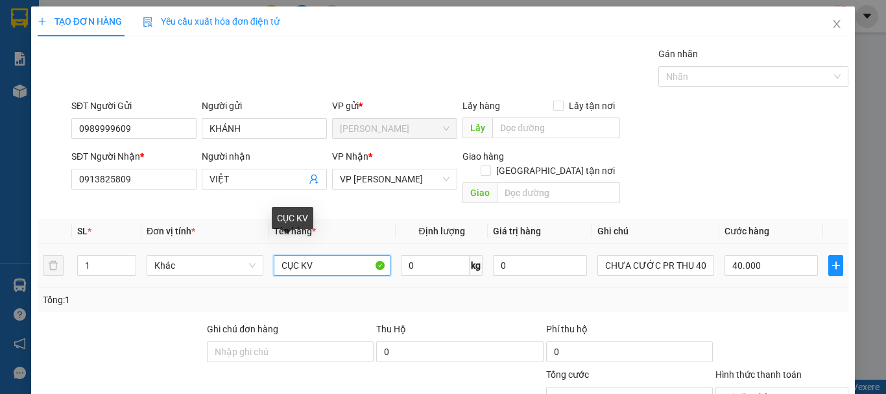
click at [348, 255] on input "CỤC KV" at bounding box center [332, 265] width 117 height 21
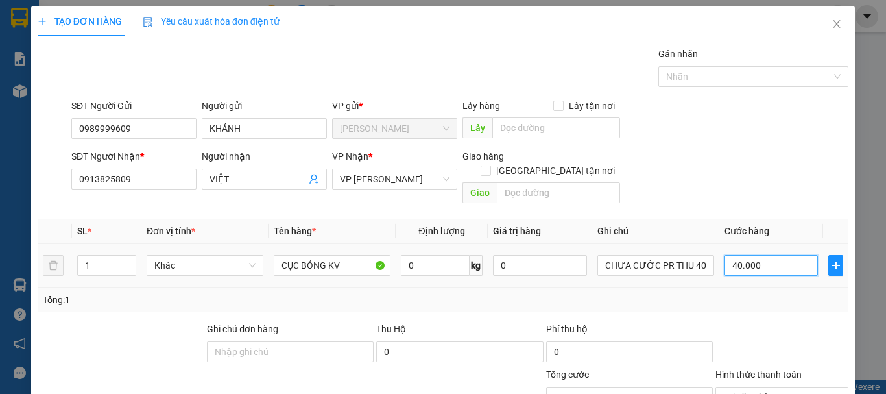
click at [771, 255] on input "40.000" at bounding box center [771, 265] width 93 height 21
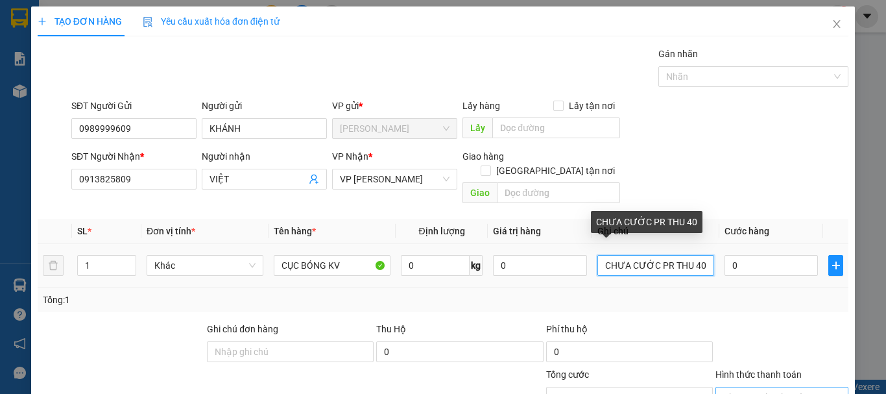
click at [699, 255] on input "CHƯA CƯỚC PR THU 40" at bounding box center [655, 265] width 117 height 21
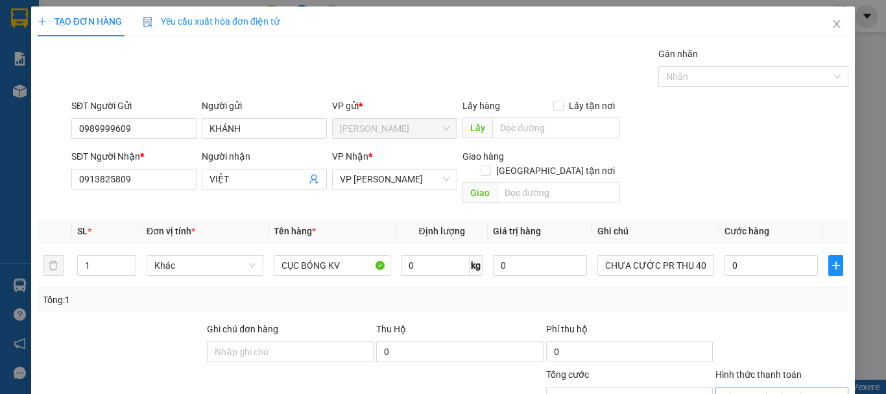
click at [804, 322] on div at bounding box center [782, 344] width 136 height 45
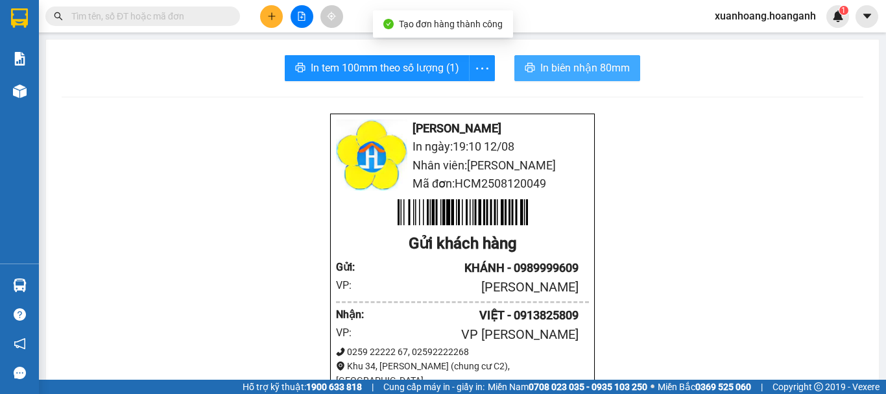
click at [546, 62] on span "In biên nhận 80mm" at bounding box center [585, 68] width 90 height 16
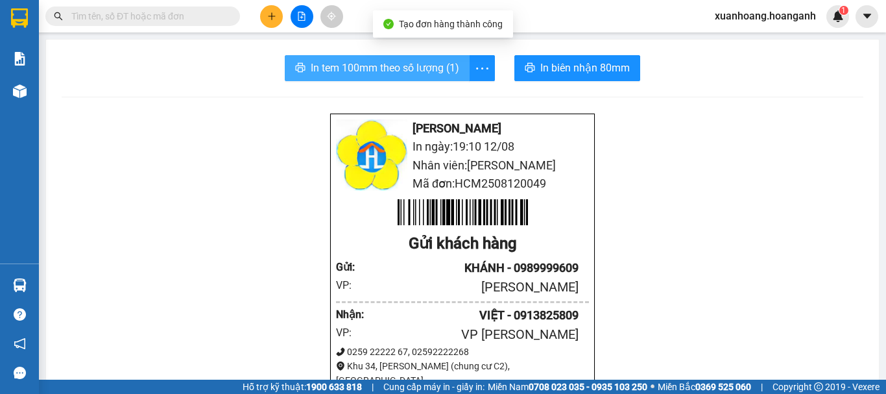
click at [311, 73] on span "In tem 100mm theo số lượng (1)" at bounding box center [385, 68] width 149 height 16
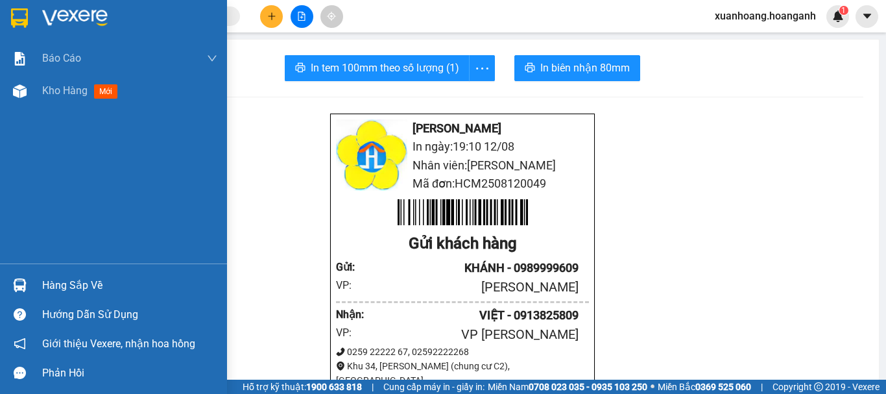
click at [21, 18] on img at bounding box center [19, 17] width 17 height 19
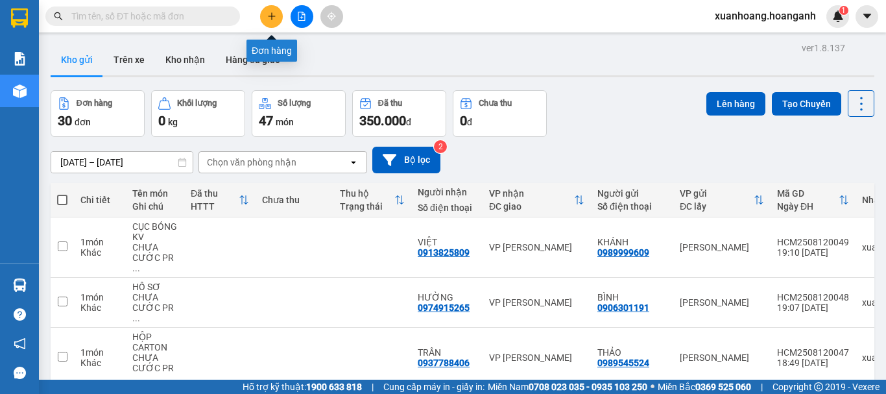
click at [266, 21] on button at bounding box center [271, 16] width 23 height 23
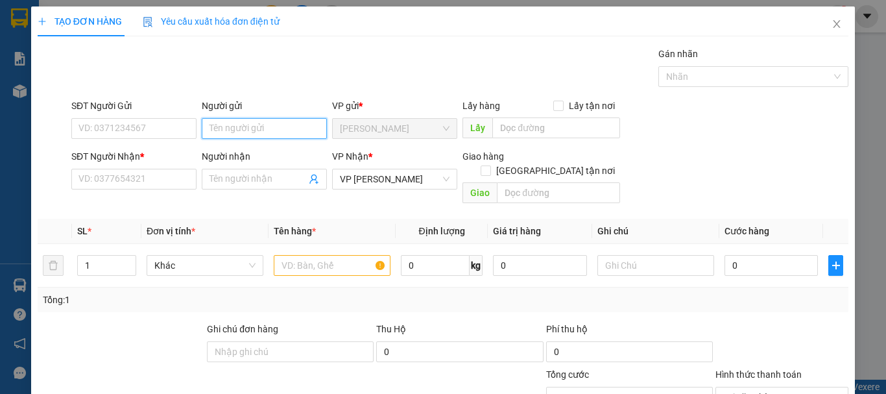
click at [251, 125] on input "Người gửi" at bounding box center [264, 128] width 125 height 21
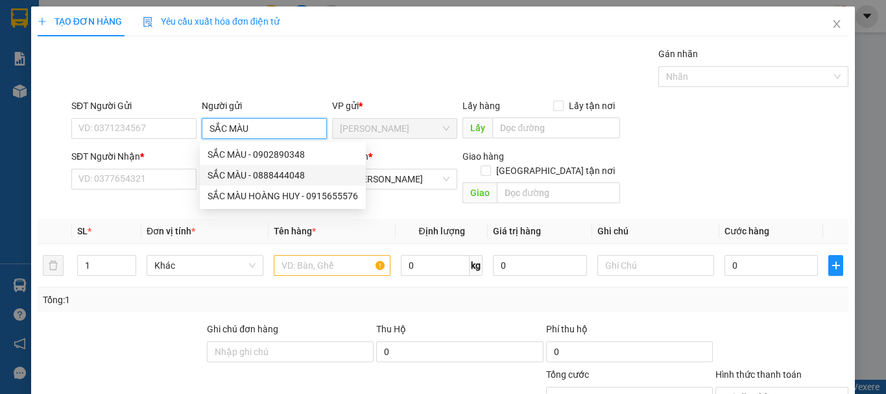
click at [285, 173] on div "SẮC MÀU - 0888444048" at bounding box center [283, 175] width 150 height 14
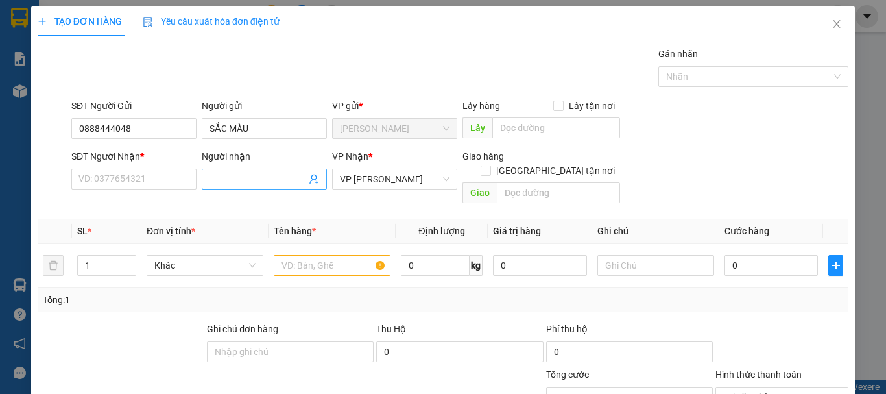
click at [259, 182] on input "Người nhận" at bounding box center [258, 179] width 97 height 14
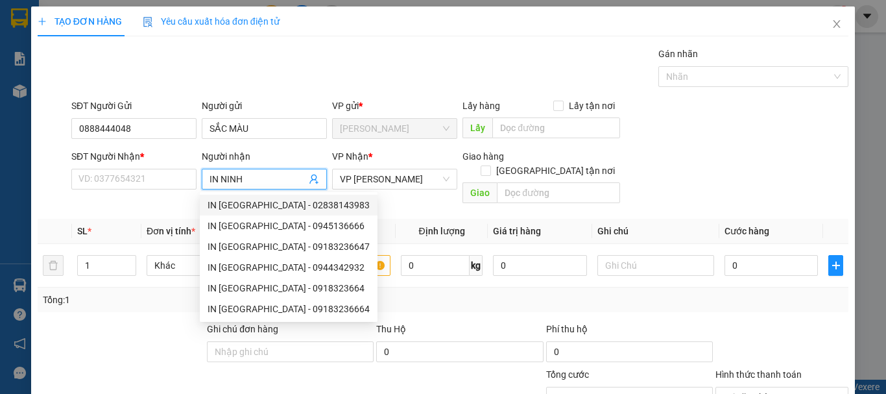
click at [246, 200] on div "IN [GEOGRAPHIC_DATA] - 02838143983" at bounding box center [289, 205] width 162 height 14
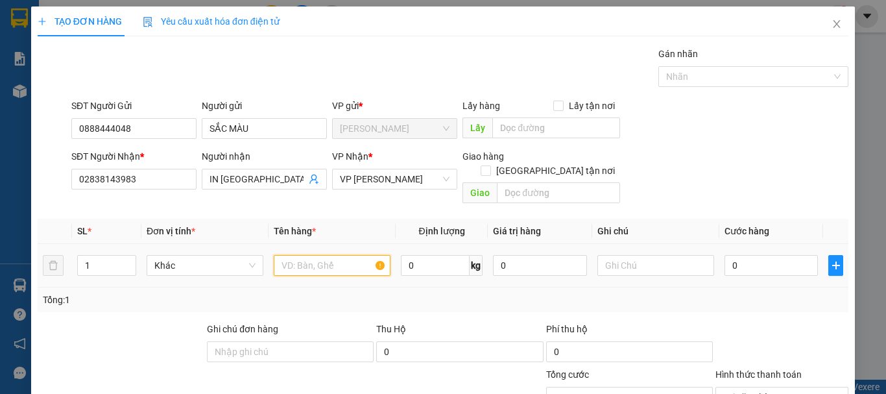
click at [317, 256] on input "text" at bounding box center [332, 265] width 117 height 21
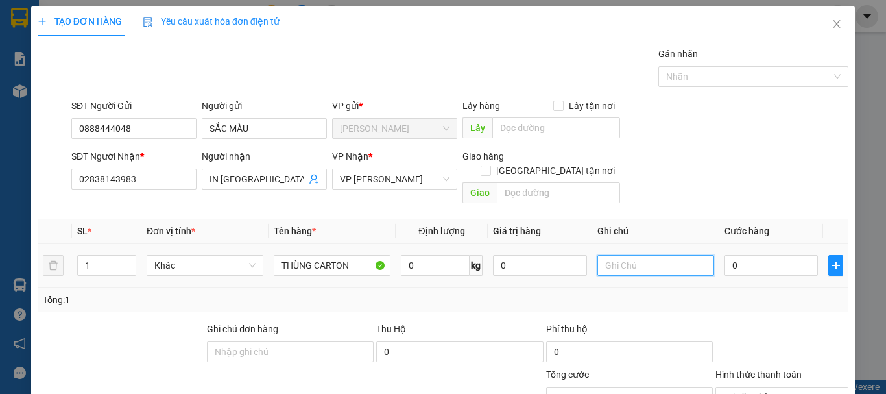
click at [630, 255] on input "text" at bounding box center [655, 265] width 117 height 21
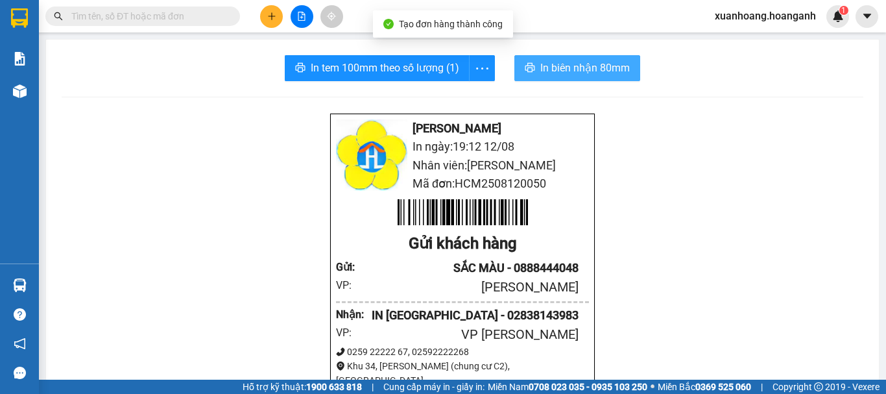
click at [579, 71] on span "In biên nhận 80mm" at bounding box center [585, 68] width 90 height 16
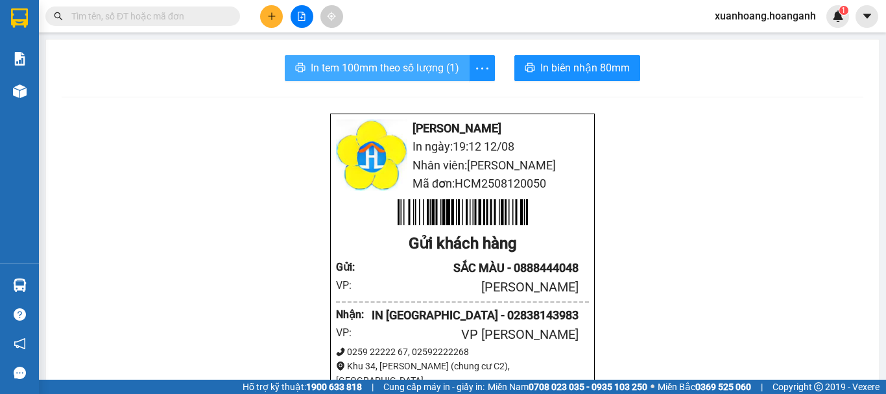
click at [424, 75] on span "In tem 100mm theo số lượng (1)" at bounding box center [385, 68] width 149 height 16
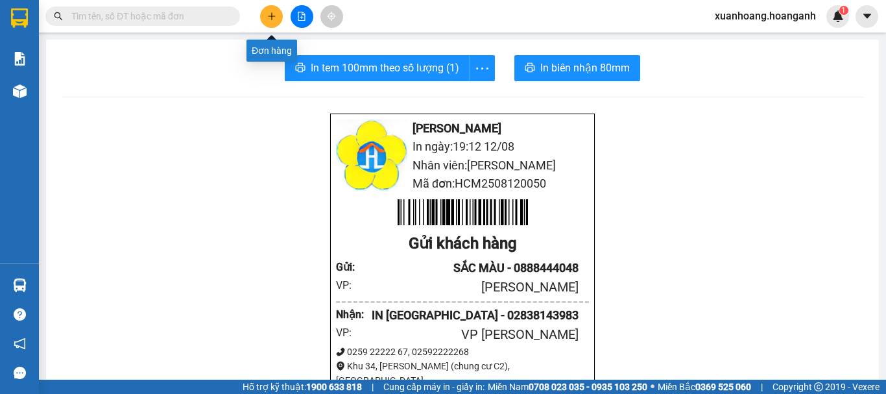
click at [265, 21] on button at bounding box center [271, 16] width 23 height 23
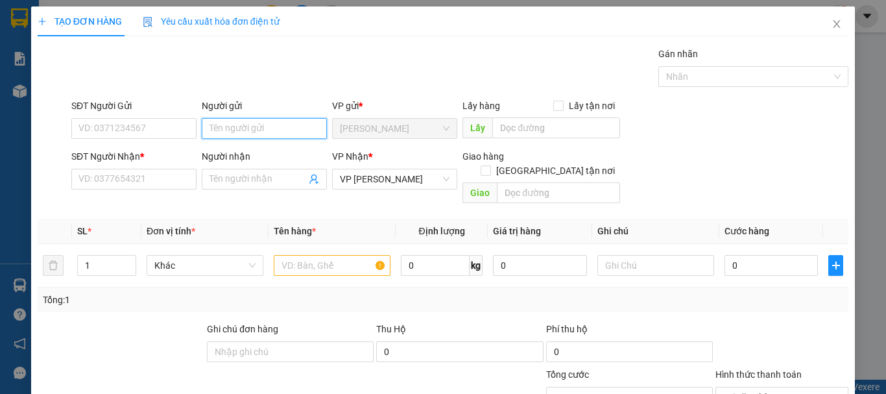
click at [264, 126] on input "Người gửi" at bounding box center [264, 128] width 125 height 21
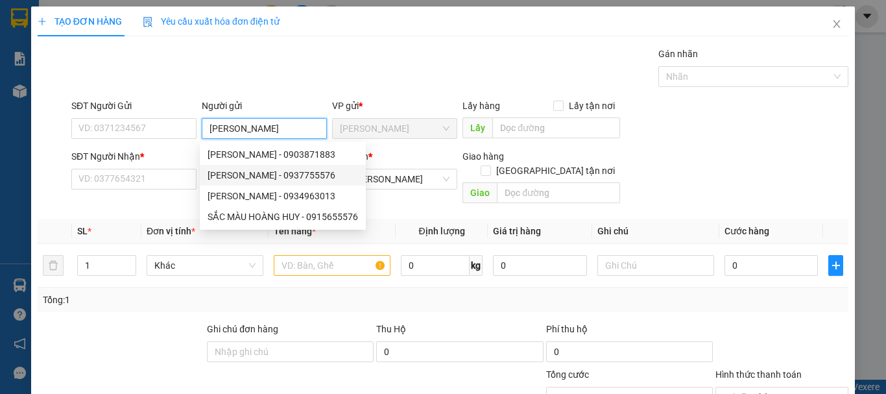
click at [269, 170] on div "[PERSON_NAME] - 0937755576" at bounding box center [283, 175] width 150 height 14
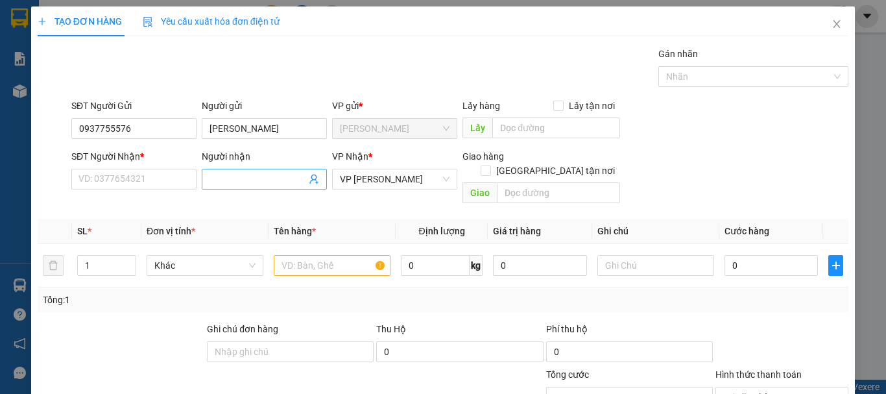
click at [256, 180] on input "Người nhận" at bounding box center [258, 179] width 97 height 14
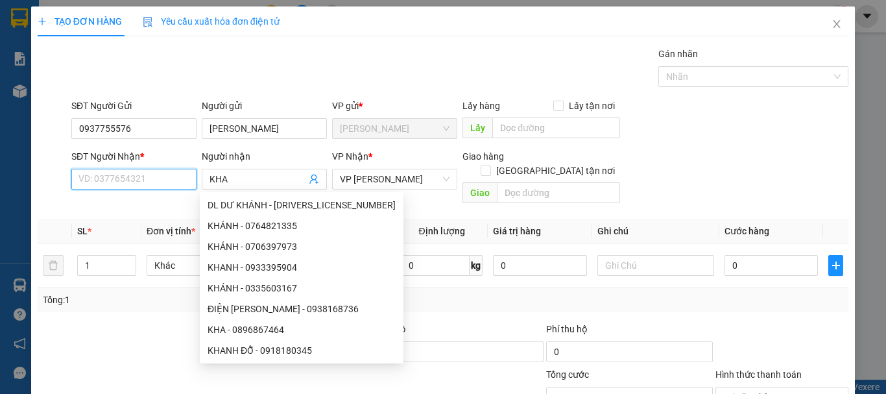
click at [146, 182] on input "SĐT Người Nhận *" at bounding box center [133, 179] width 125 height 21
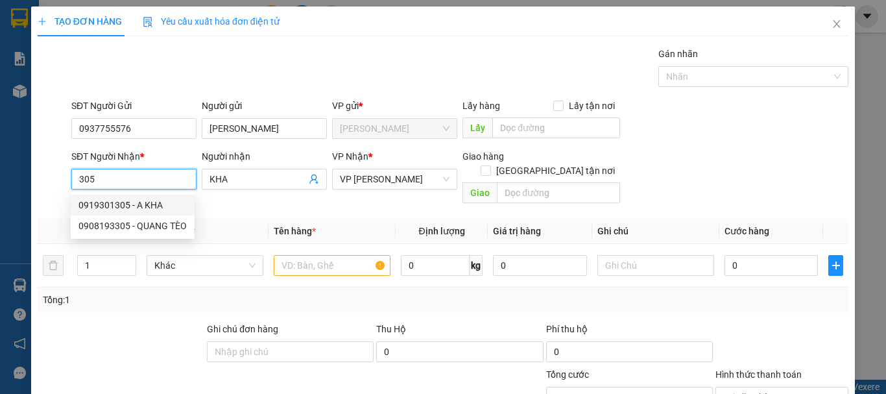
click at [126, 210] on div "0919301305 - A KHA" at bounding box center [132, 205] width 108 height 14
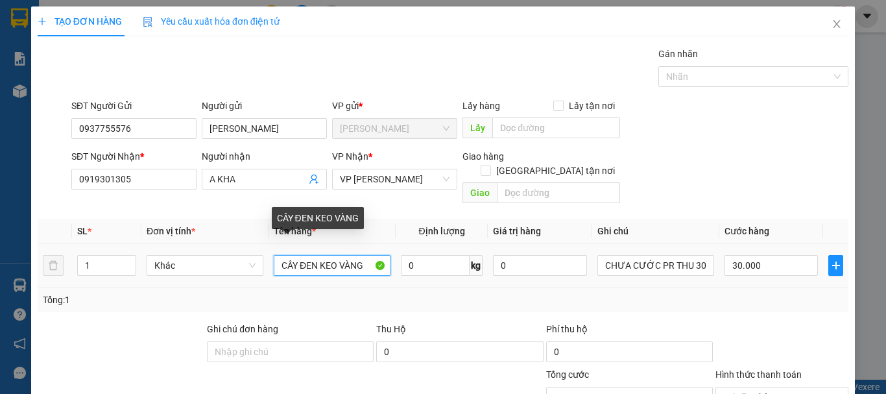
drag, startPoint x: 361, startPoint y: 251, endPoint x: 297, endPoint y: 253, distance: 64.2
click at [297, 255] on input "CÂY ĐEN KEO VÀNG" at bounding box center [332, 265] width 117 height 21
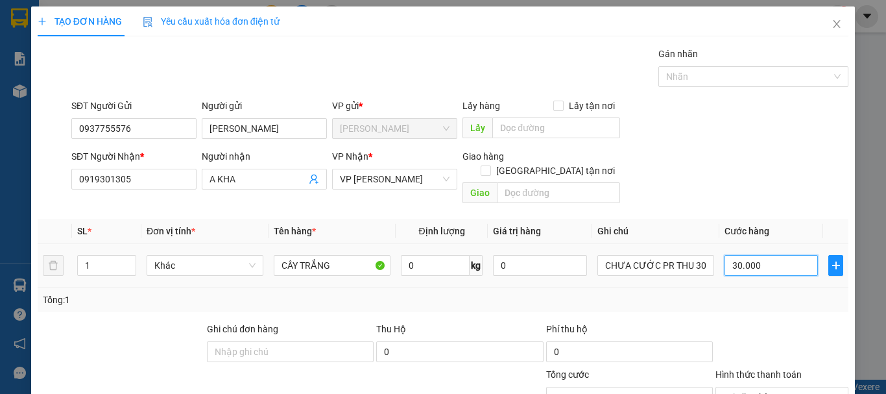
click at [773, 255] on input "30.000" at bounding box center [771, 265] width 93 height 21
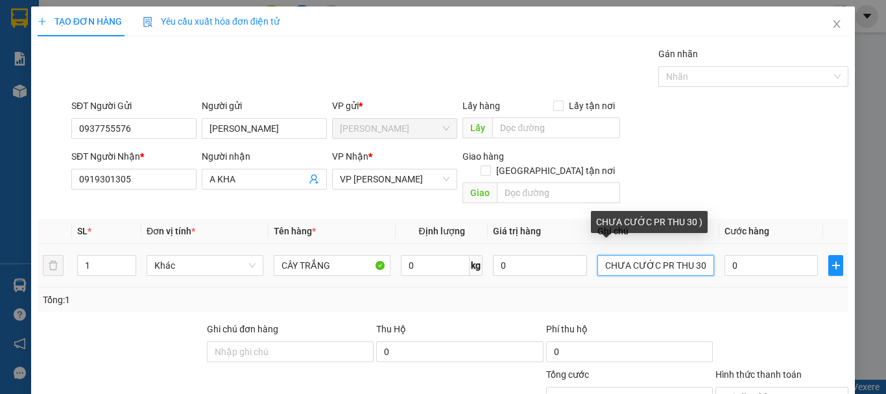
click at [696, 255] on input "CHƯA CƯỚC PR THU 30 )" at bounding box center [655, 265] width 117 height 21
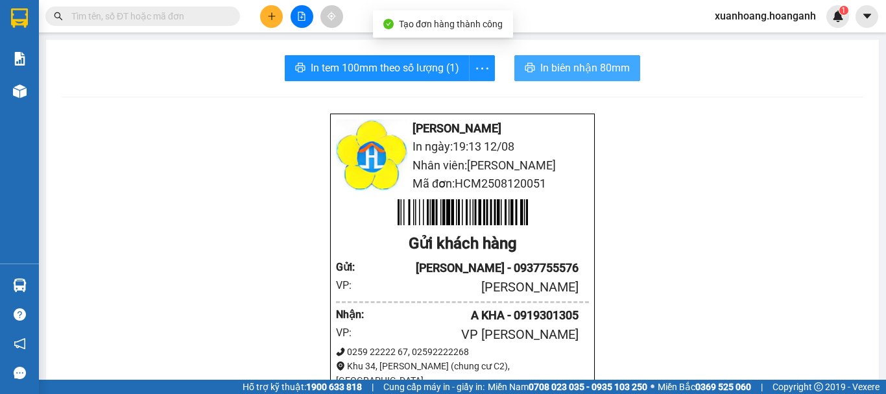
click at [592, 66] on span "In biên nhận 80mm" at bounding box center [585, 68] width 90 height 16
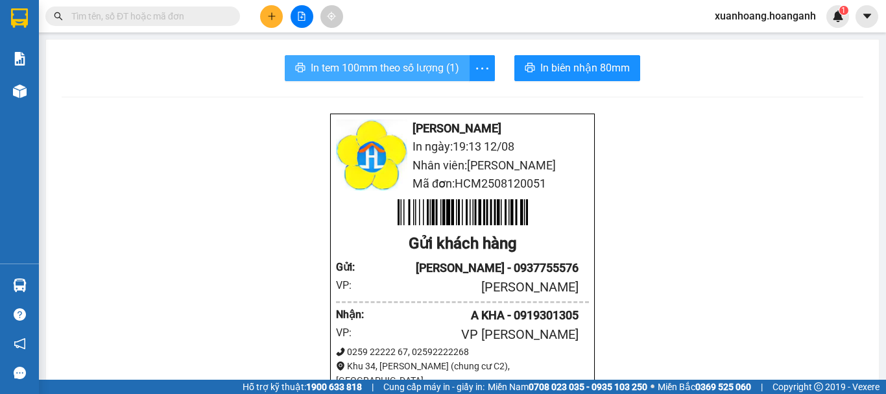
click at [431, 58] on button "In tem 100mm theo số lượng (1)" at bounding box center [377, 68] width 185 height 26
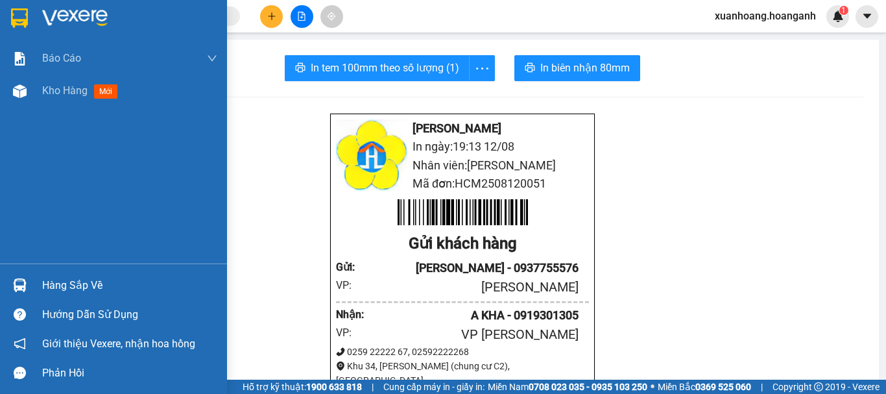
click at [23, 19] on img at bounding box center [19, 17] width 17 height 19
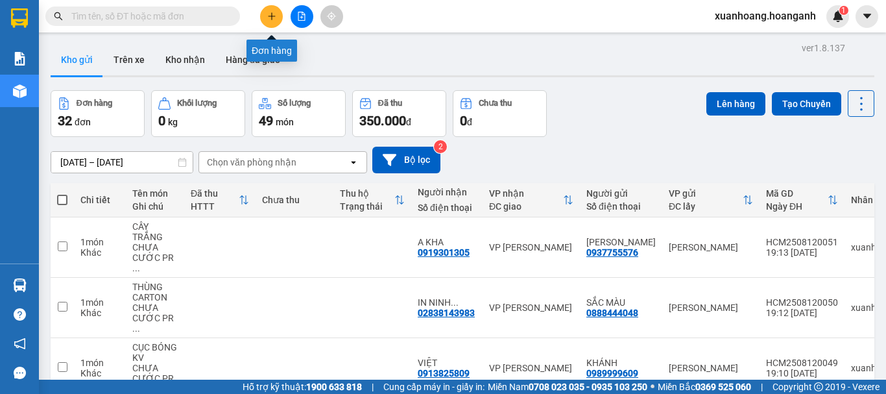
click at [272, 21] on button at bounding box center [271, 16] width 23 height 23
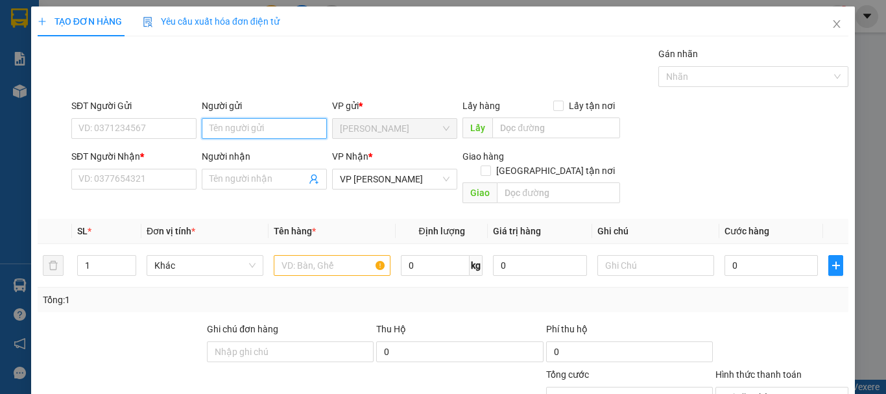
click at [278, 131] on input "Người gửi" at bounding box center [264, 128] width 125 height 21
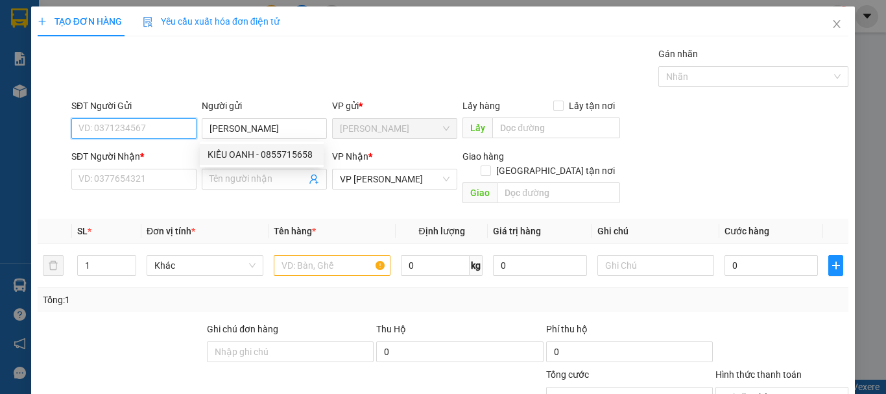
click at [147, 138] on input "SĐT Người Gửi" at bounding box center [133, 128] width 125 height 21
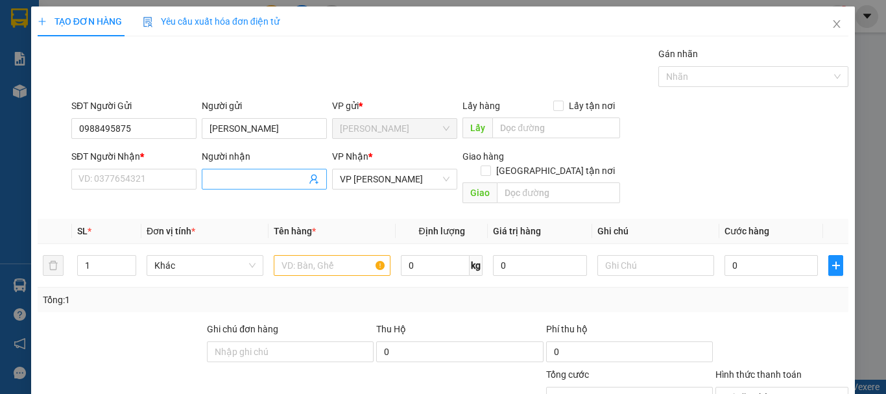
click at [251, 176] on input "Người nhận" at bounding box center [258, 179] width 97 height 14
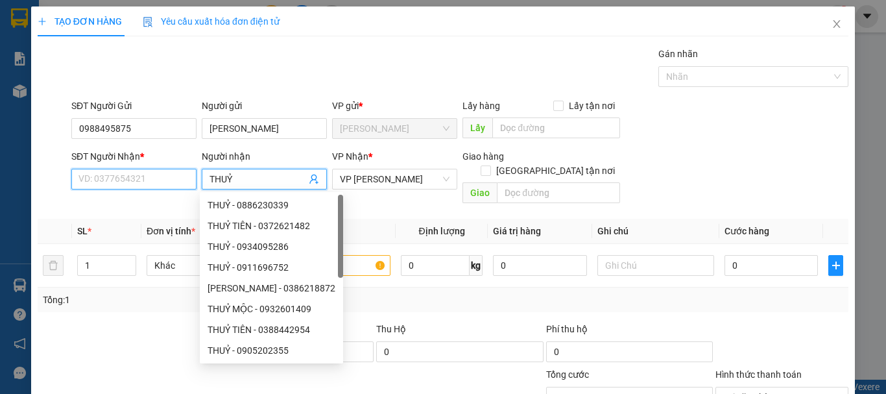
click at [130, 182] on input "SĐT Người Nhận *" at bounding box center [133, 179] width 125 height 21
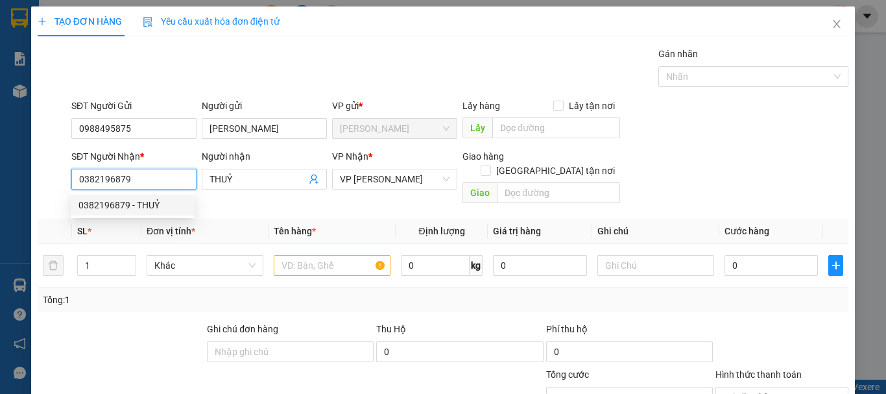
click at [132, 200] on div "0382196879 - THUỶ" at bounding box center [132, 205] width 108 height 14
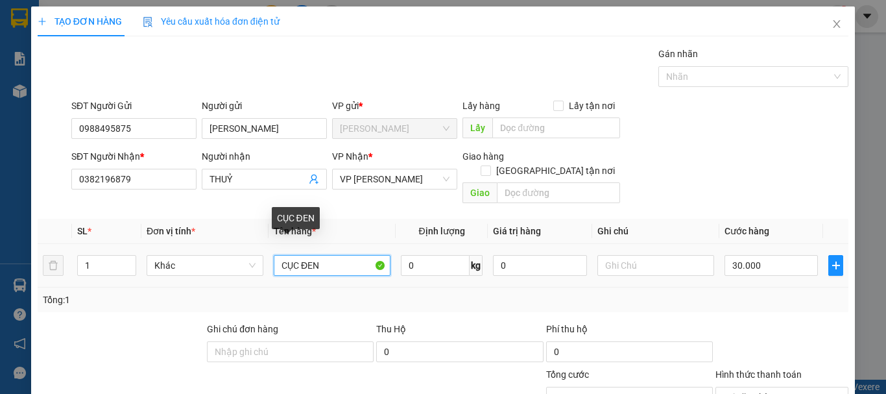
drag, startPoint x: 333, startPoint y: 256, endPoint x: 221, endPoint y: 268, distance: 113.5
click at [221, 268] on tr "1 Khác CỤC ĐEN 0 kg 0 30.000" at bounding box center [443, 265] width 811 height 43
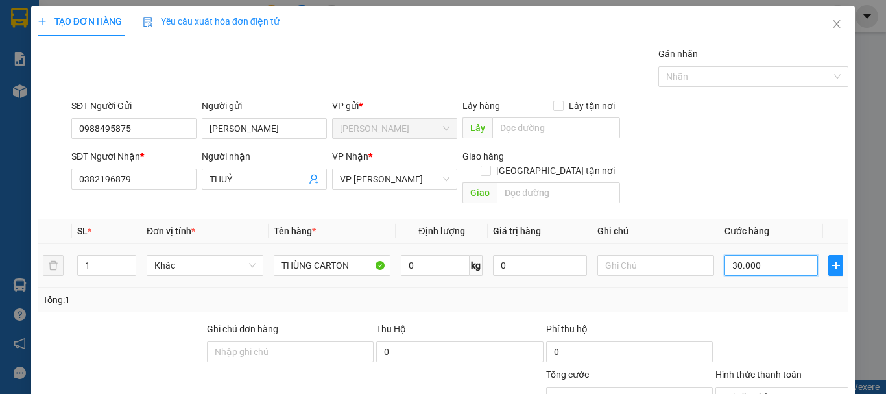
click at [765, 255] on input "30.000" at bounding box center [771, 265] width 93 height 21
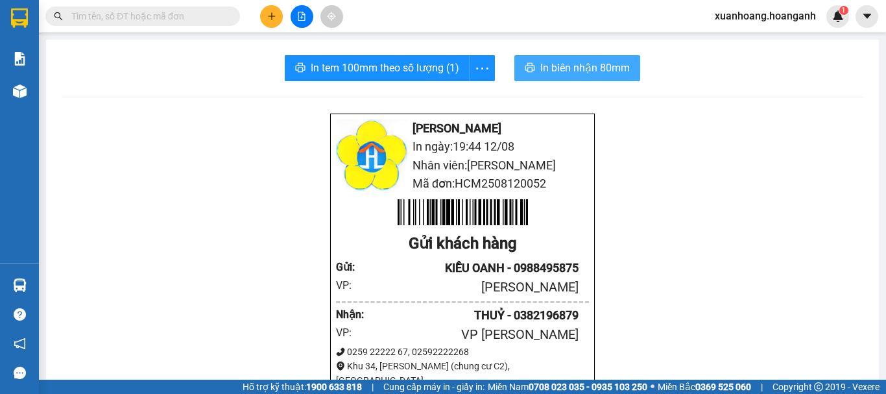
click at [585, 78] on button "In biên nhận 80mm" at bounding box center [577, 68] width 126 height 26
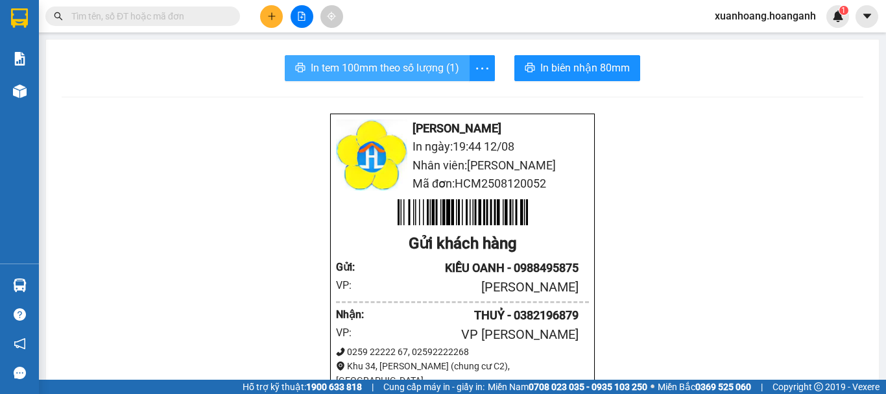
click at [387, 64] on span "In tem 100mm theo số lượng (1)" at bounding box center [385, 68] width 149 height 16
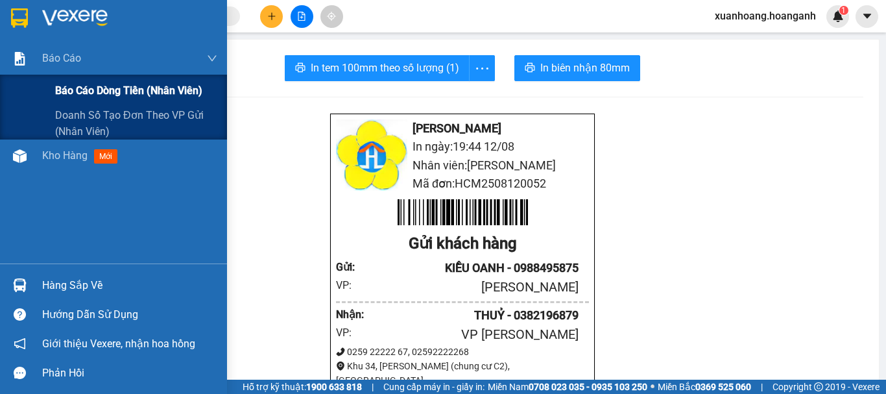
click at [80, 81] on div "Báo cáo dòng tiền (nhân viên)" at bounding box center [136, 91] width 162 height 32
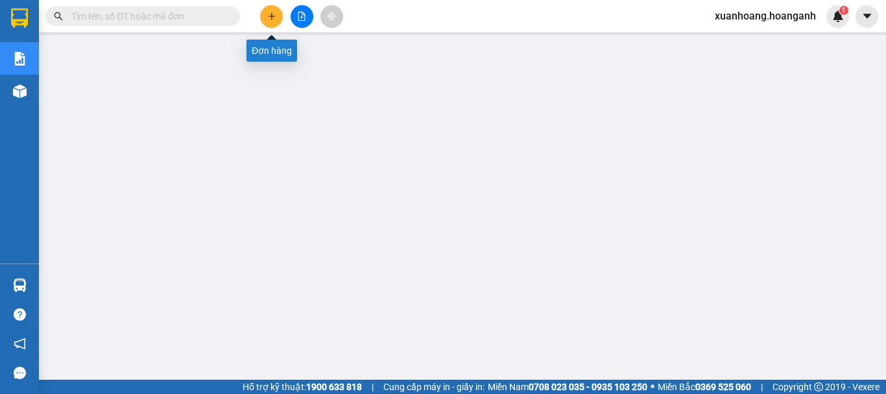
click at [264, 18] on button at bounding box center [271, 16] width 23 height 23
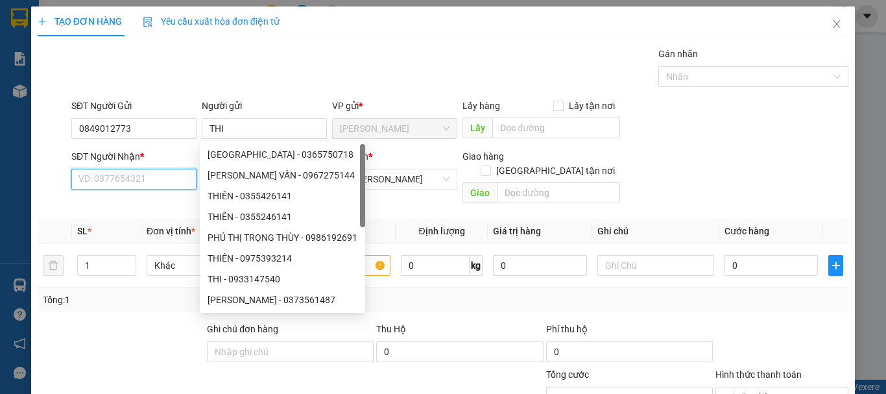
click at [145, 177] on input "SĐT Người Nhận *" at bounding box center [133, 179] width 125 height 21
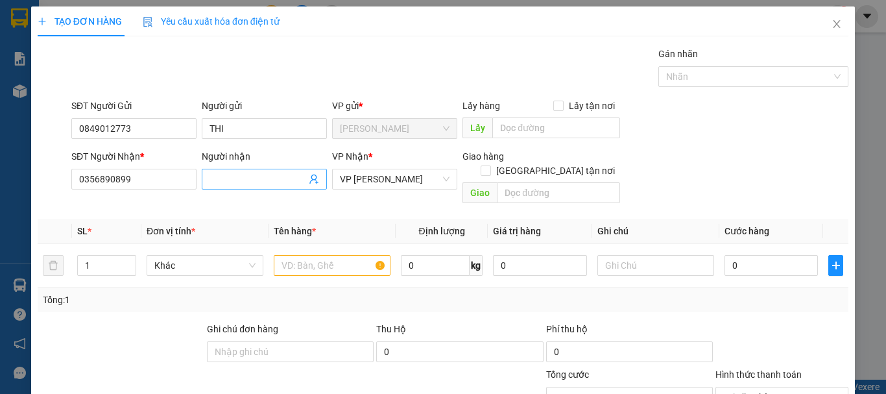
click at [276, 174] on input "Người nhận" at bounding box center [258, 179] width 97 height 14
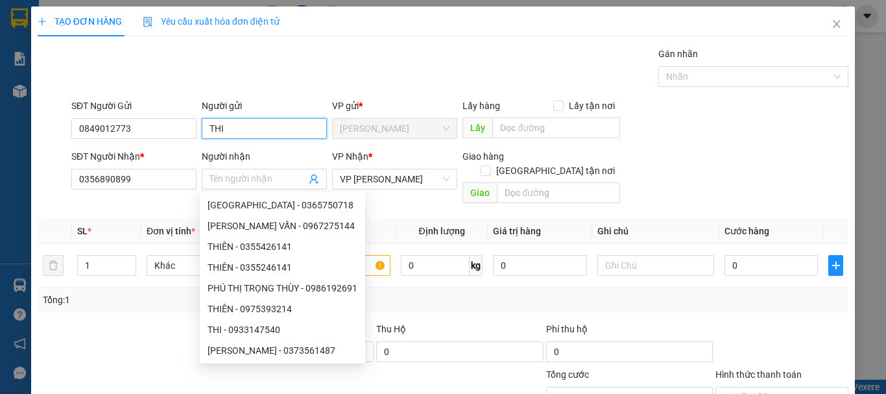
drag, startPoint x: 241, startPoint y: 133, endPoint x: 147, endPoint y: 142, distance: 95.1
click at [147, 142] on div "SĐT Người Gửi 0849012773 Người gửi THI THI VP gửi * [PERSON_NAME] Lấy hàng Lấy …" at bounding box center [460, 121] width 782 height 45
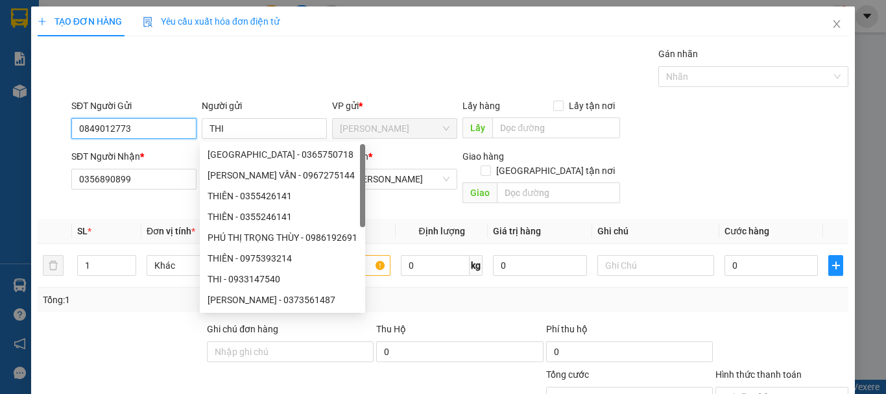
drag, startPoint x: 138, startPoint y: 129, endPoint x: 0, endPoint y: 163, distance: 141.7
click at [0, 163] on div "TẠO ĐƠN HÀNG Yêu cầu xuất hóa đơn điện tử Transit Pickup Surcharge Ids Transit …" at bounding box center [443, 197] width 886 height 394
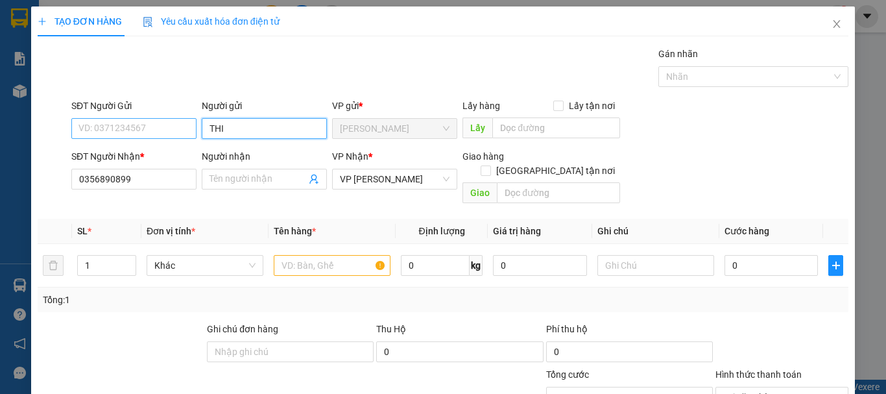
drag, startPoint x: 246, startPoint y: 128, endPoint x: 177, endPoint y: 128, distance: 69.4
click at [177, 128] on div "SĐT Người Gửi VD: 0371234567 Người gửi THI THI VP gửi * [PERSON_NAME] Lấy hàng …" at bounding box center [460, 121] width 782 height 45
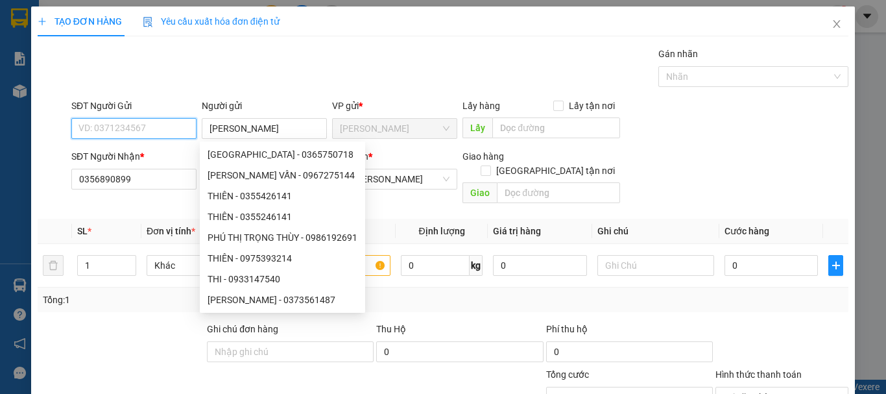
click at [154, 130] on input "SĐT Người Gửi" at bounding box center [133, 128] width 125 height 21
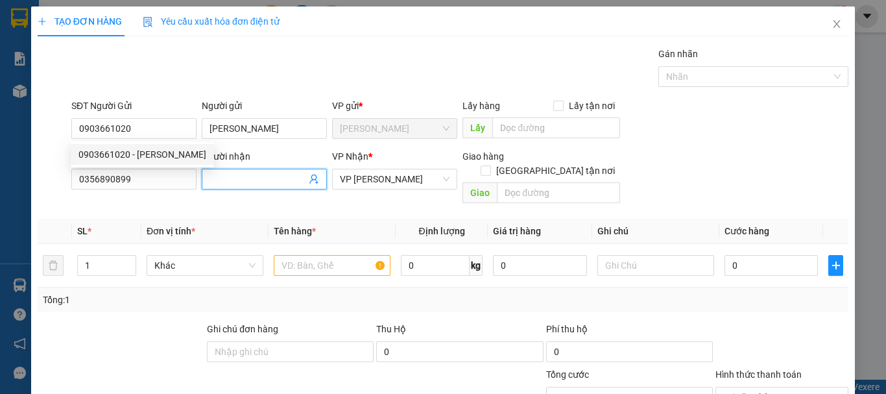
click at [224, 172] on input "Người nhận" at bounding box center [258, 179] width 97 height 14
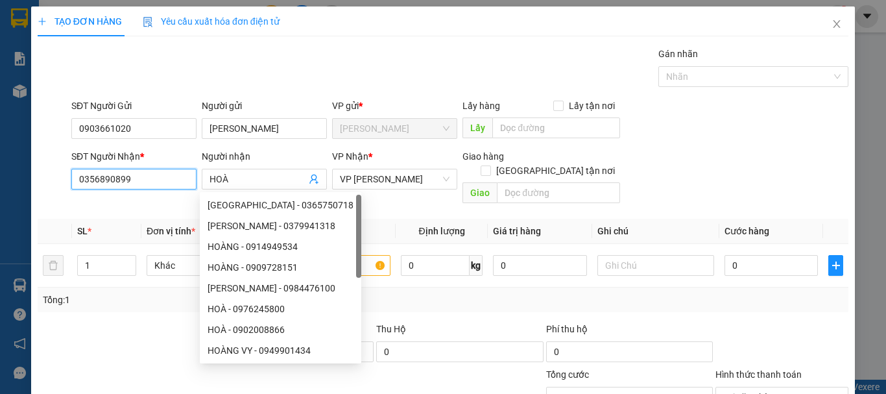
drag, startPoint x: 146, startPoint y: 181, endPoint x: 0, endPoint y: 197, distance: 146.8
click at [0, 197] on div "TẠO ĐƠN HÀNG Yêu cầu xuất hóa đơn điện tử Transit Pickup Surcharge Ids Transit …" at bounding box center [443, 197] width 886 height 394
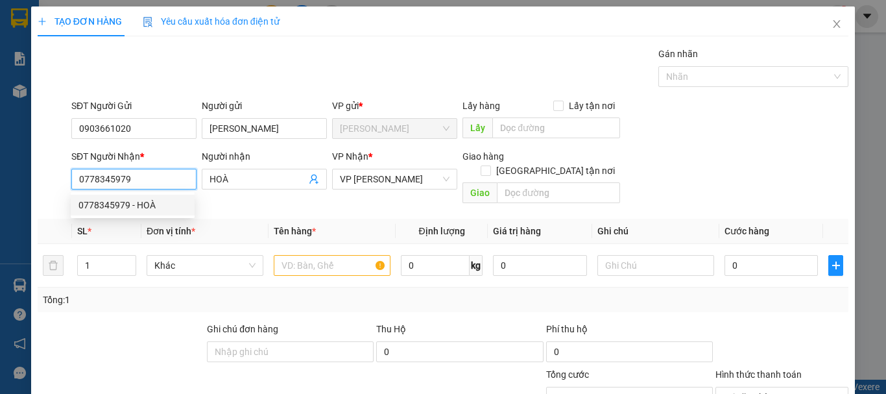
click at [155, 211] on div "0778345979 - HOÀ" at bounding box center [132, 205] width 108 height 14
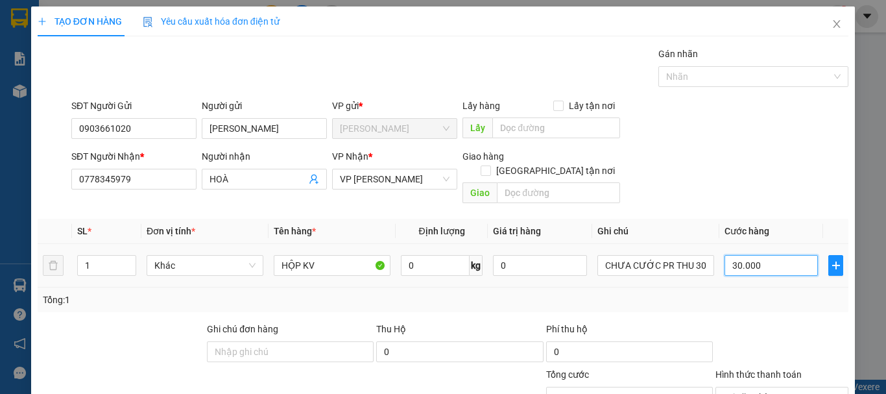
click at [770, 255] on input "30.000" at bounding box center [771, 265] width 93 height 21
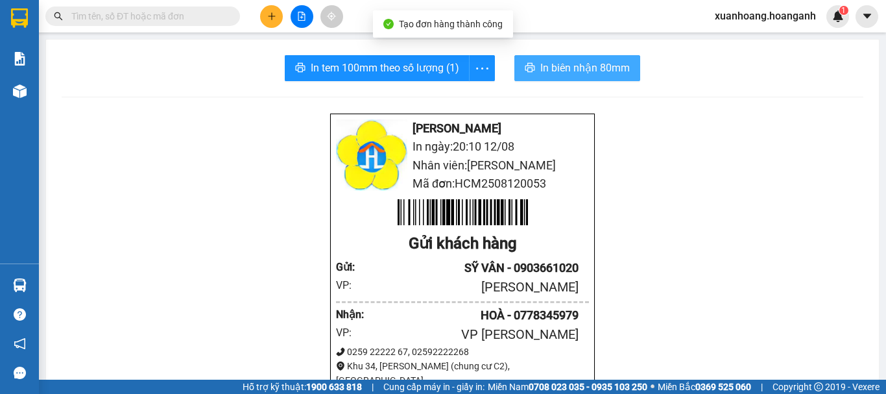
click at [596, 71] on span "In biên nhận 80mm" at bounding box center [585, 68] width 90 height 16
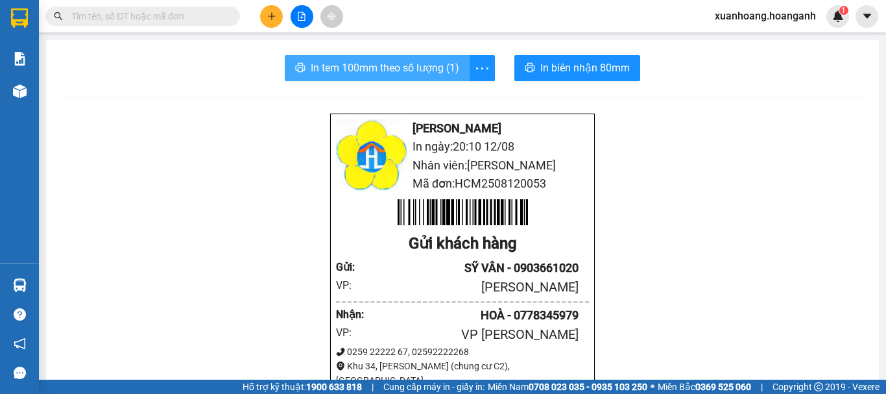
click at [434, 71] on span "In tem 100mm theo số lượng (1)" at bounding box center [385, 68] width 149 height 16
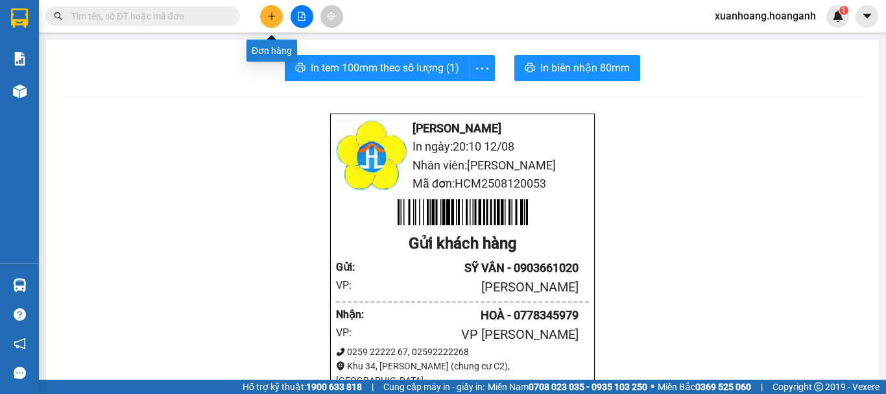
click at [267, 21] on button at bounding box center [271, 16] width 23 height 23
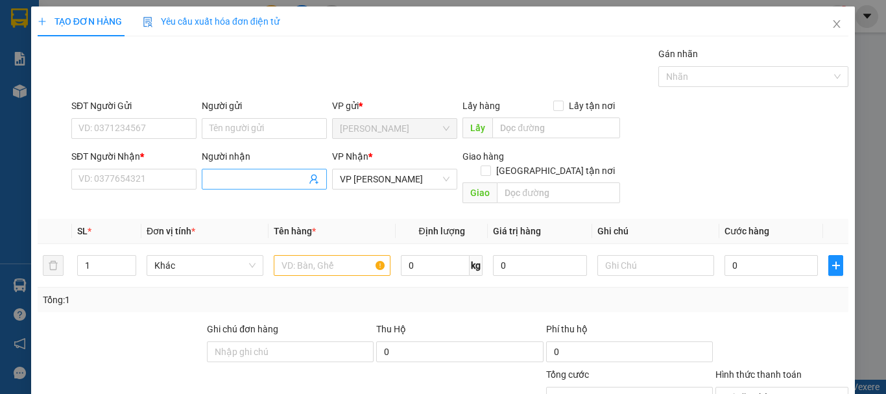
click at [235, 170] on span at bounding box center [264, 179] width 125 height 21
click at [156, 183] on input "SĐT Người Nhận *" at bounding box center [133, 179] width 125 height 21
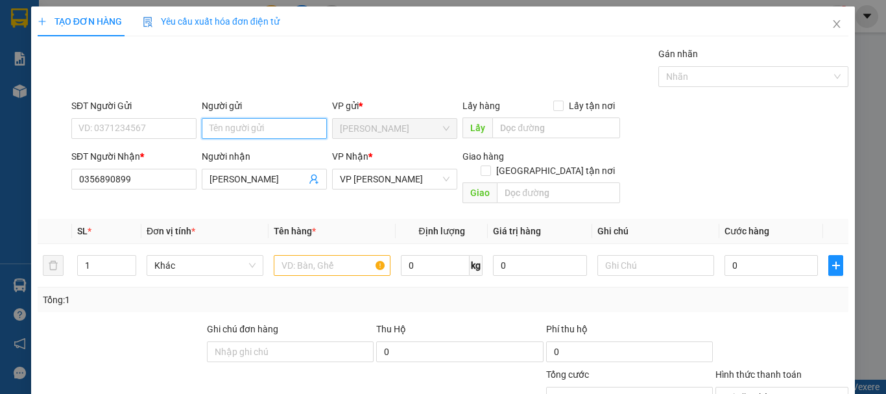
click at [252, 125] on input "Người gửi" at bounding box center [264, 128] width 125 height 21
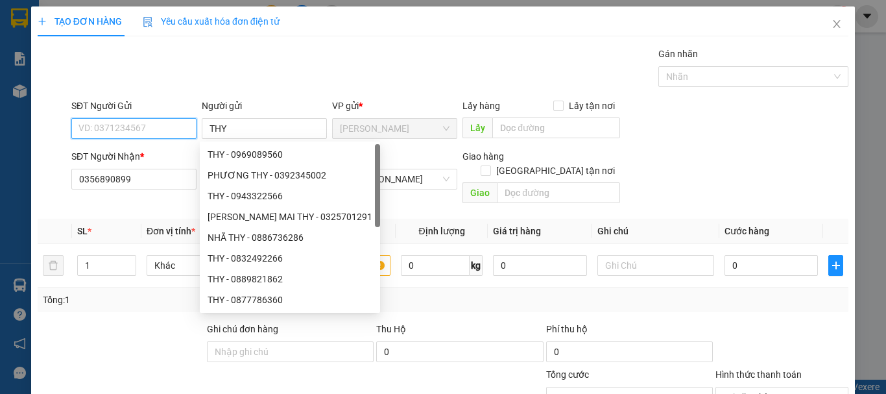
click at [139, 130] on input "SĐT Người Gửi" at bounding box center [133, 128] width 125 height 21
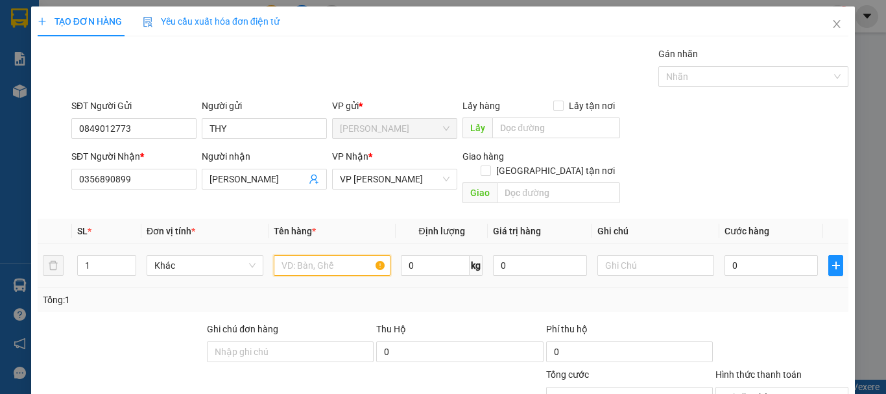
click at [328, 257] on input "text" at bounding box center [332, 265] width 117 height 21
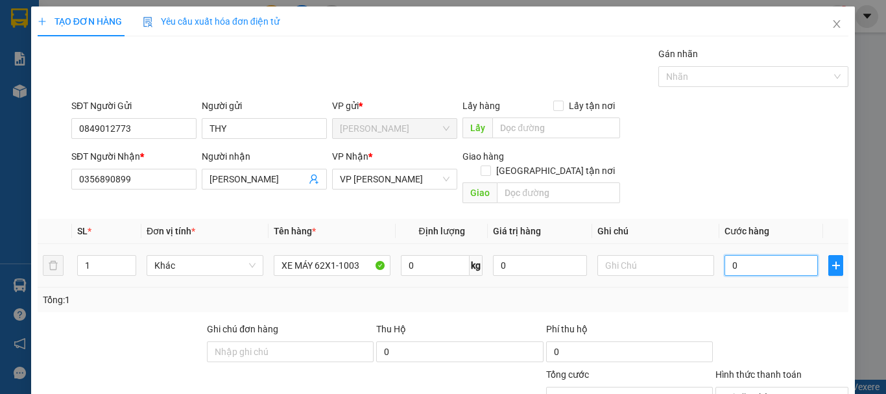
click at [742, 255] on input "0" at bounding box center [771, 265] width 93 height 21
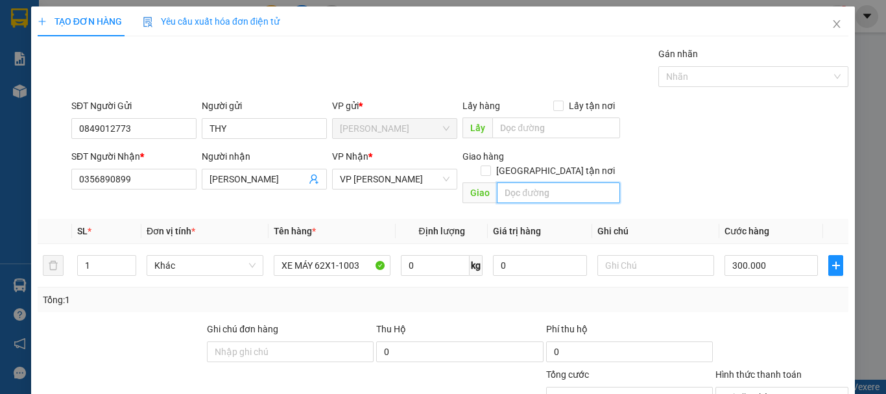
click at [556, 184] on input "text" at bounding box center [558, 192] width 123 height 21
click at [553, 219] on th "Giá trị hàng" at bounding box center [540, 231] width 104 height 25
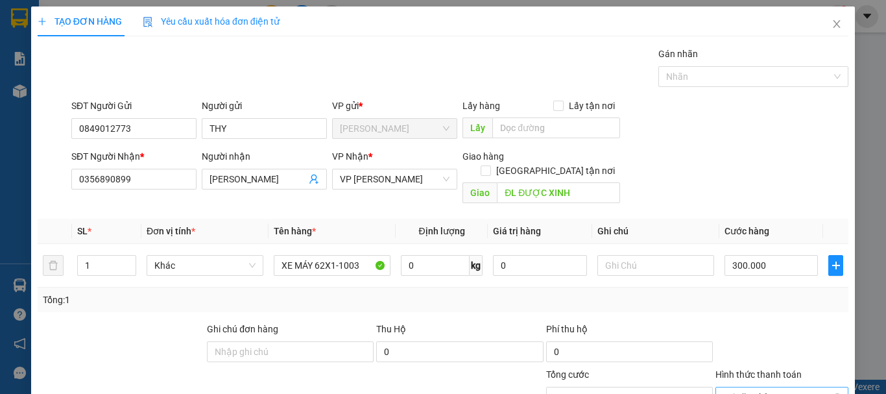
click at [786, 387] on span "Tại văn phòng" at bounding box center [781, 396] width 117 height 19
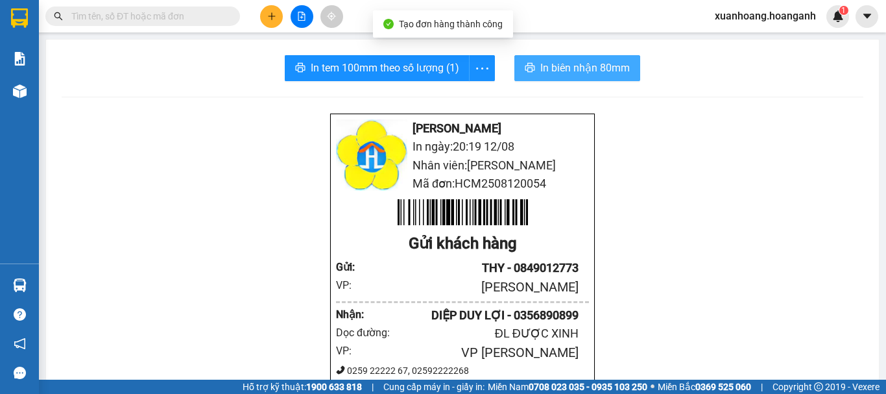
click at [569, 66] on span "In biên nhận 80mm" at bounding box center [585, 68] width 90 height 16
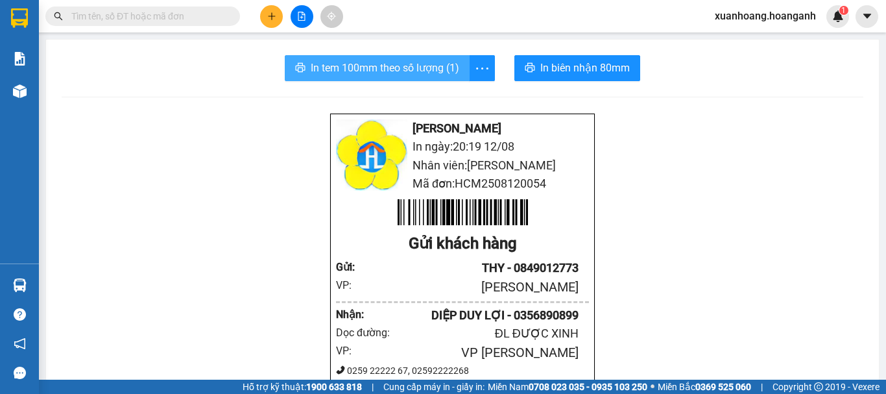
click at [392, 66] on span "In tem 100mm theo số lượng (1)" at bounding box center [385, 68] width 149 height 16
